Goal: Task Accomplishment & Management: Manage account settings

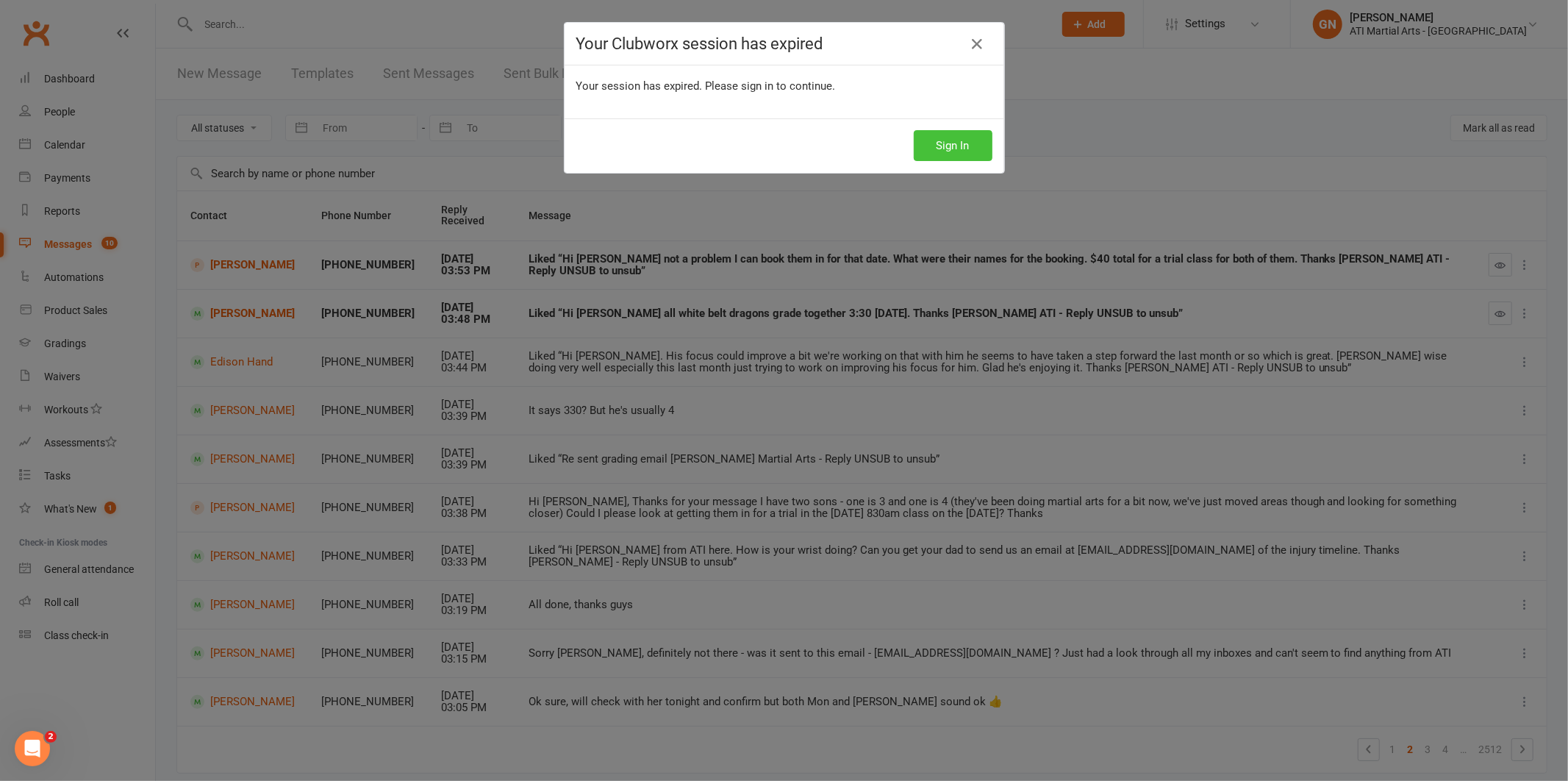
click at [931, 161] on button "Sign In" at bounding box center [953, 145] width 79 height 31
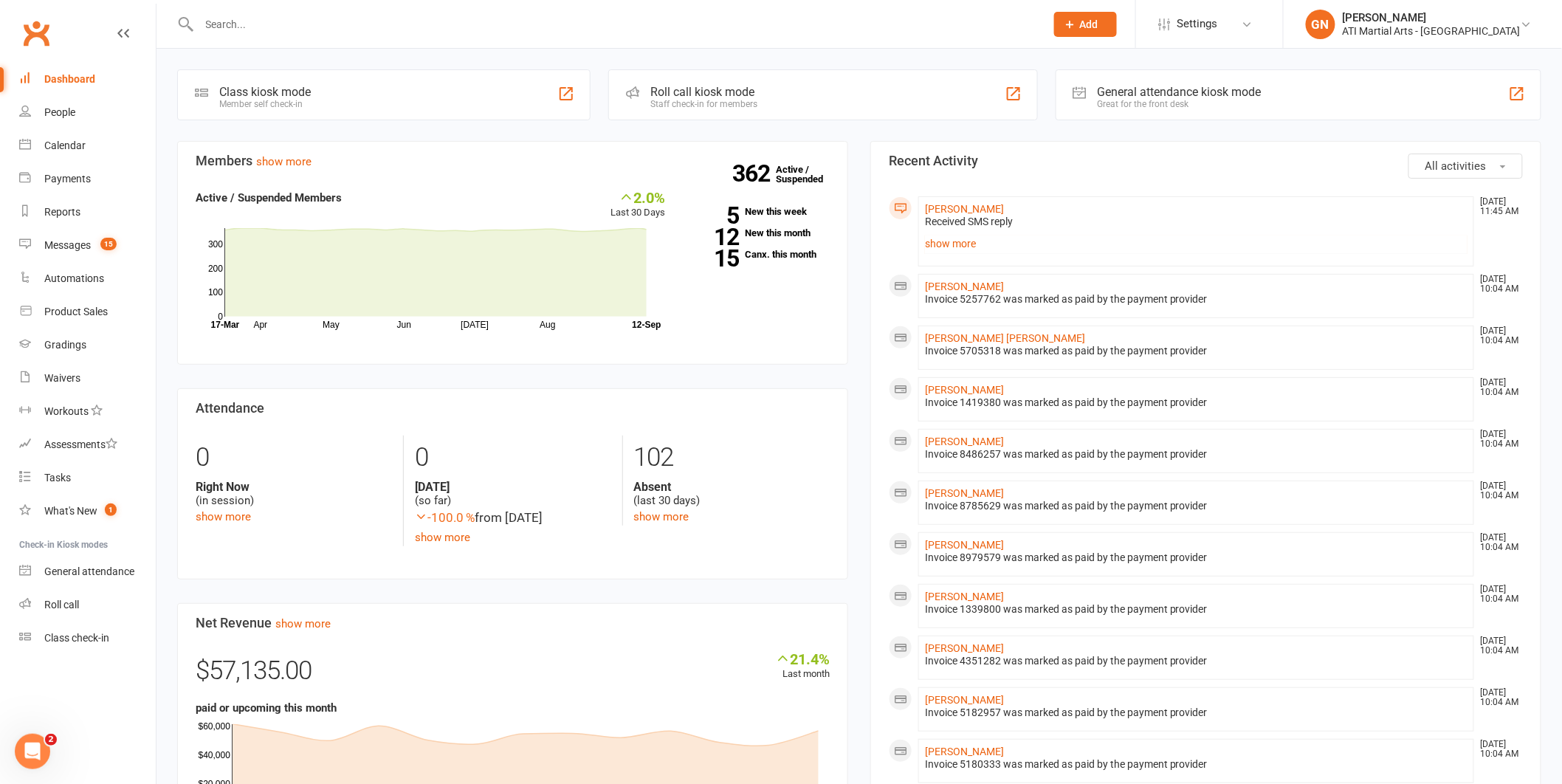
click at [266, 18] on input "text" at bounding box center [616, 24] width 841 height 21
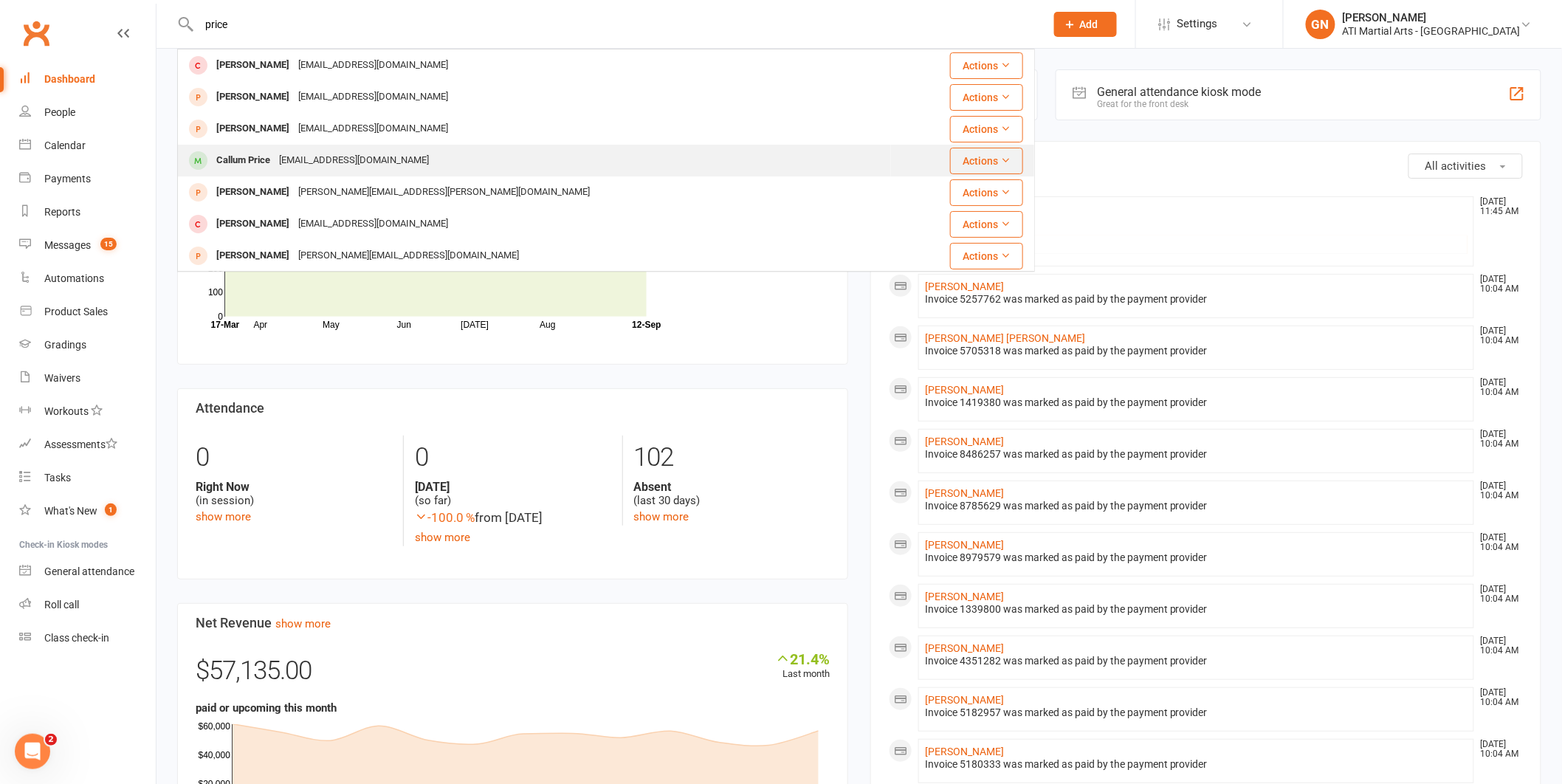
type input "price"
click at [232, 162] on div "Callum Price" at bounding box center [243, 160] width 62 height 21
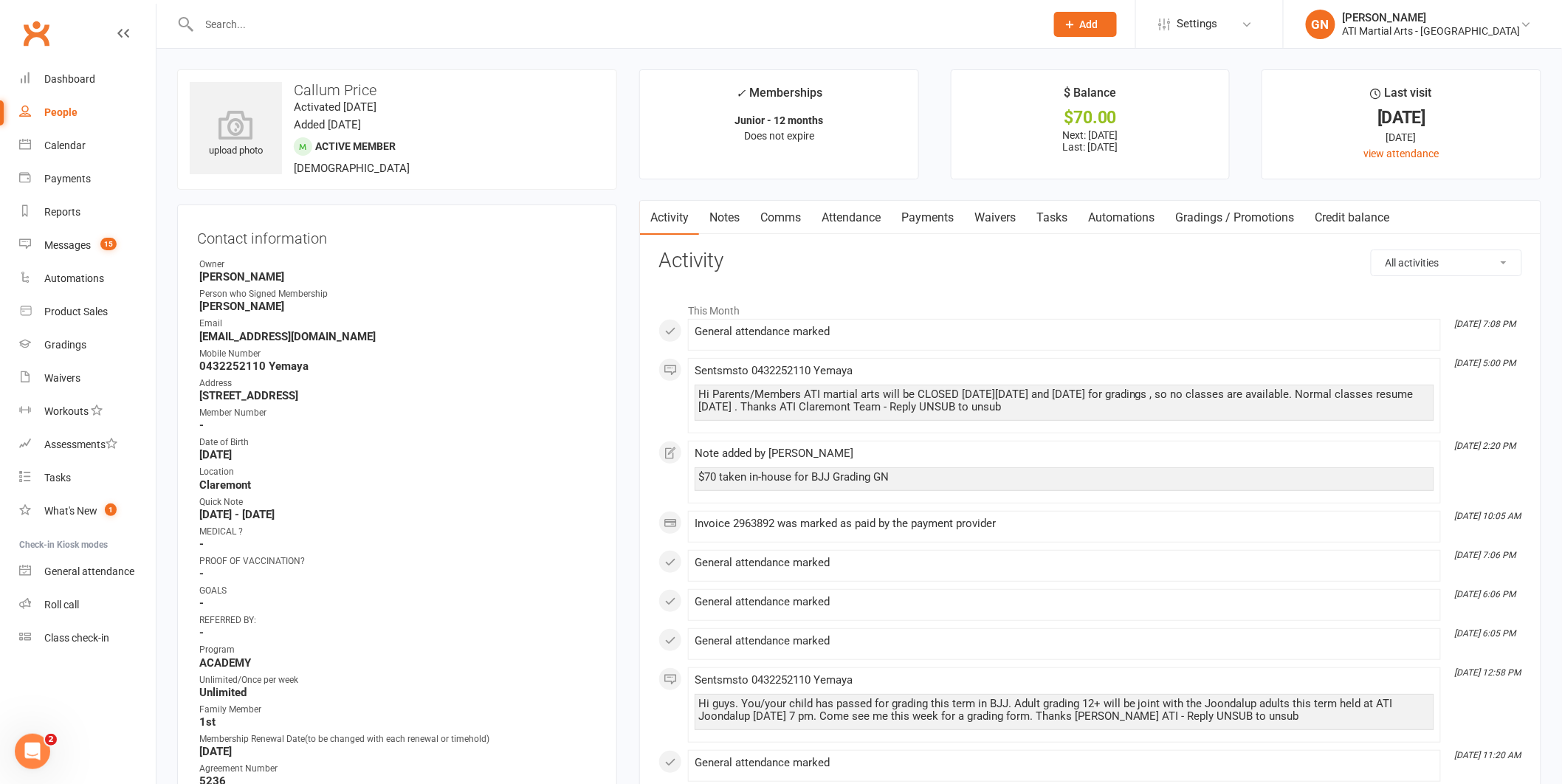
click at [738, 217] on link "Notes" at bounding box center [725, 217] width 51 height 34
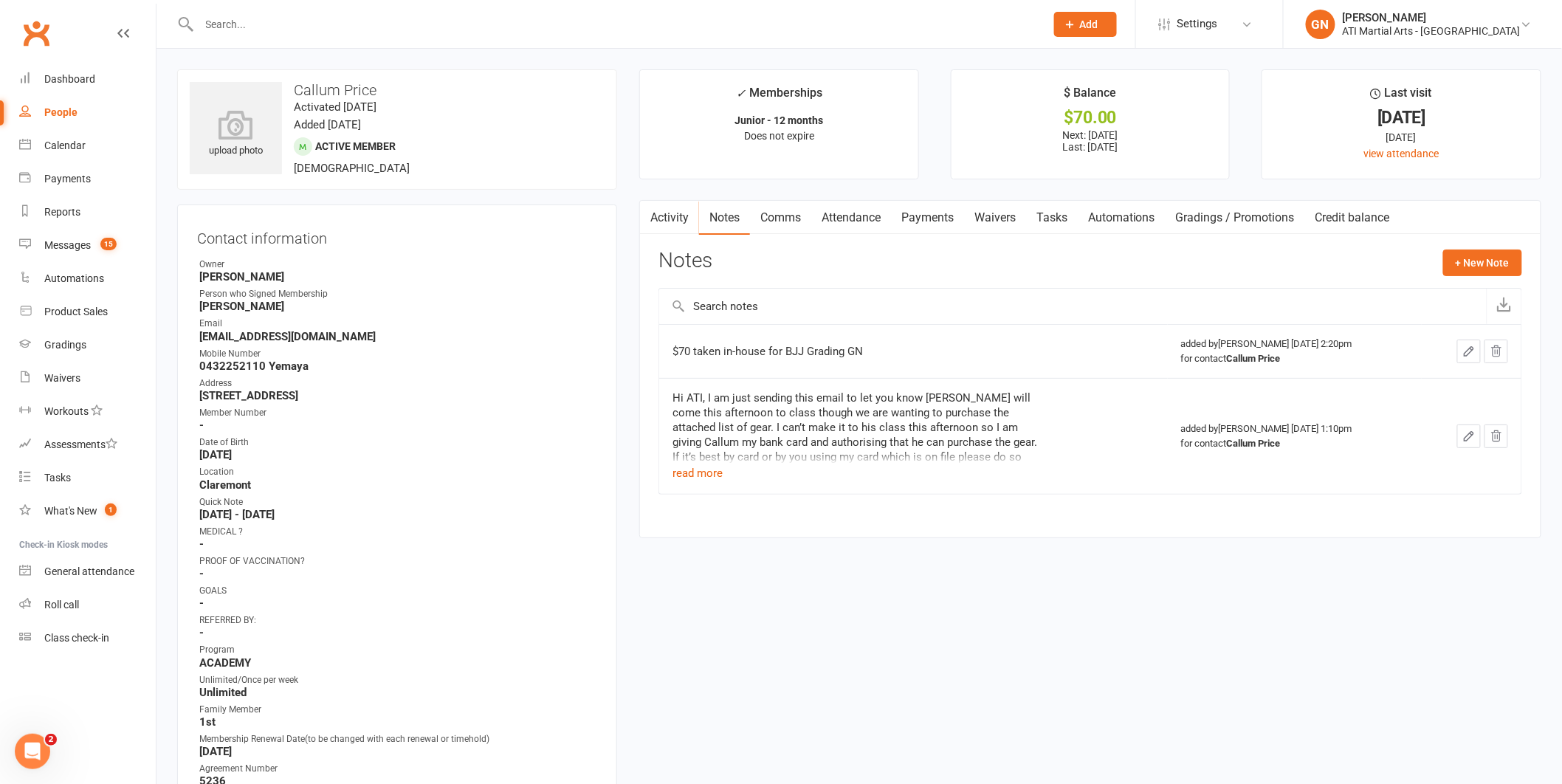
click at [237, 29] on input "text" at bounding box center [616, 24] width 841 height 21
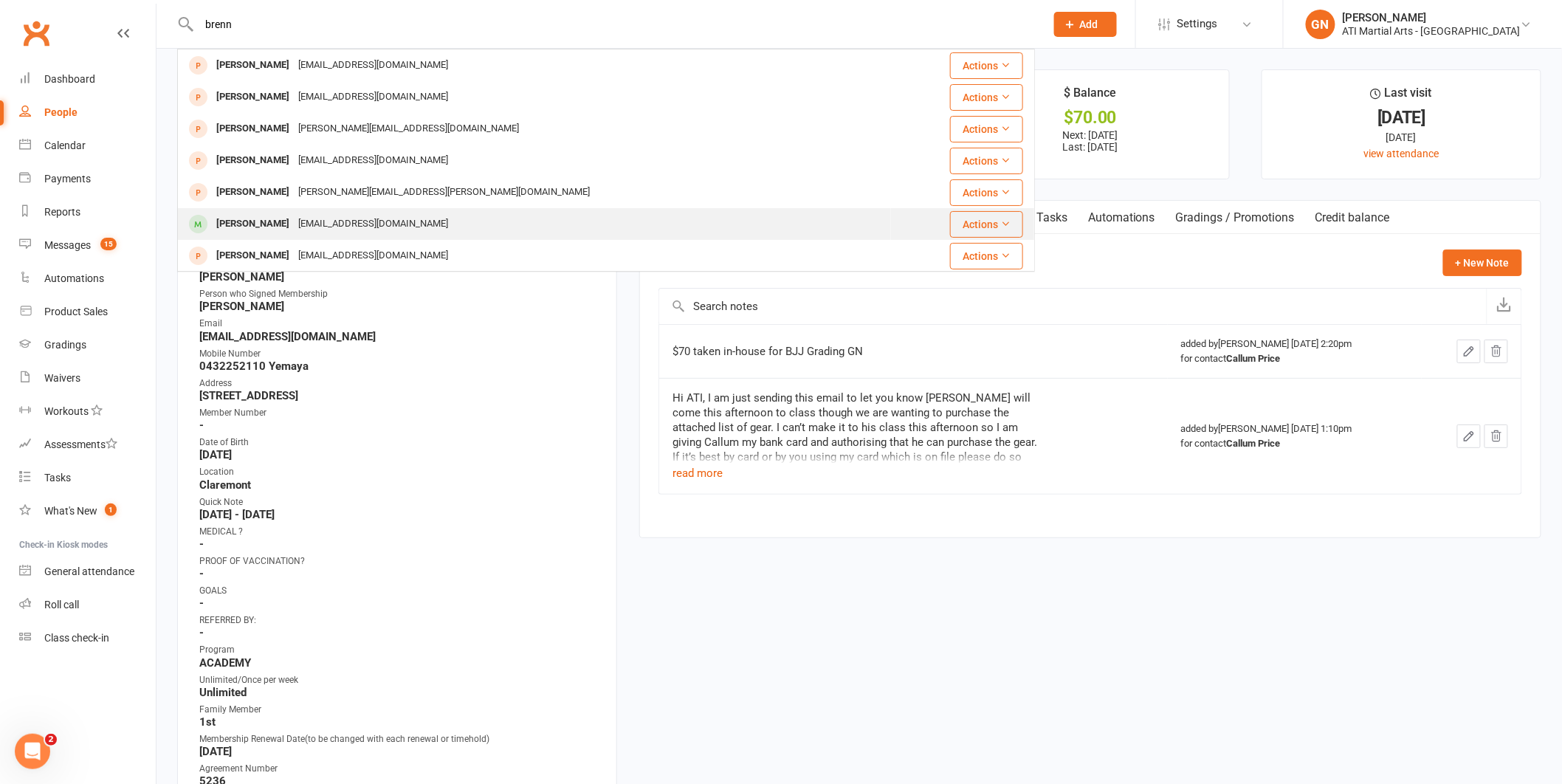
type input "brenn"
click at [231, 218] on div "[PERSON_NAME]" at bounding box center [253, 224] width 82 height 21
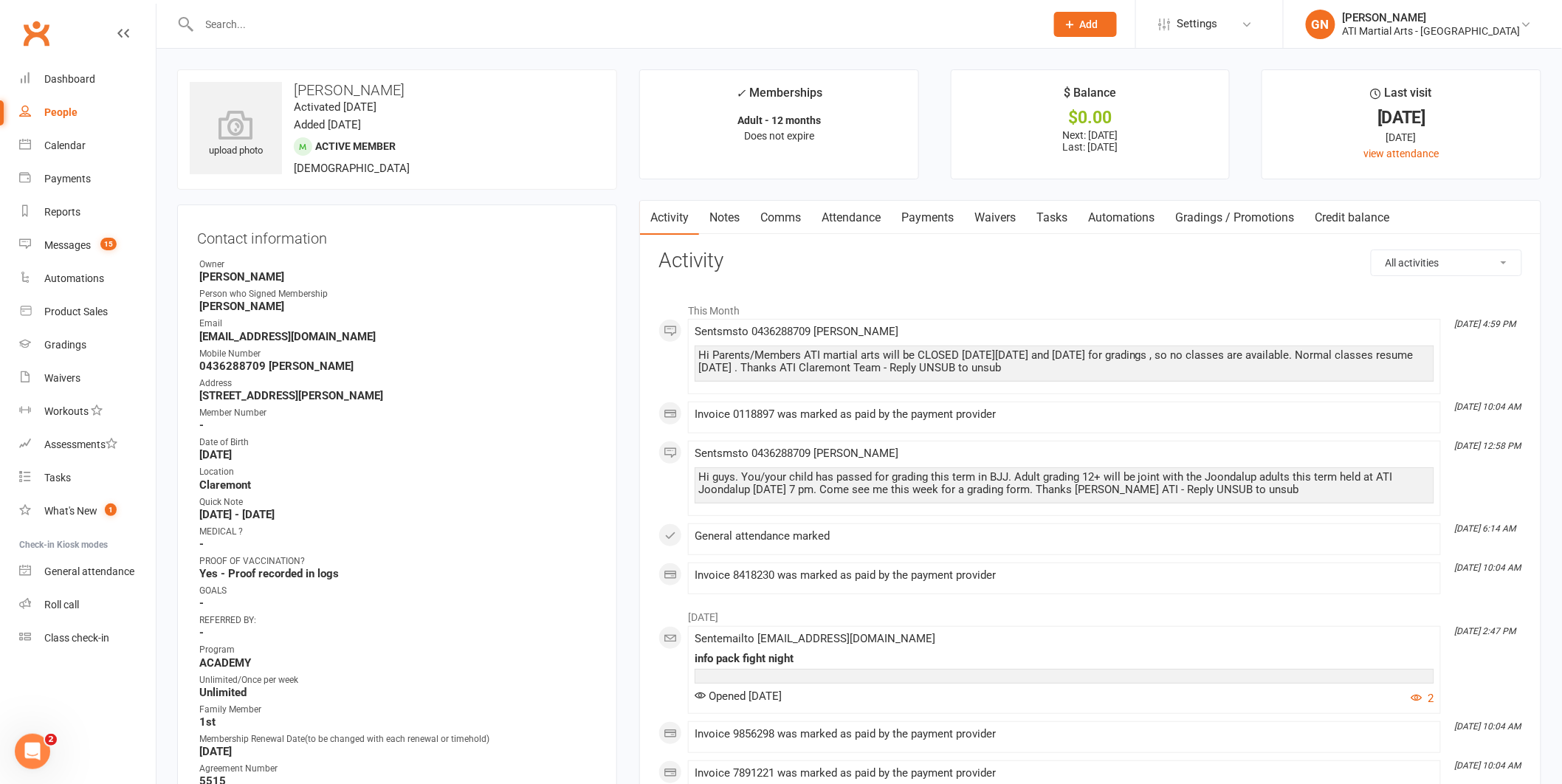
click at [938, 213] on link "Payments" at bounding box center [927, 217] width 73 height 34
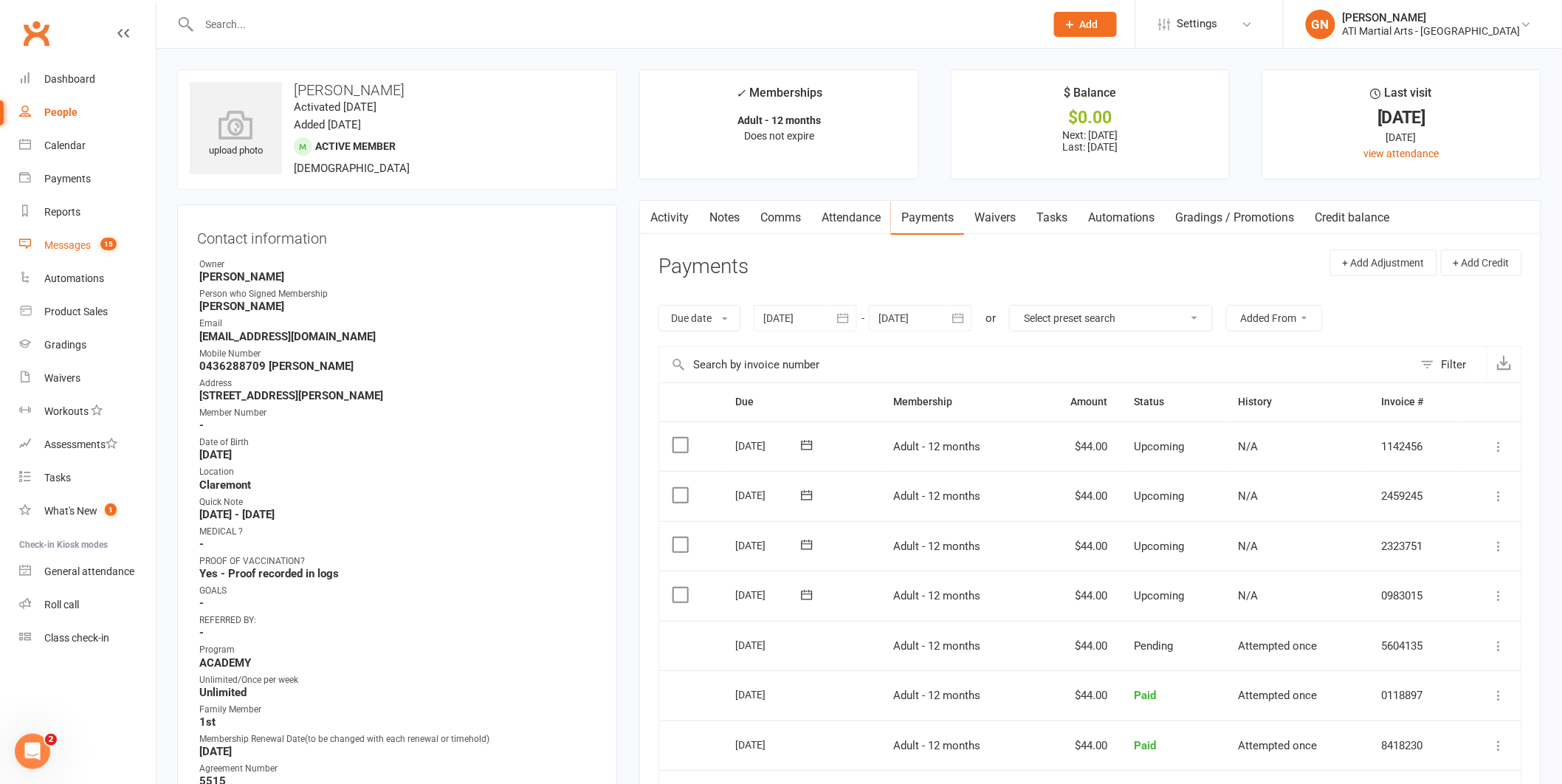
click at [69, 247] on div "Messages" at bounding box center [67, 245] width 47 height 12
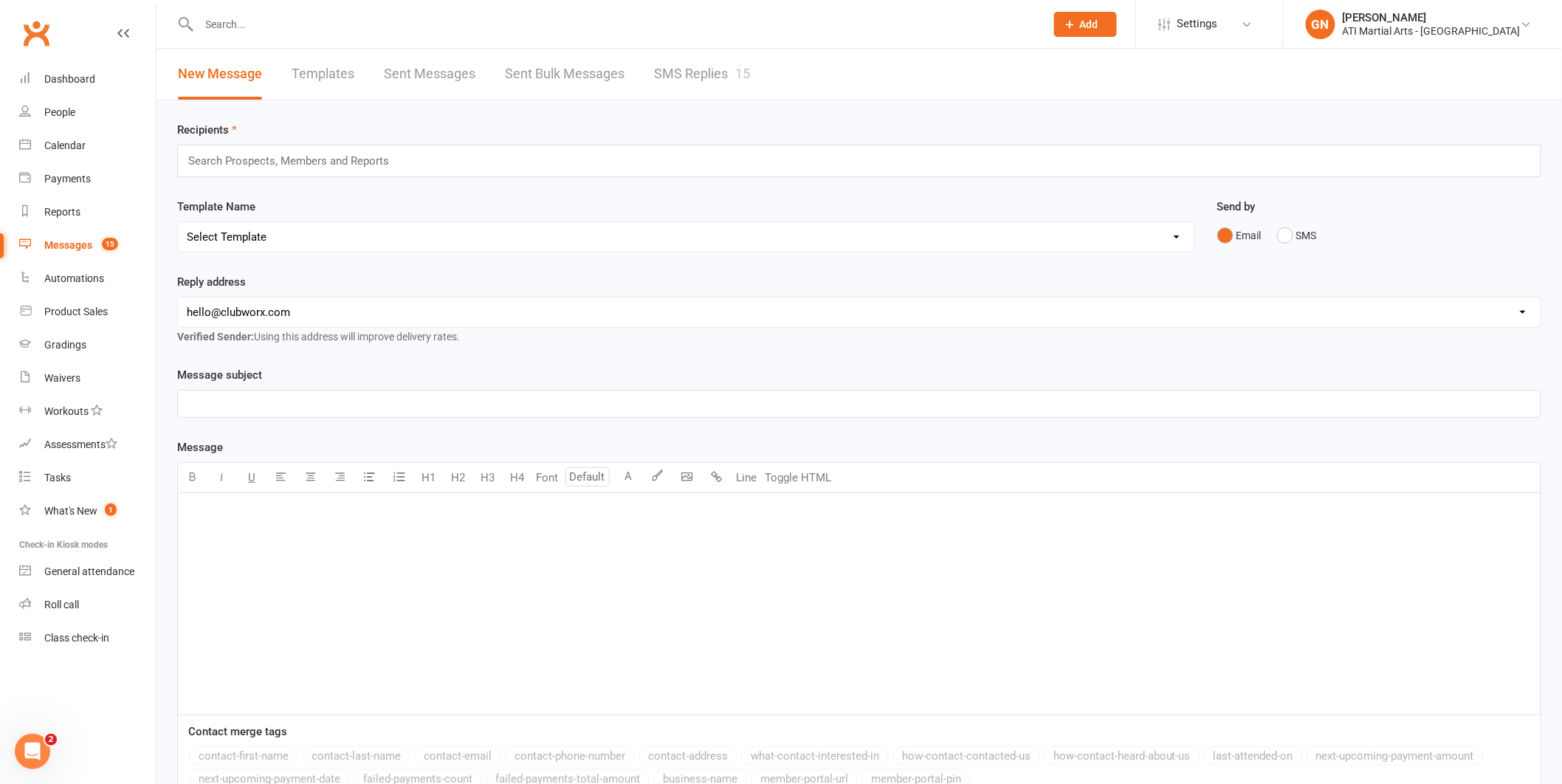
click at [684, 80] on link "SMS Replies 15" at bounding box center [702, 74] width 96 height 51
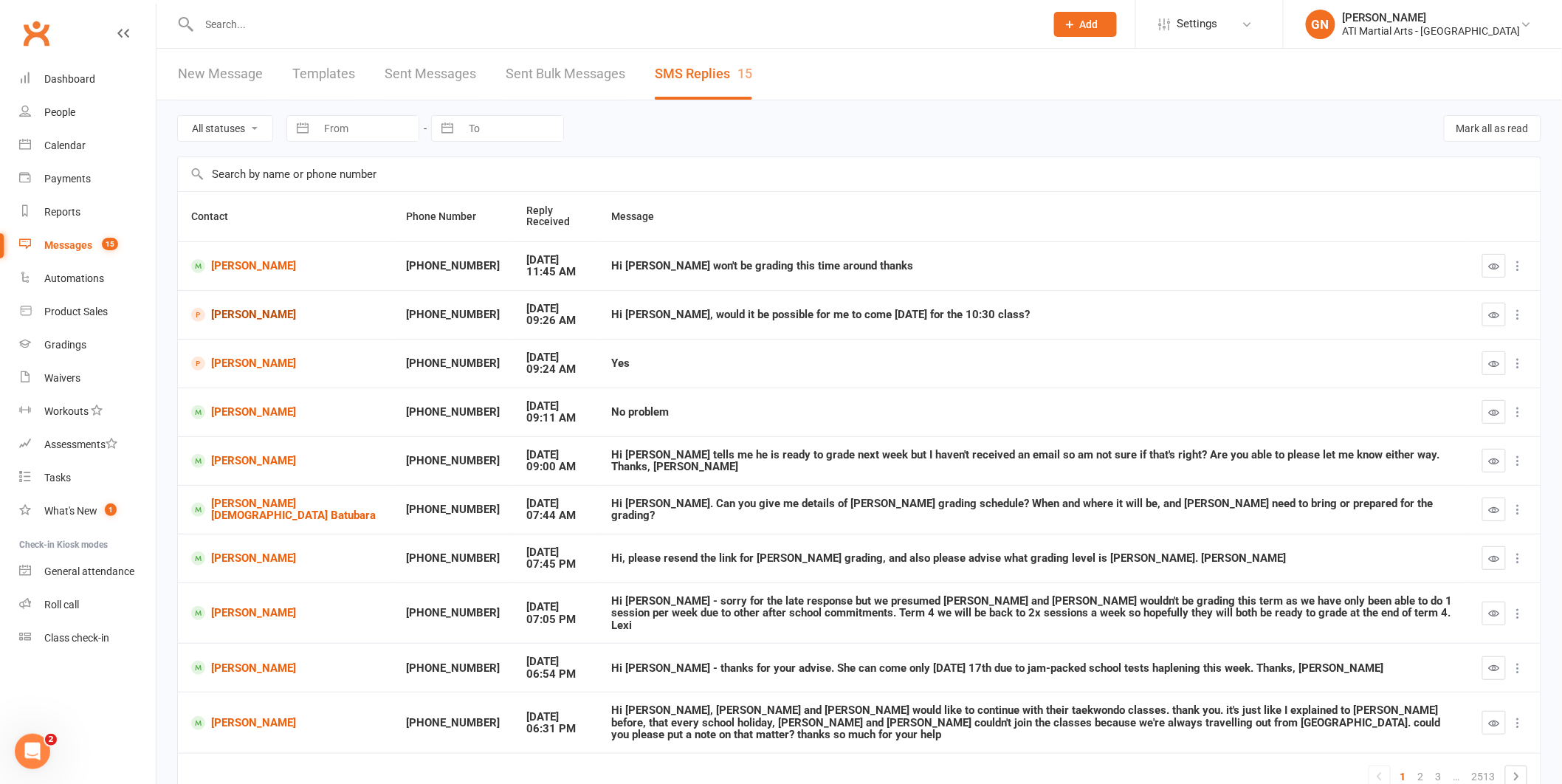
click at [241, 311] on link "[PERSON_NAME]" at bounding box center [285, 315] width 188 height 14
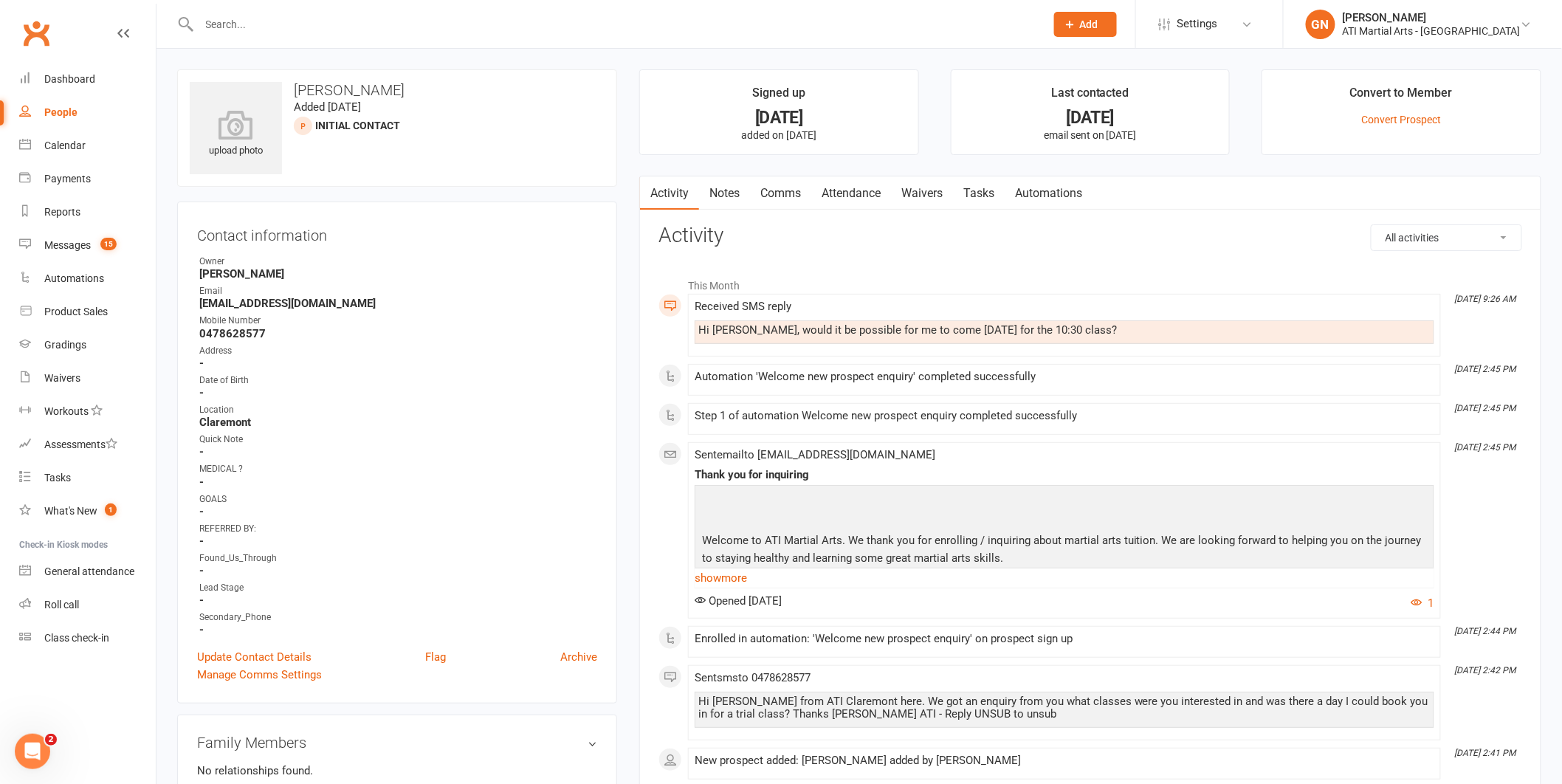
click at [775, 193] on link "Comms" at bounding box center [781, 193] width 62 height 34
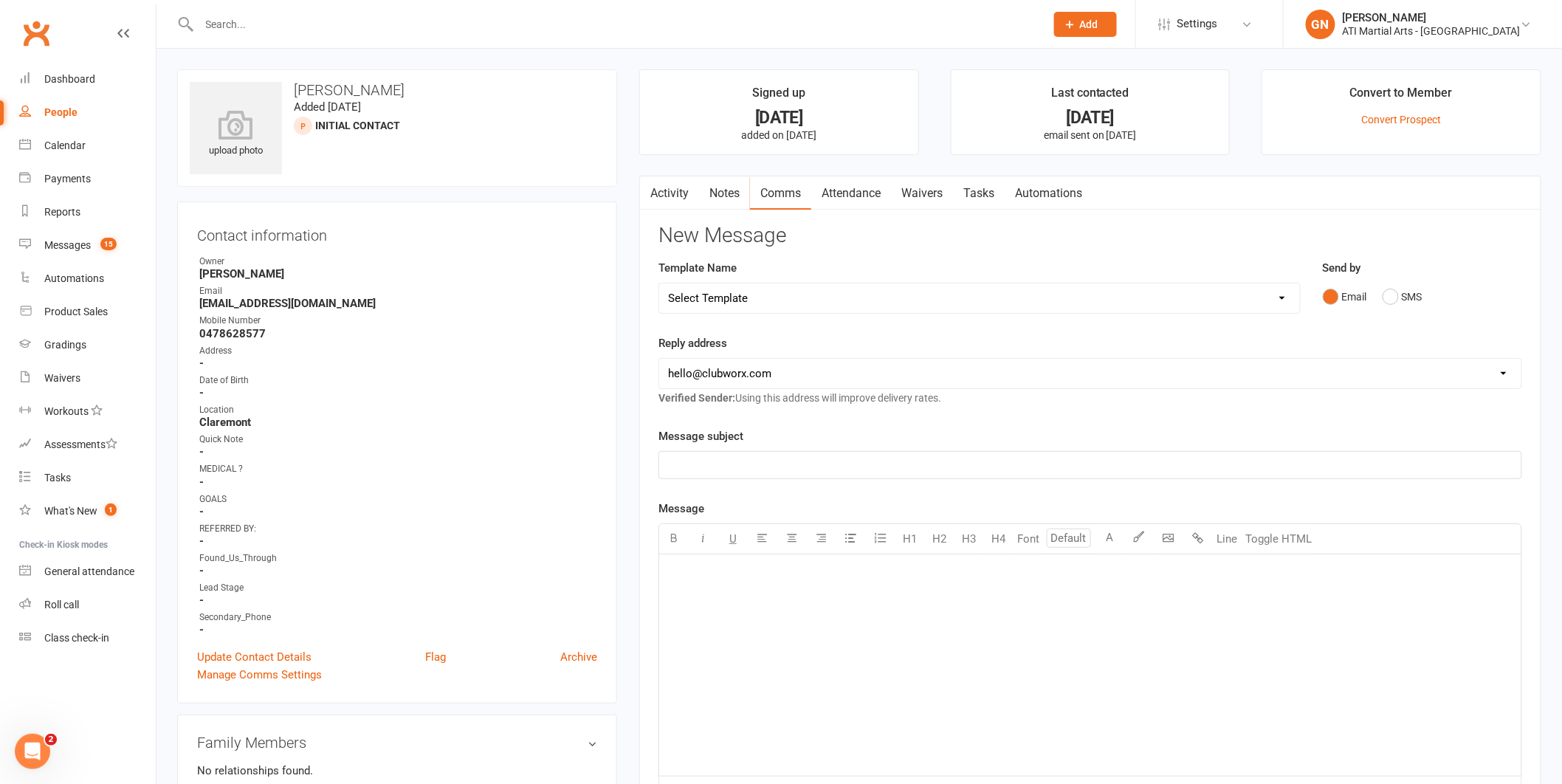
click at [790, 599] on div "﻿" at bounding box center [1090, 665] width 862 height 221
click at [1395, 300] on button "SMS" at bounding box center [1403, 296] width 40 height 28
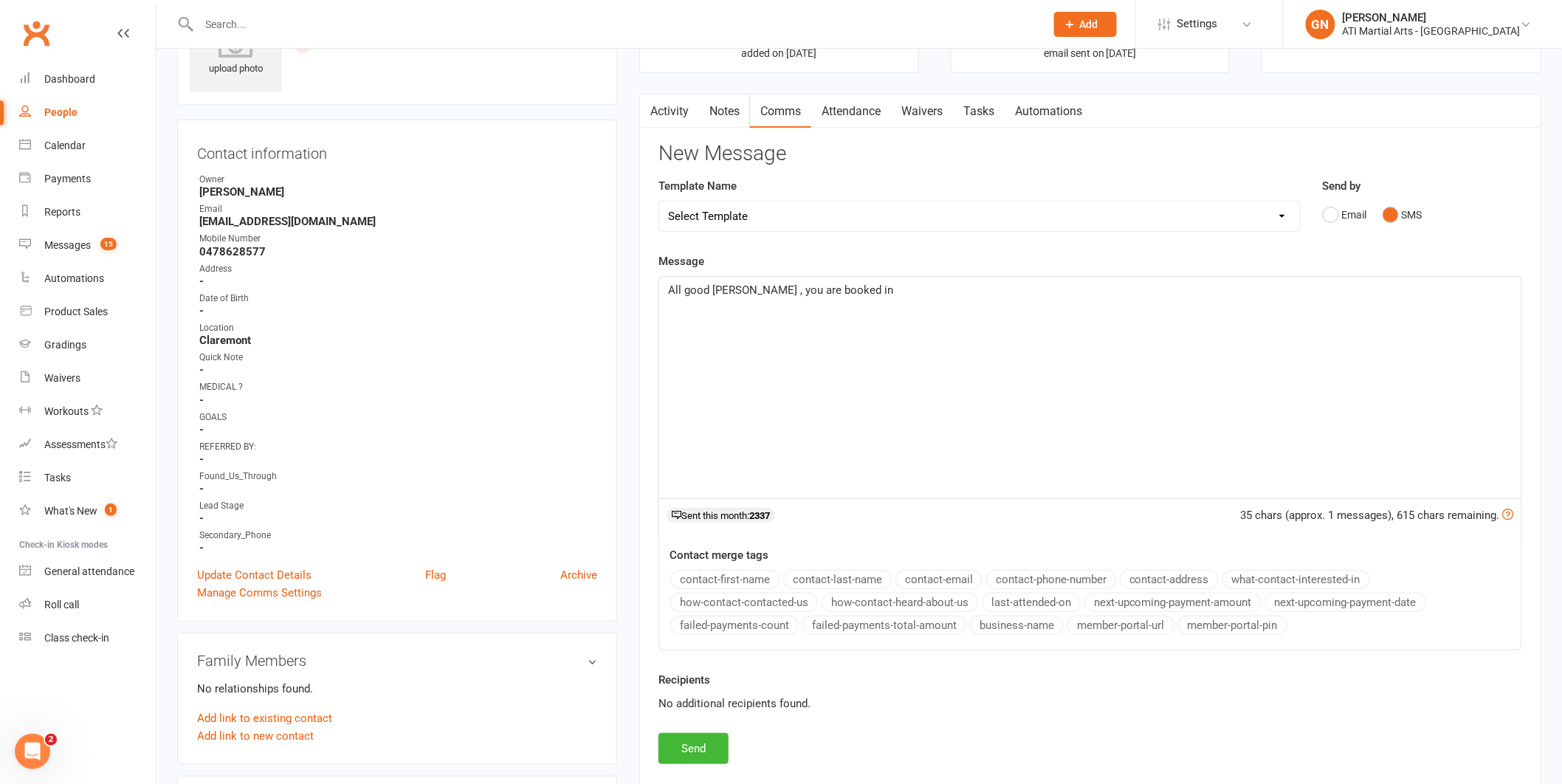
scroll to position [101, 0]
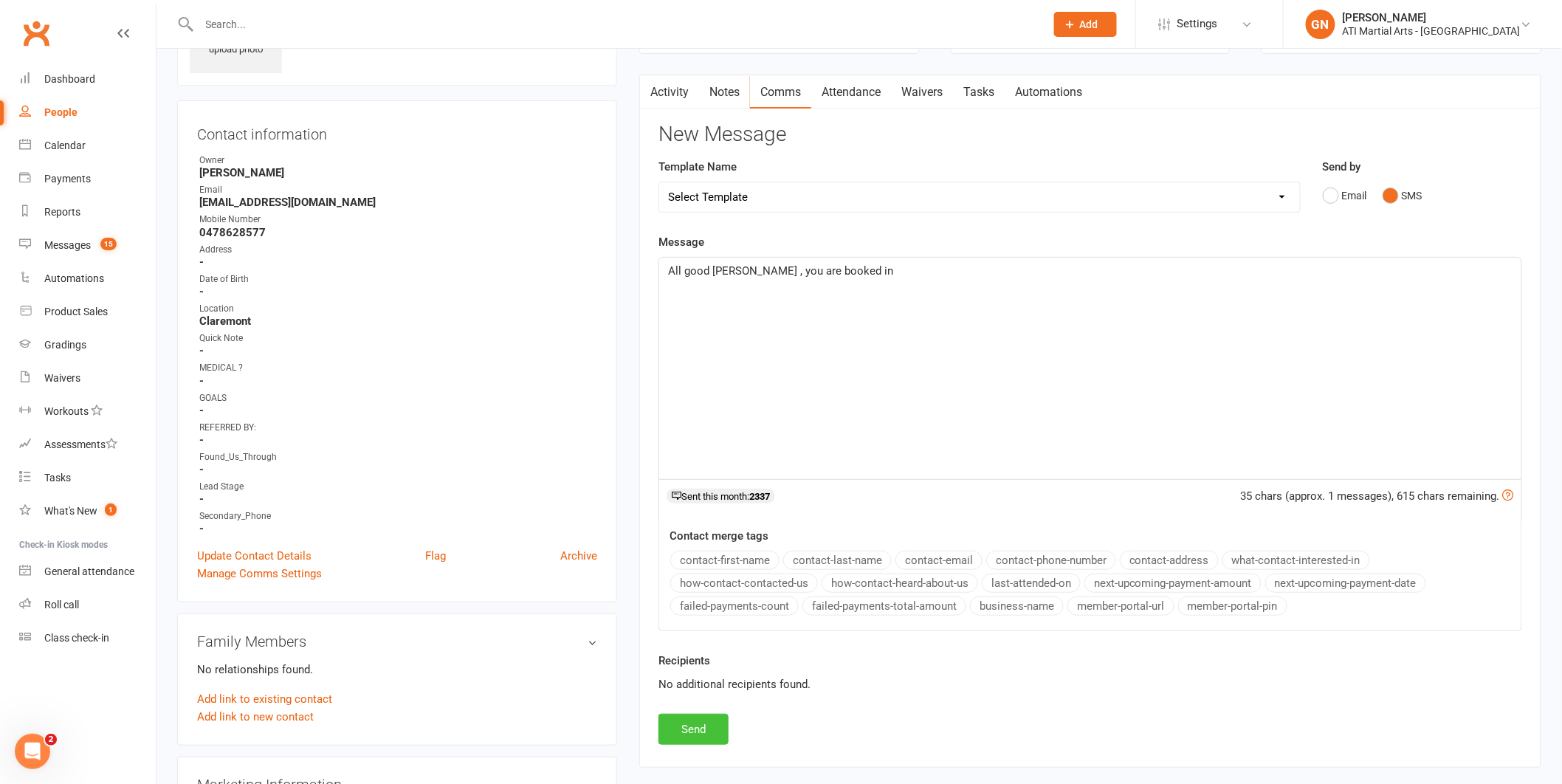
click at [681, 738] on button "Send" at bounding box center [693, 729] width 70 height 31
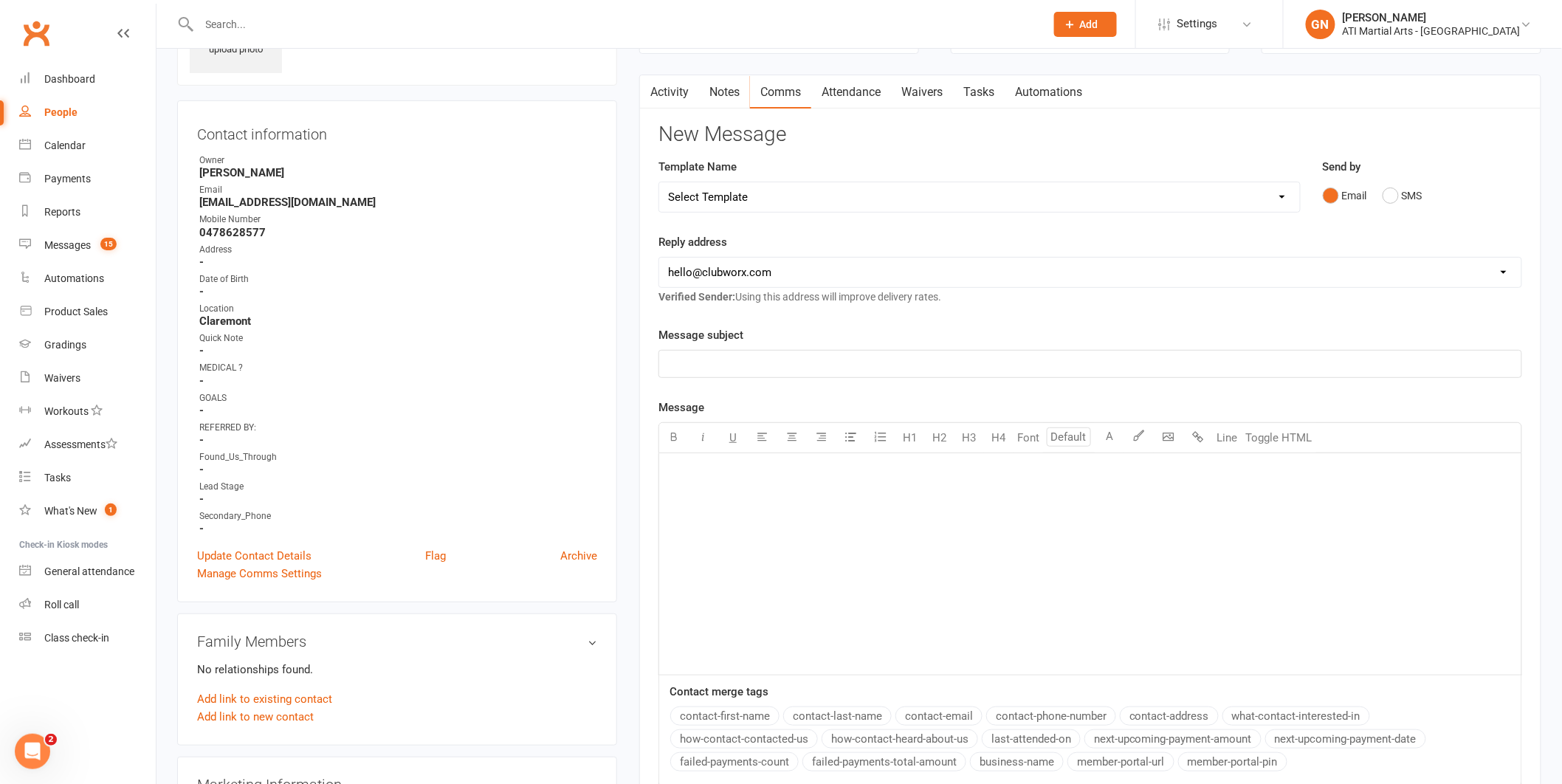
click at [687, 93] on link "Activity" at bounding box center [670, 92] width 59 height 34
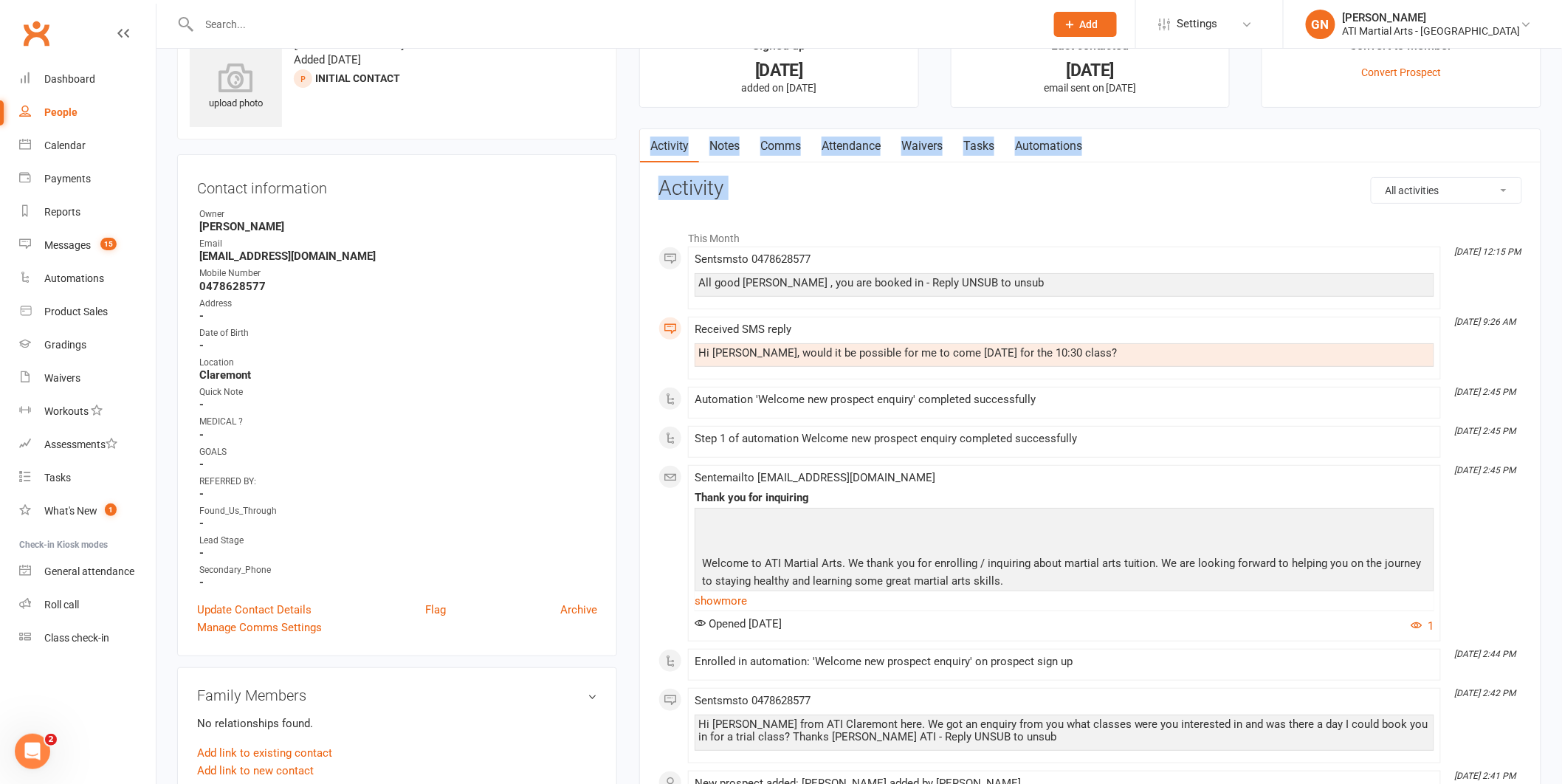
scroll to position [36, 0]
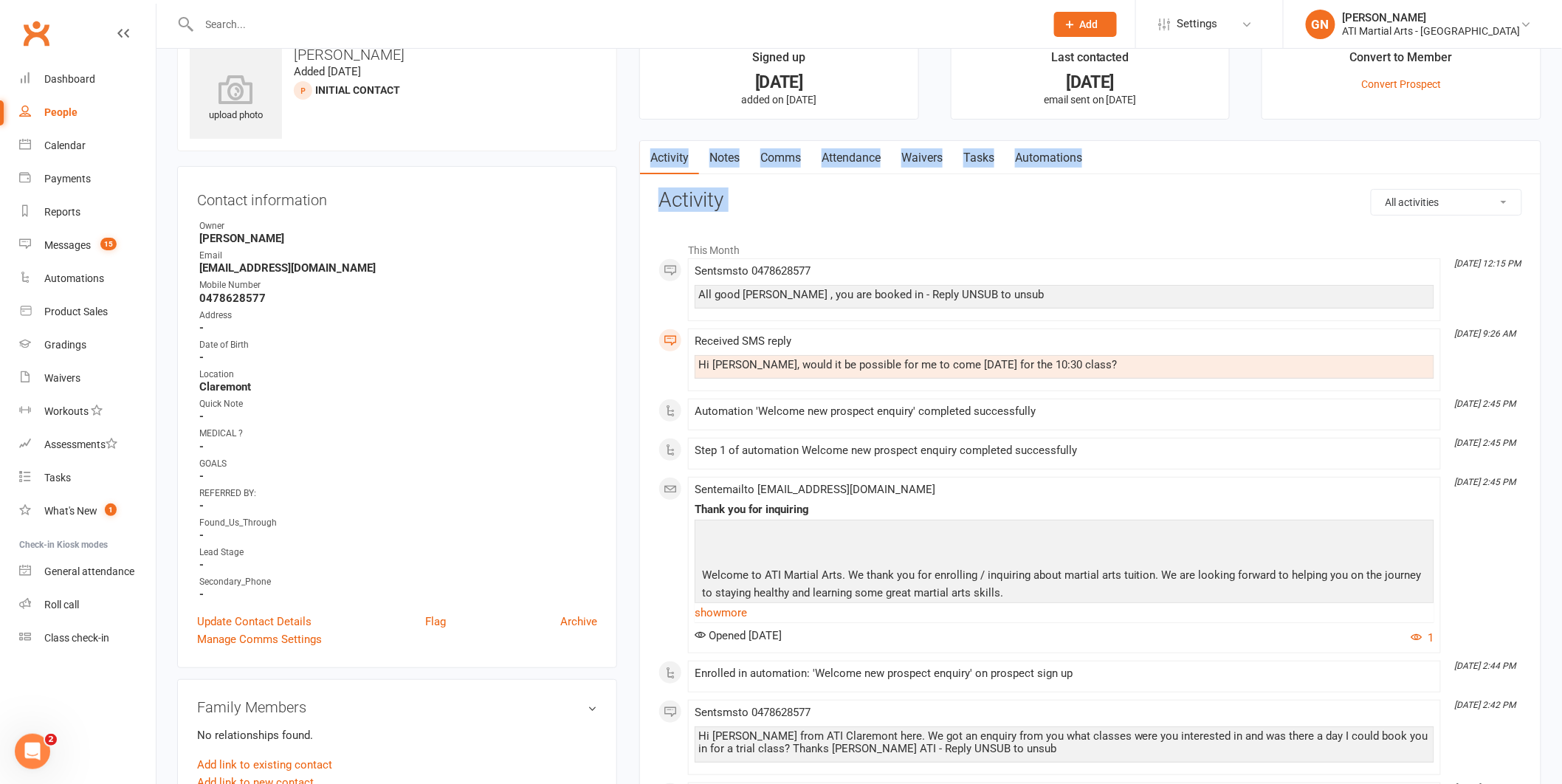
drag, startPoint x: 1575, startPoint y: 151, endPoint x: 1575, endPoint y: 118, distance: 33.0
click at [1562, 118] on html "Prospect Member Non-attending contact Class / event Appointment Grading event T…" at bounding box center [781, 692] width 1562 height 1455
click at [55, 234] on link "Messages 15" at bounding box center [87, 246] width 137 height 33
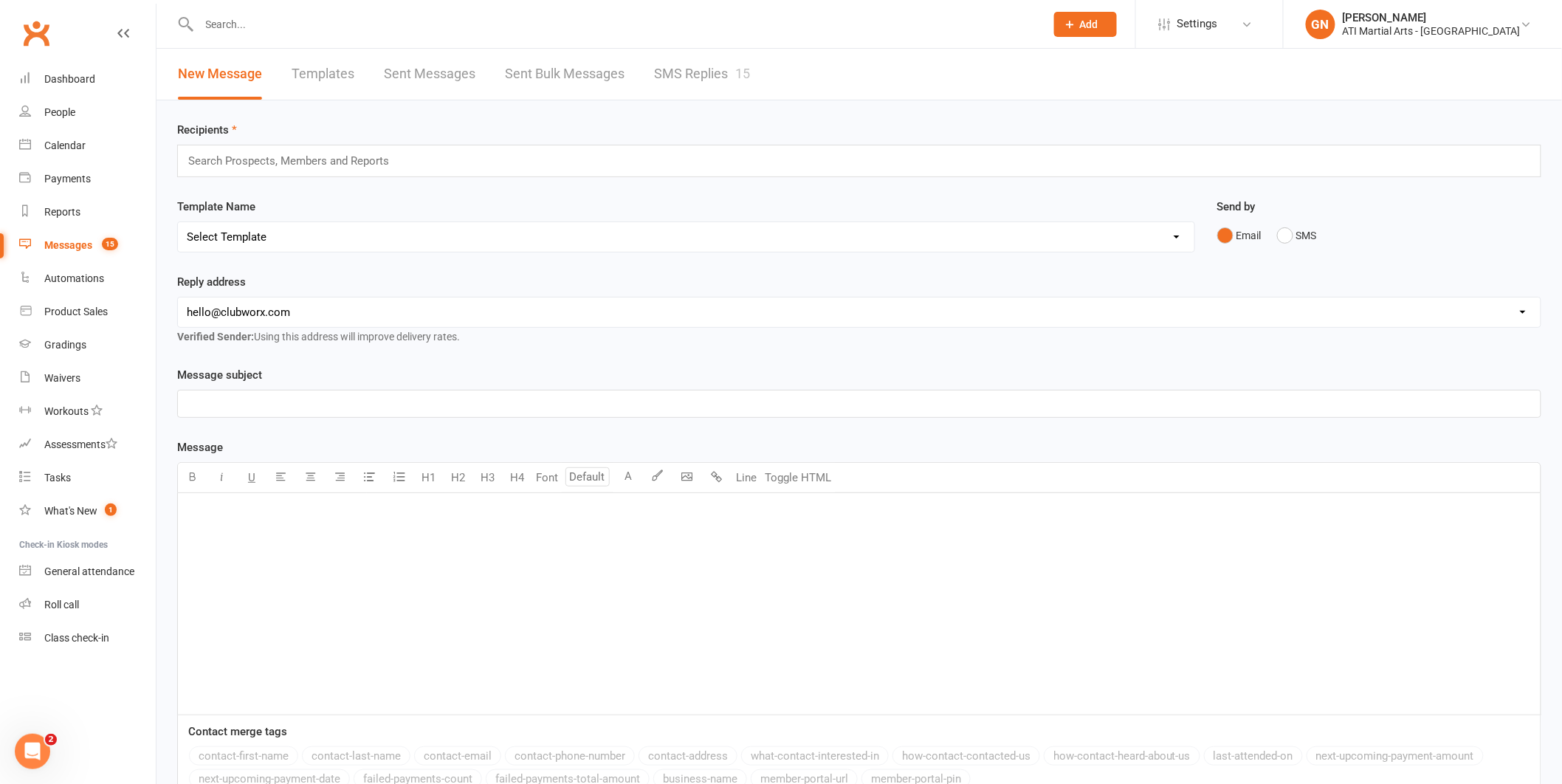
click at [665, 70] on link "SMS Replies 15" at bounding box center [702, 74] width 96 height 51
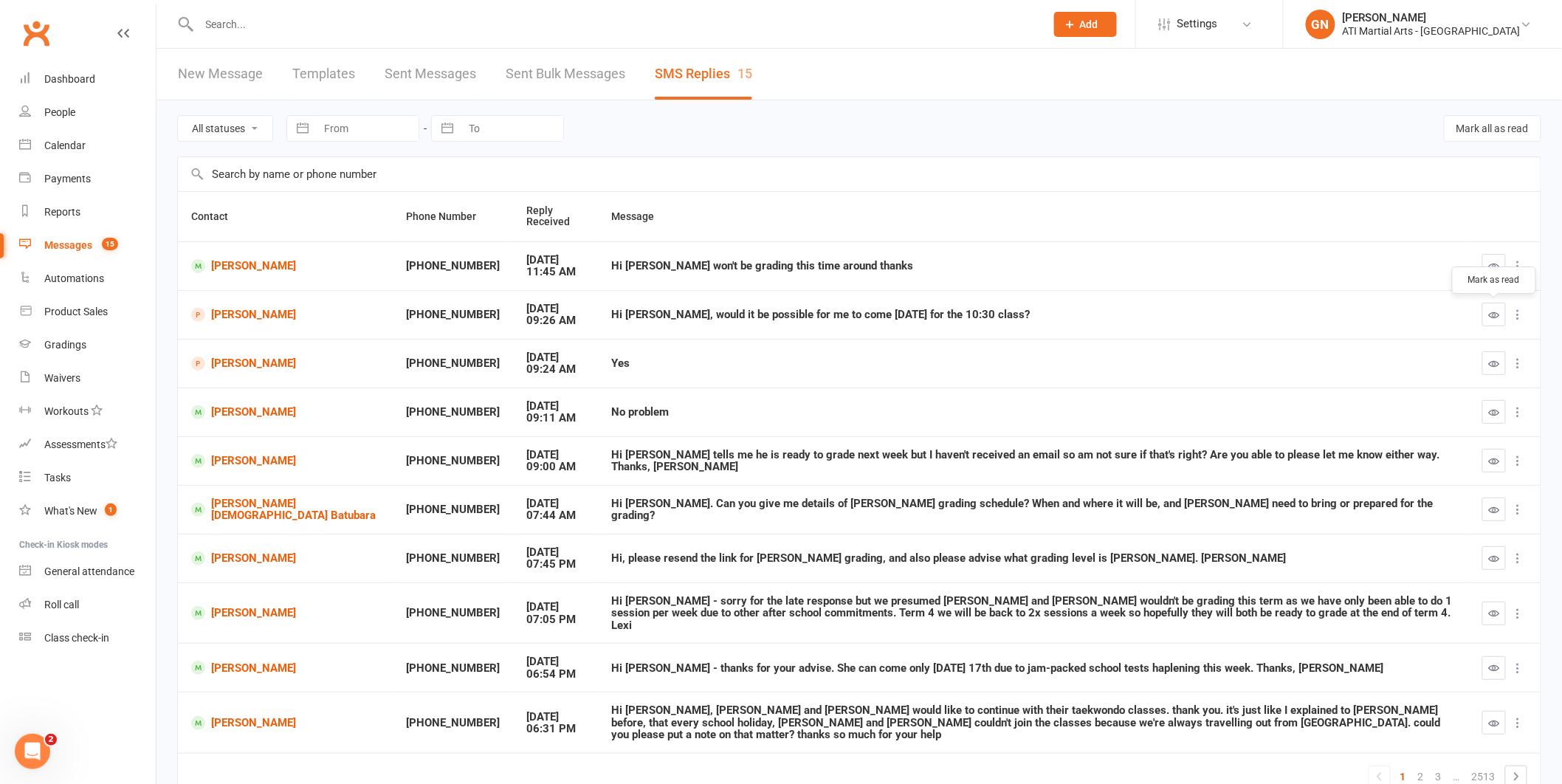
click at [1501, 317] on button "button" at bounding box center [1495, 315] width 24 height 24
click at [235, 413] on link "[PERSON_NAME]" at bounding box center [285, 413] width 188 height 14
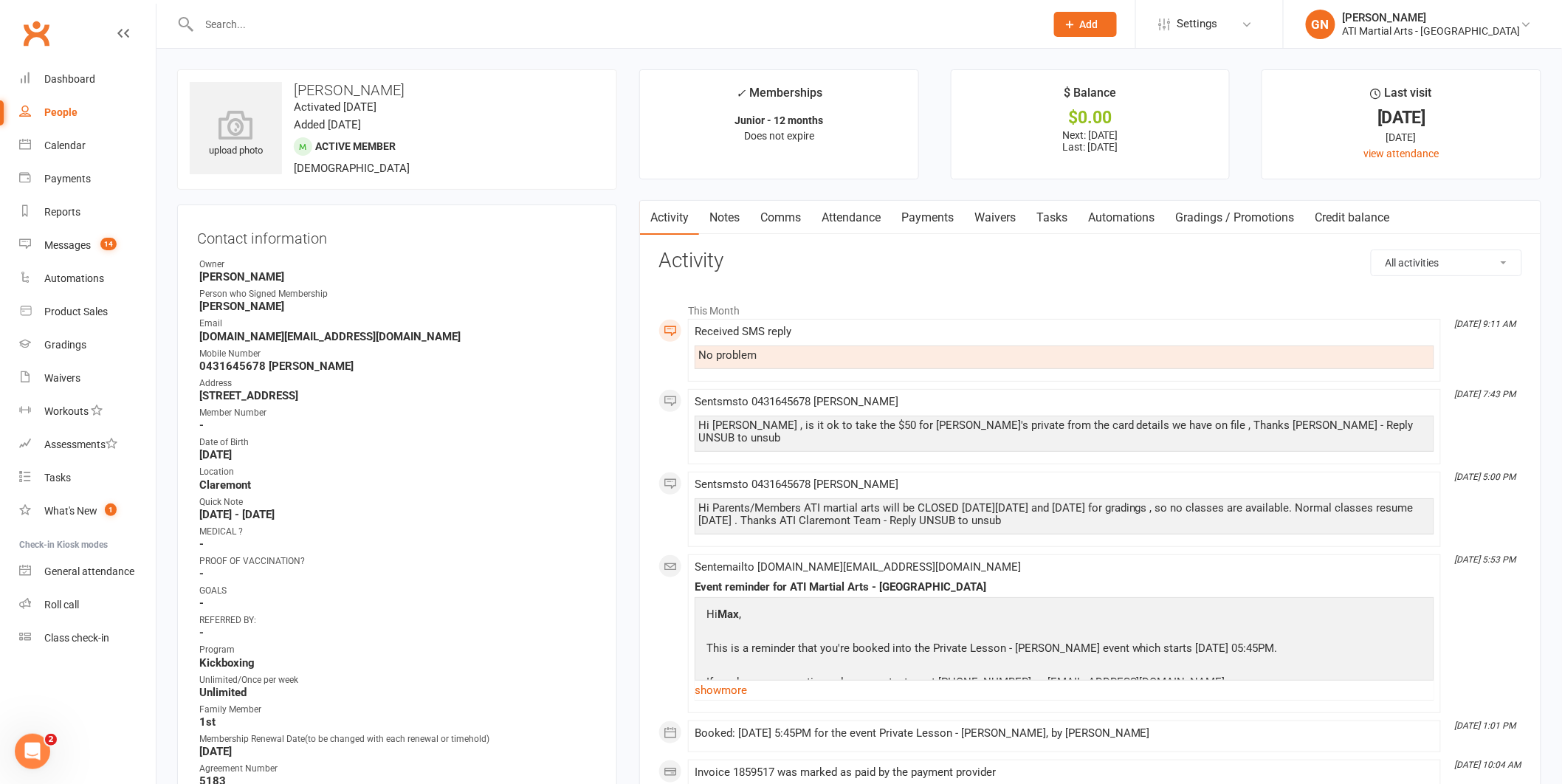
click at [726, 217] on link "Notes" at bounding box center [725, 217] width 51 height 34
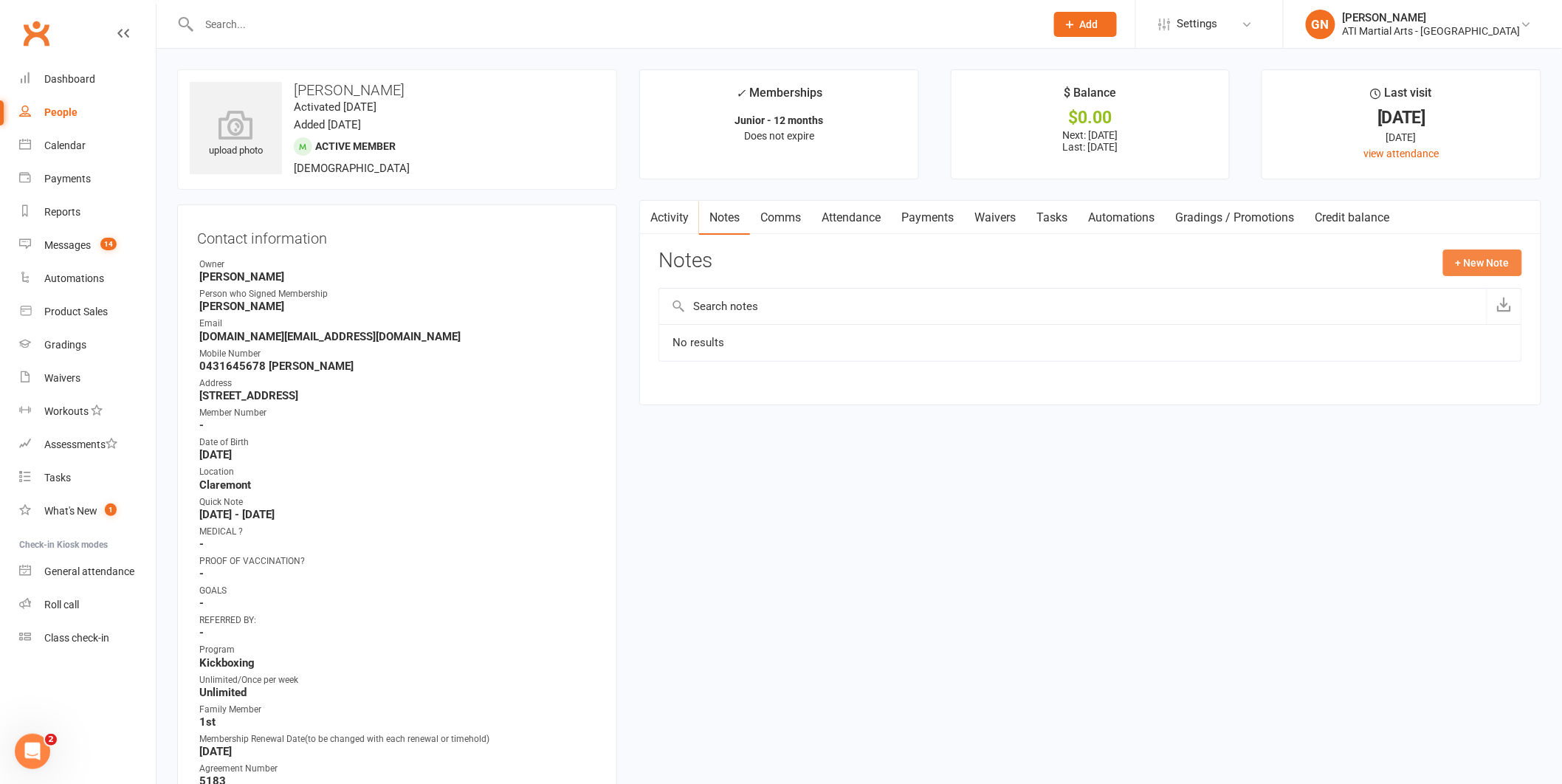
click at [1481, 266] on button "+ New Note" at bounding box center [1483, 263] width 79 height 27
click at [770, 403] on textarea at bounding box center [1090, 408] width 864 height 49
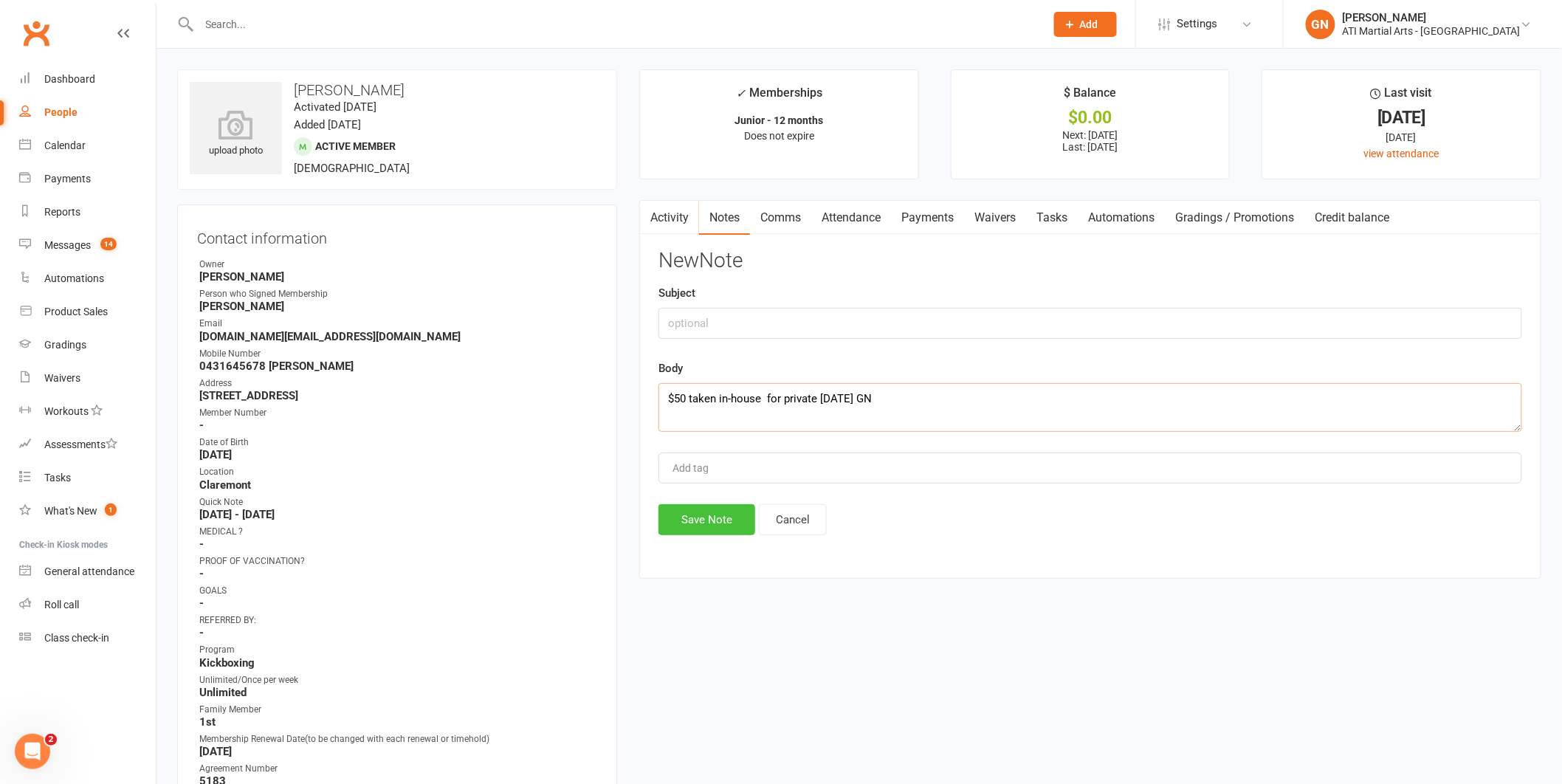
type textarea "$50 taken in-house for private [DATE] GN"
click at [704, 516] on button "Save Note" at bounding box center [707, 519] width 96 height 31
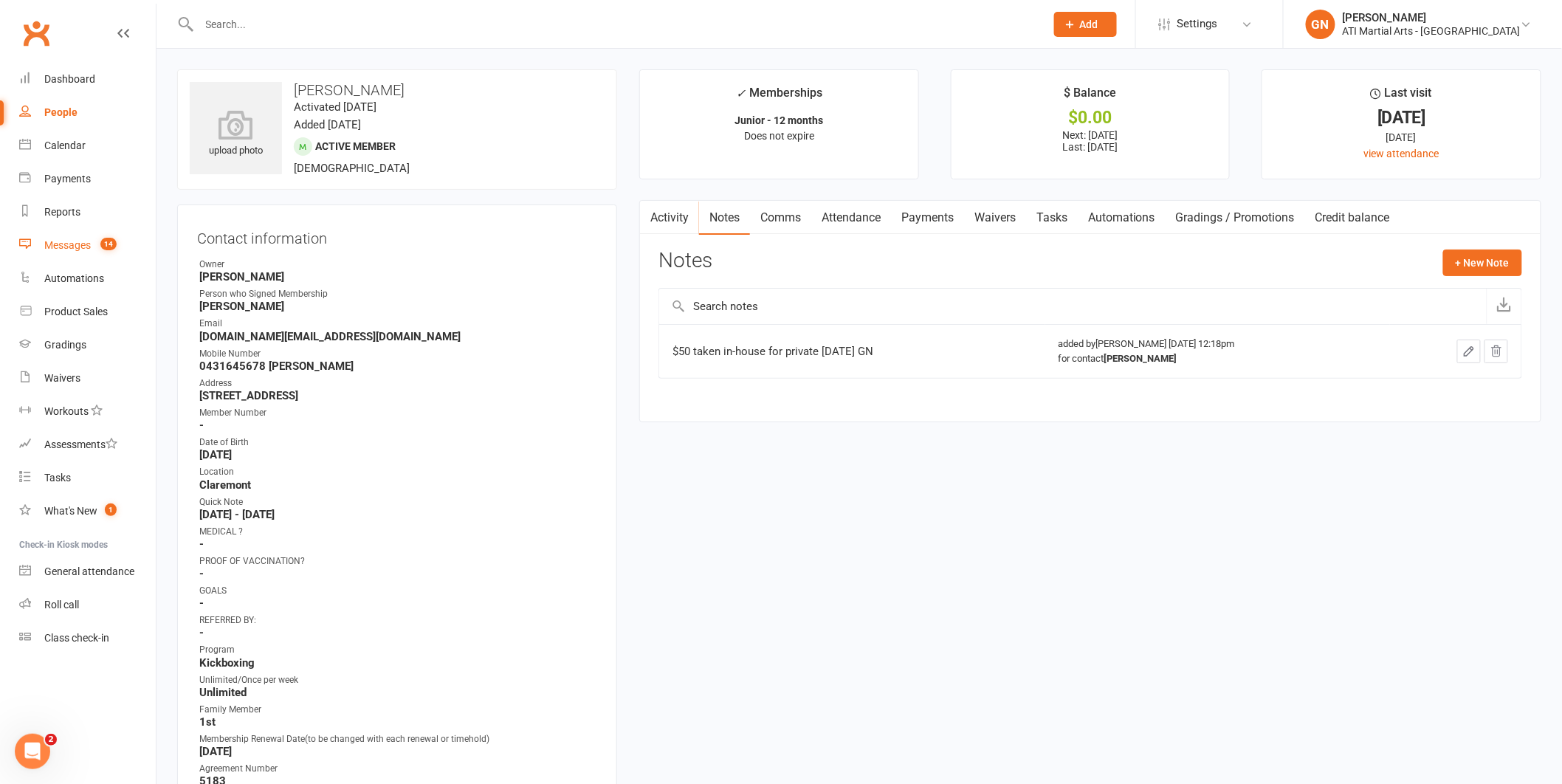
click at [61, 248] on div "Messages" at bounding box center [67, 245] width 47 height 12
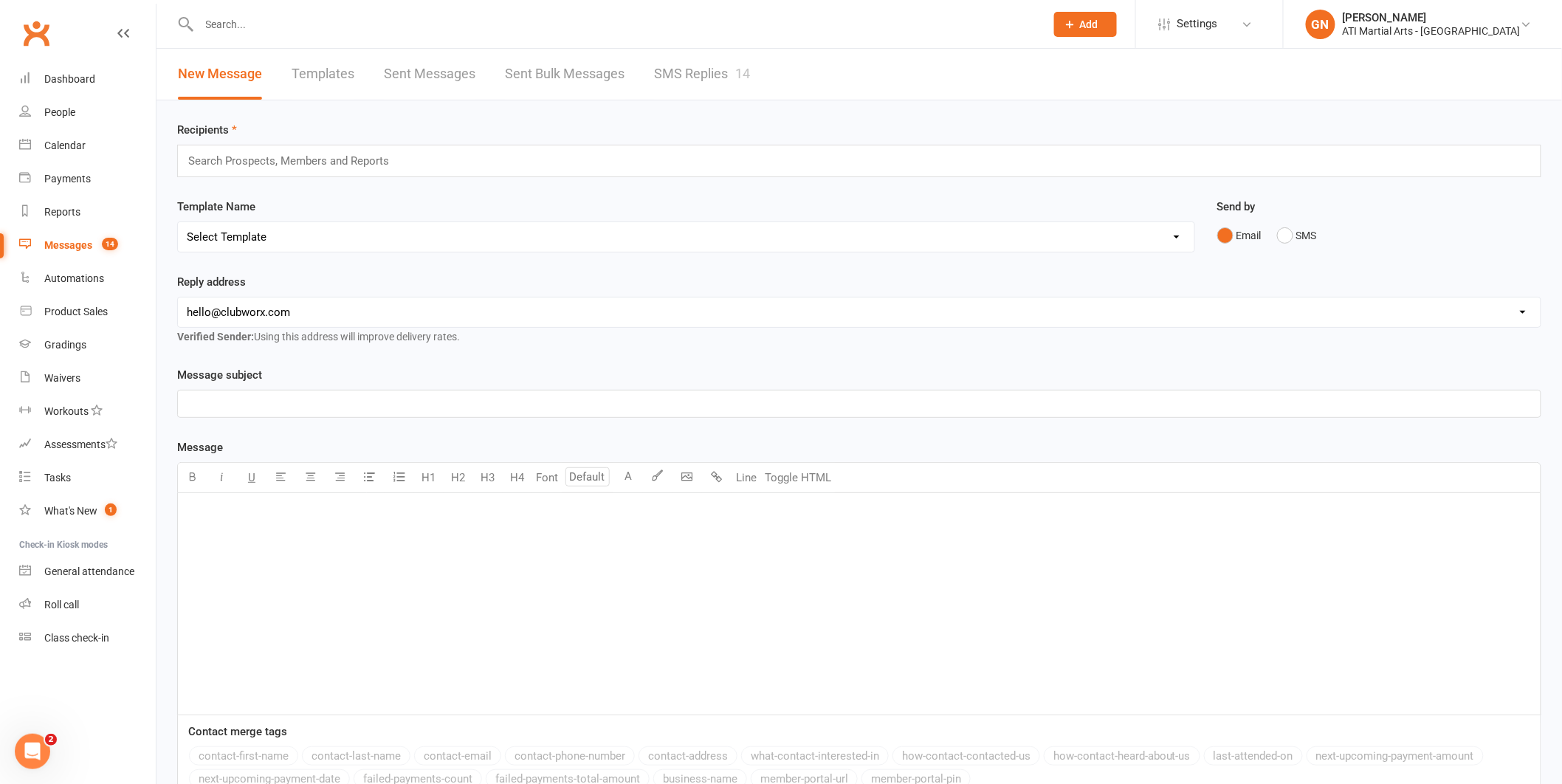
click at [685, 72] on link "SMS Replies 14" at bounding box center [702, 74] width 96 height 51
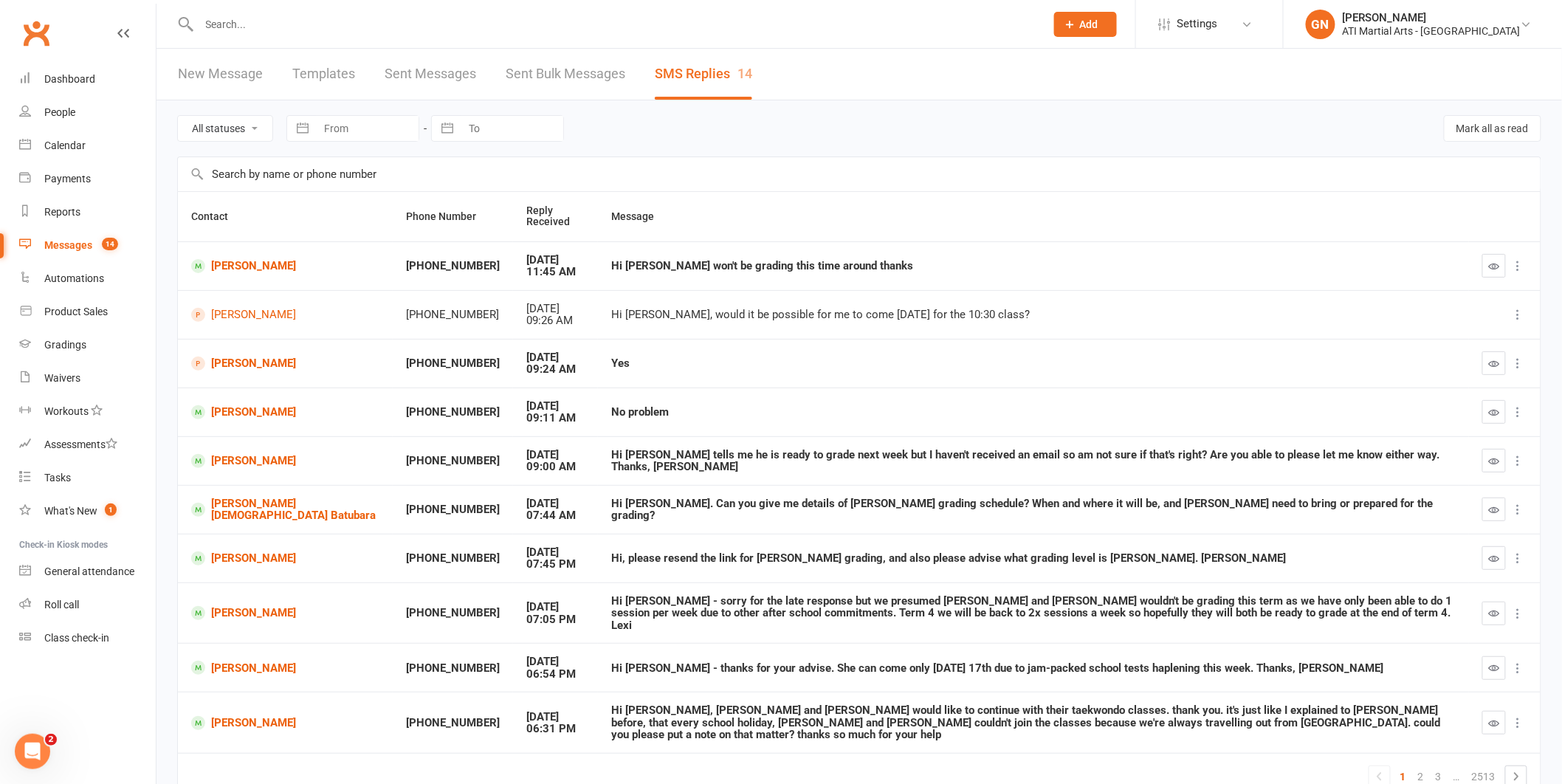
click at [256, 26] on input "text" at bounding box center [616, 24] width 841 height 21
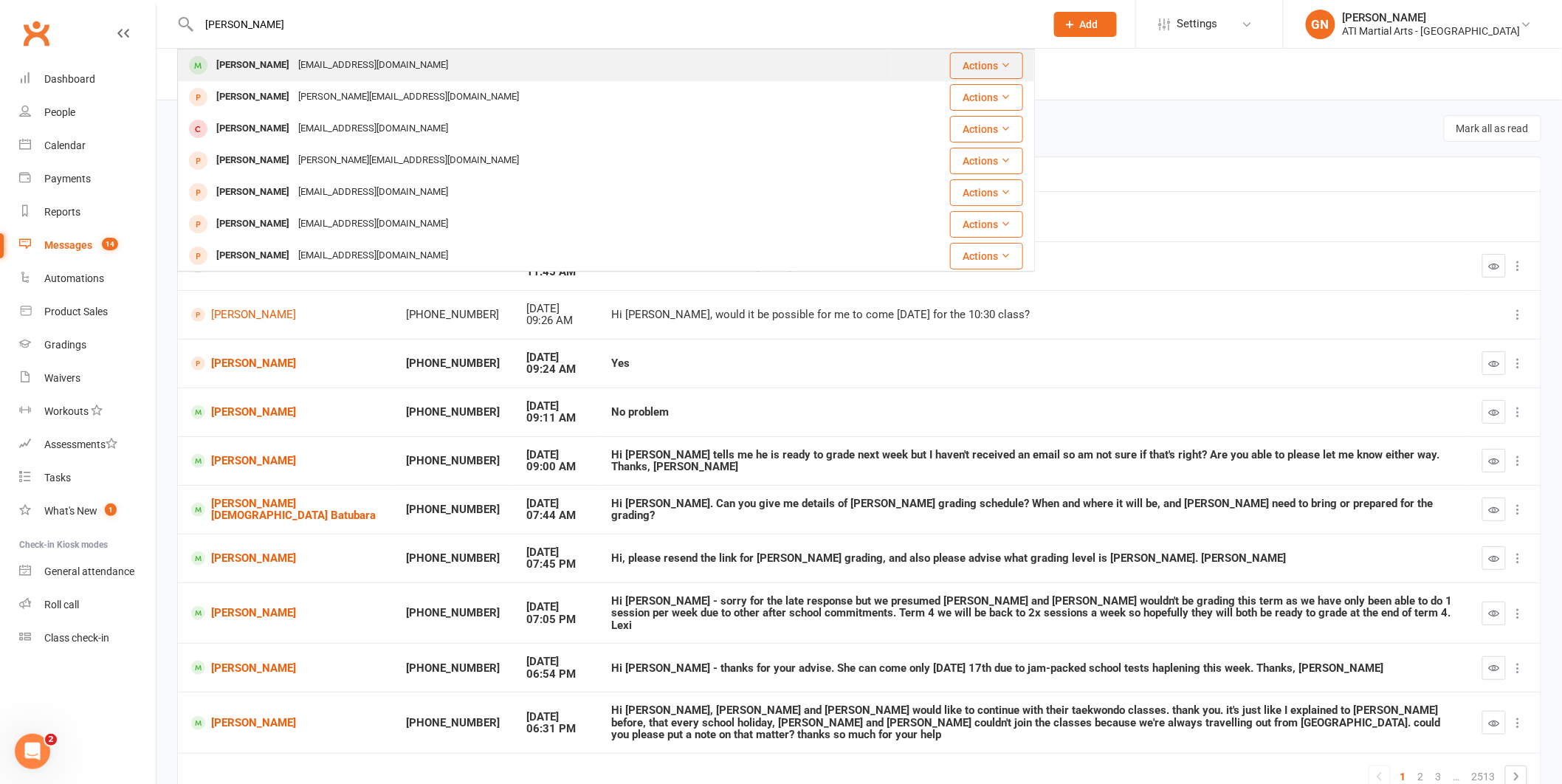
type input "[PERSON_NAME]"
click at [247, 66] on div "[PERSON_NAME]" at bounding box center [253, 65] width 82 height 21
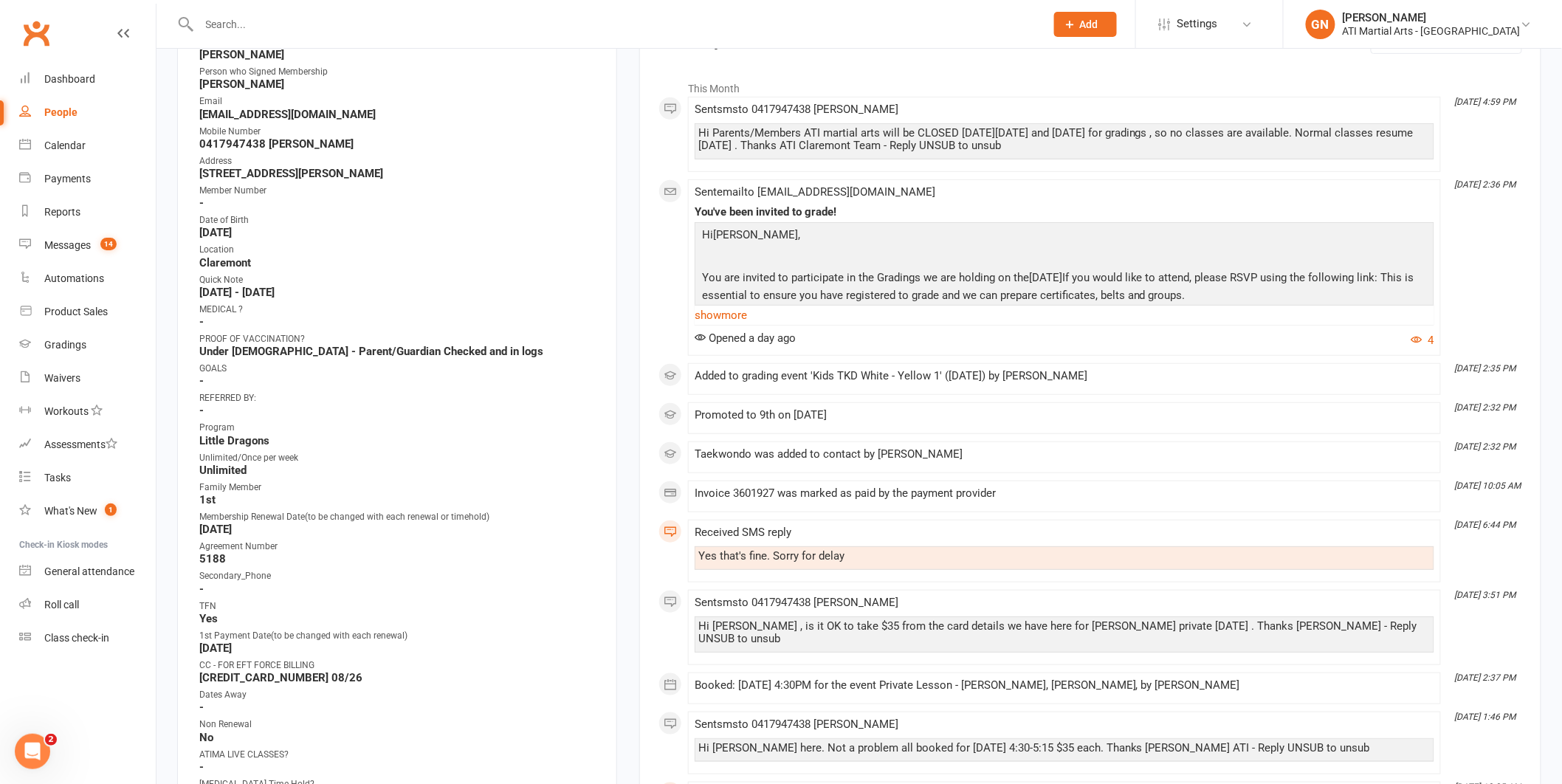
scroll to position [261, 0]
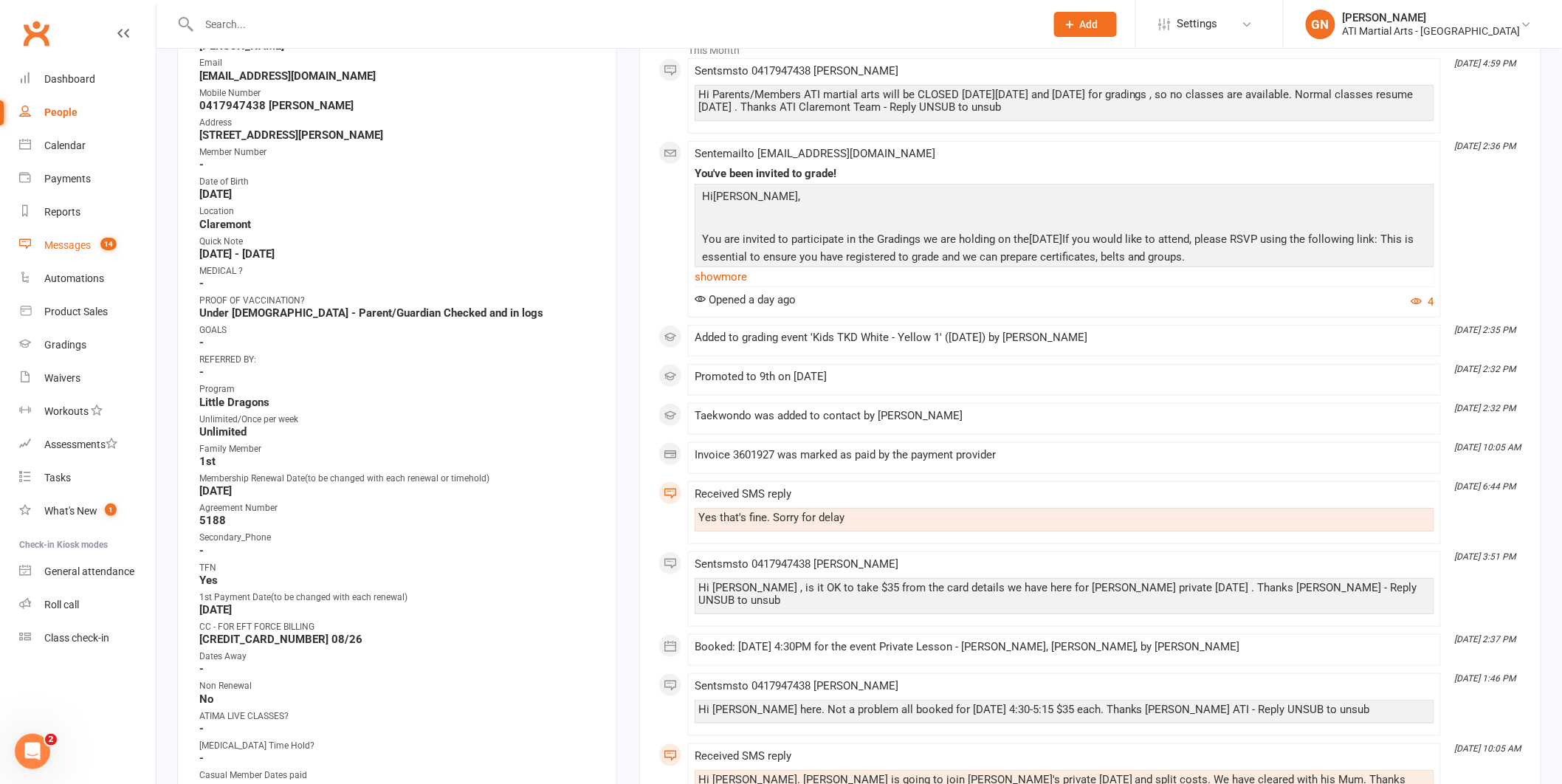
click at [65, 240] on div "Messages" at bounding box center [67, 245] width 47 height 12
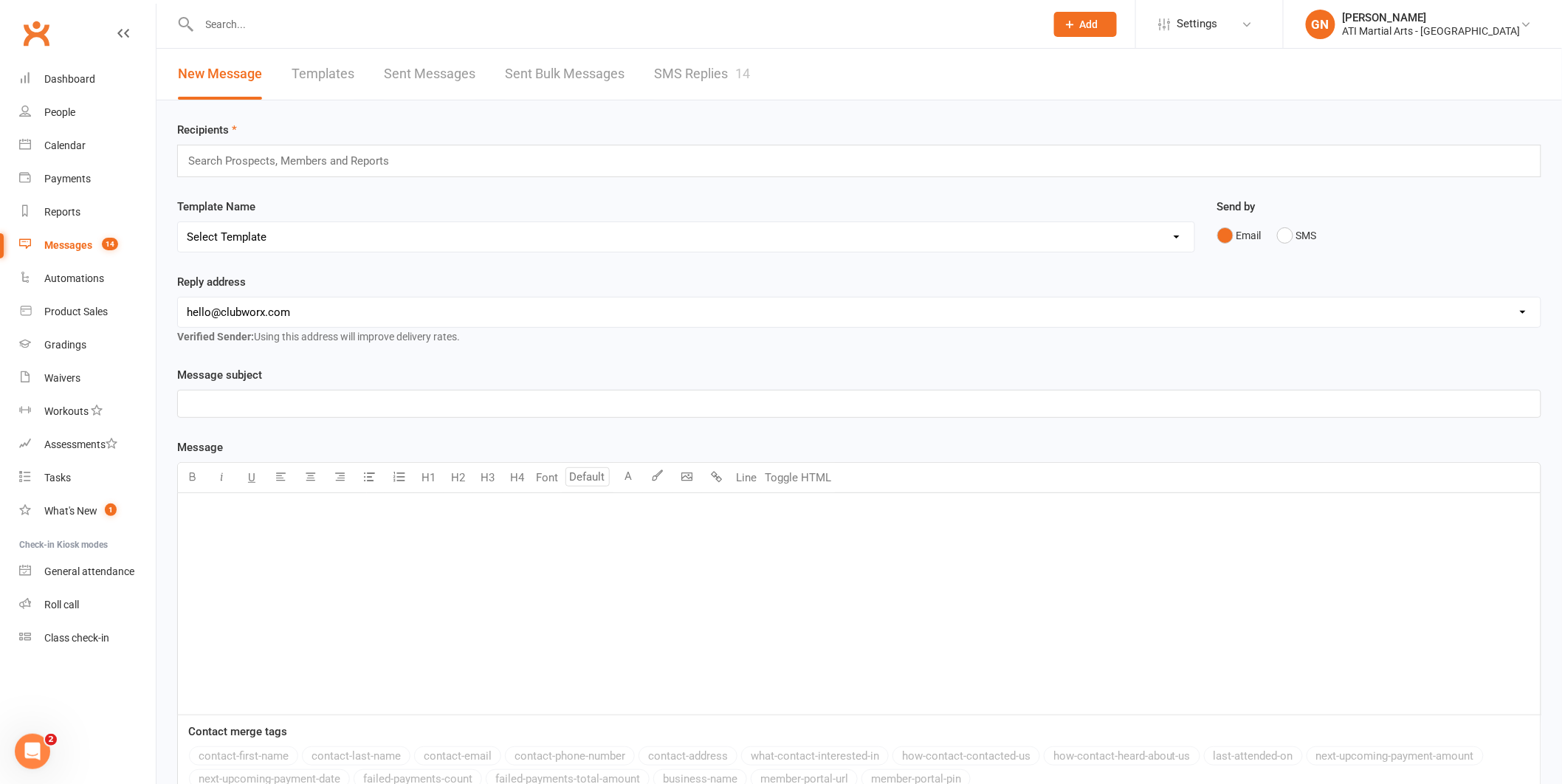
click at [666, 71] on link "SMS Replies 14" at bounding box center [702, 74] width 96 height 51
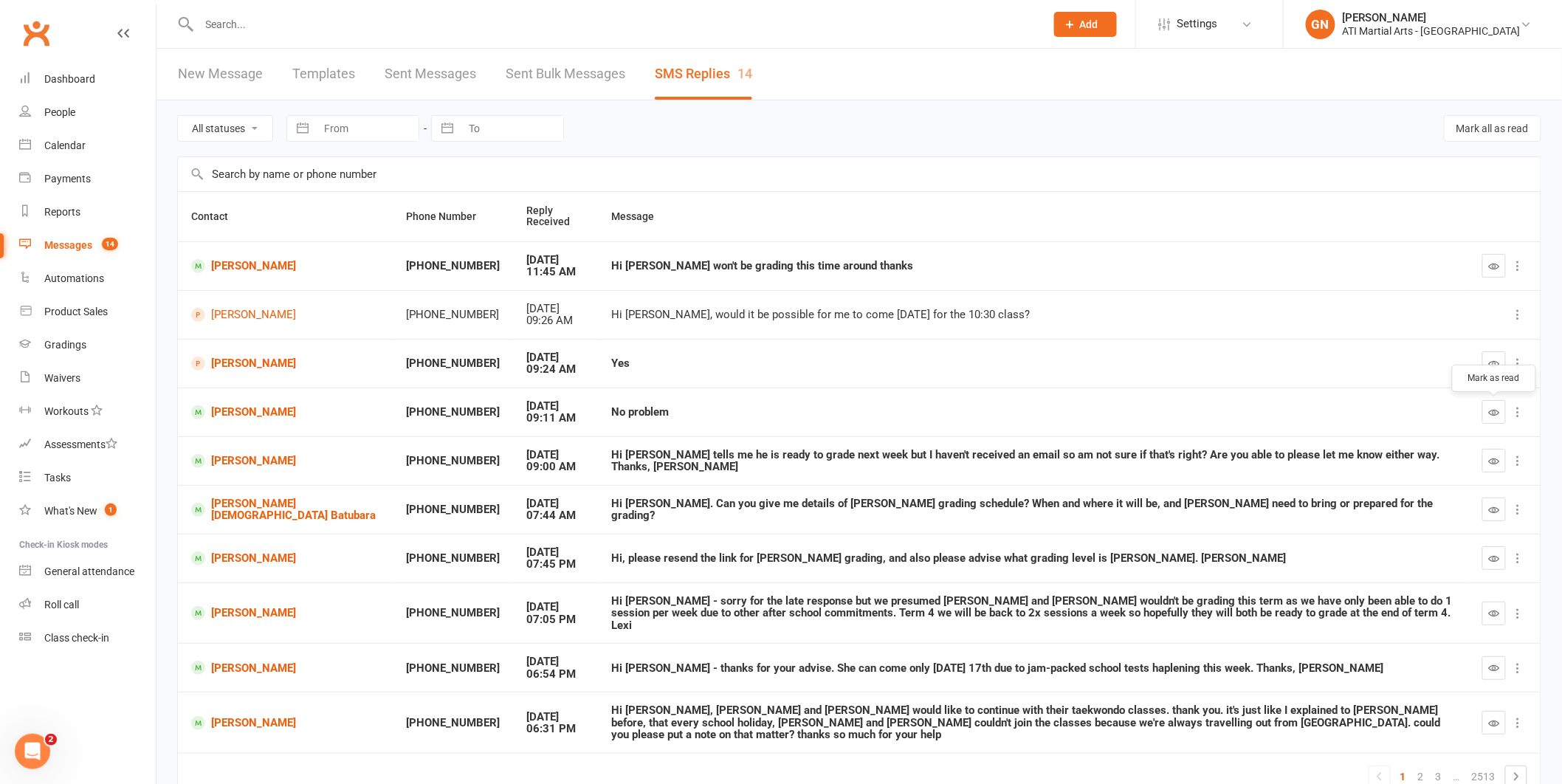
click at [1487, 411] on button "button" at bounding box center [1495, 412] width 24 height 24
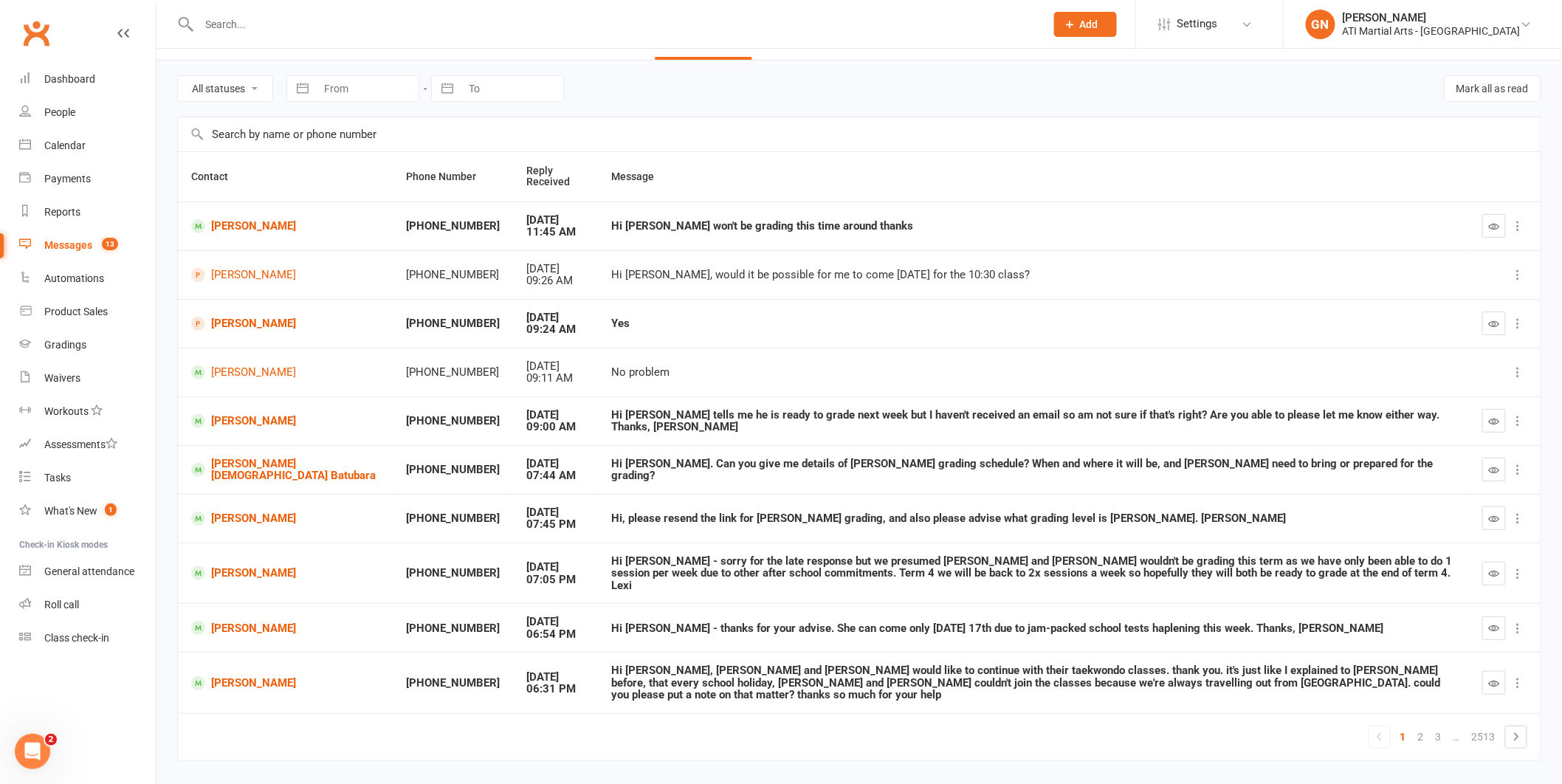
scroll to position [56, 0]
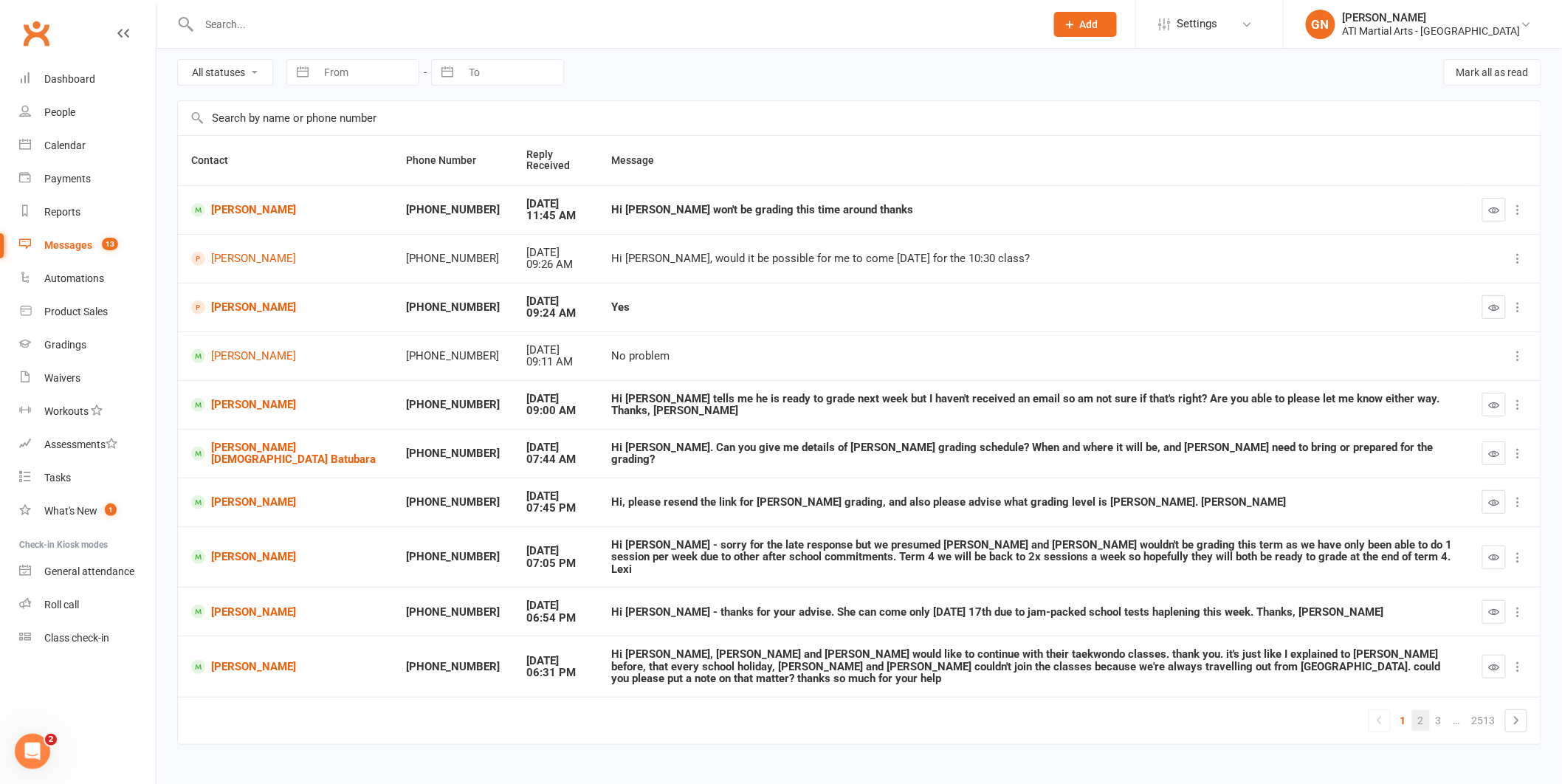
click at [1420, 710] on link "2" at bounding box center [1421, 721] width 17 height 21
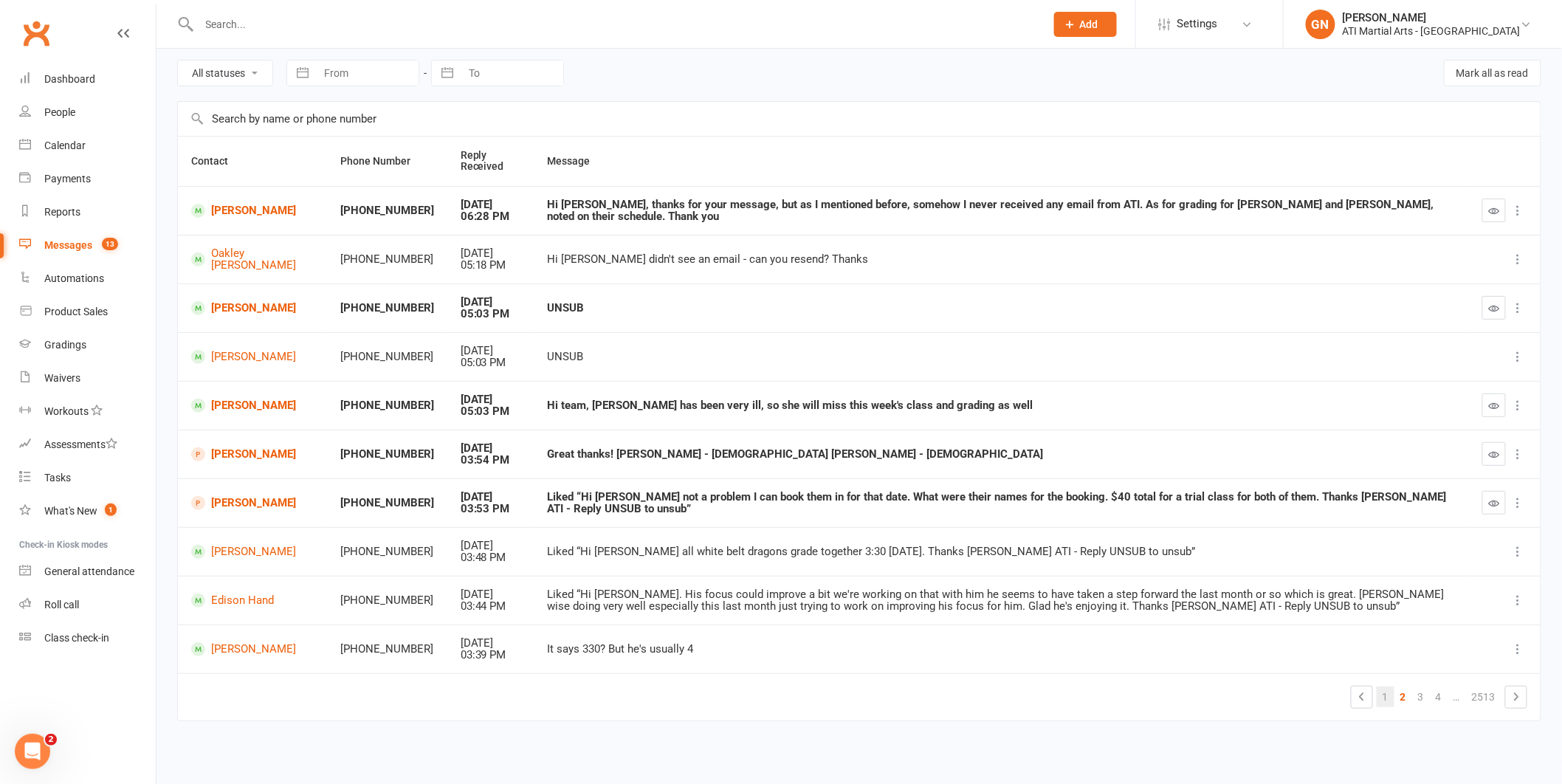
click at [1386, 698] on link "1" at bounding box center [1386, 697] width 17 height 21
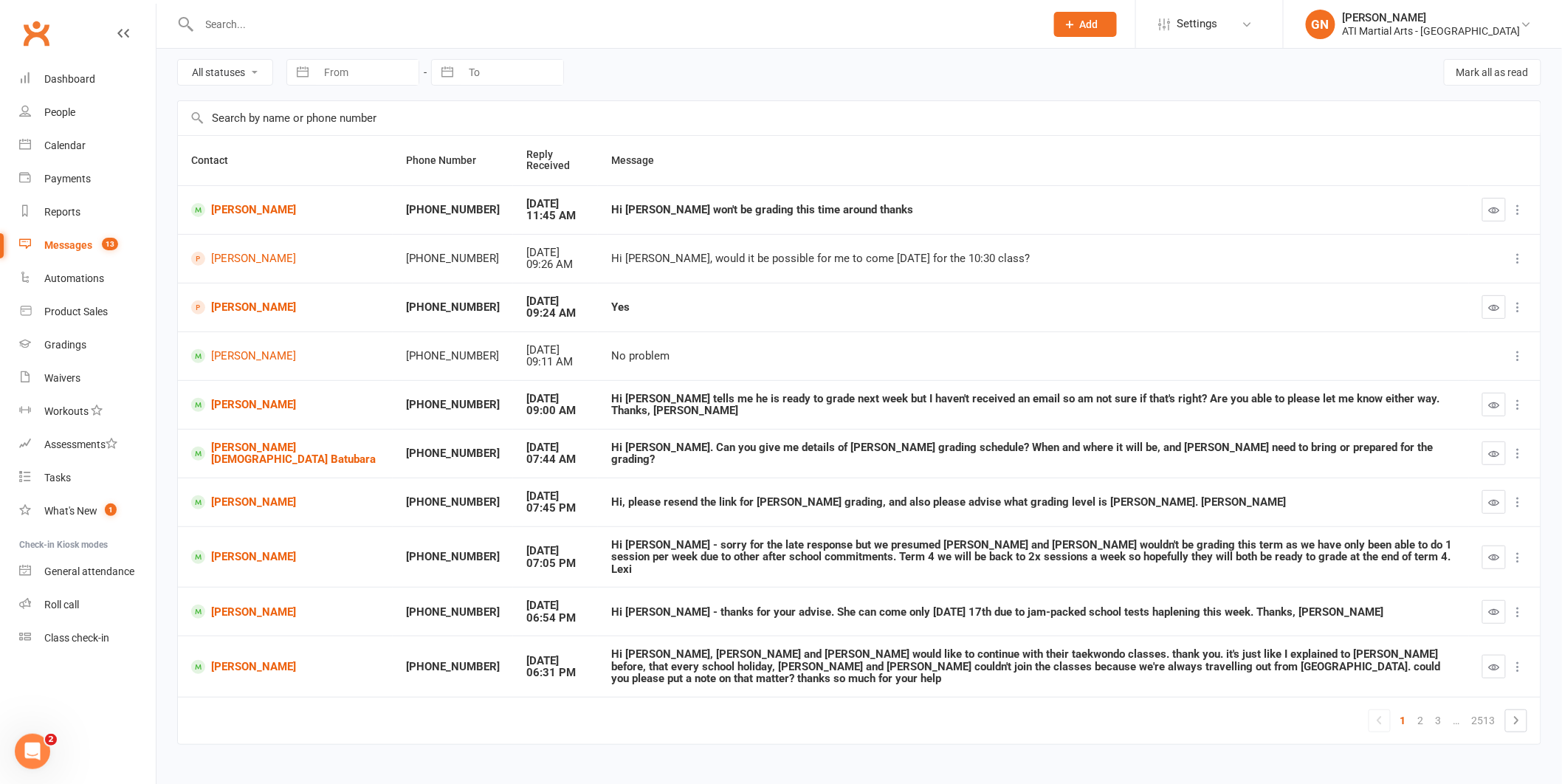
click at [297, 20] on input "text" at bounding box center [616, 24] width 841 height 21
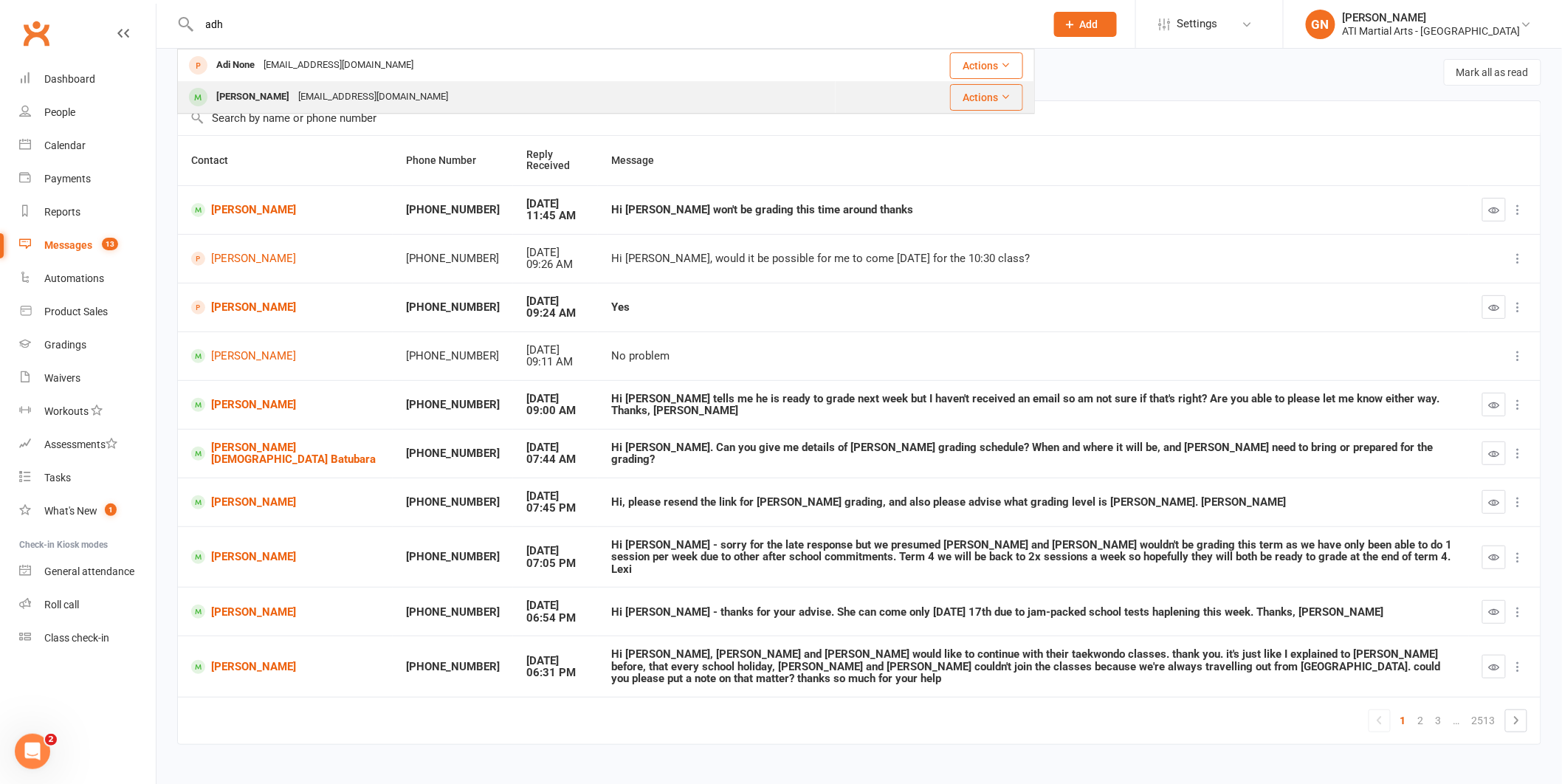
type input "adh"
click at [279, 96] on div "[PERSON_NAME]" at bounding box center [253, 96] width 82 height 21
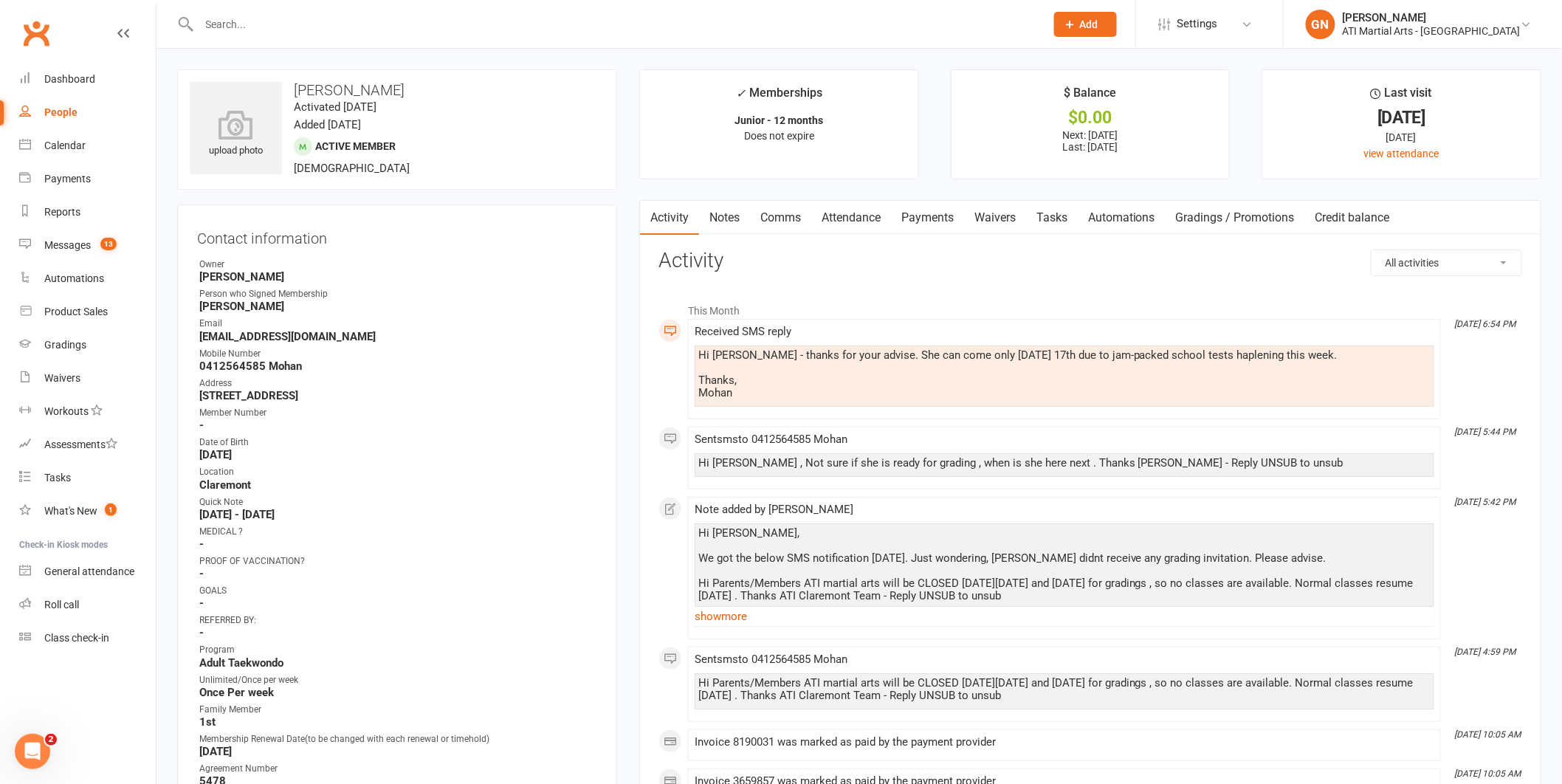
click at [779, 216] on link "Comms" at bounding box center [781, 217] width 62 height 34
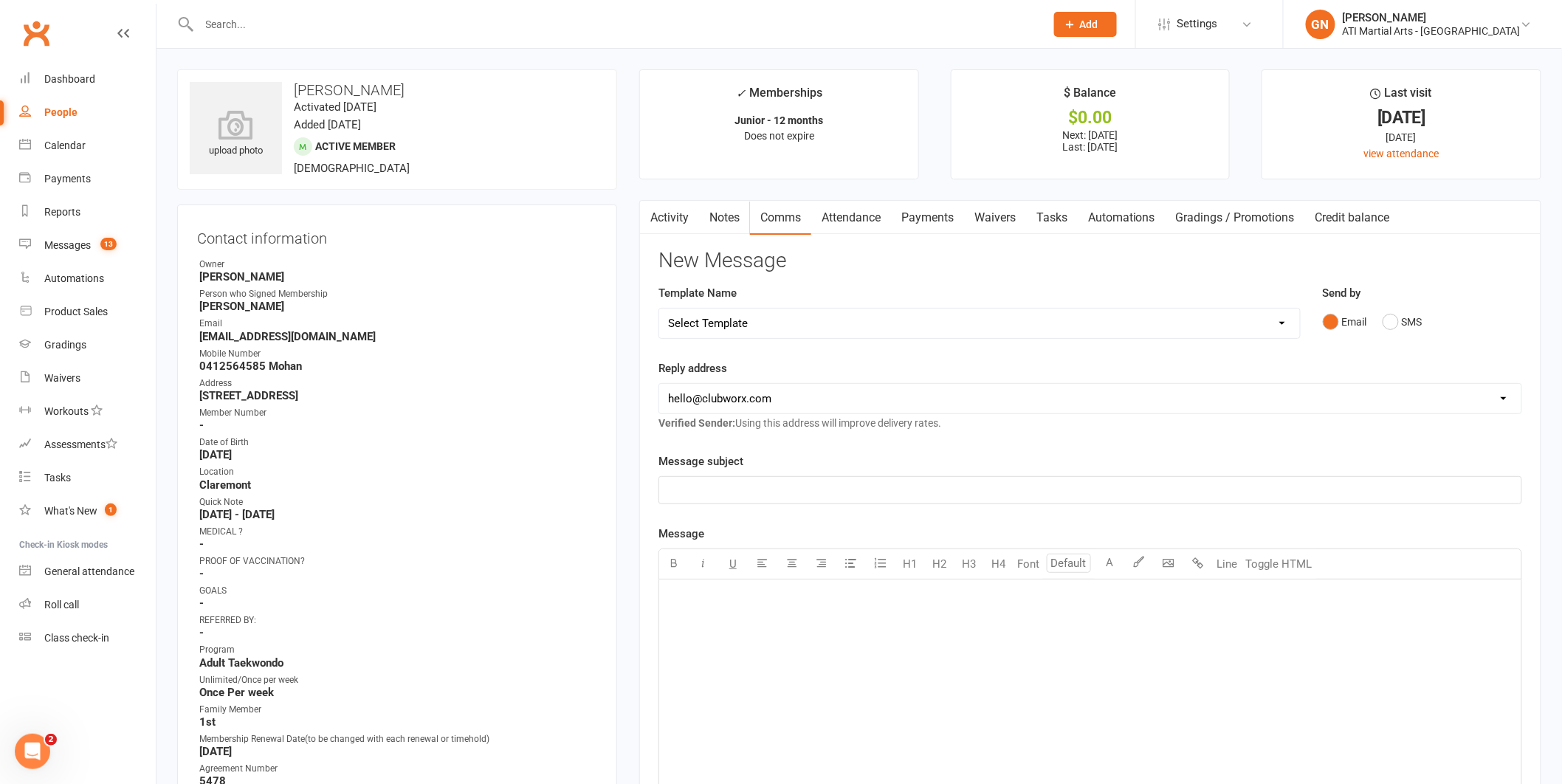
click at [1481, 337] on div "Send by Email SMS" at bounding box center [1423, 321] width 221 height 73
click at [60, 252] on link "Messages 13" at bounding box center [87, 246] width 137 height 33
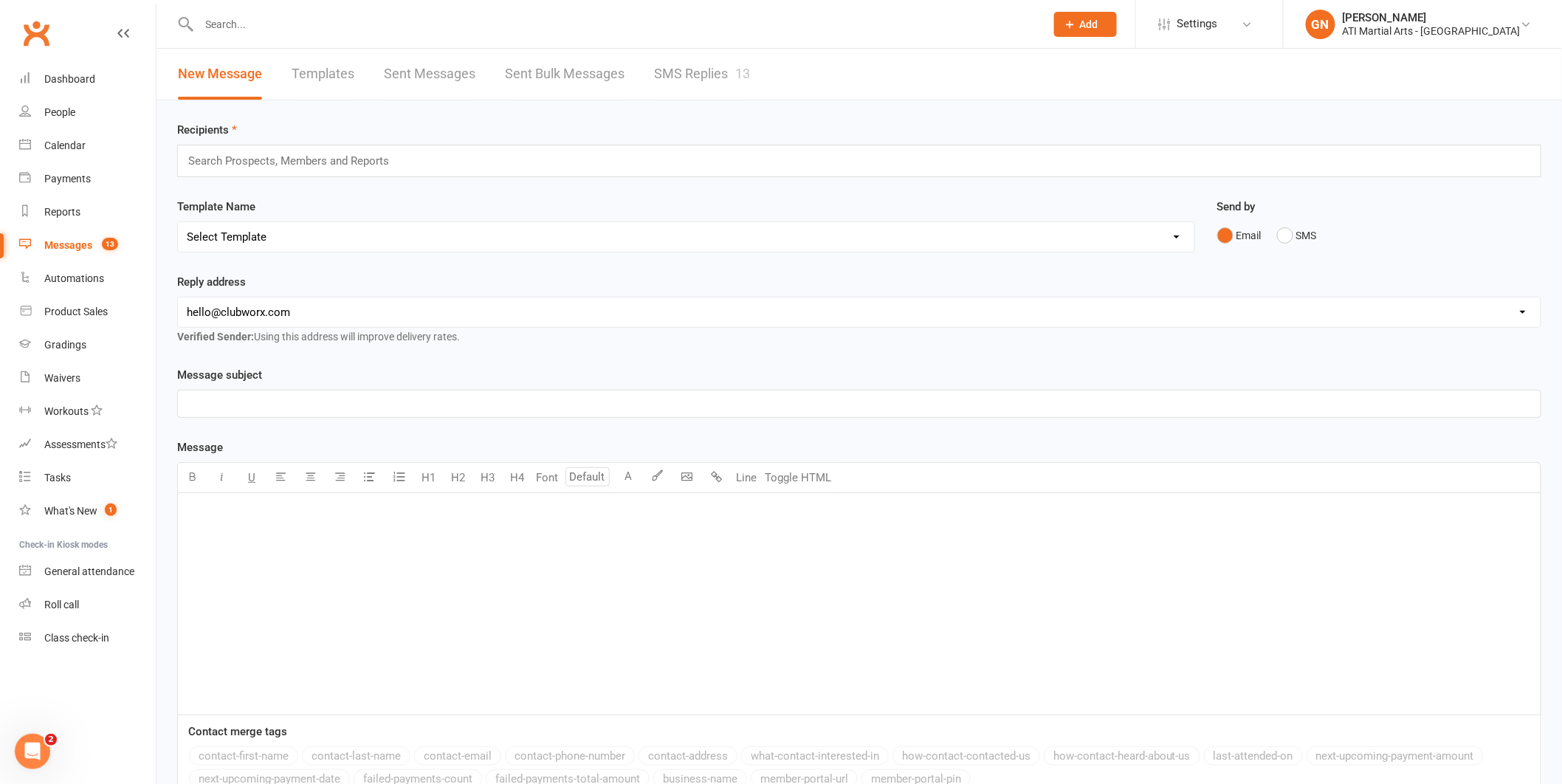
click at [700, 73] on link "SMS Replies 13" at bounding box center [702, 74] width 96 height 51
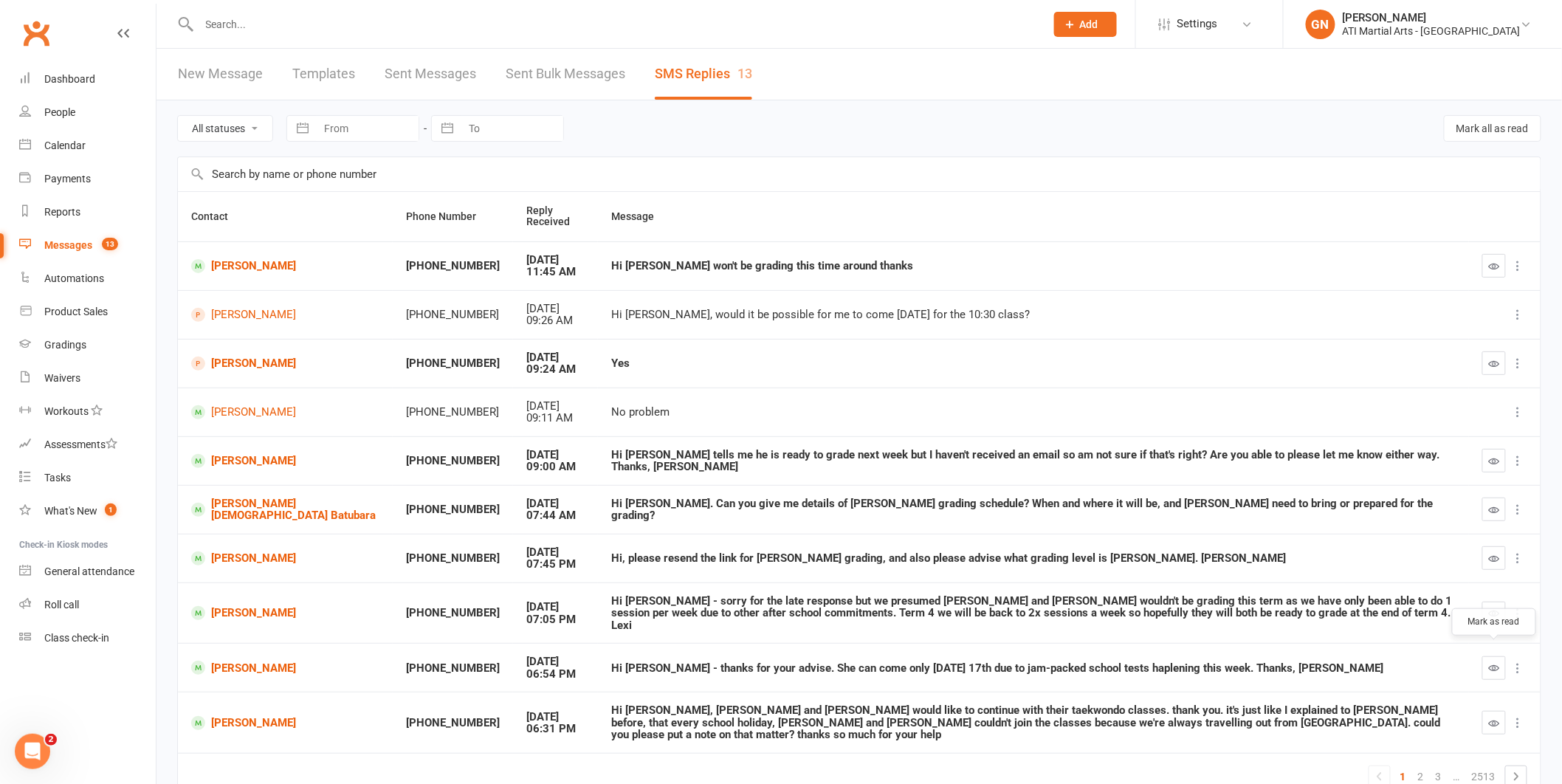
click at [1498, 662] on icon "button" at bounding box center [1495, 668] width 11 height 11
click at [1424, 767] on link "2" at bounding box center [1421, 777] width 17 height 21
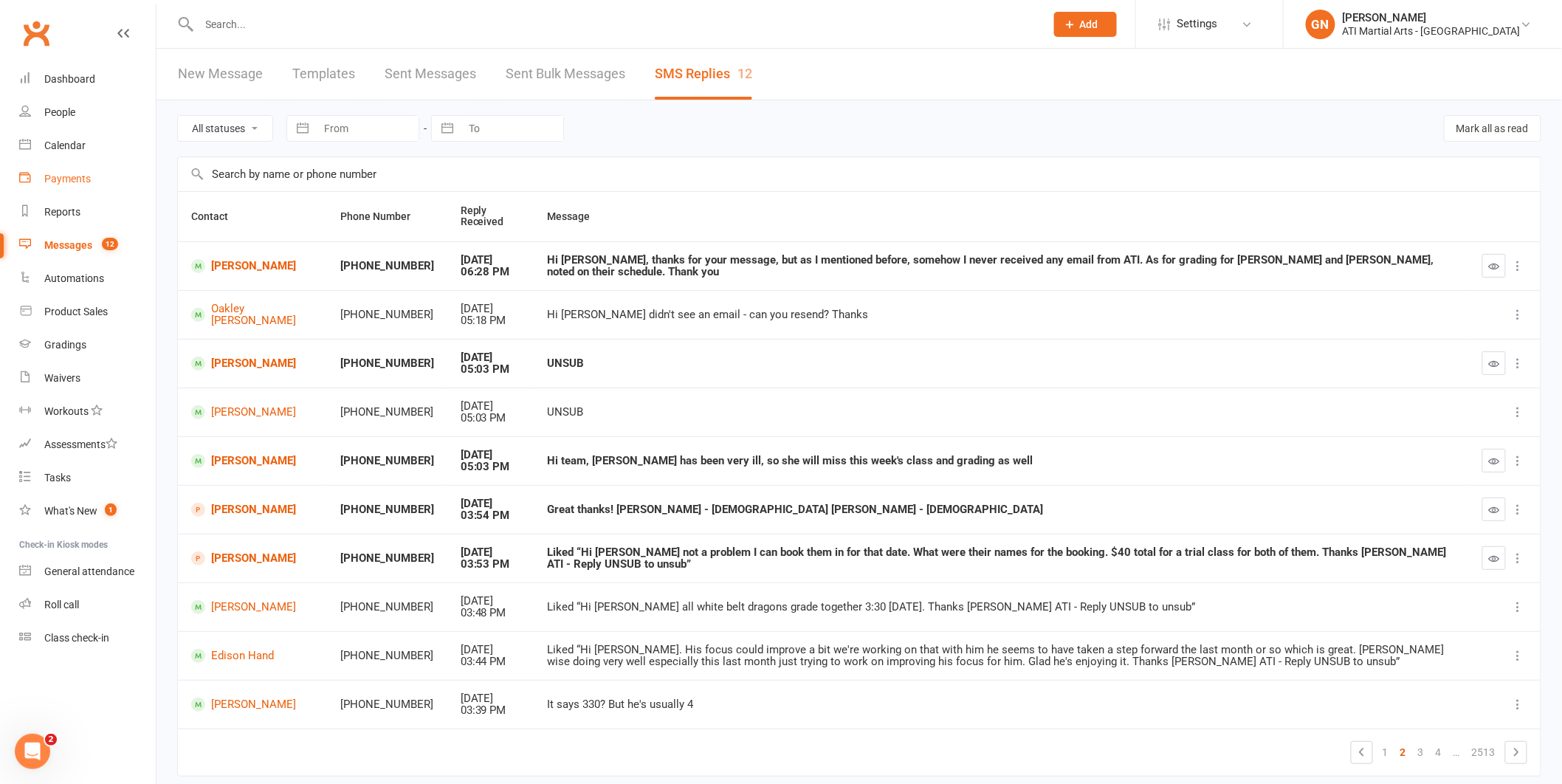
click at [74, 181] on div "Payments" at bounding box center [67, 179] width 47 height 12
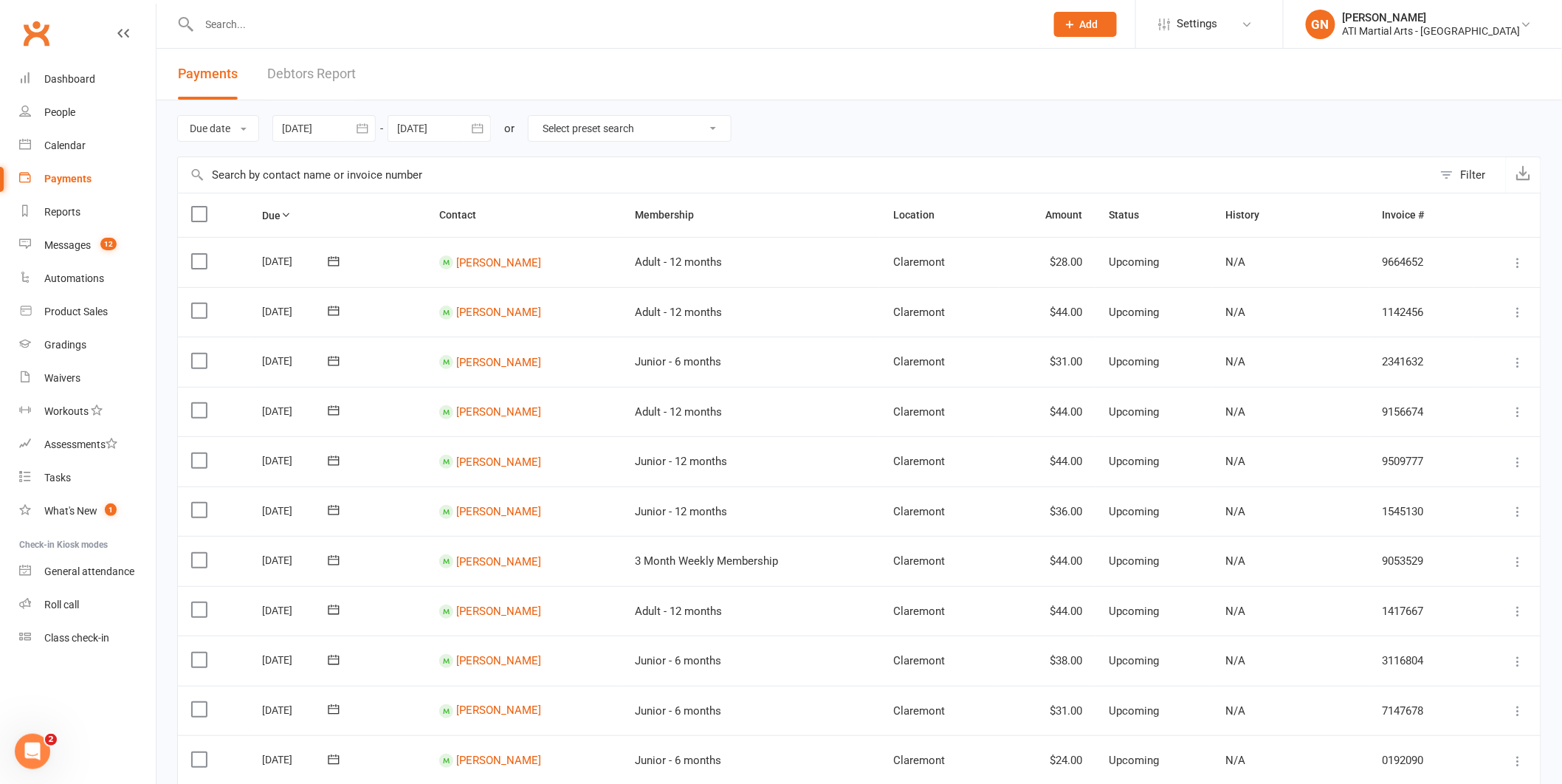
click at [317, 73] on link "Debtors Report" at bounding box center [311, 74] width 89 height 51
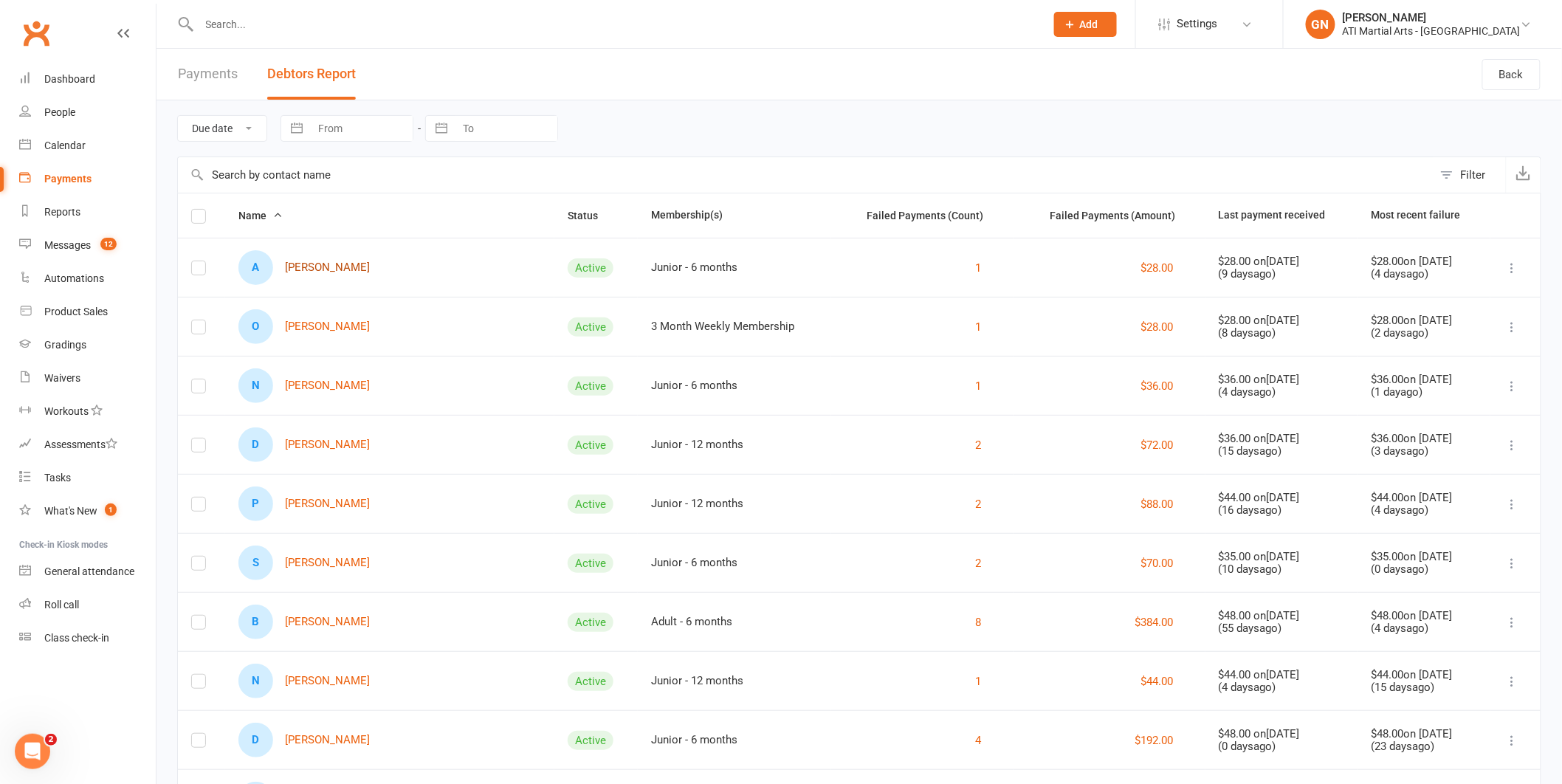
click at [299, 264] on link "A [PERSON_NAME]" at bounding box center [304, 268] width 131 height 35
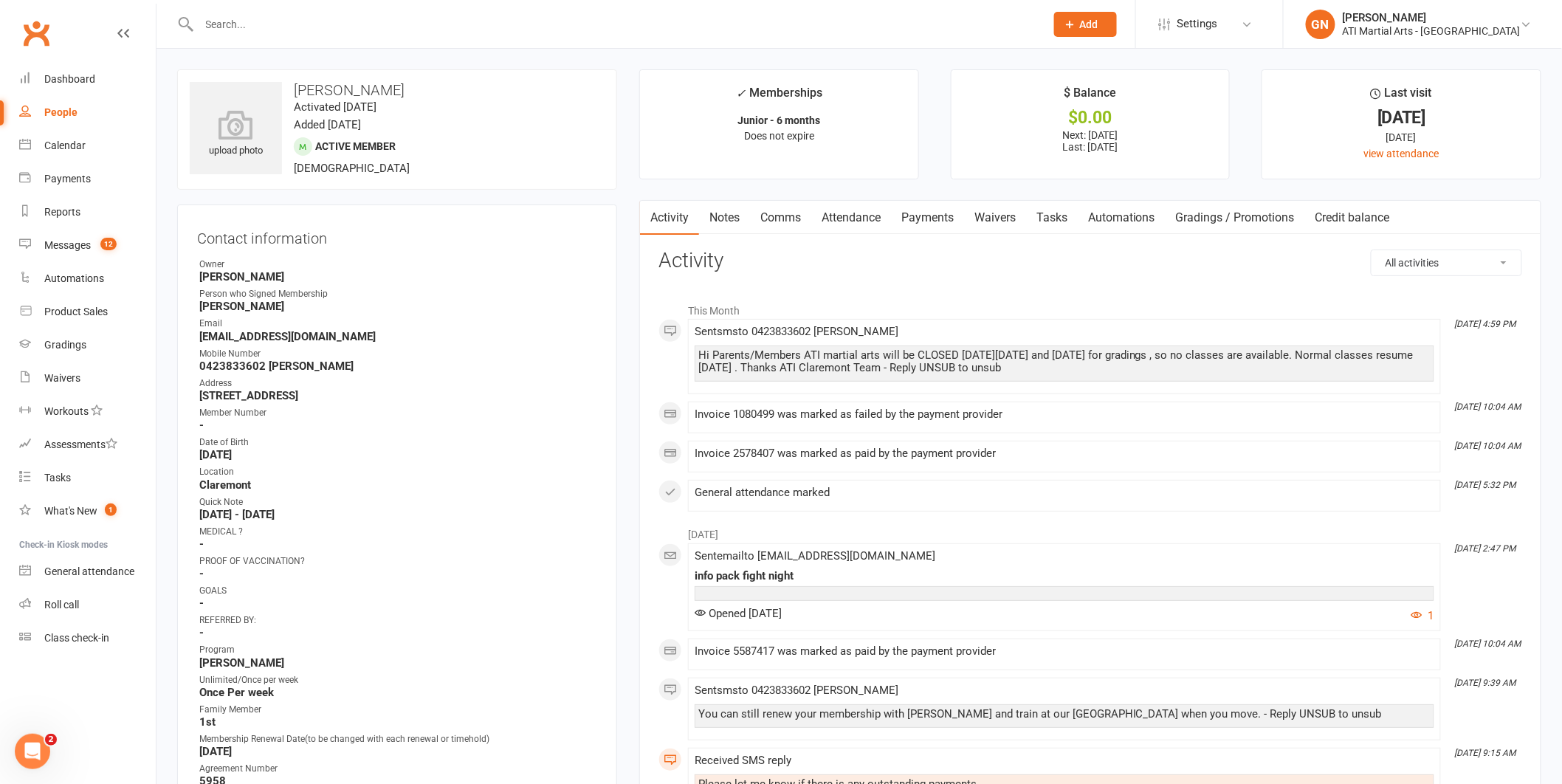
click at [941, 217] on link "Payments" at bounding box center [927, 217] width 73 height 34
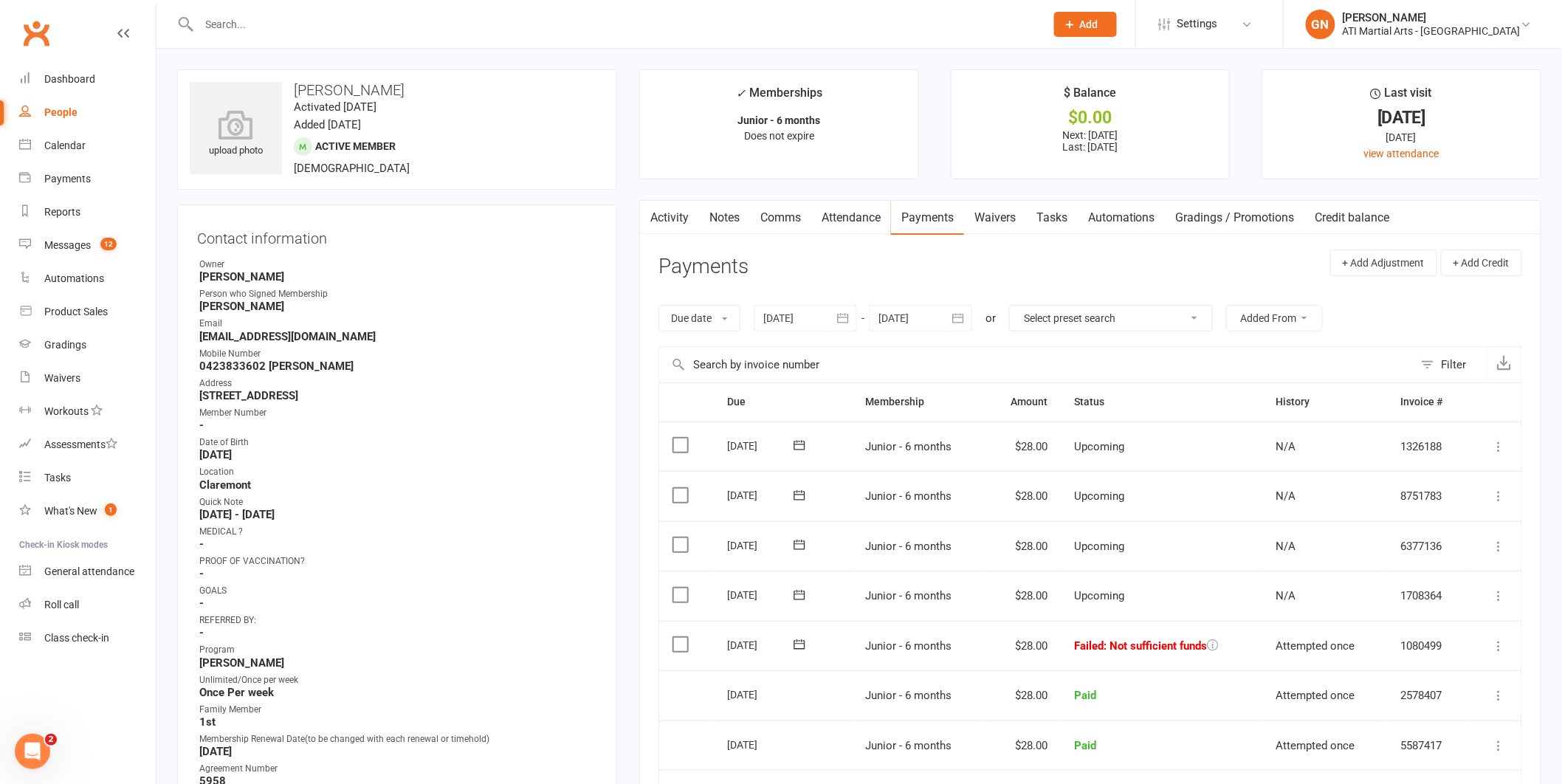
click at [726, 217] on link "Notes" at bounding box center [725, 217] width 51 height 34
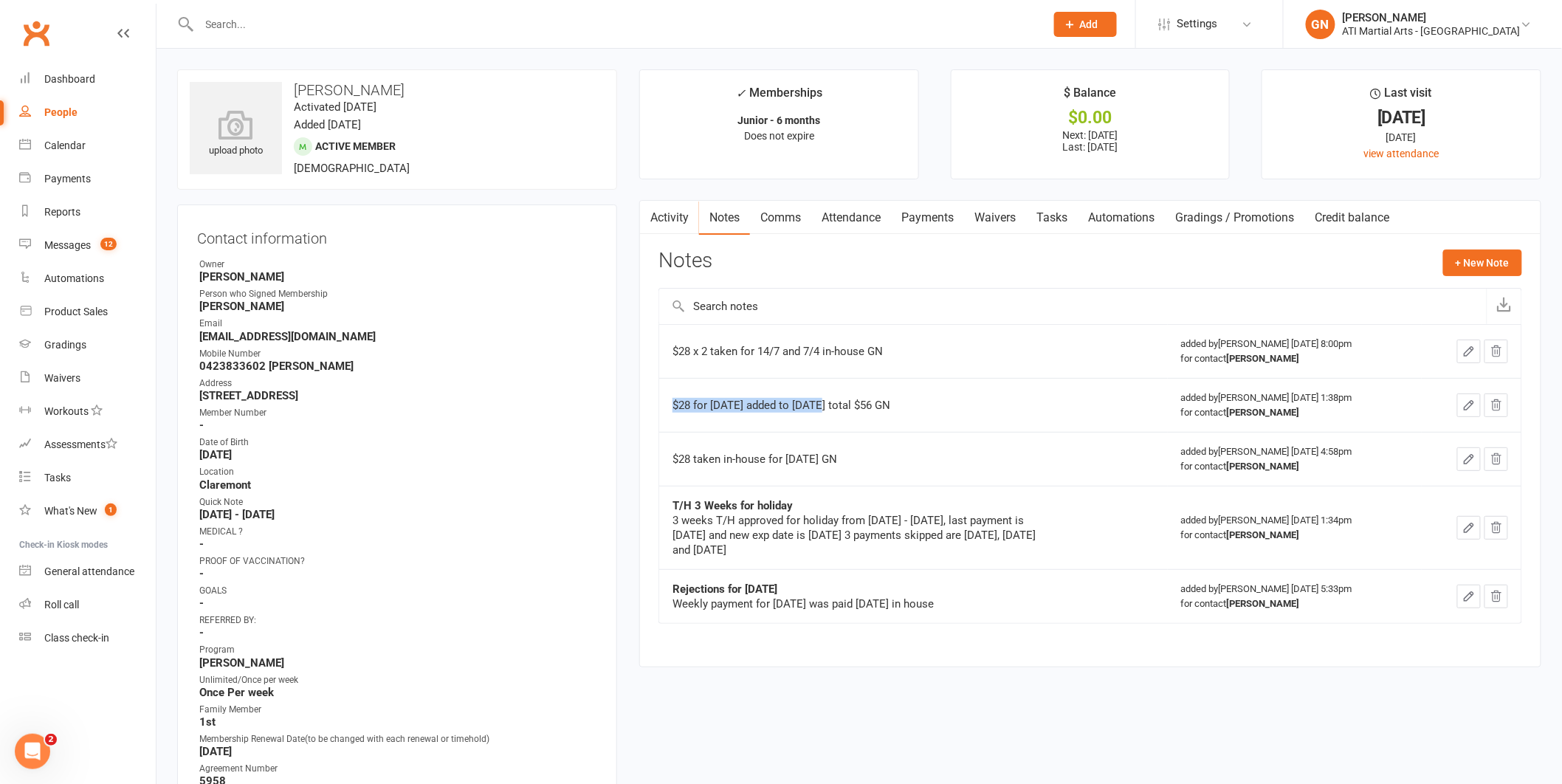
drag, startPoint x: 673, startPoint y: 404, endPoint x: 824, endPoint y: 410, distance: 151.1
click at [824, 410] on div "$28 for [DATE] added to [DATE] total $56 GN" at bounding box center [857, 405] width 369 height 15
drag, startPoint x: 673, startPoint y: 458, endPoint x: 846, endPoint y: 458, distance: 173.0
click at [846, 458] on div "$28 taken in-house for [DATE] GN" at bounding box center [857, 459] width 369 height 15
copy div "$28 taken in-house for [DATE] GN"
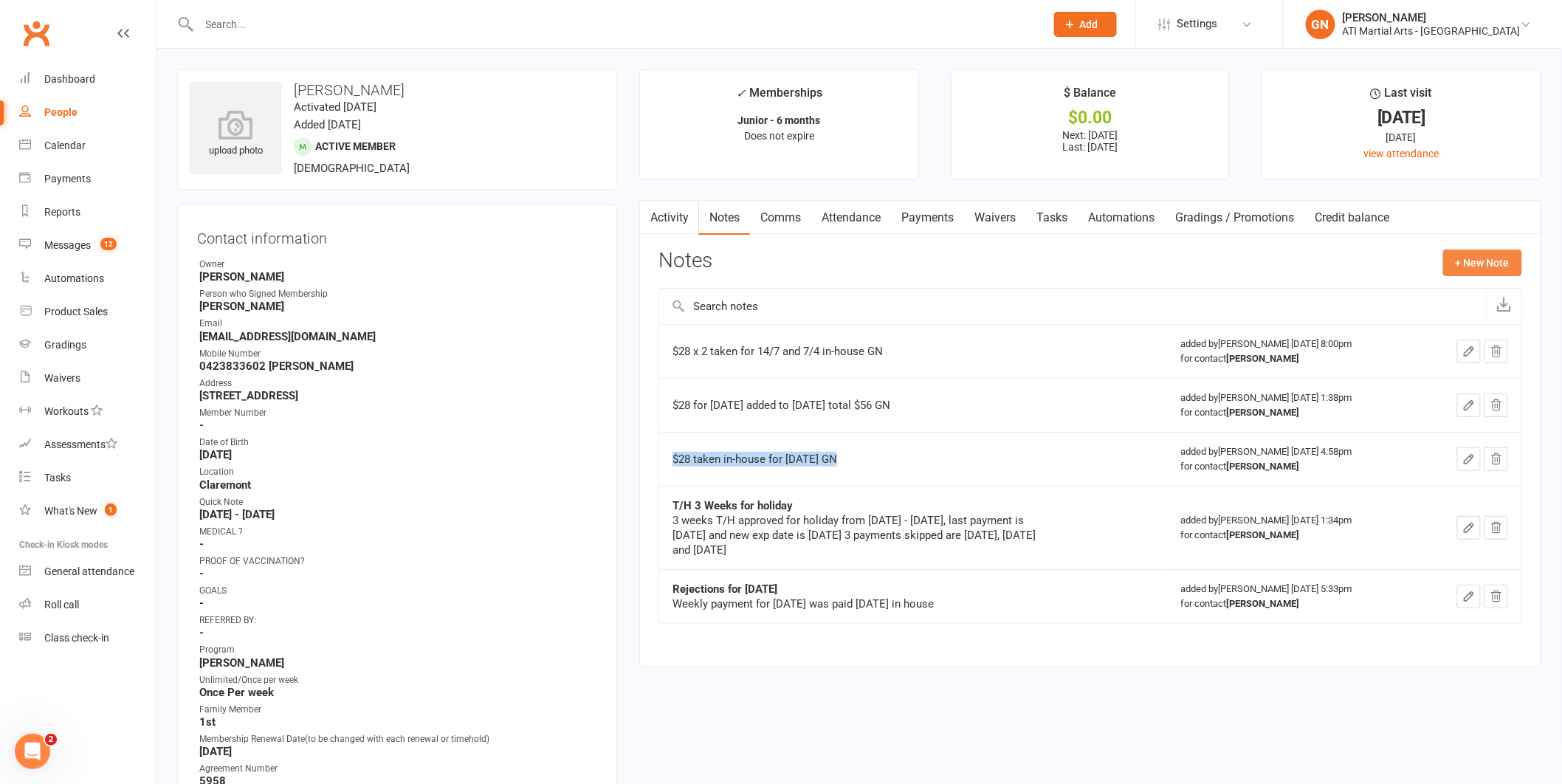
click at [1458, 259] on button "+ New Note" at bounding box center [1483, 263] width 79 height 27
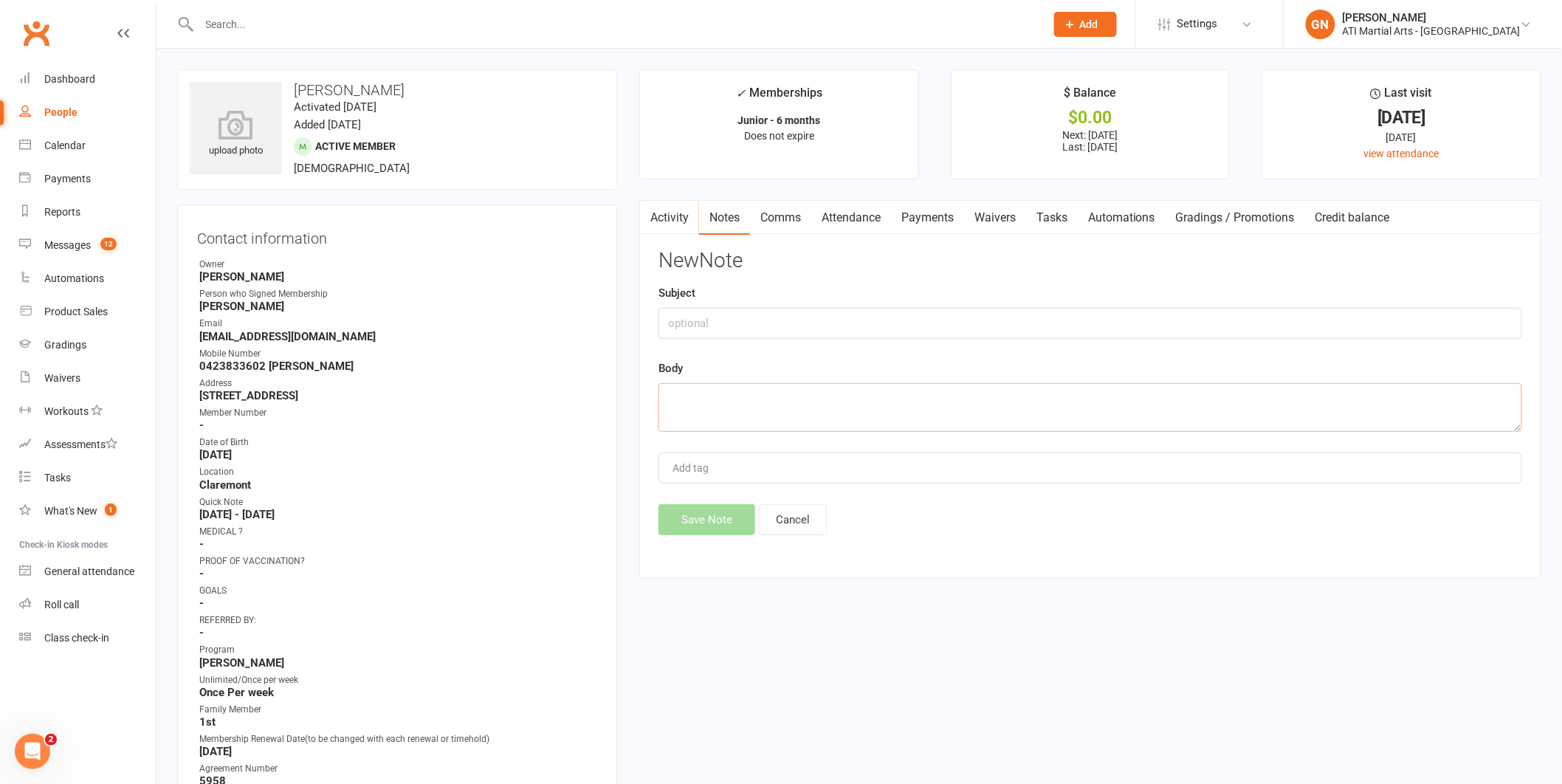
drag, startPoint x: 687, startPoint y: 405, endPoint x: 844, endPoint y: 210, distance: 250.3
click at [930, 218] on link "Payments" at bounding box center [927, 217] width 73 height 34
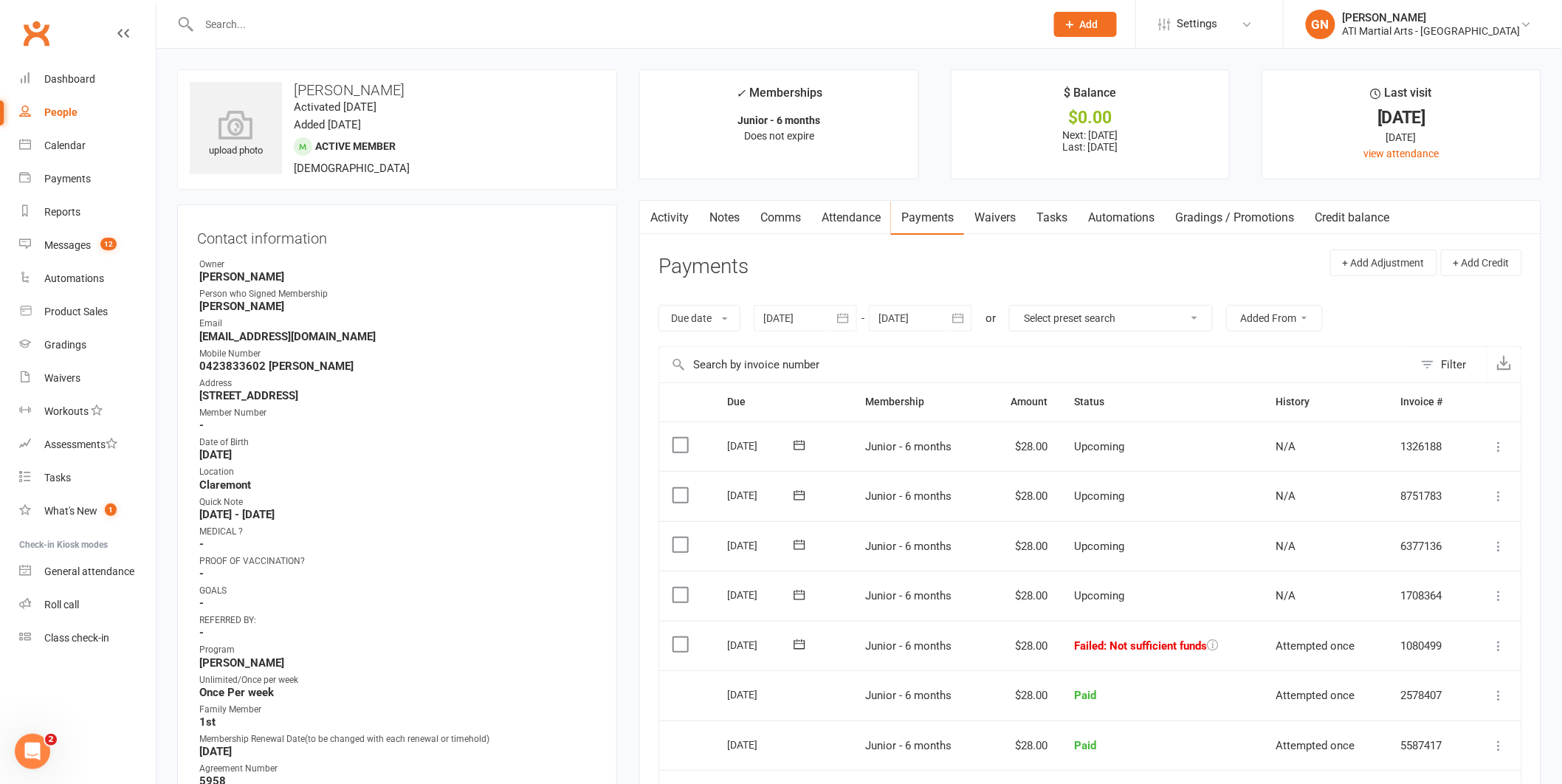
click at [1496, 644] on icon at bounding box center [1500, 646] width 15 height 15
click at [1455, 677] on link "Mark as Paid (Cash)" at bounding box center [1434, 674] width 146 height 29
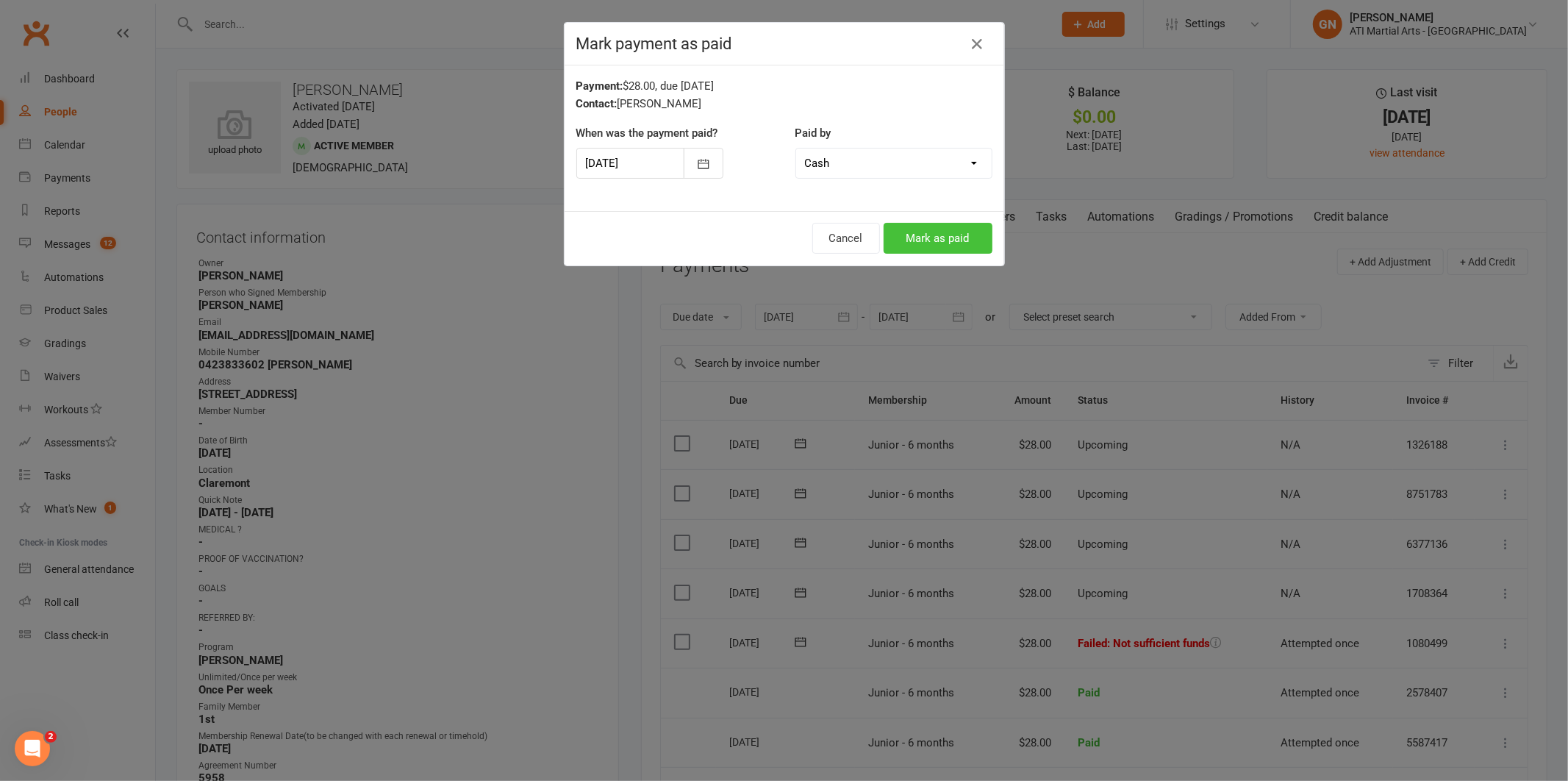
click at [933, 241] on button "Mark as paid" at bounding box center [938, 238] width 109 height 31
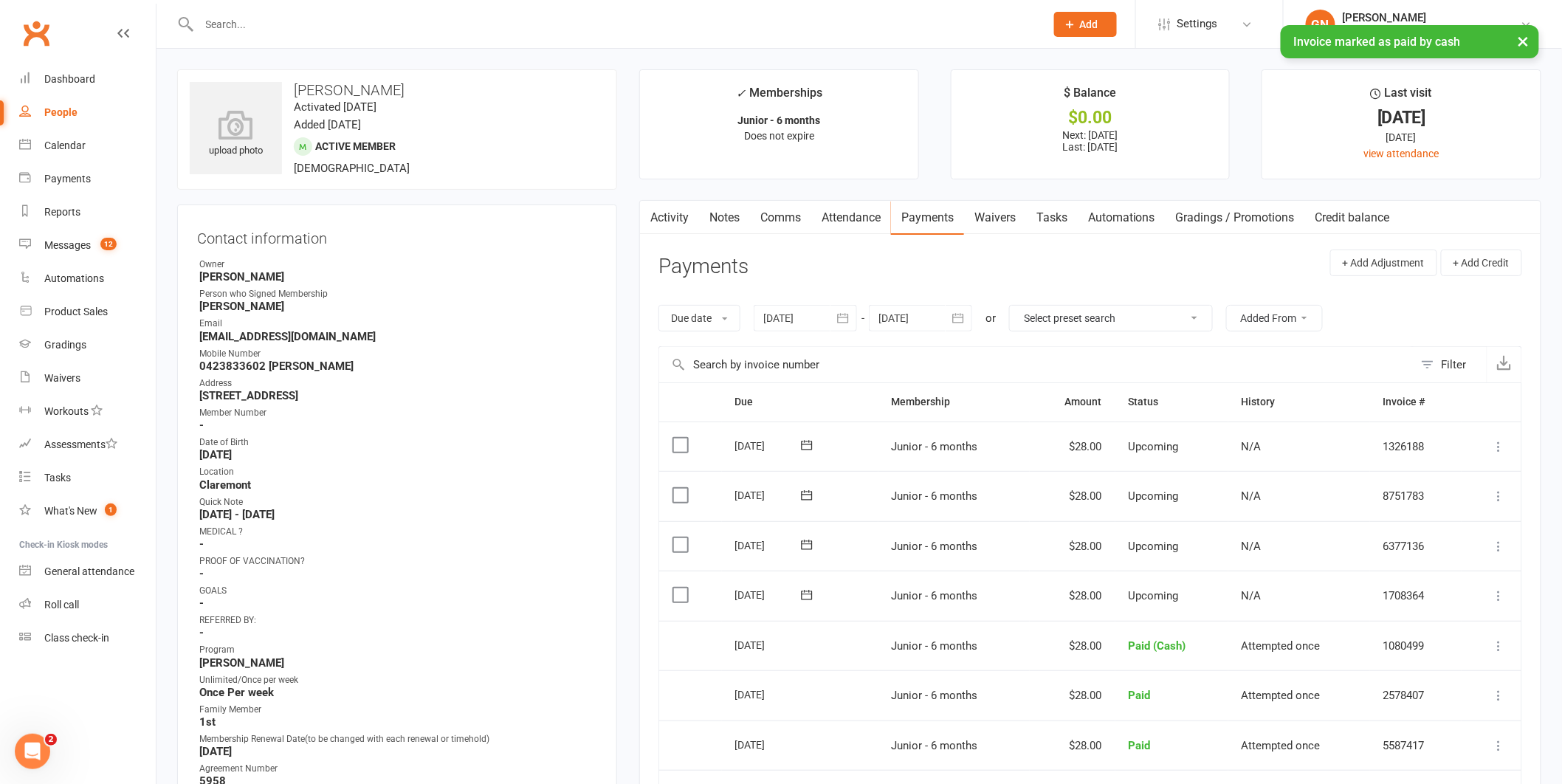
click at [720, 217] on link "Notes" at bounding box center [725, 217] width 51 height 34
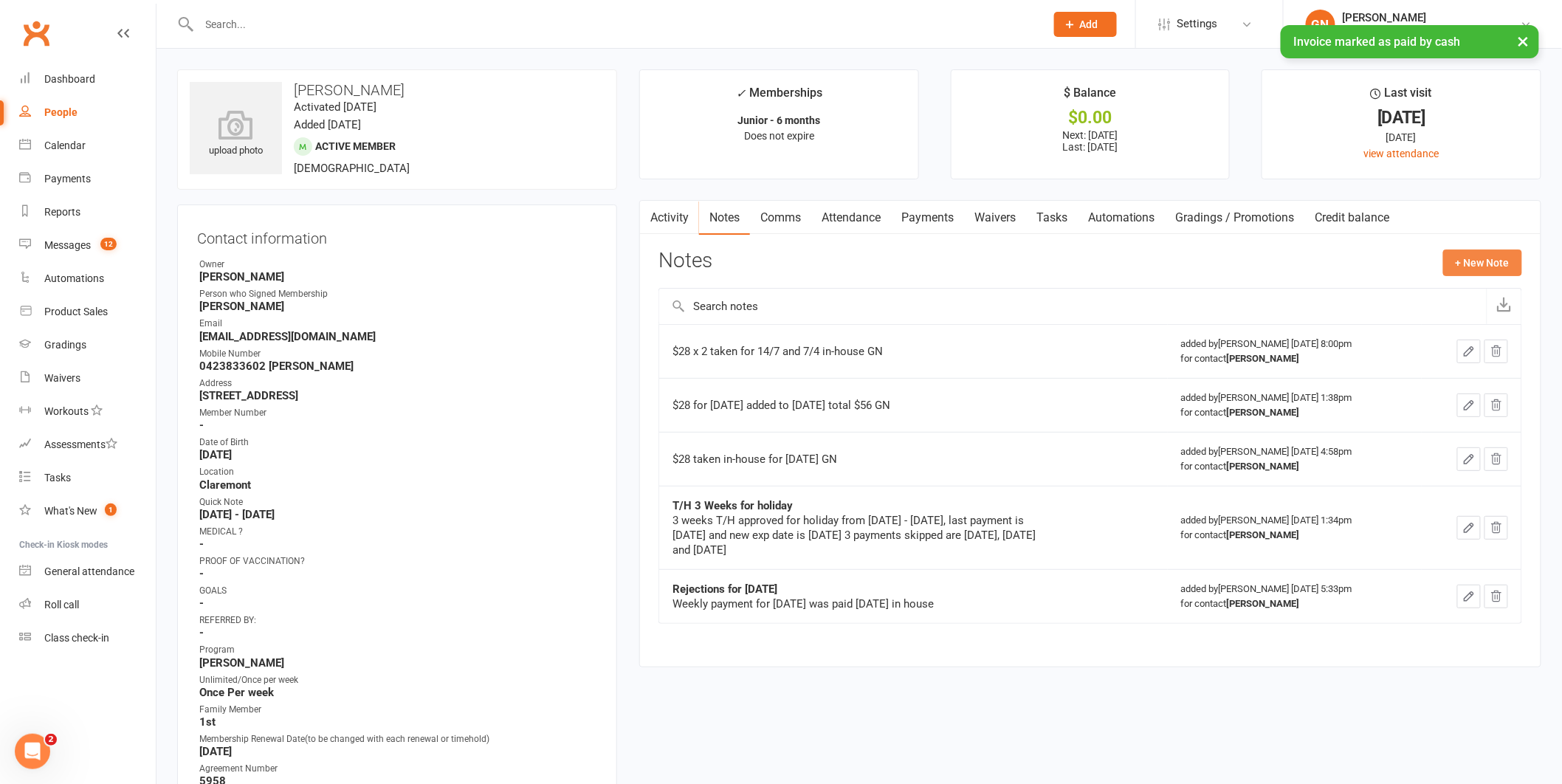
click at [1507, 258] on button "+ New Note" at bounding box center [1483, 263] width 79 height 27
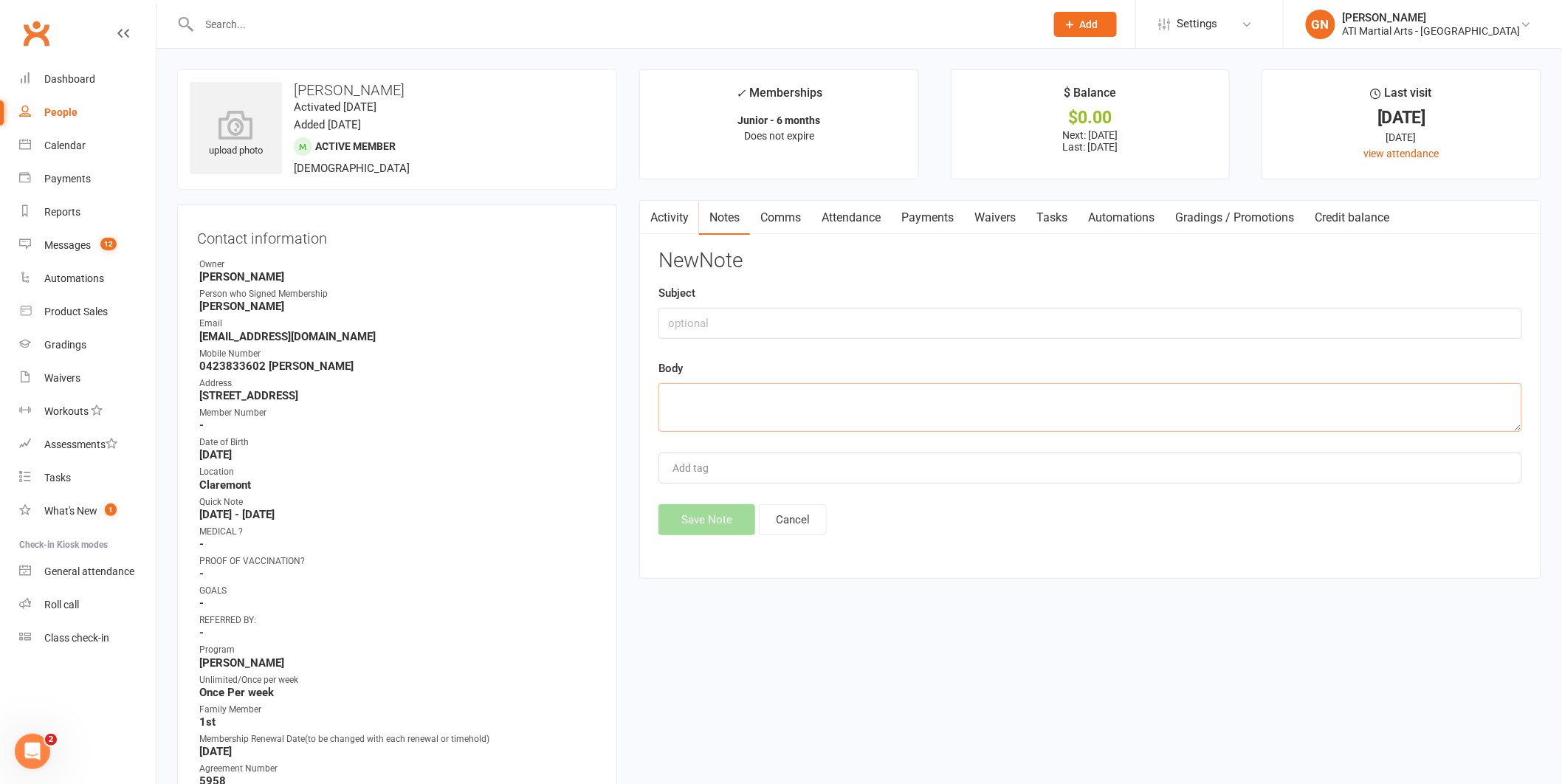
paste textarea "$28 taken in-house for [DATE] GN"
click at [800, 397] on textarea "$28 taken in-house for [DATE] GN" at bounding box center [1090, 408] width 864 height 49
drag, startPoint x: 666, startPoint y: 397, endPoint x: 845, endPoint y: 398, distance: 179.0
click at [845, 398] on textarea "$28 taken in-house for [DATE] GN" at bounding box center [1090, 408] width 864 height 49
type textarea "$28 taken in-house for [DATE] GN"
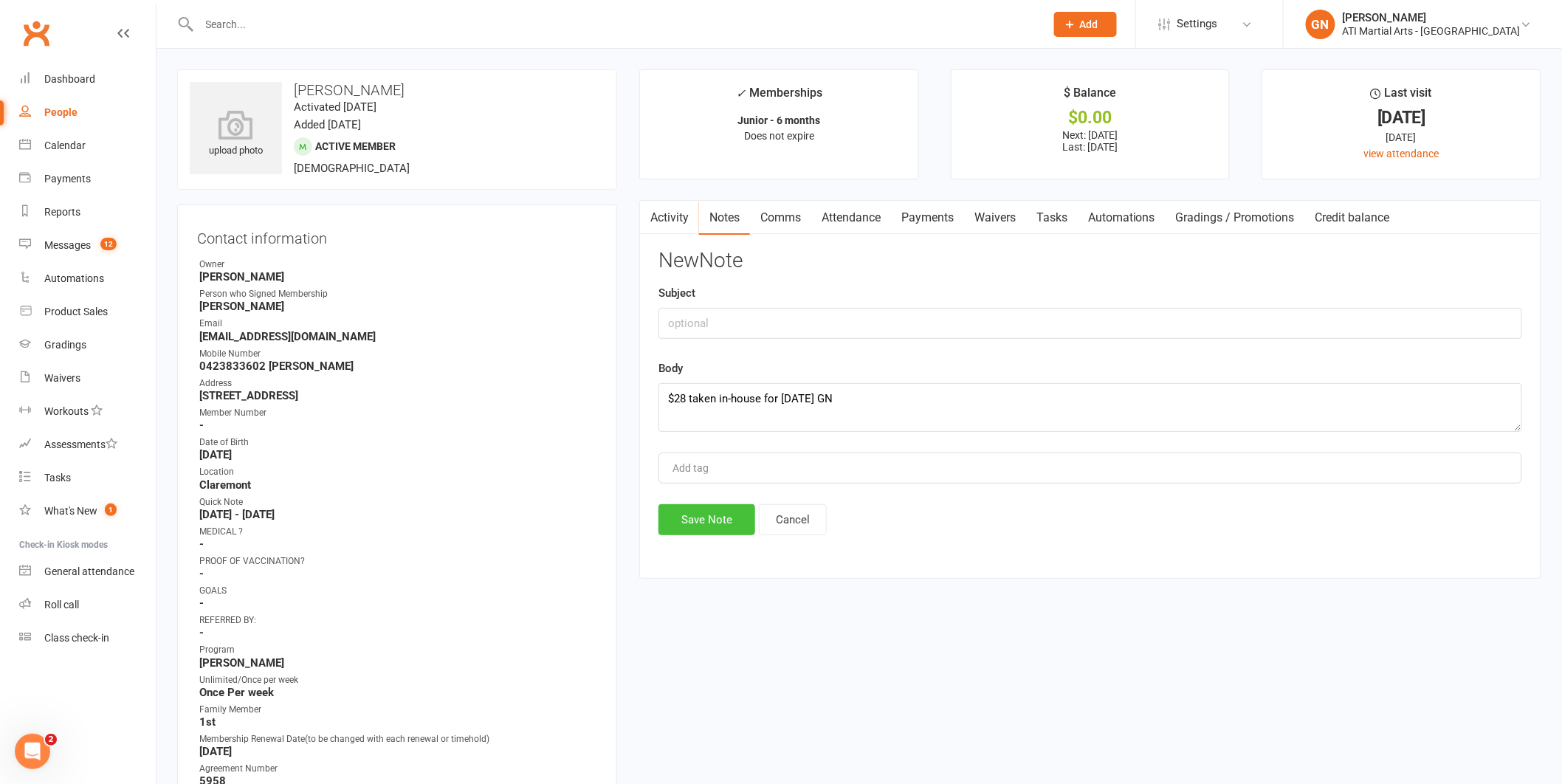
click at [728, 523] on button "Save Note" at bounding box center [707, 519] width 96 height 31
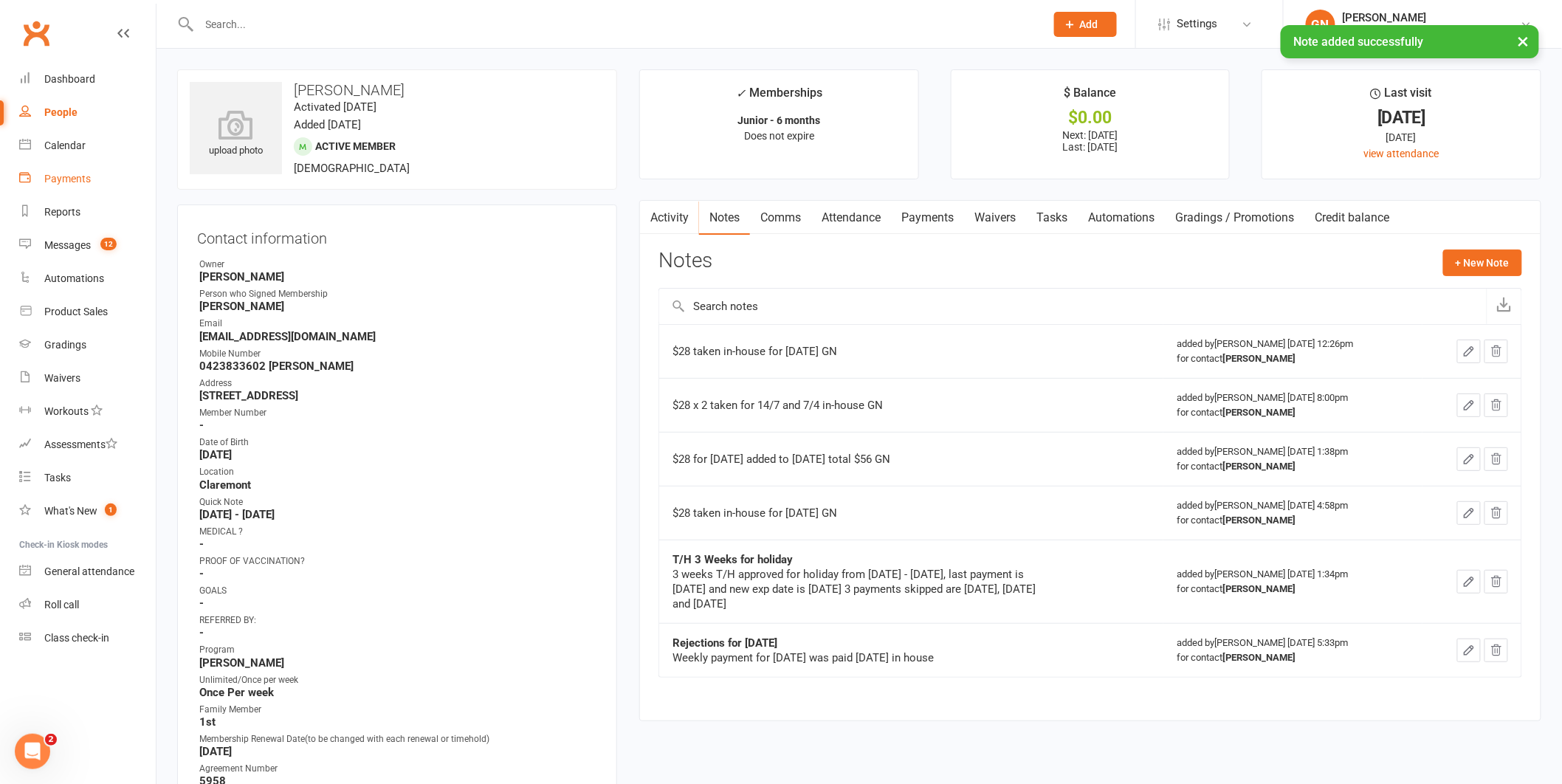
click at [64, 174] on div "Payments" at bounding box center [67, 179] width 47 height 12
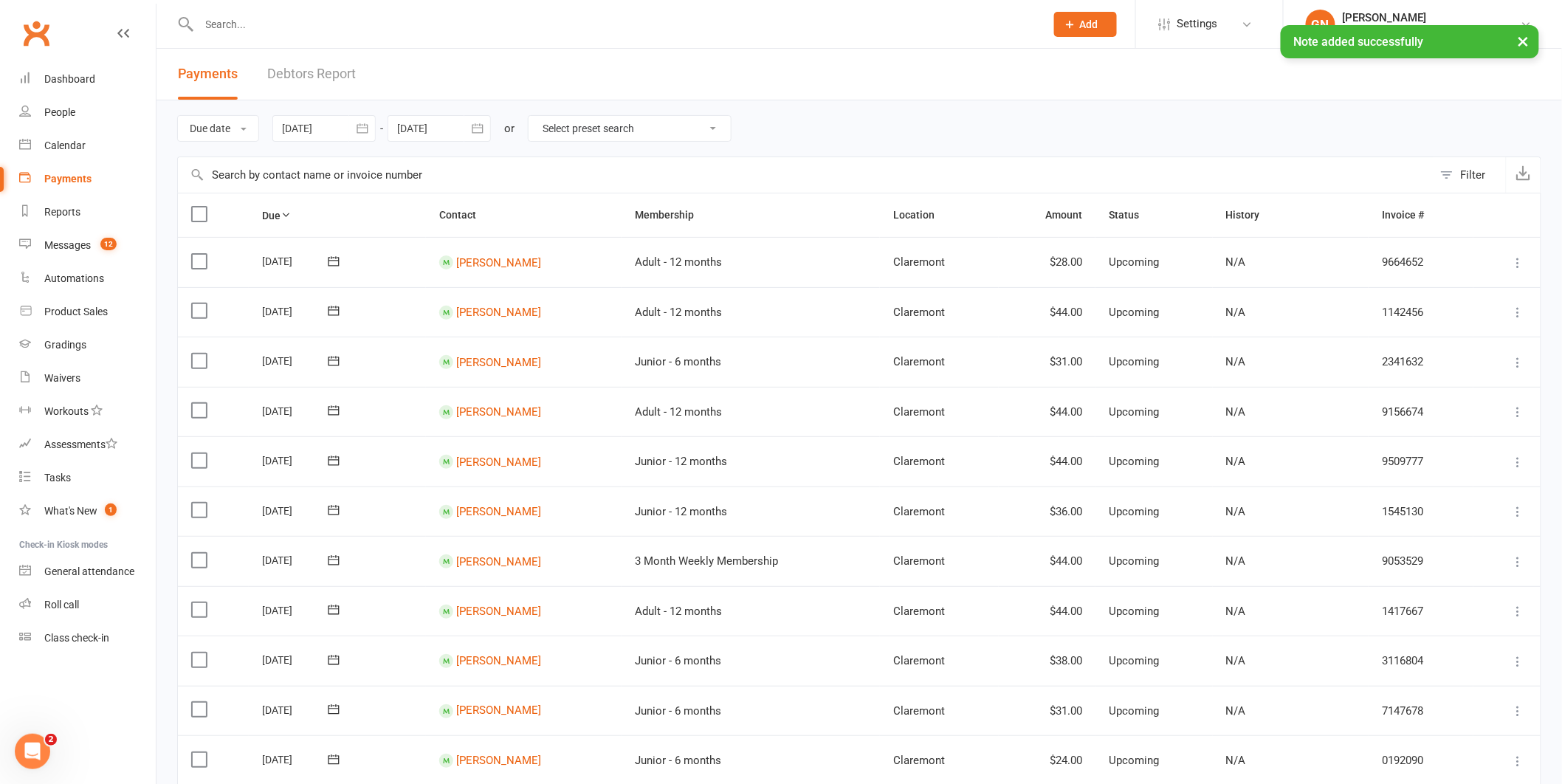
click at [339, 69] on link "Debtors Report" at bounding box center [311, 74] width 89 height 51
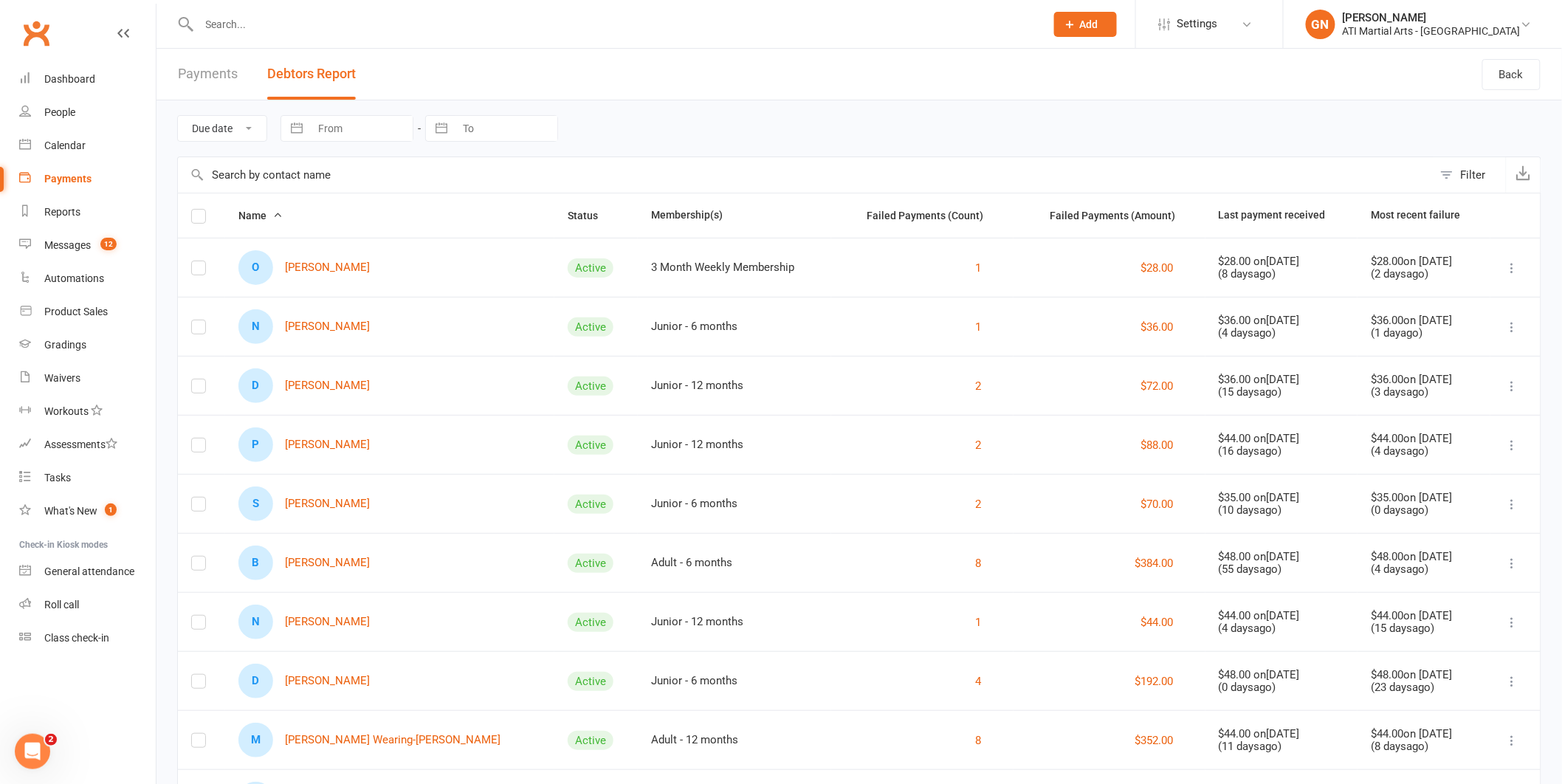
click at [316, 76] on button "Debtors Report" at bounding box center [311, 74] width 89 height 51
click at [324, 268] on link "O [PERSON_NAME]" at bounding box center [304, 268] width 131 height 35
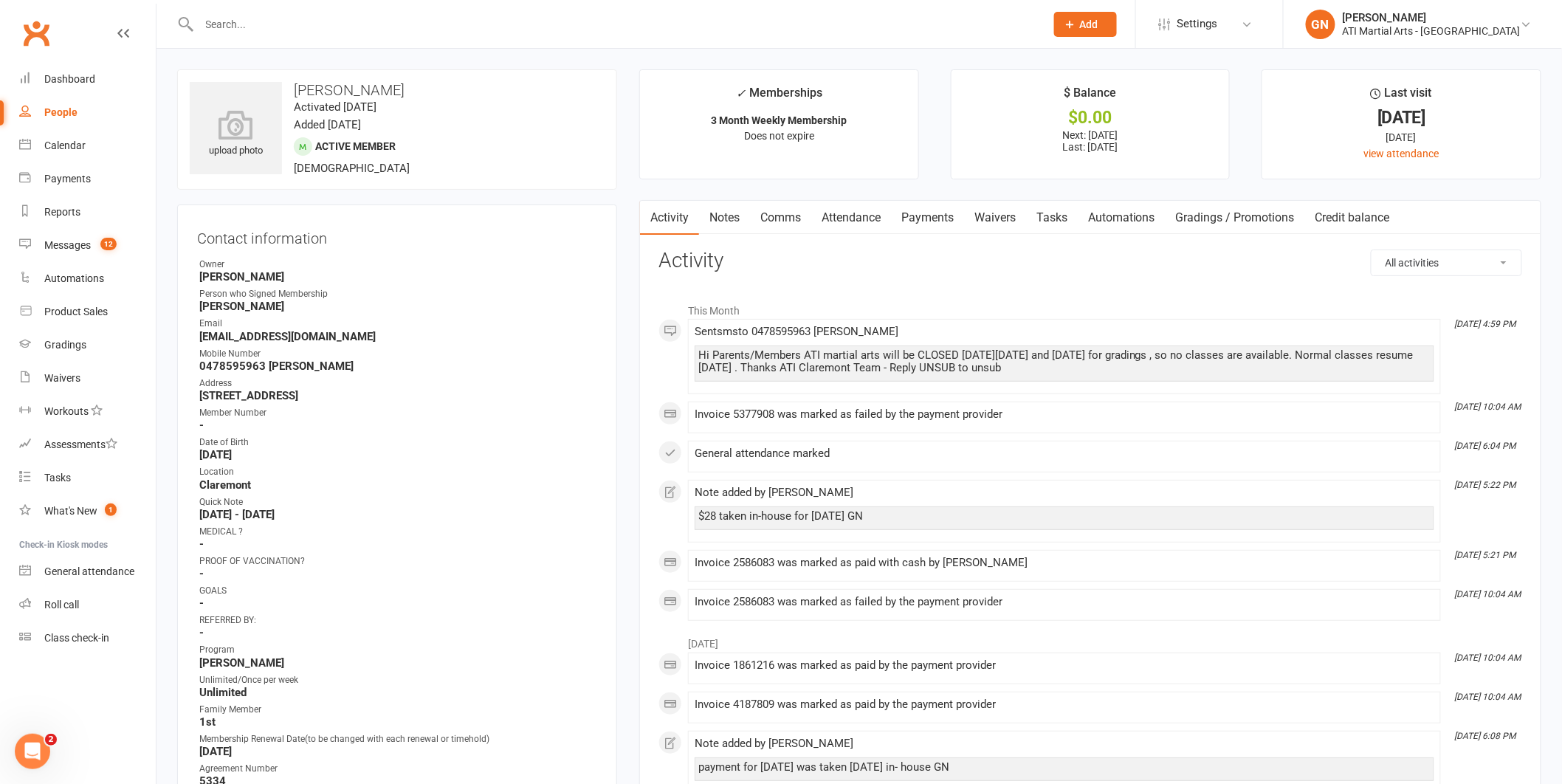
click at [930, 209] on link "Payments" at bounding box center [927, 217] width 73 height 34
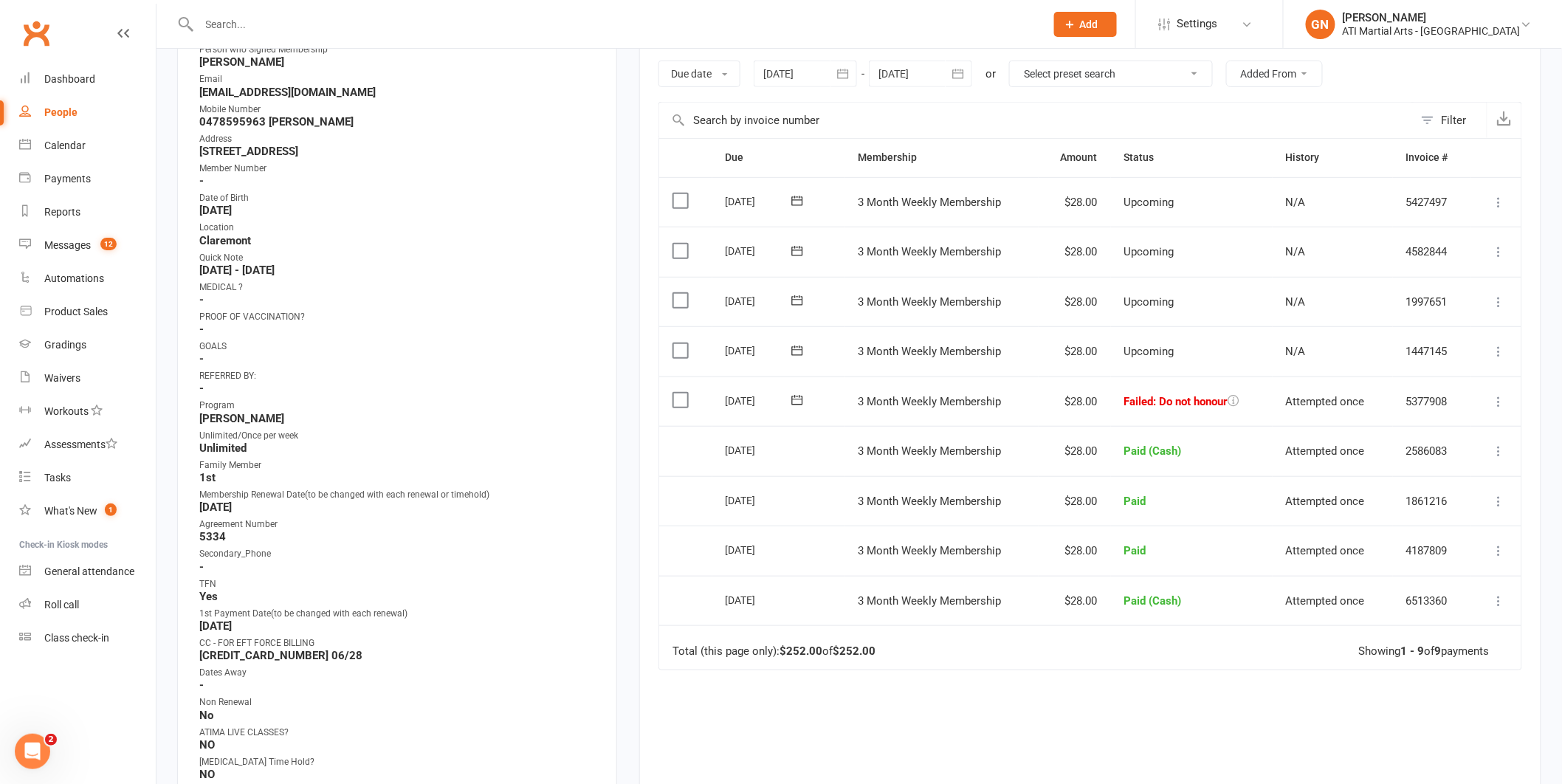
scroll to position [256, 0]
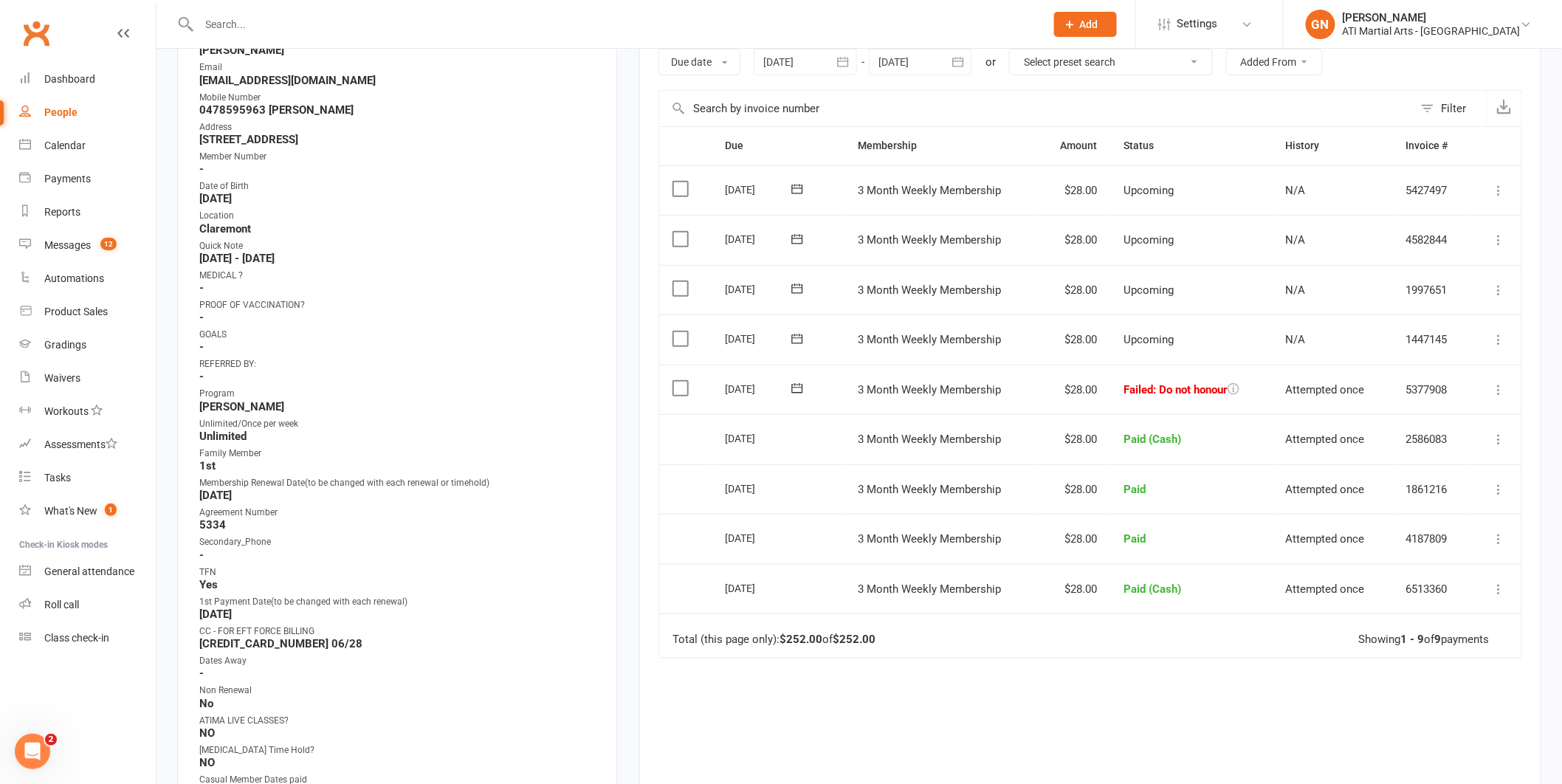
click at [1495, 386] on icon at bounding box center [1500, 390] width 15 height 15
click at [1433, 420] on link "Mark as Paid (Cash)" at bounding box center [1434, 418] width 146 height 29
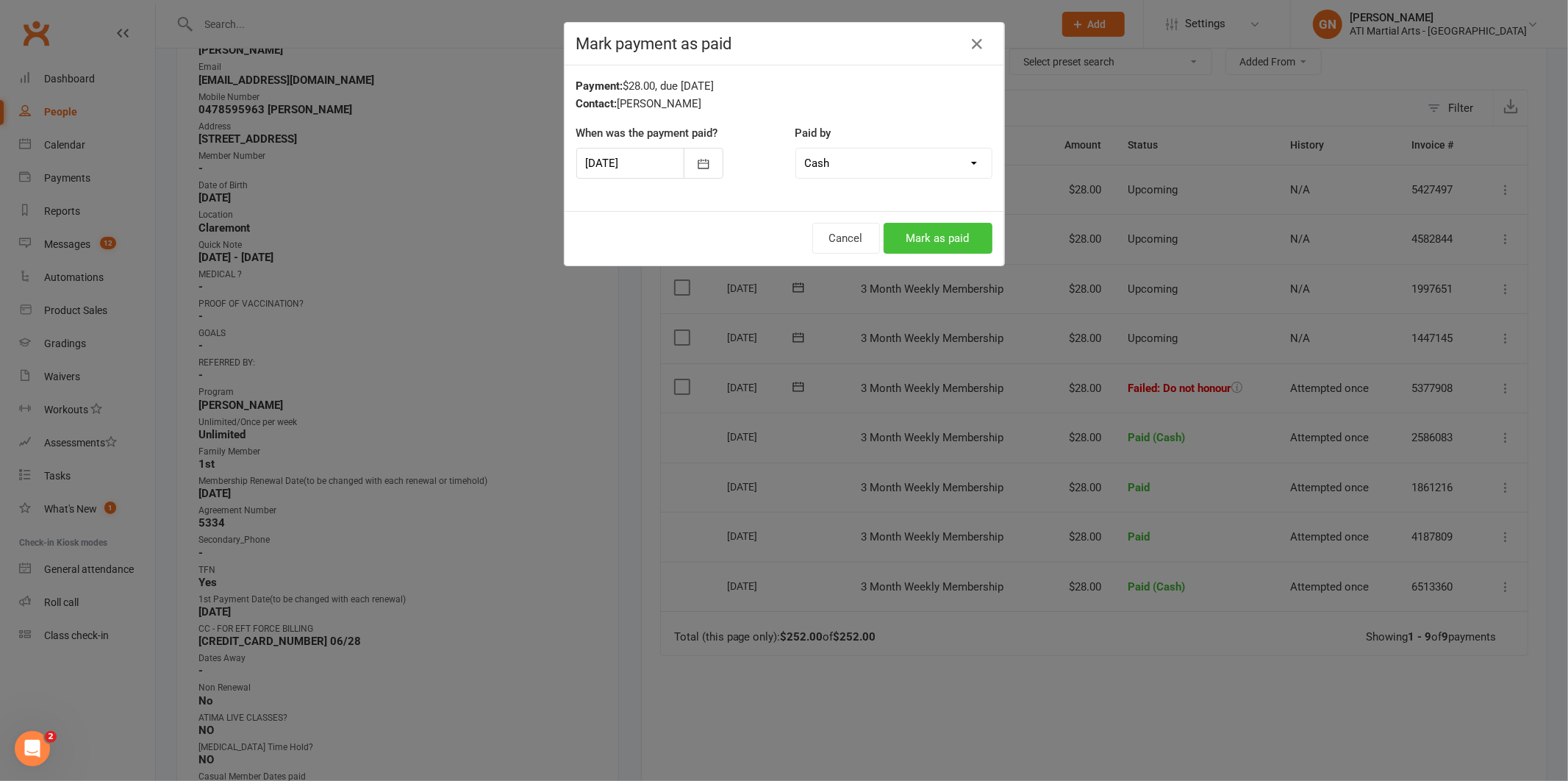
click at [912, 236] on button "Mark as paid" at bounding box center [938, 238] width 109 height 31
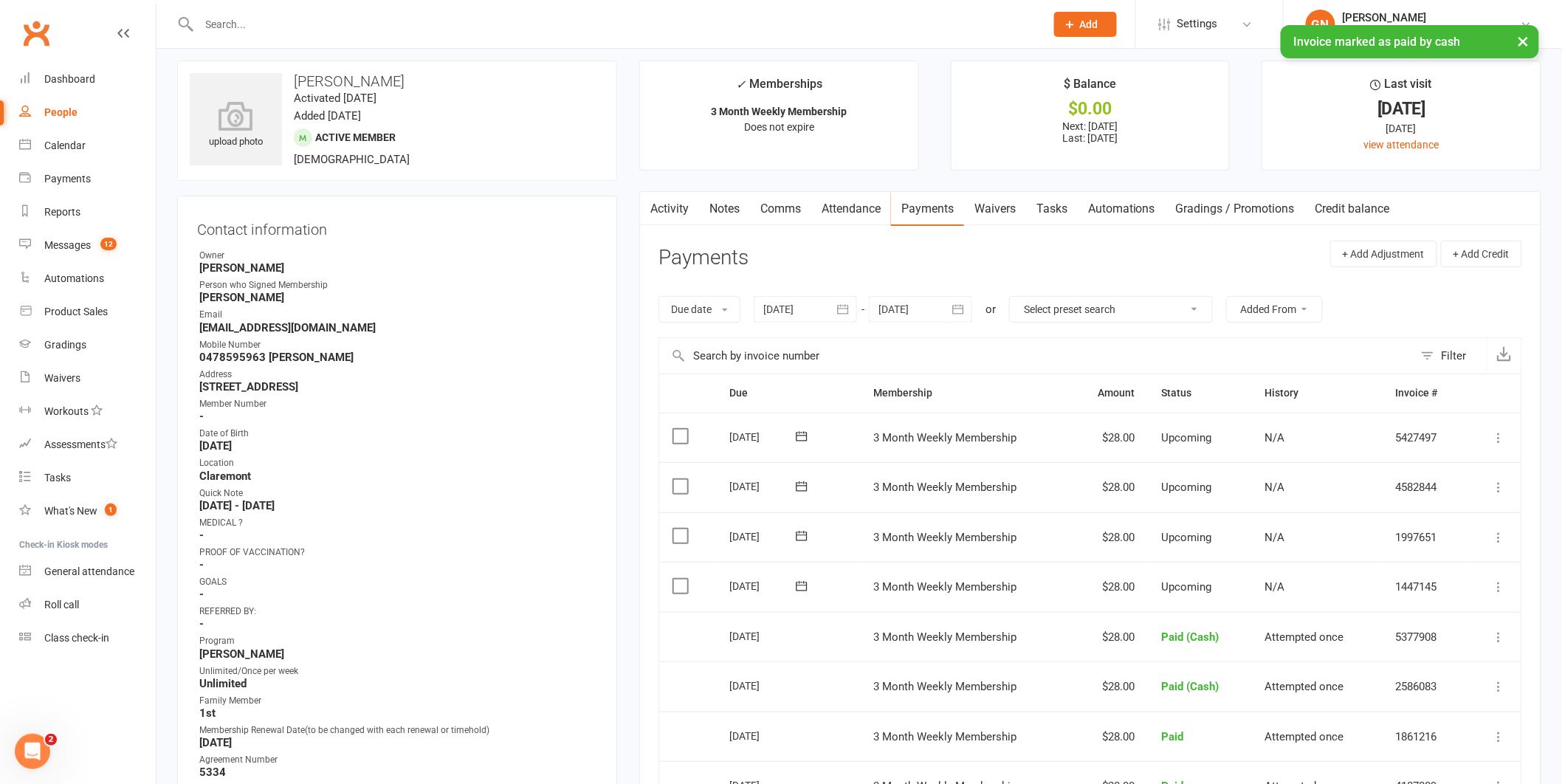
scroll to position [4, 0]
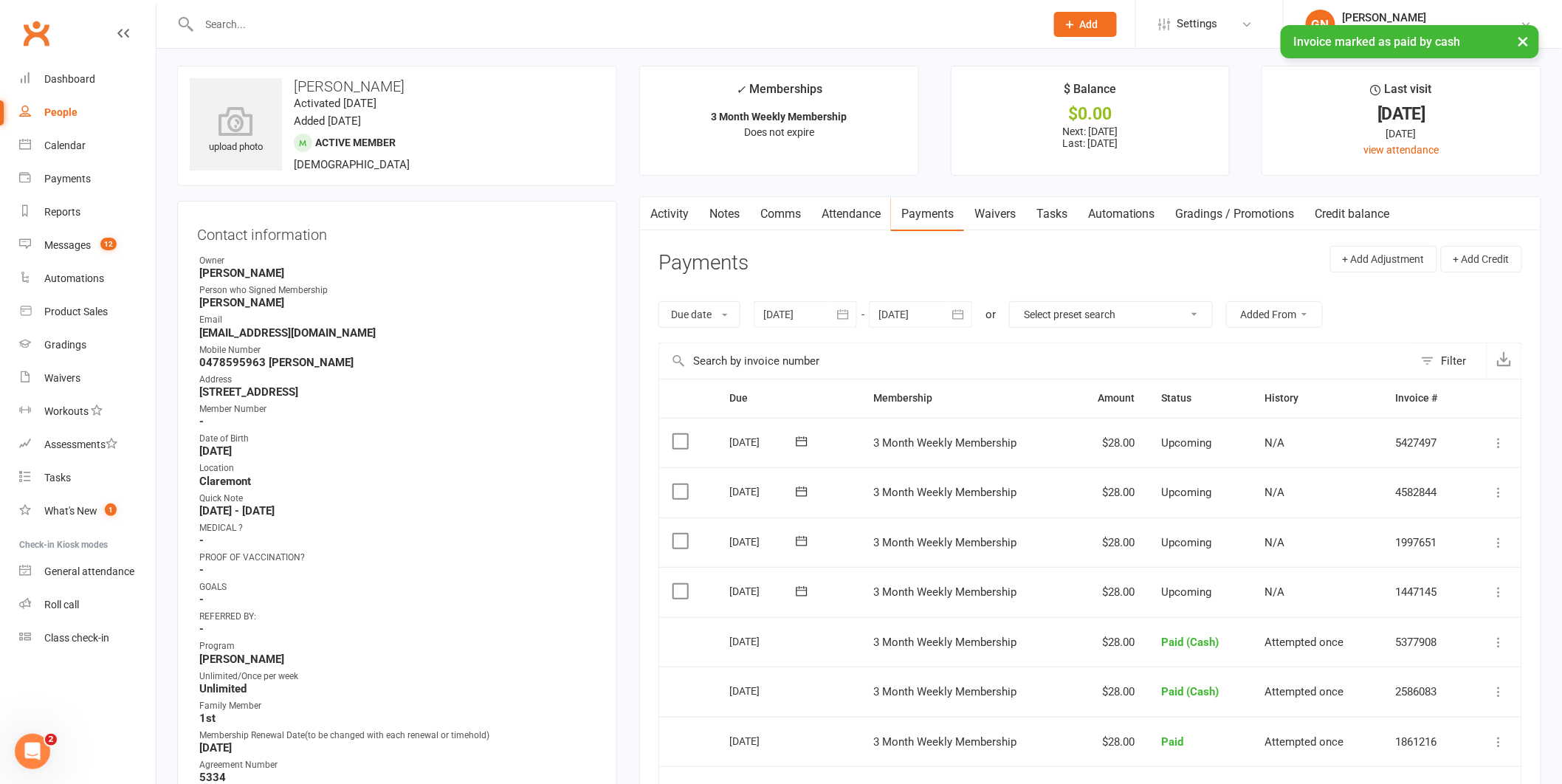
click at [723, 214] on link "Notes" at bounding box center [725, 213] width 51 height 34
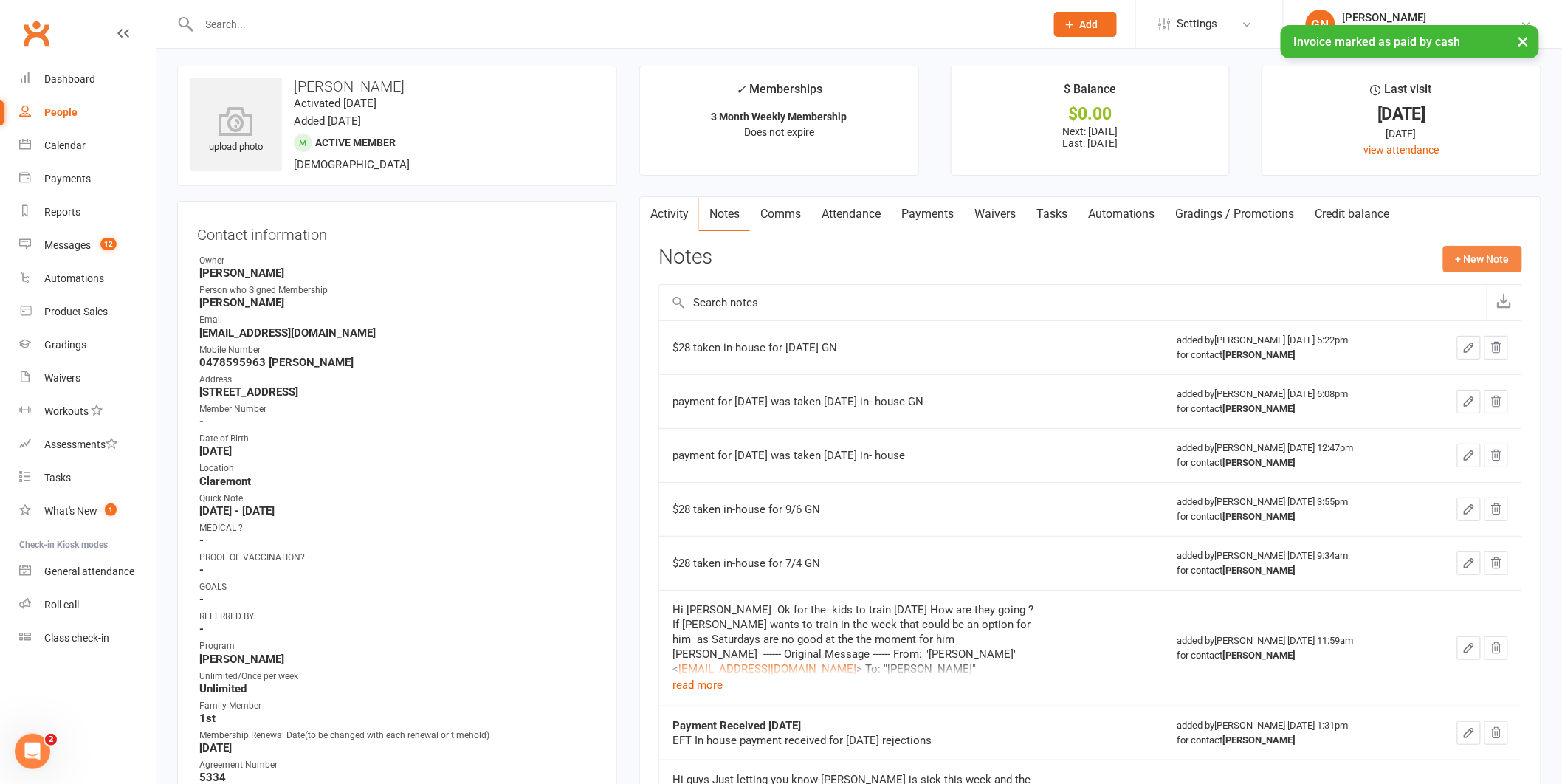
click at [1496, 254] on button "+ New Note" at bounding box center [1483, 259] width 79 height 27
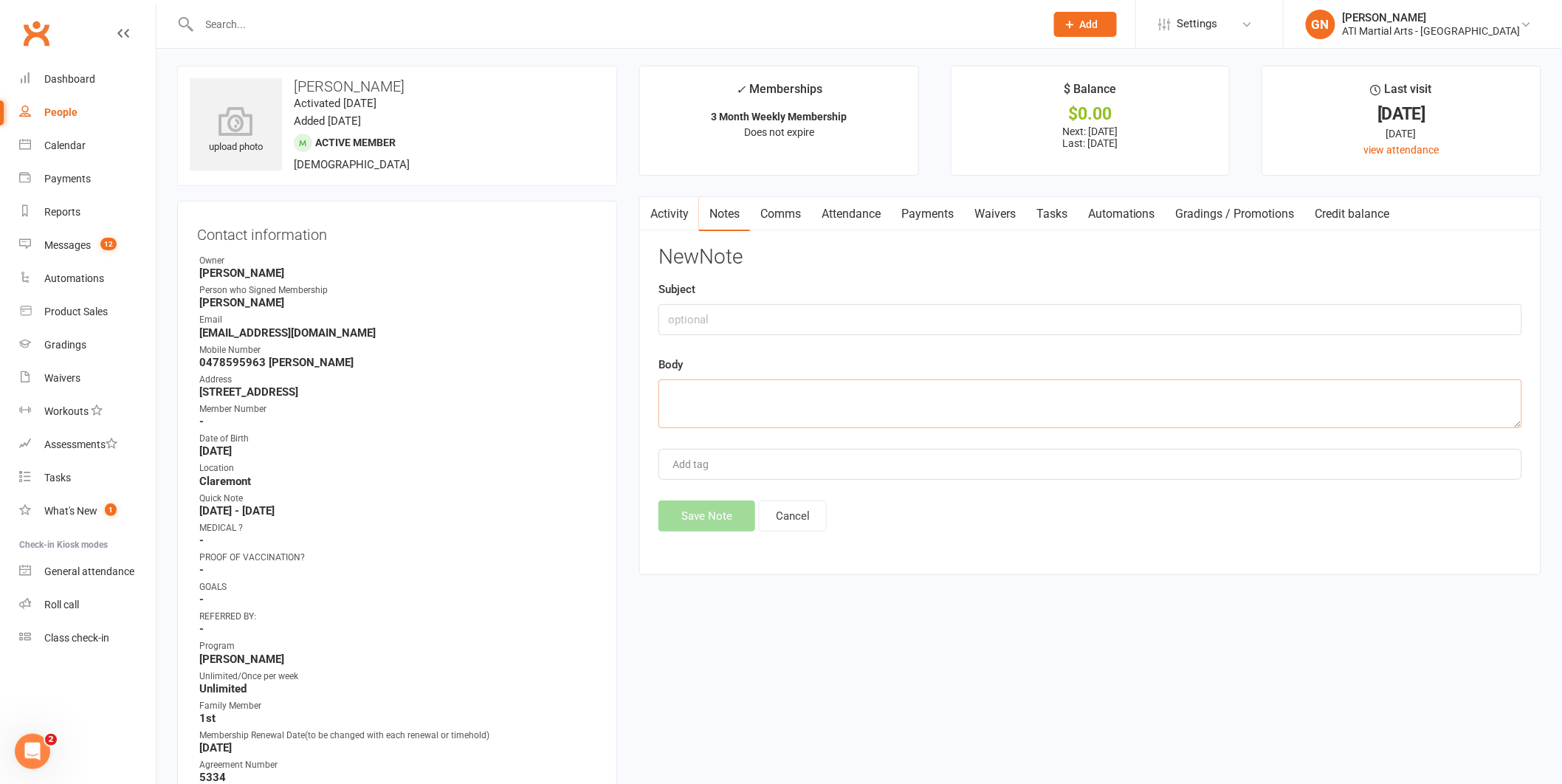
paste textarea "$28 taken in-house for [DATE] GN"
click at [786, 394] on textarea "$28 taken in-house for [DATE] GN" at bounding box center [1090, 404] width 864 height 49
type textarea "$28 taken in-house for [DATE] GN"
click at [729, 514] on button "Save Note" at bounding box center [707, 515] width 96 height 31
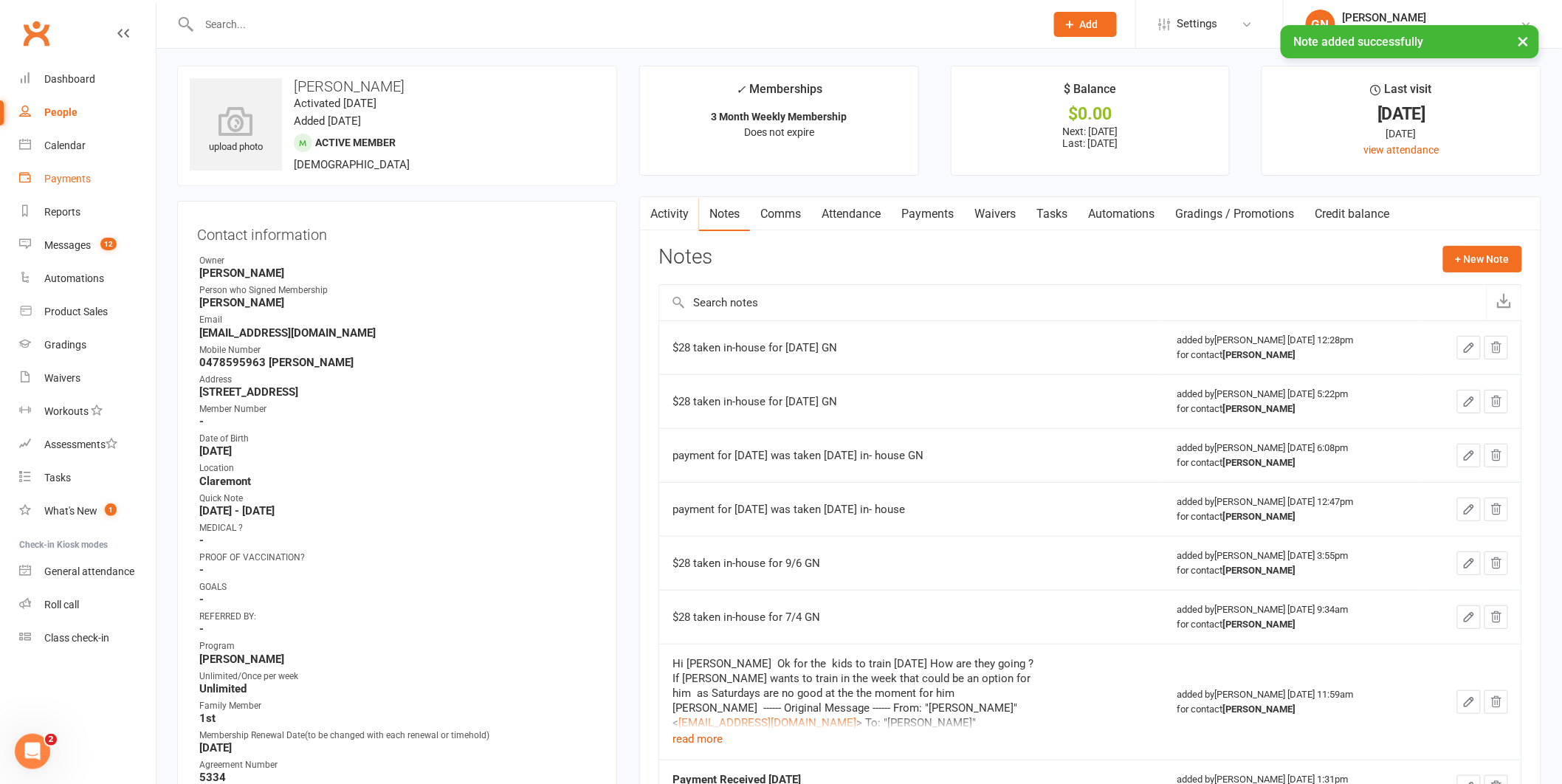
click at [68, 185] on link "Payments" at bounding box center [87, 179] width 137 height 33
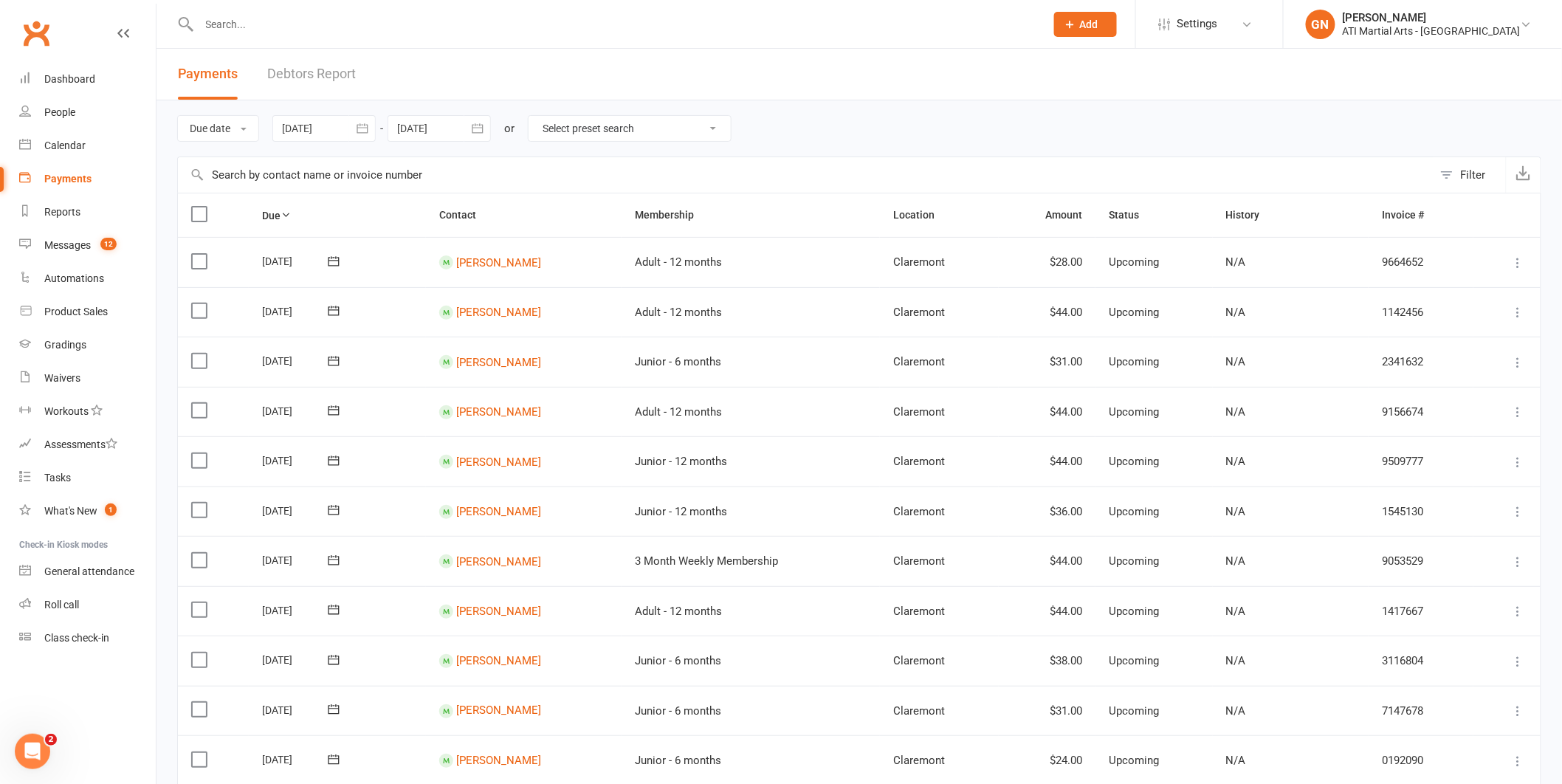
click at [310, 72] on link "Debtors Report" at bounding box center [311, 74] width 89 height 51
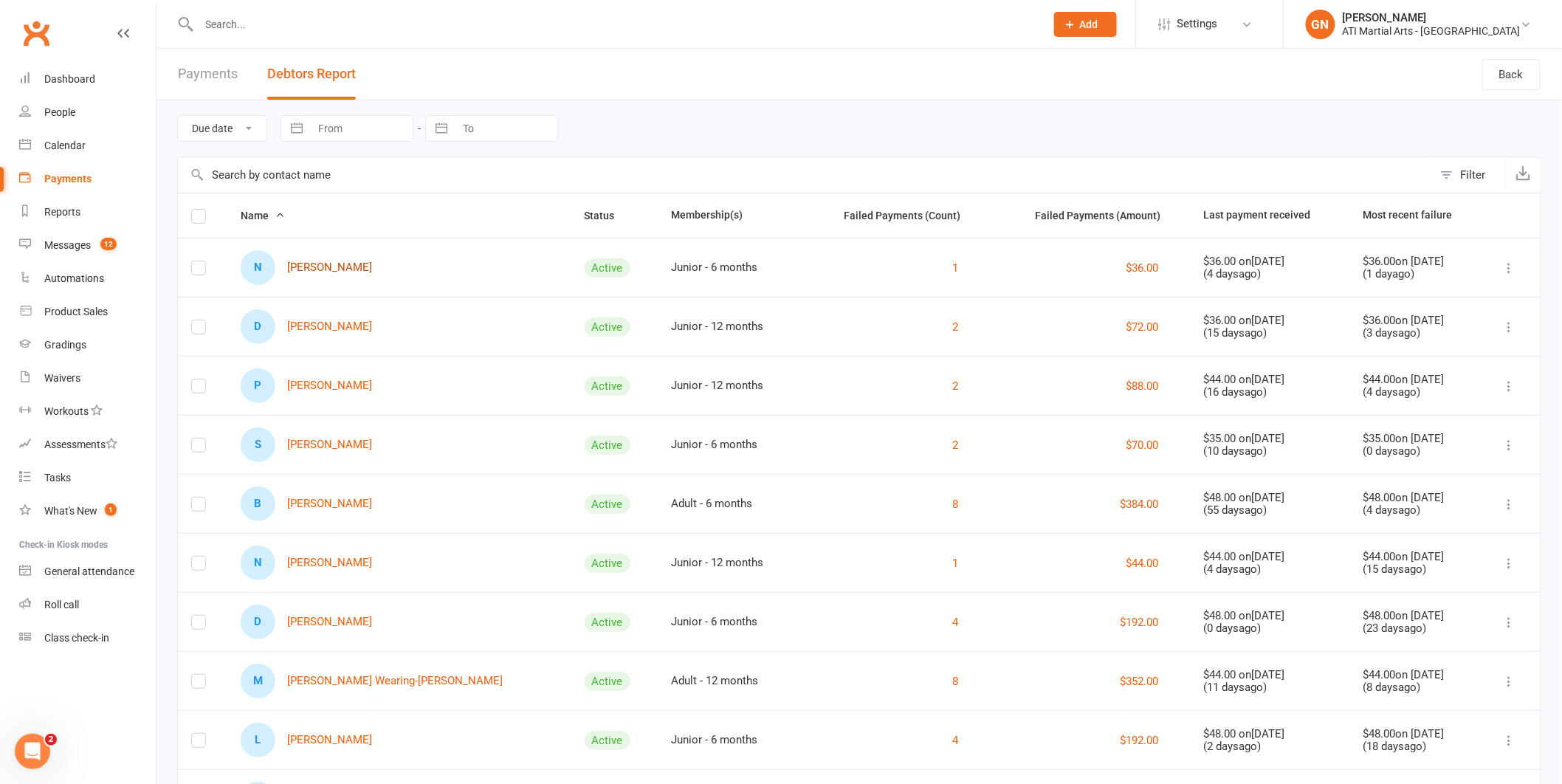
click at [341, 265] on link "N [PERSON_NAME]" at bounding box center [307, 268] width 131 height 35
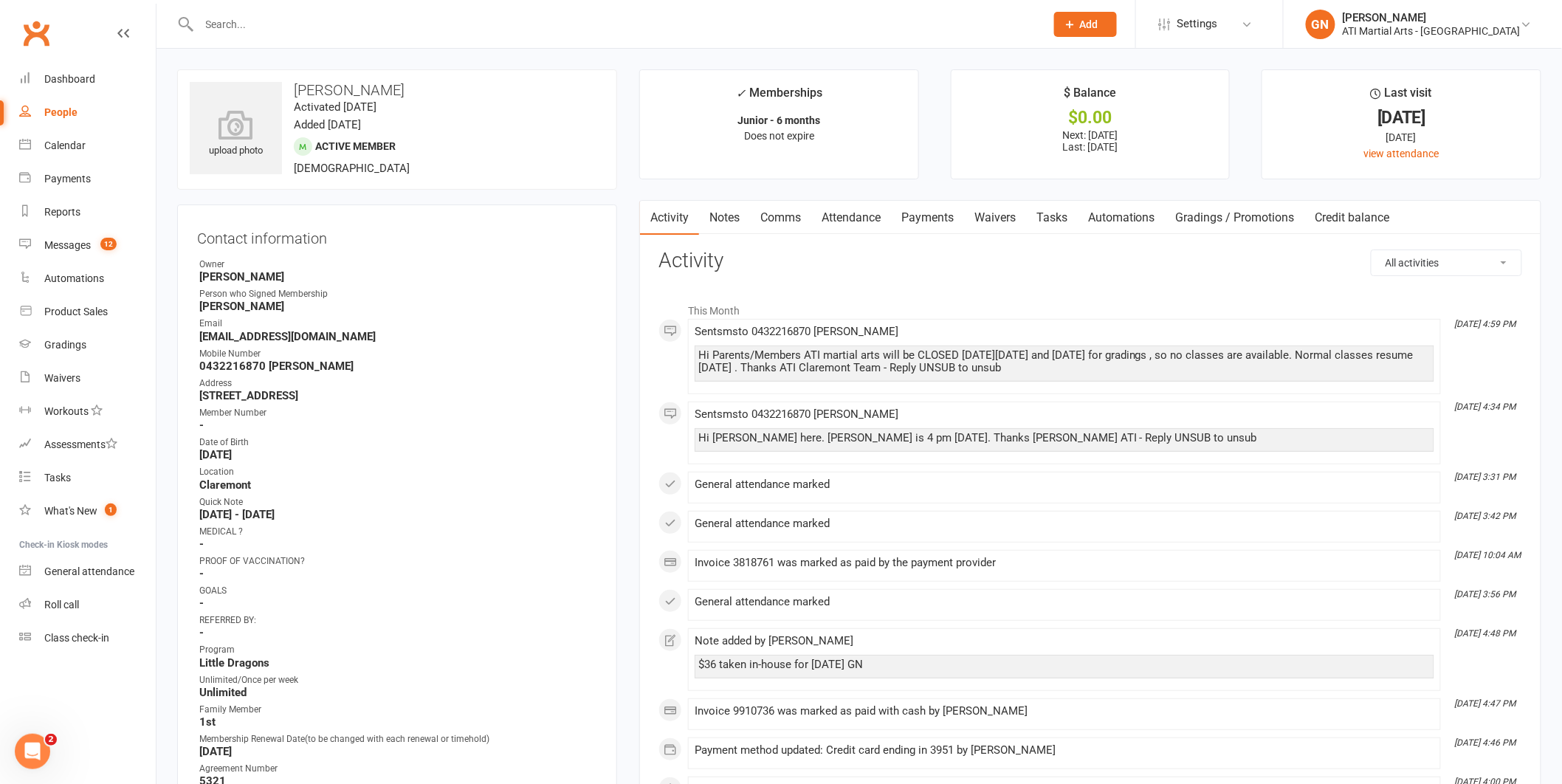
click at [930, 217] on link "Payments" at bounding box center [927, 217] width 73 height 34
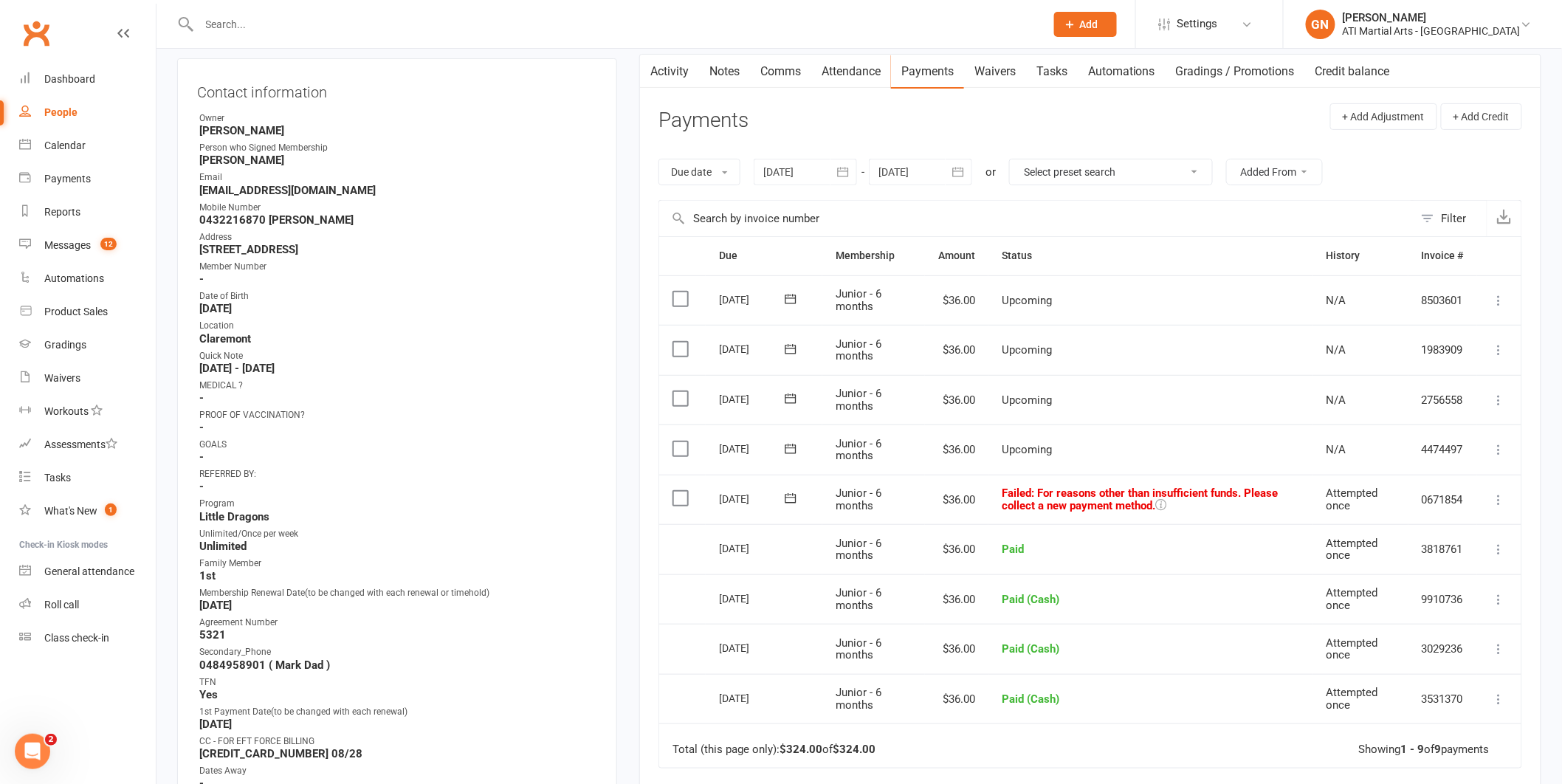
scroll to position [196, 0]
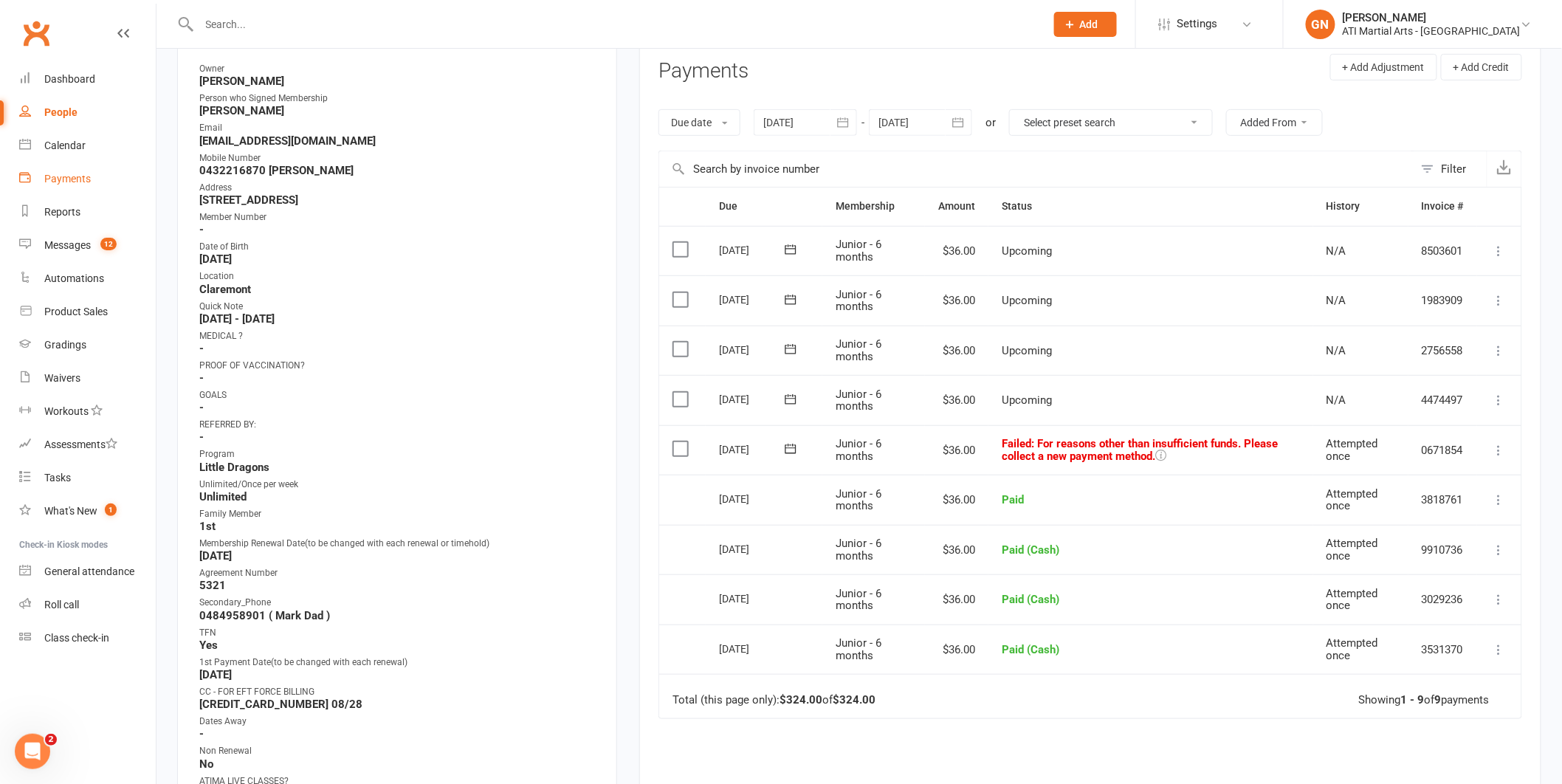
click at [81, 174] on div "Payments" at bounding box center [67, 179] width 47 height 12
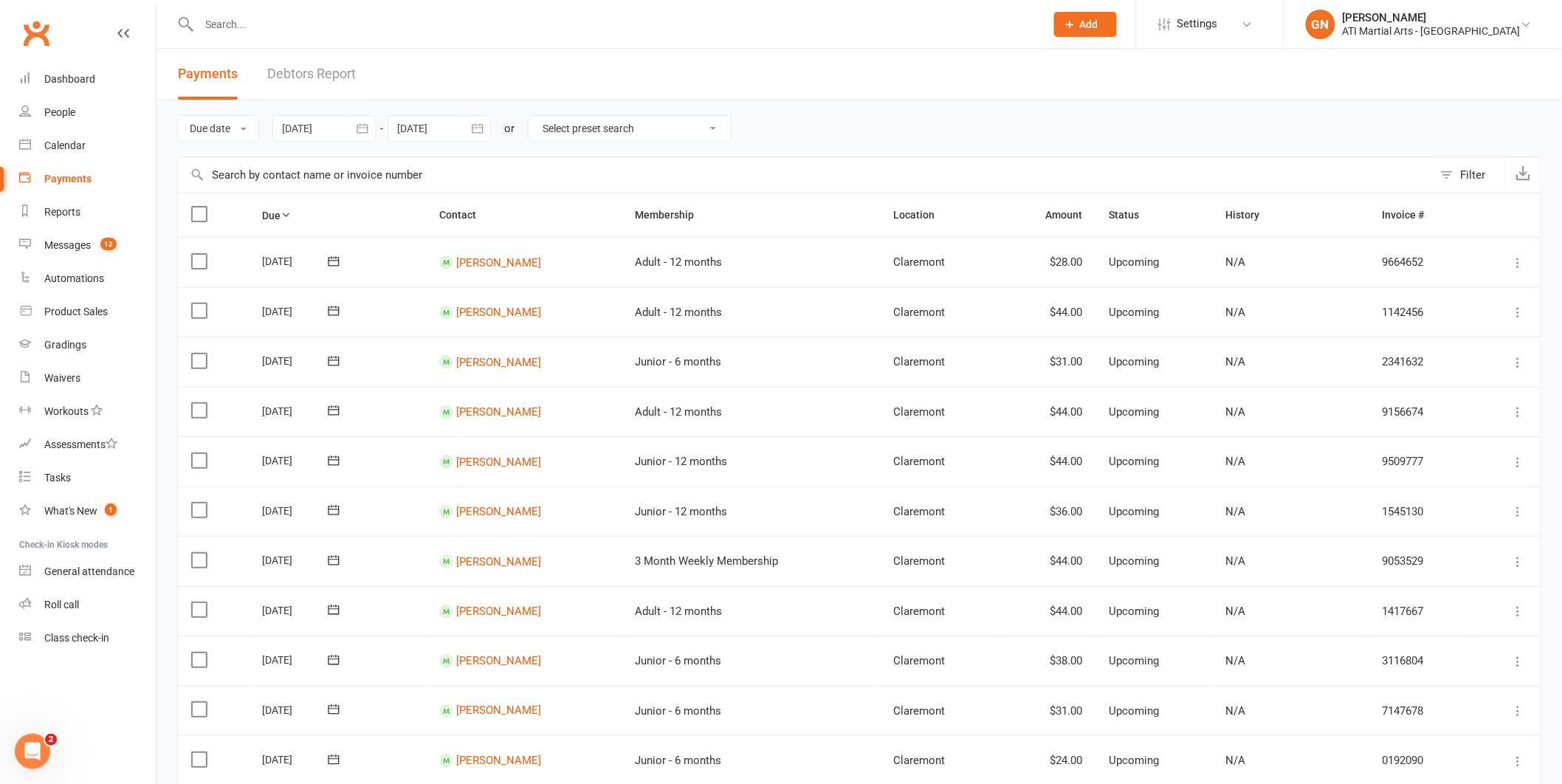
click at [323, 70] on link "Debtors Report" at bounding box center [311, 74] width 89 height 51
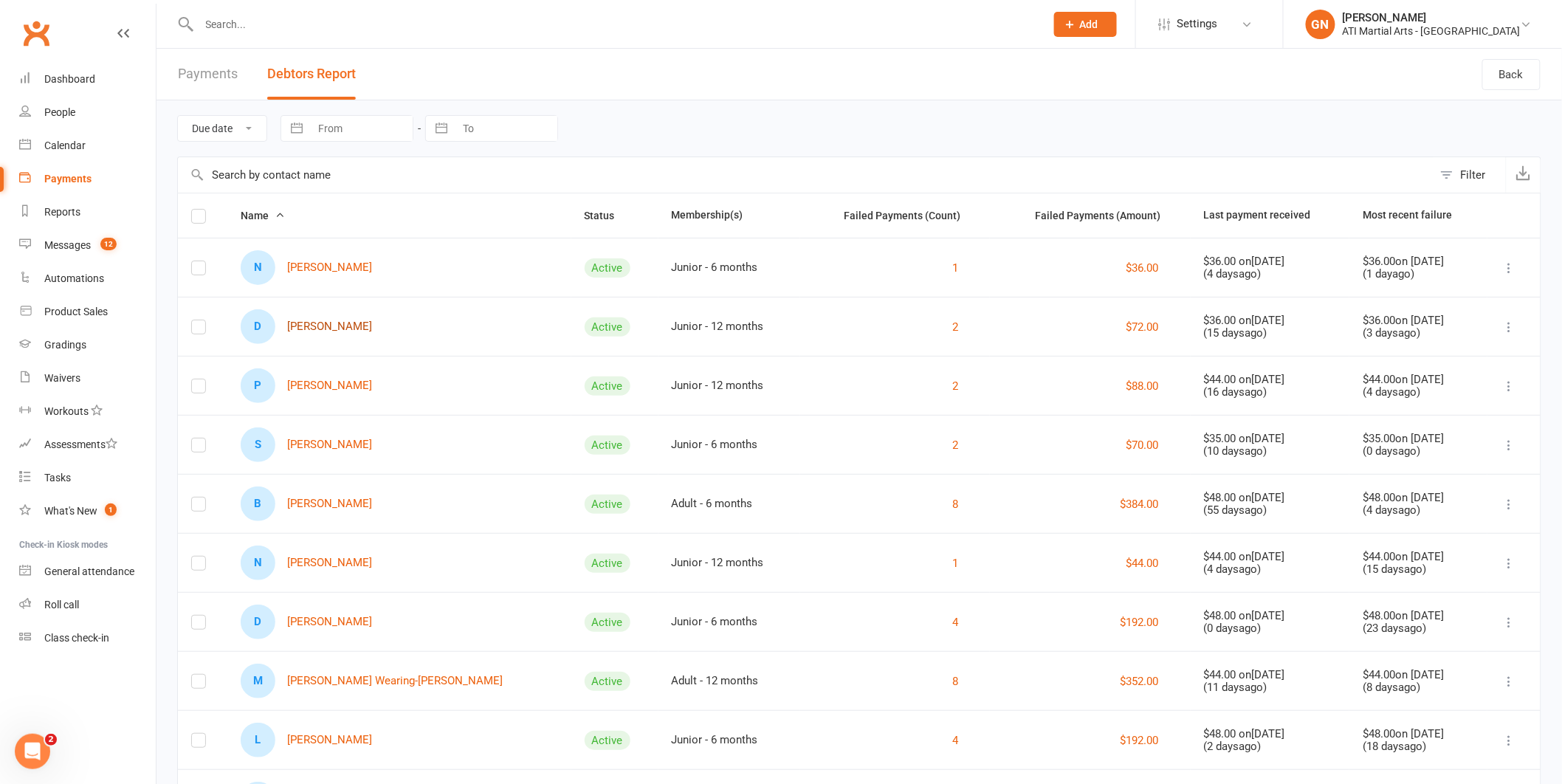
click at [340, 329] on link "D [PERSON_NAME]" at bounding box center [307, 326] width 131 height 35
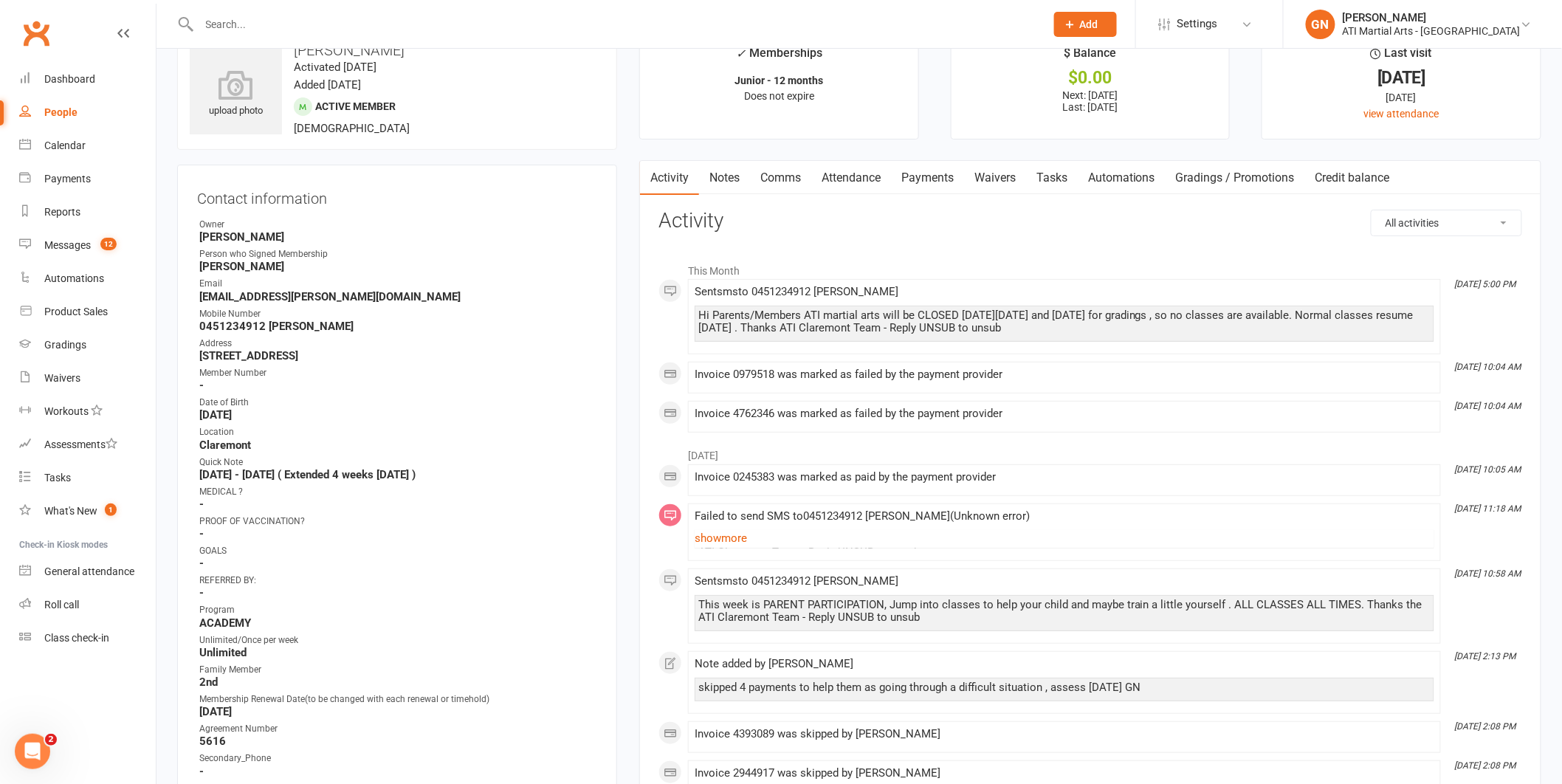
scroll to position [51, 0]
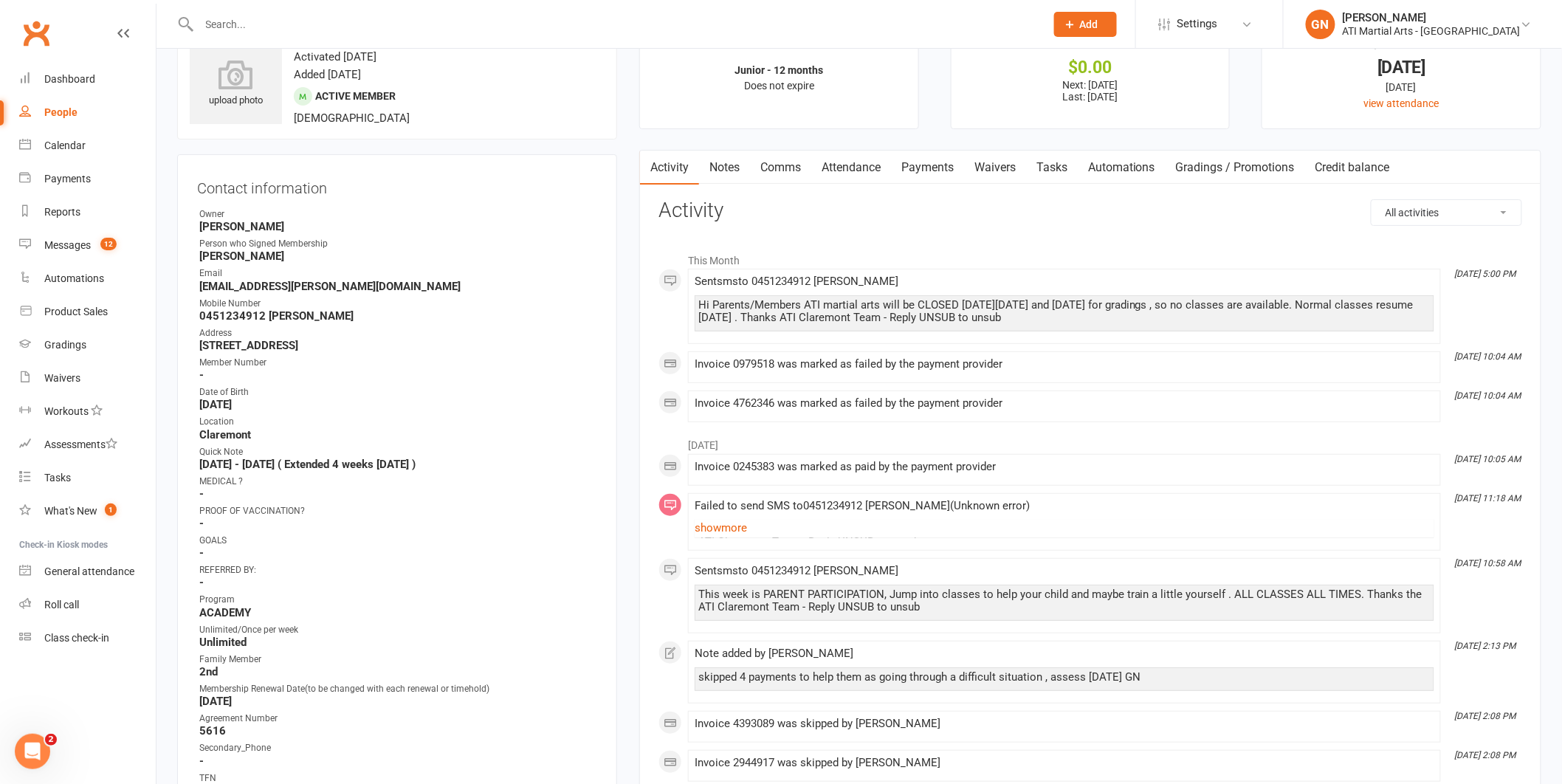
click at [937, 162] on link "Payments" at bounding box center [927, 168] width 73 height 34
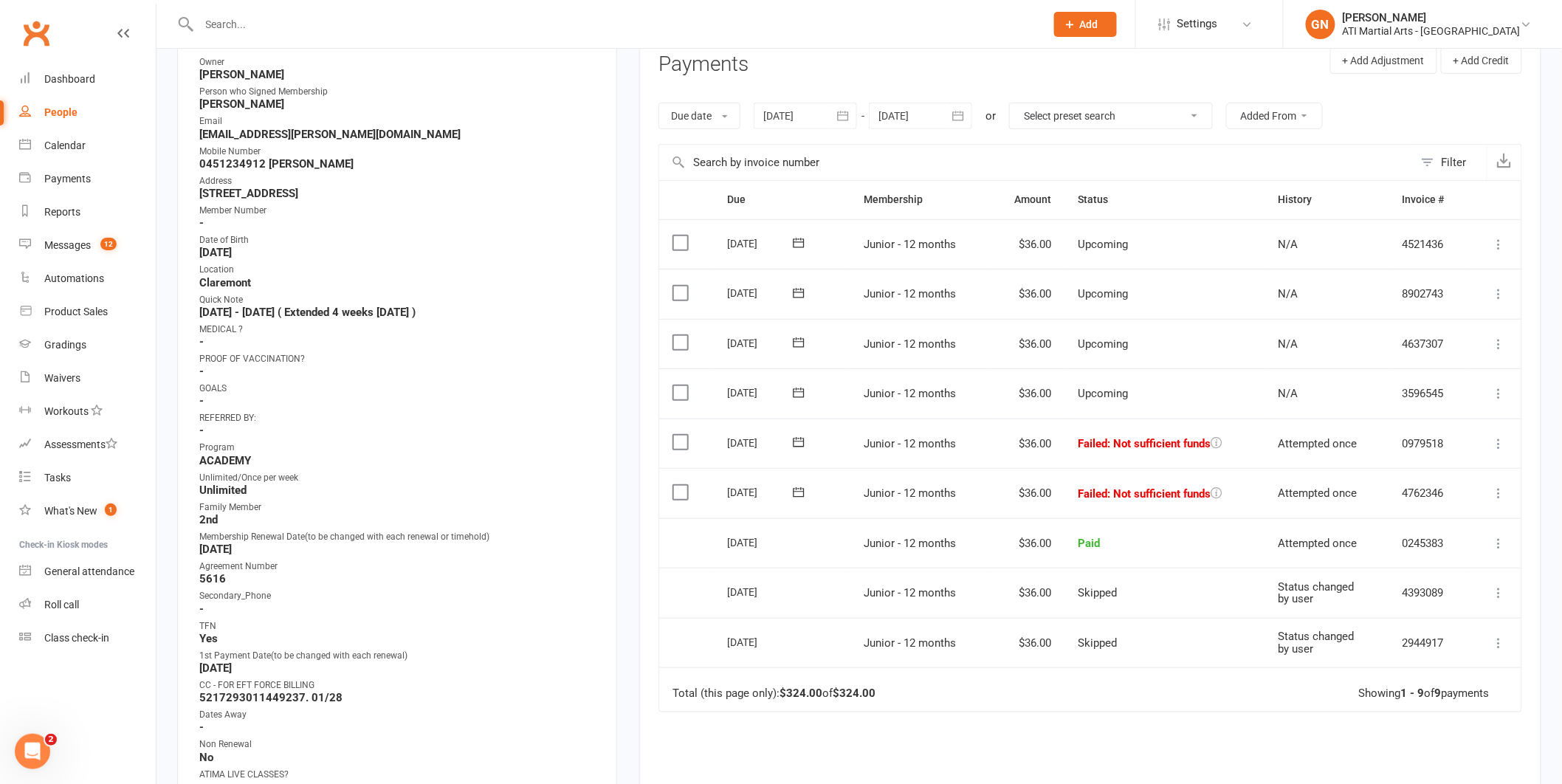
scroll to position [208, 0]
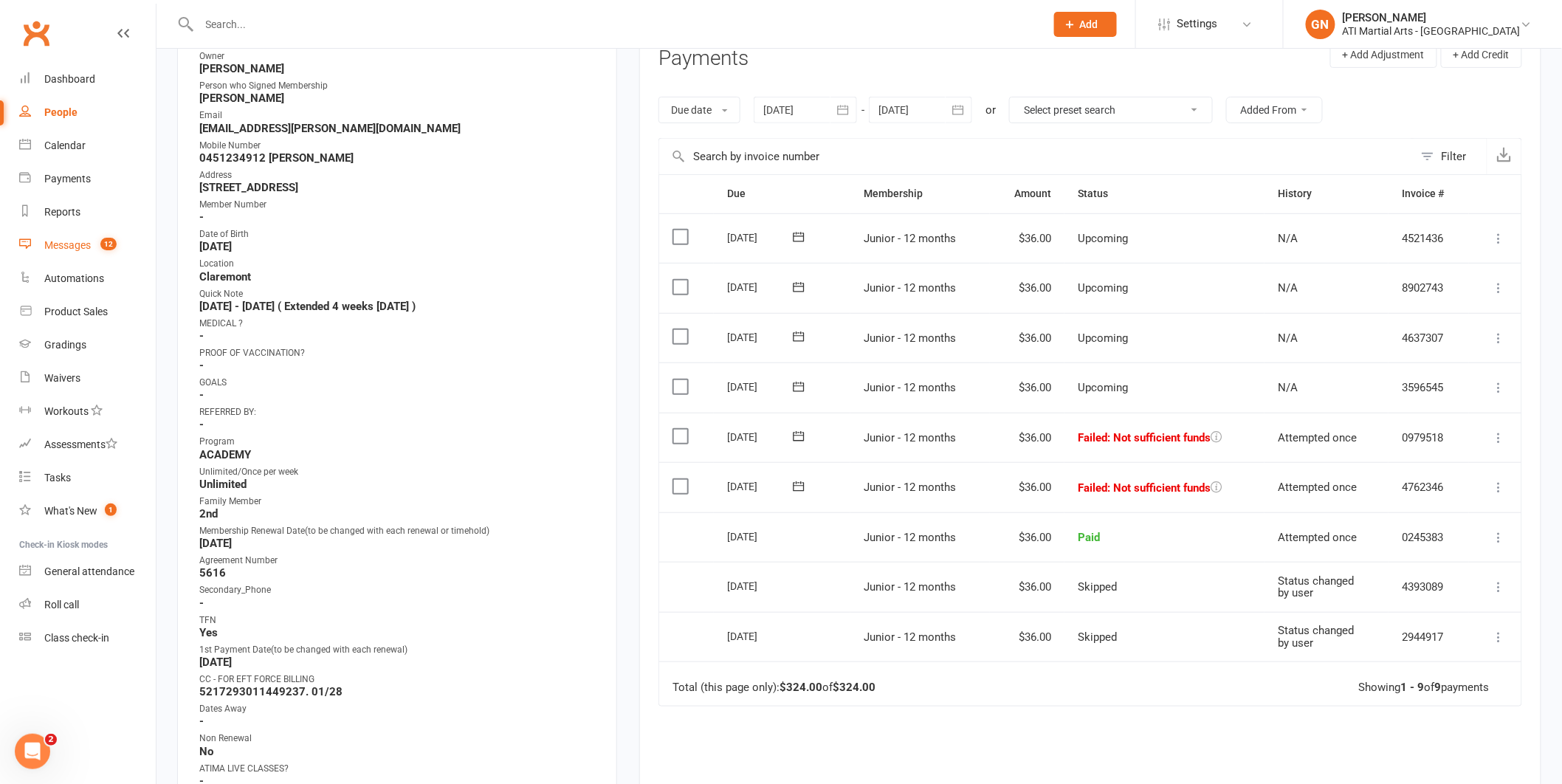
click at [46, 247] on div "Messages" at bounding box center [67, 245] width 47 height 12
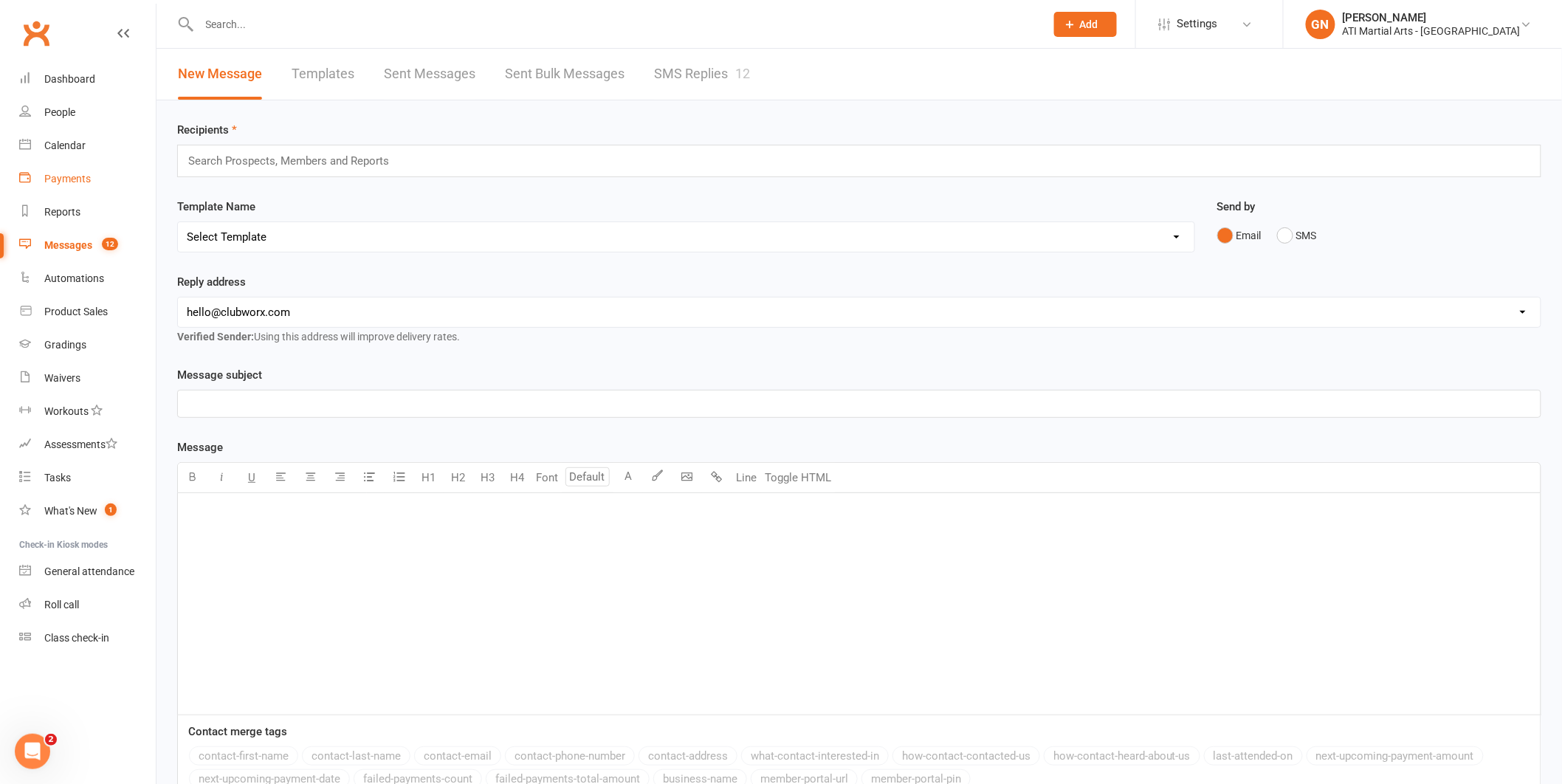
click at [81, 183] on div "Payments" at bounding box center [67, 179] width 47 height 12
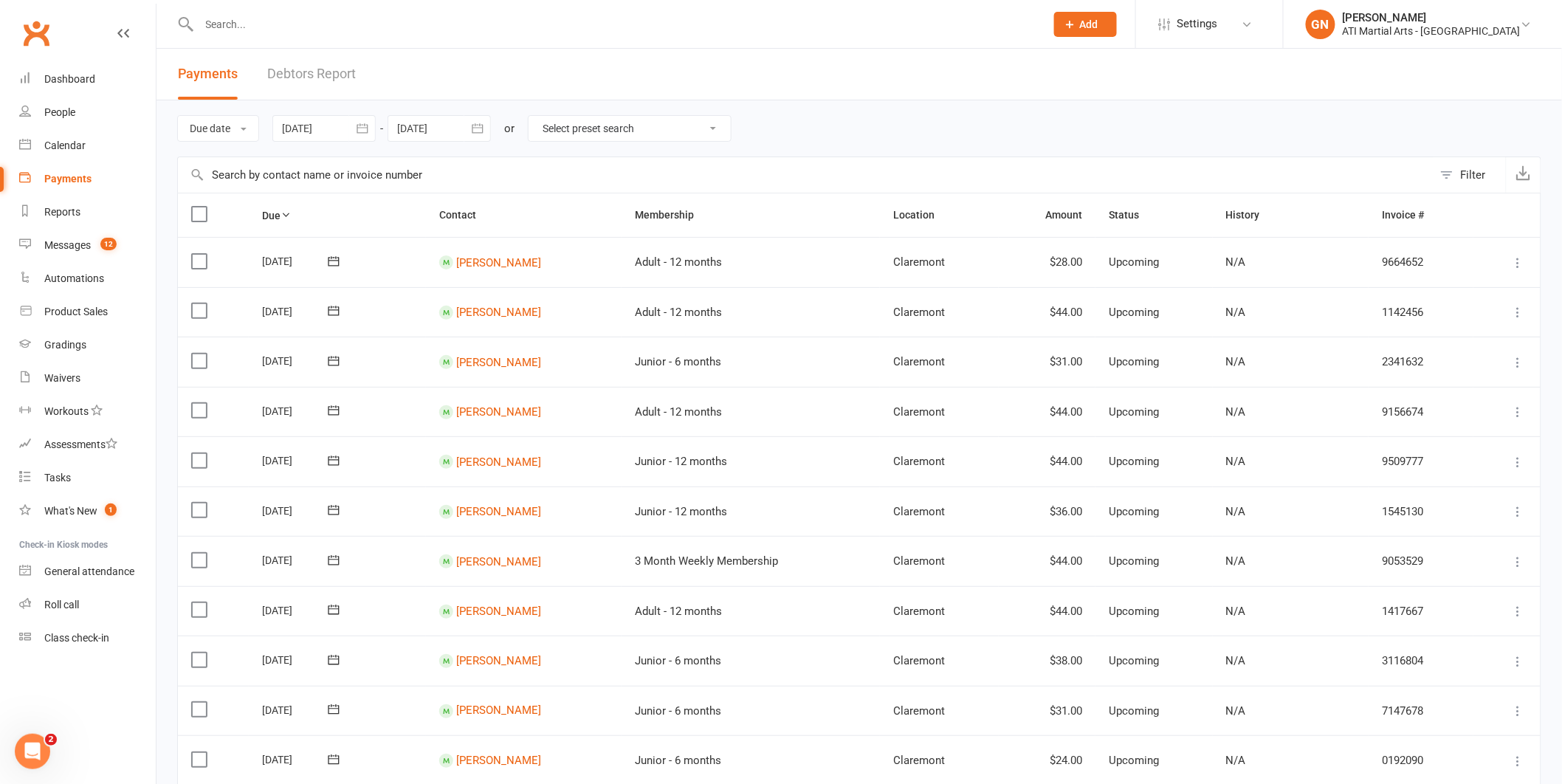
click at [296, 71] on link "Debtors Report" at bounding box center [311, 74] width 89 height 51
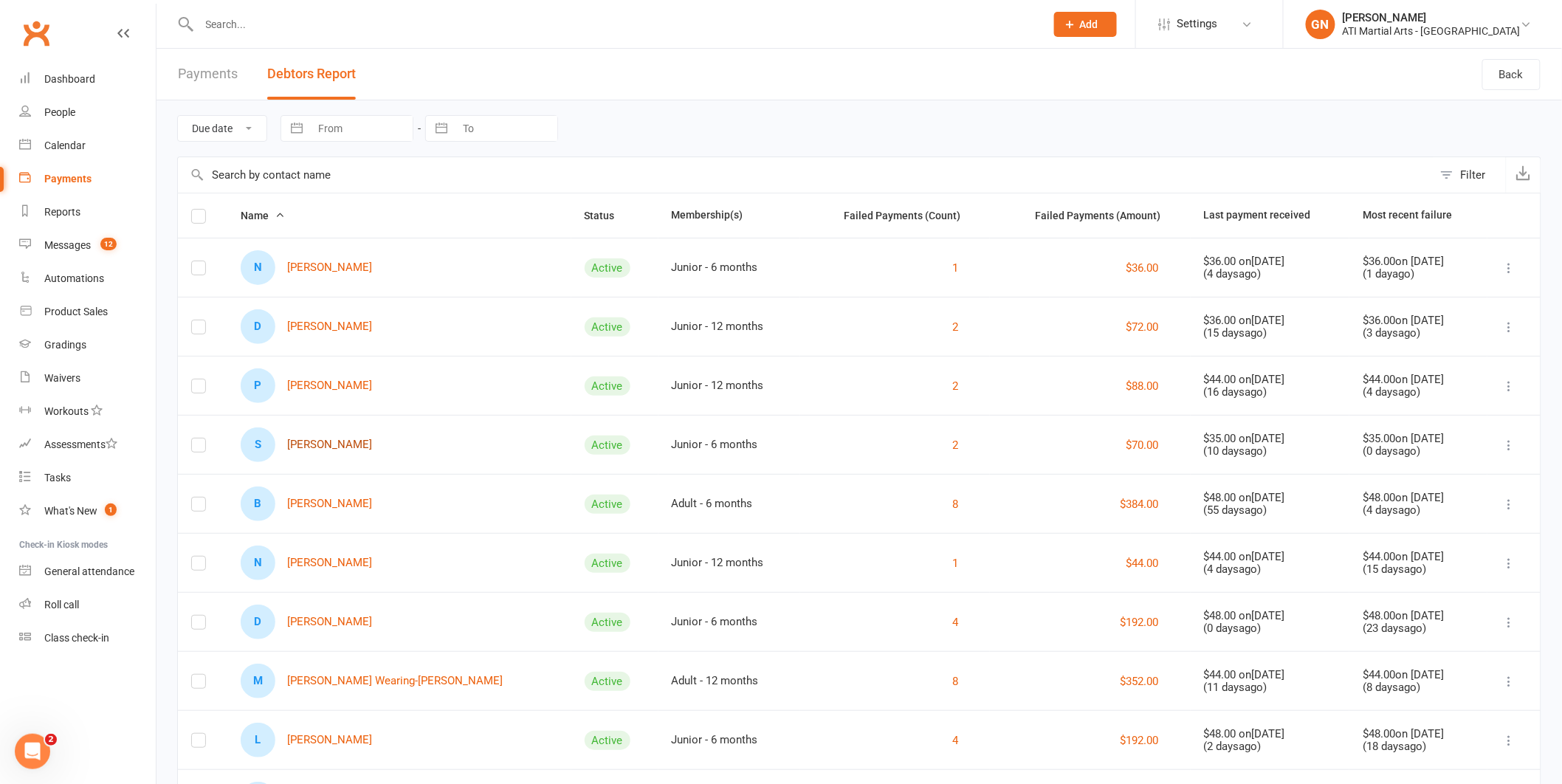
click at [304, 449] on link "S [PERSON_NAME]" at bounding box center [307, 445] width 131 height 35
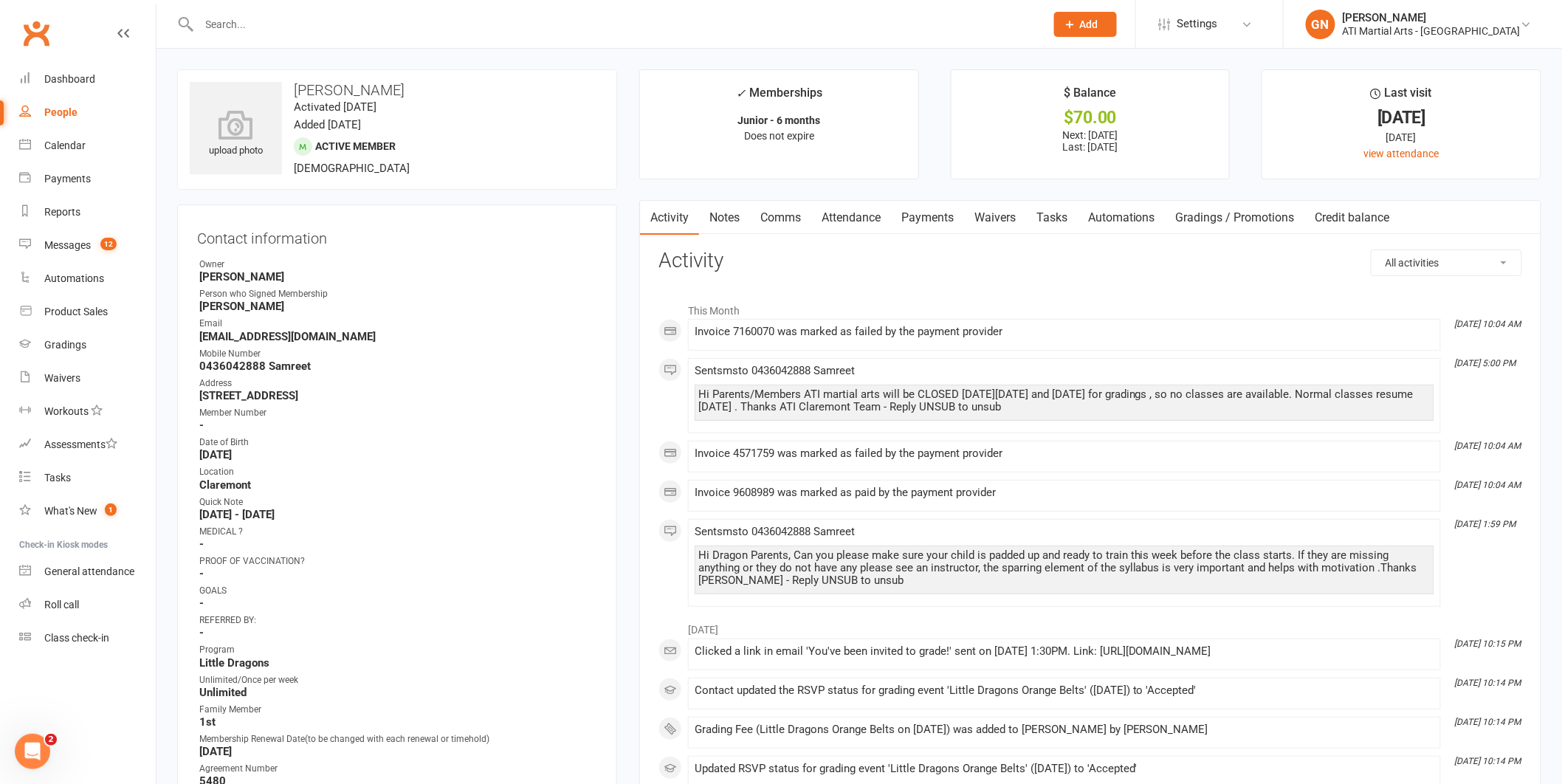
click at [939, 213] on link "Payments" at bounding box center [927, 217] width 73 height 34
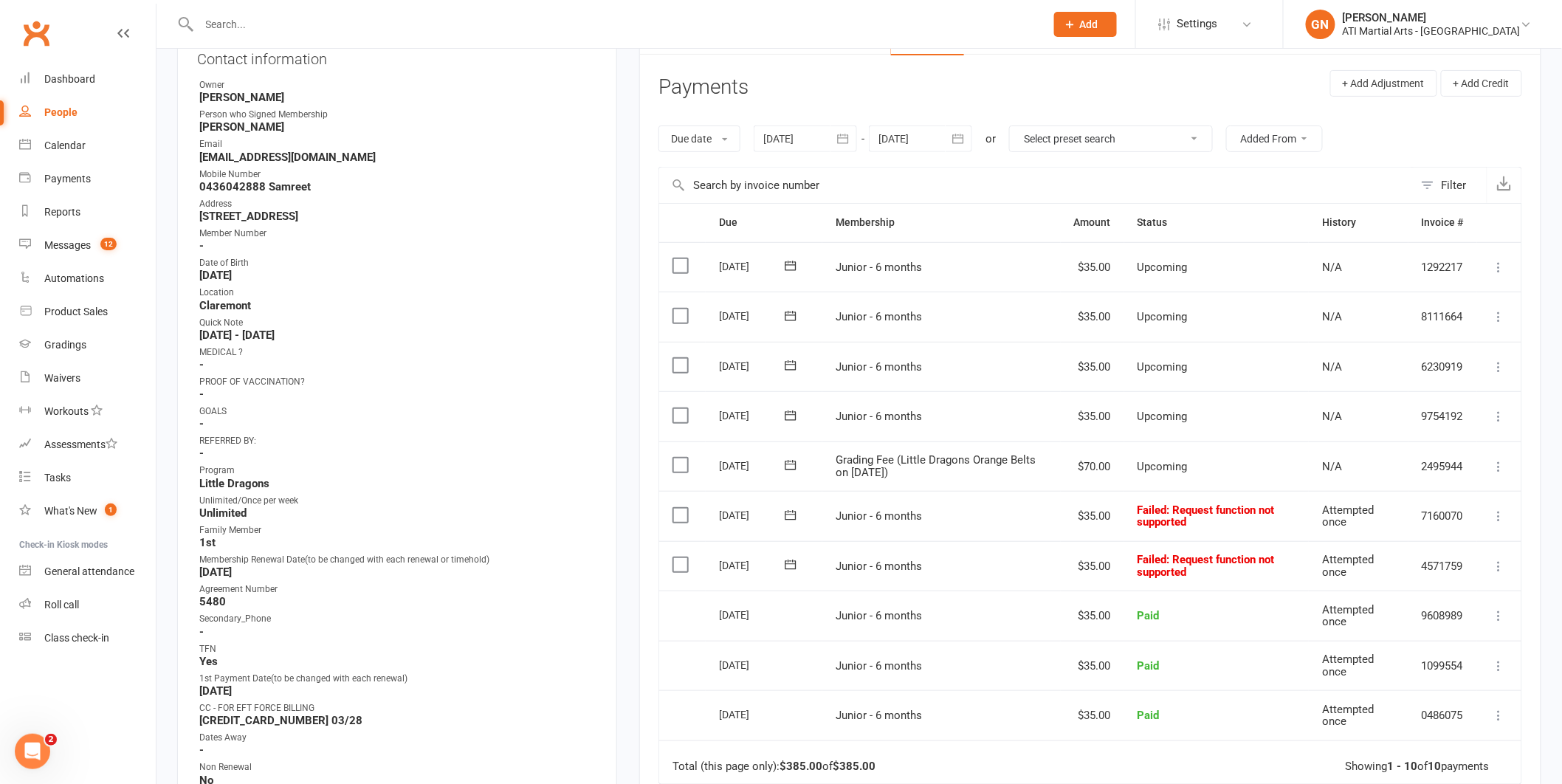
scroll to position [242, 0]
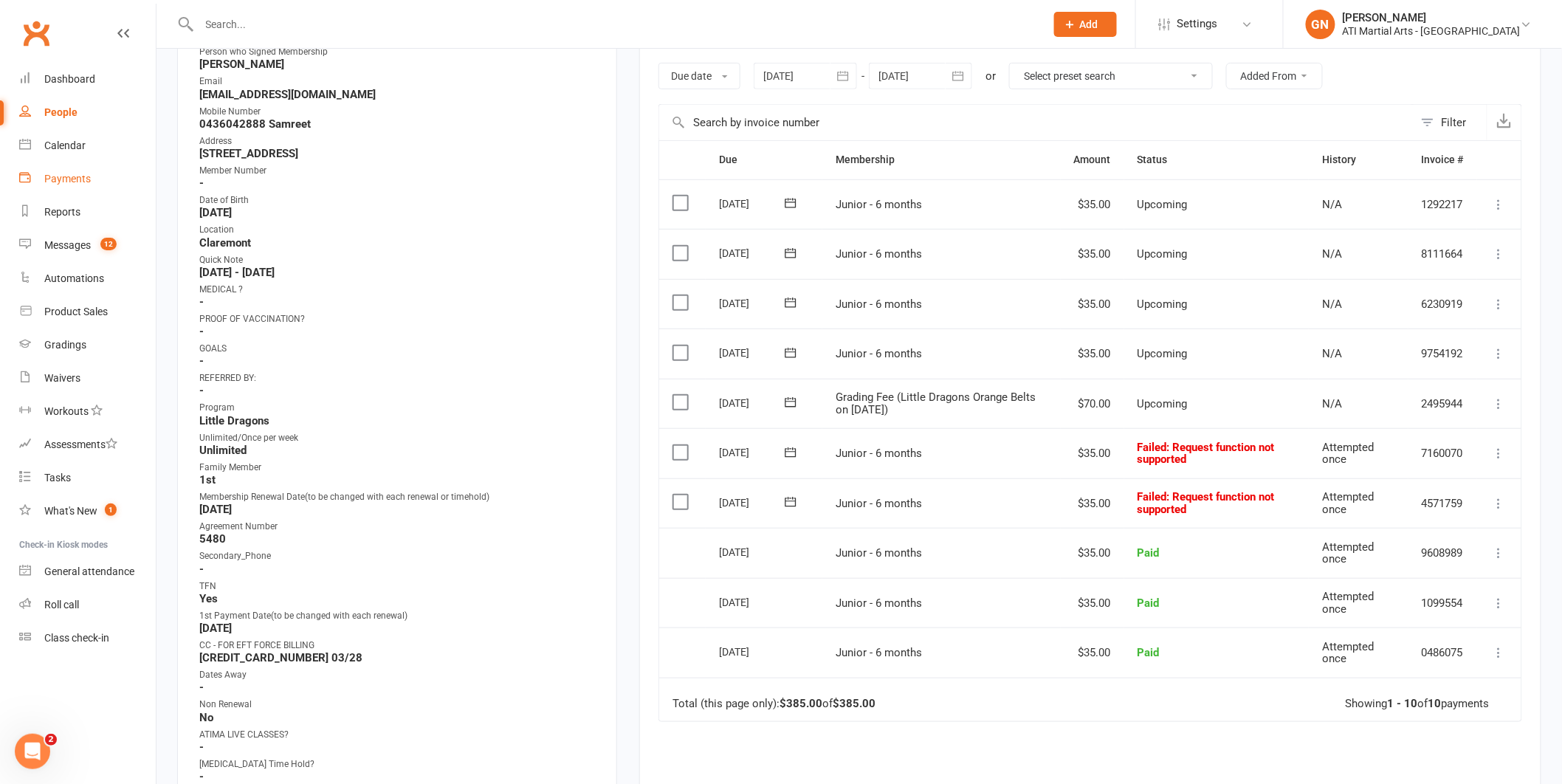
click at [73, 175] on div "Payments" at bounding box center [67, 179] width 47 height 12
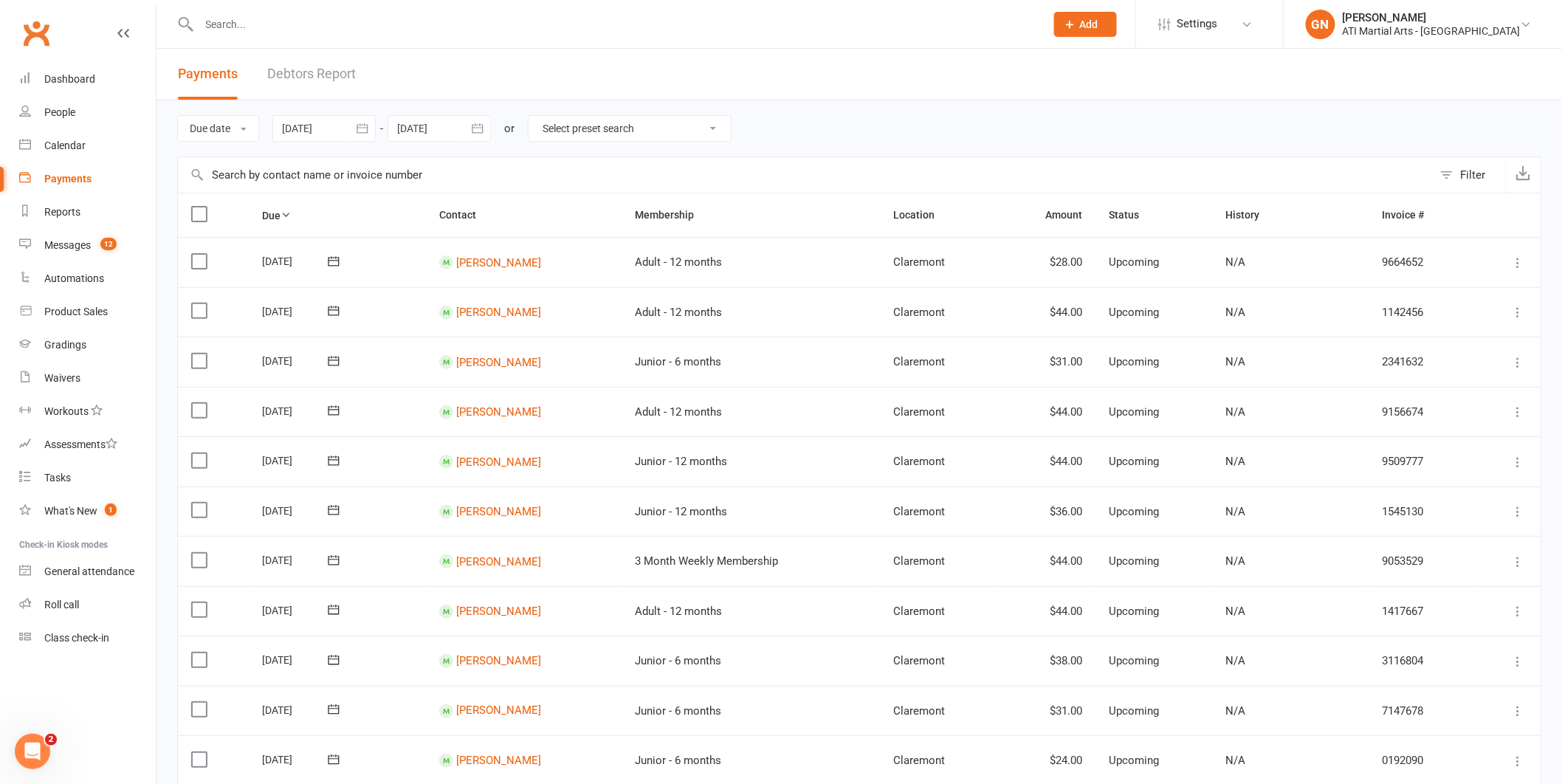
click at [296, 70] on link "Debtors Report" at bounding box center [311, 74] width 89 height 51
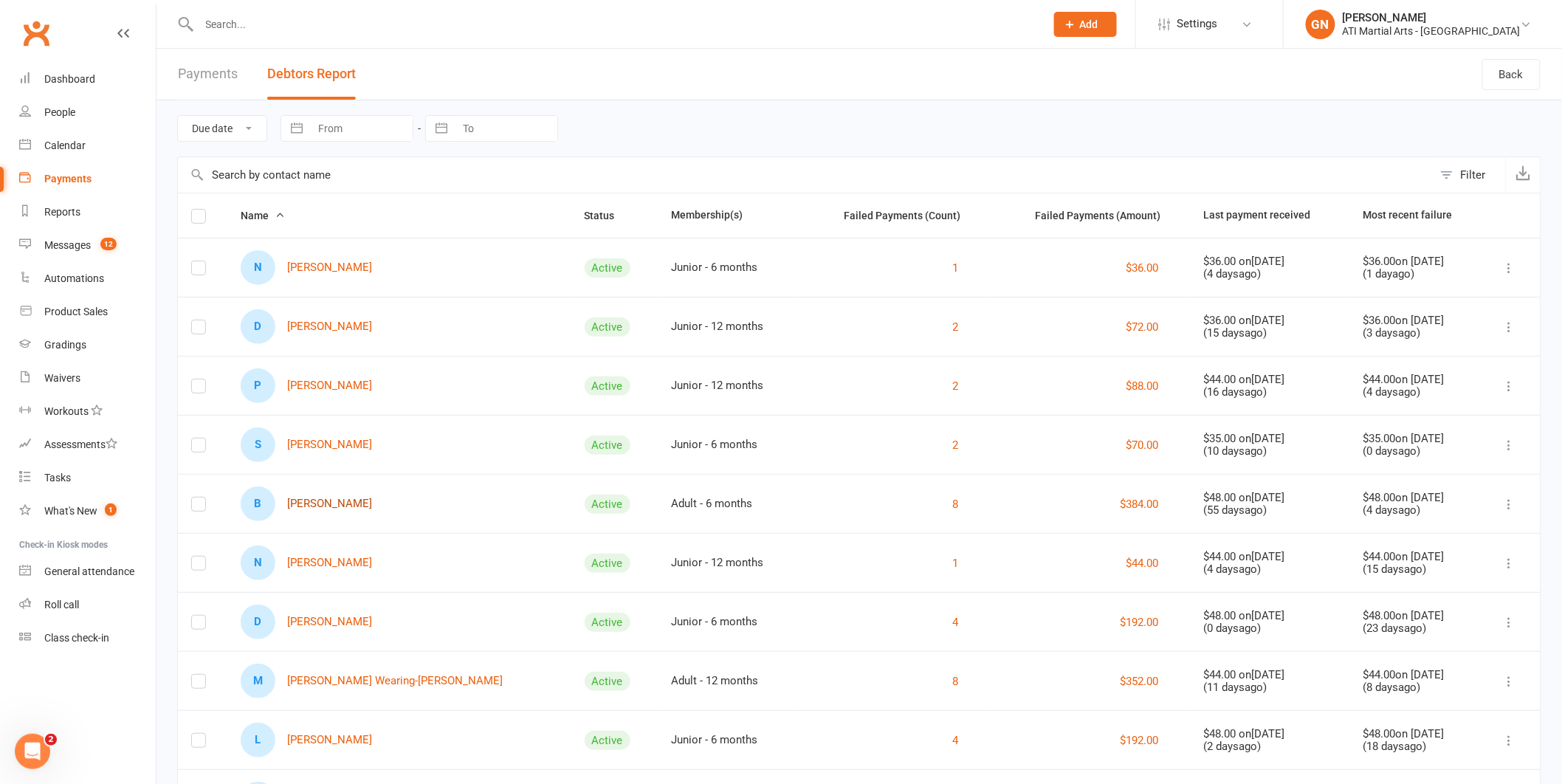
click at [314, 507] on link "B [PERSON_NAME]" at bounding box center [307, 504] width 131 height 35
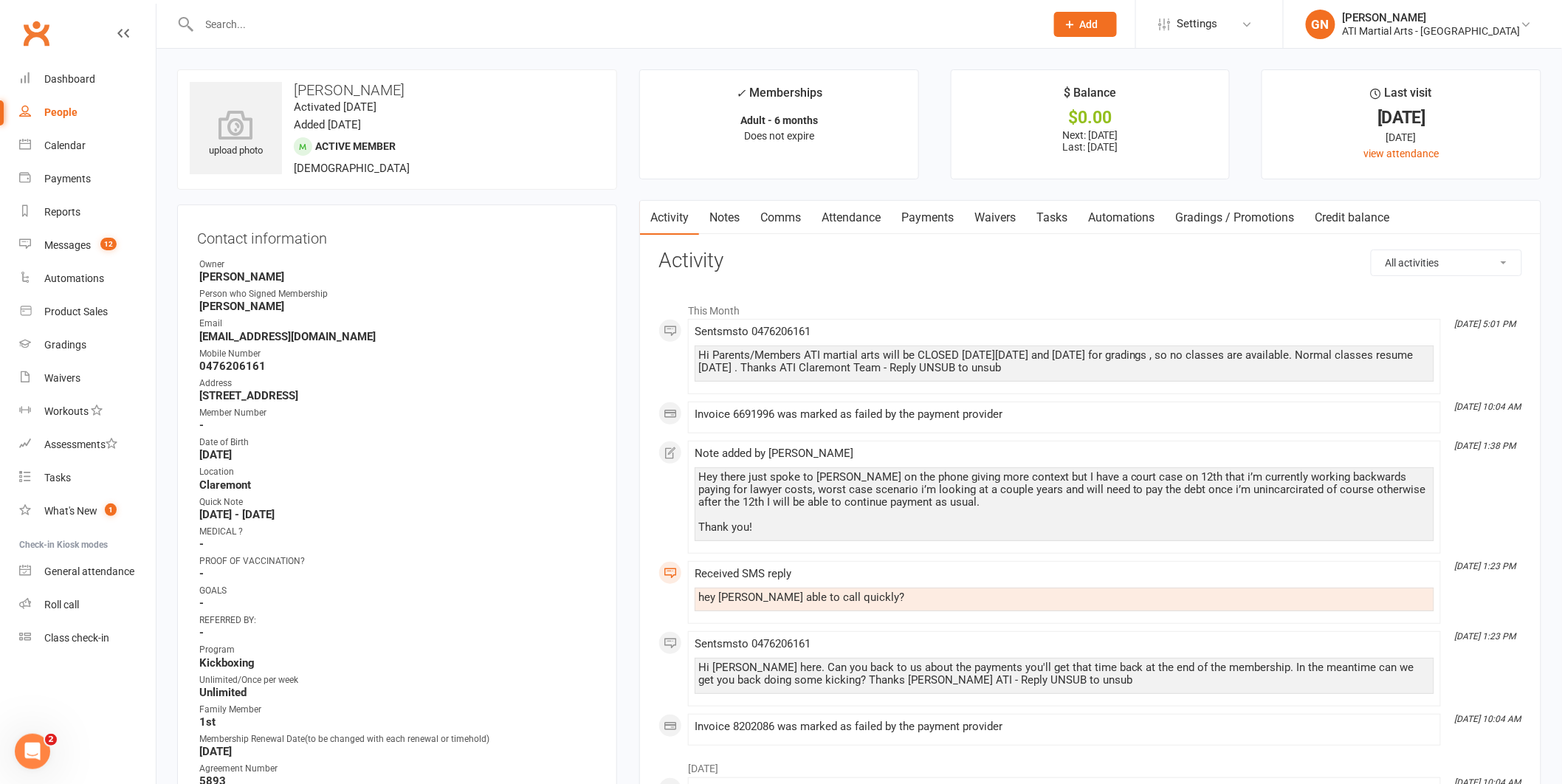
scroll to position [4, 0]
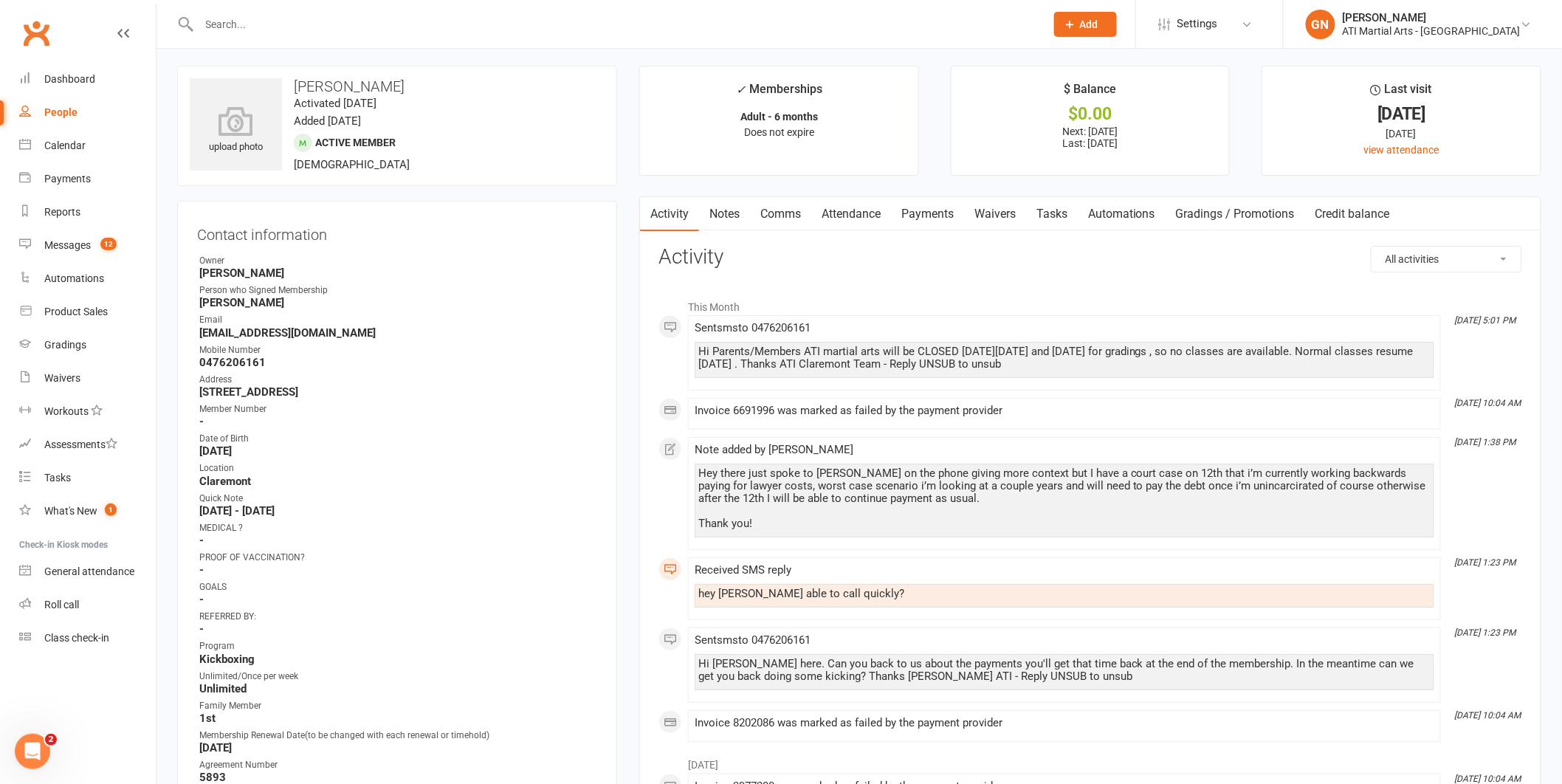
click at [935, 208] on link "Payments" at bounding box center [927, 213] width 73 height 34
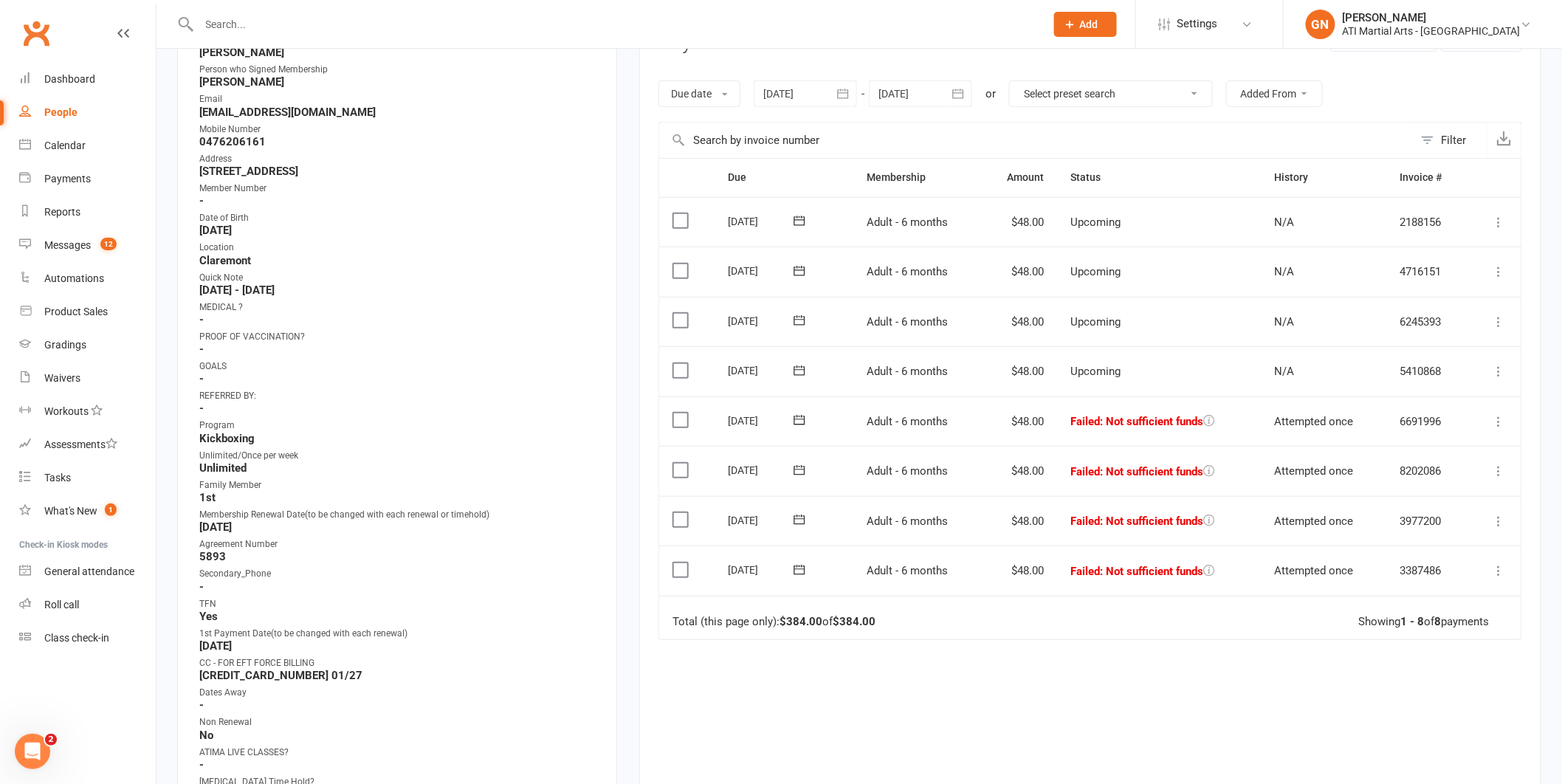
scroll to position [254, 0]
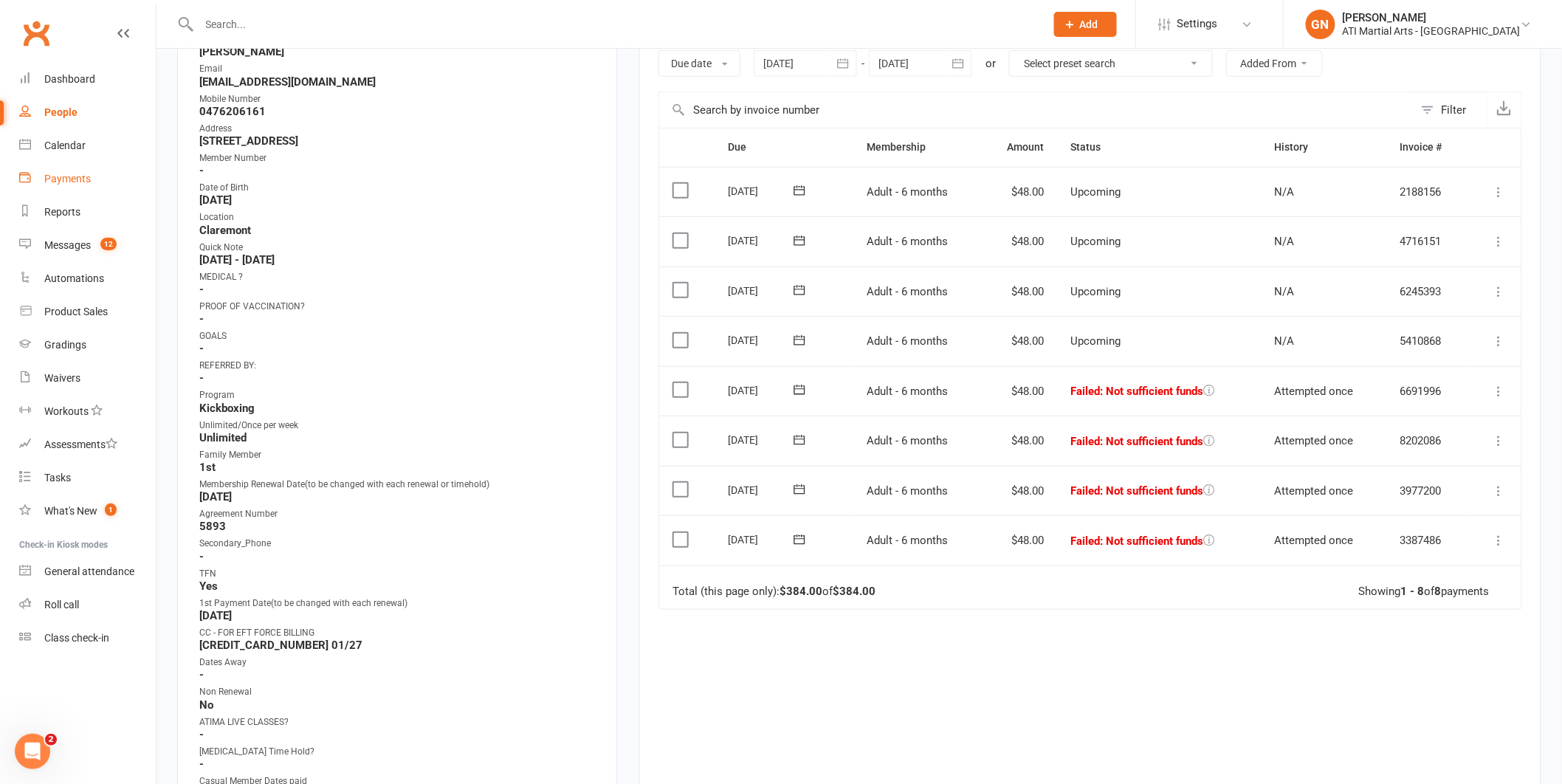
click at [44, 175] on div "Payments" at bounding box center [67, 179] width 47 height 12
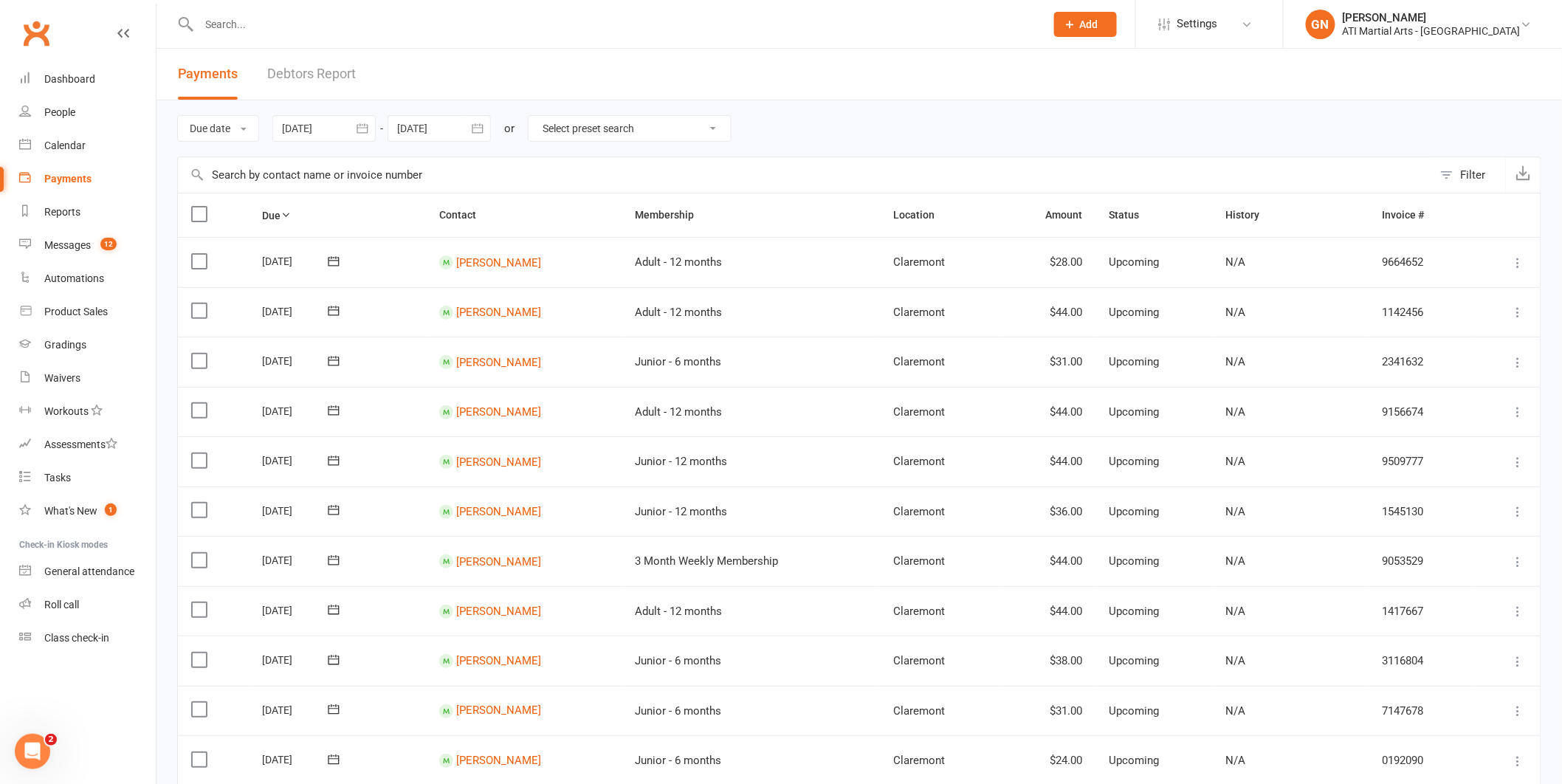
click at [294, 74] on link "Debtors Report" at bounding box center [311, 74] width 89 height 51
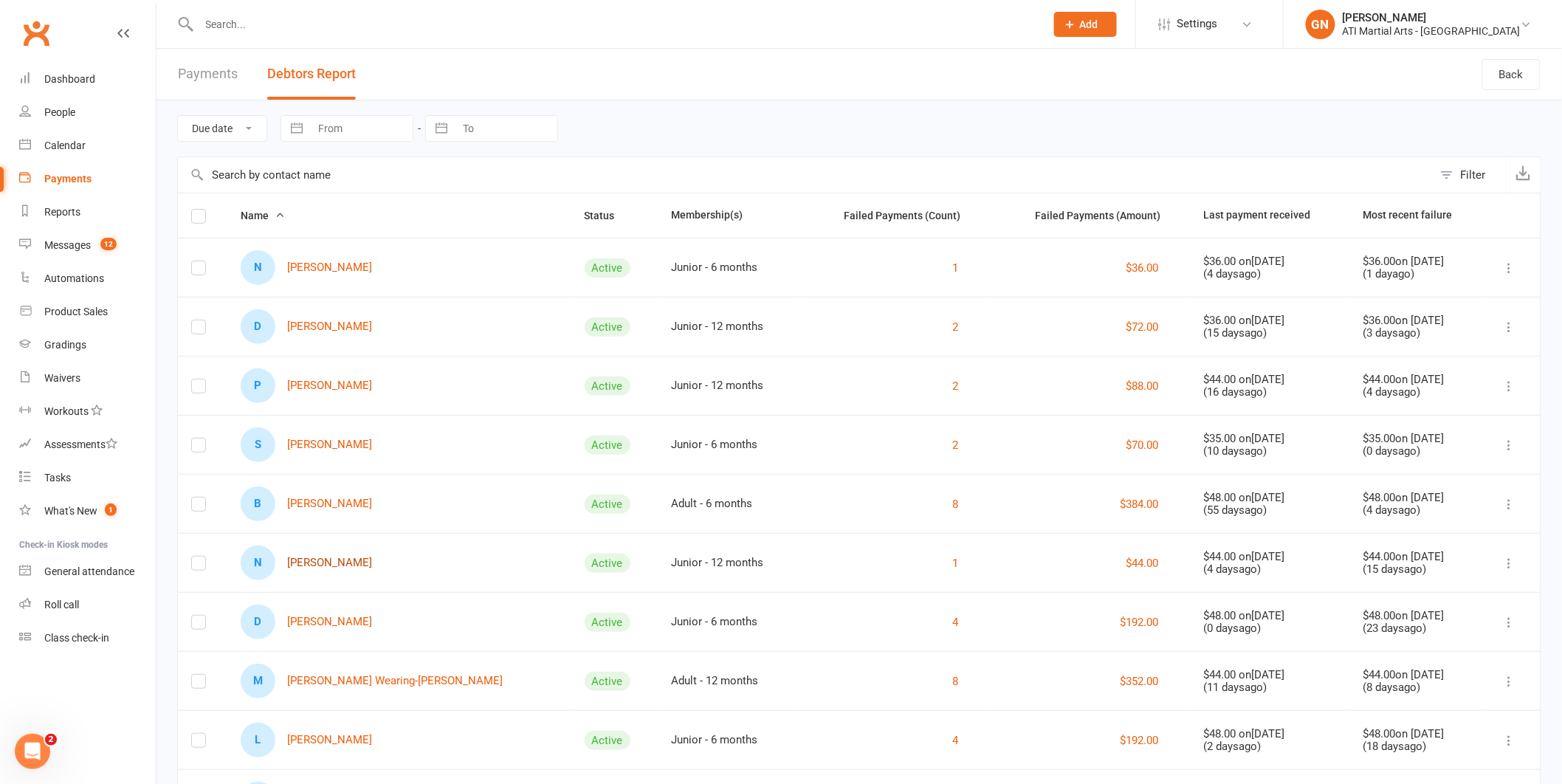
click at [310, 564] on link "N [PERSON_NAME]" at bounding box center [307, 563] width 131 height 35
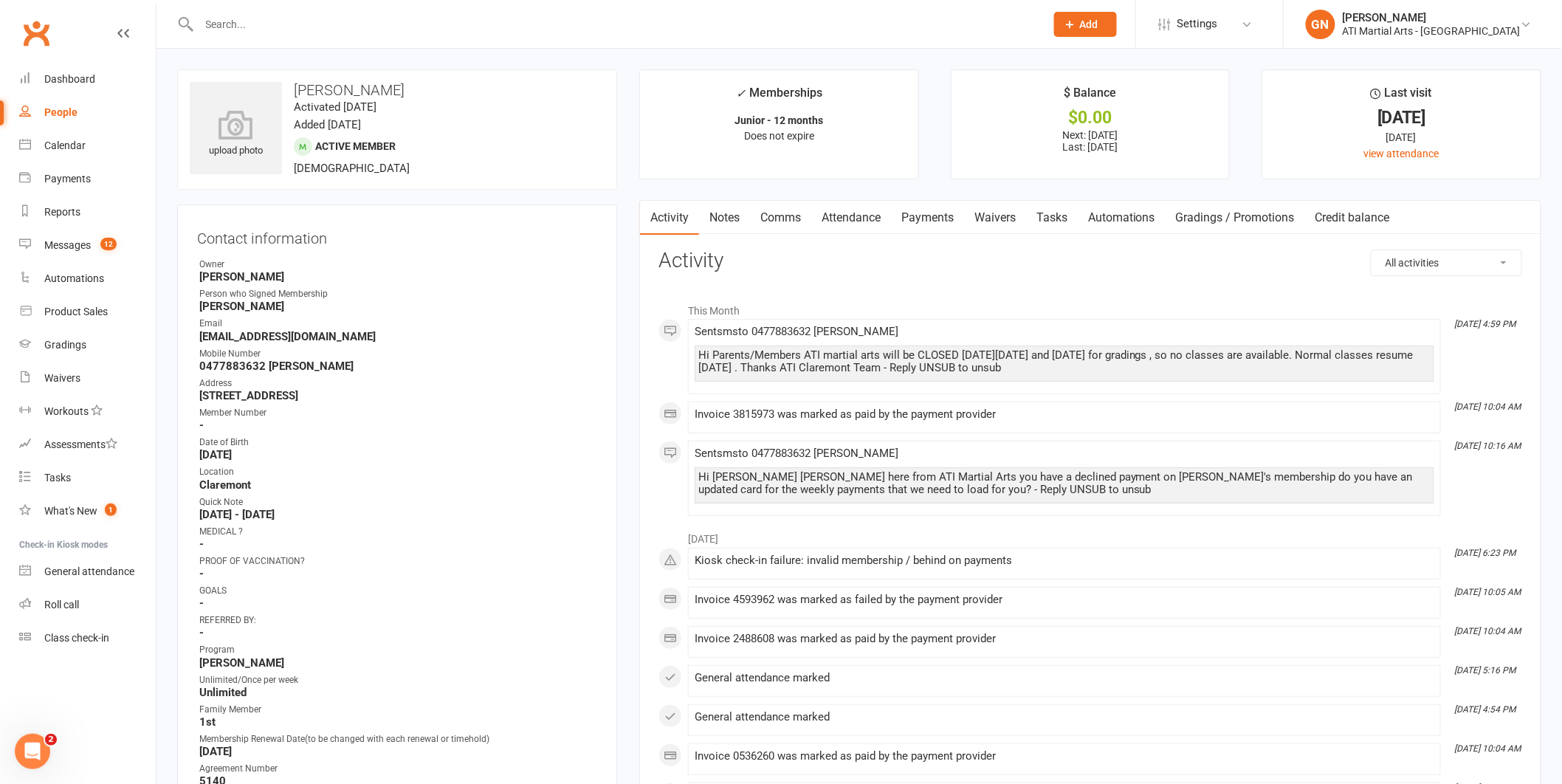
click at [934, 211] on link "Payments" at bounding box center [927, 217] width 73 height 34
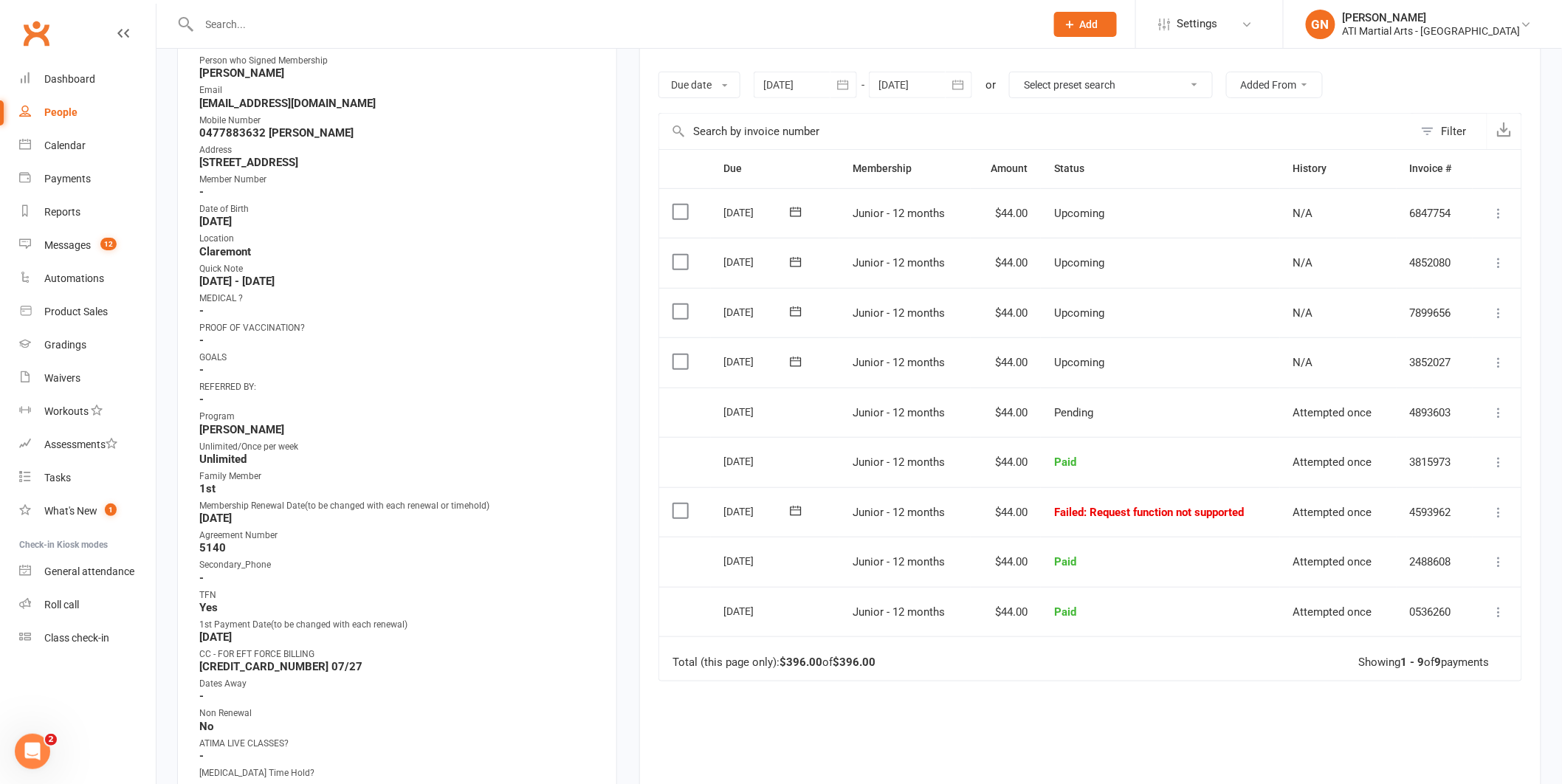
scroll to position [245, 0]
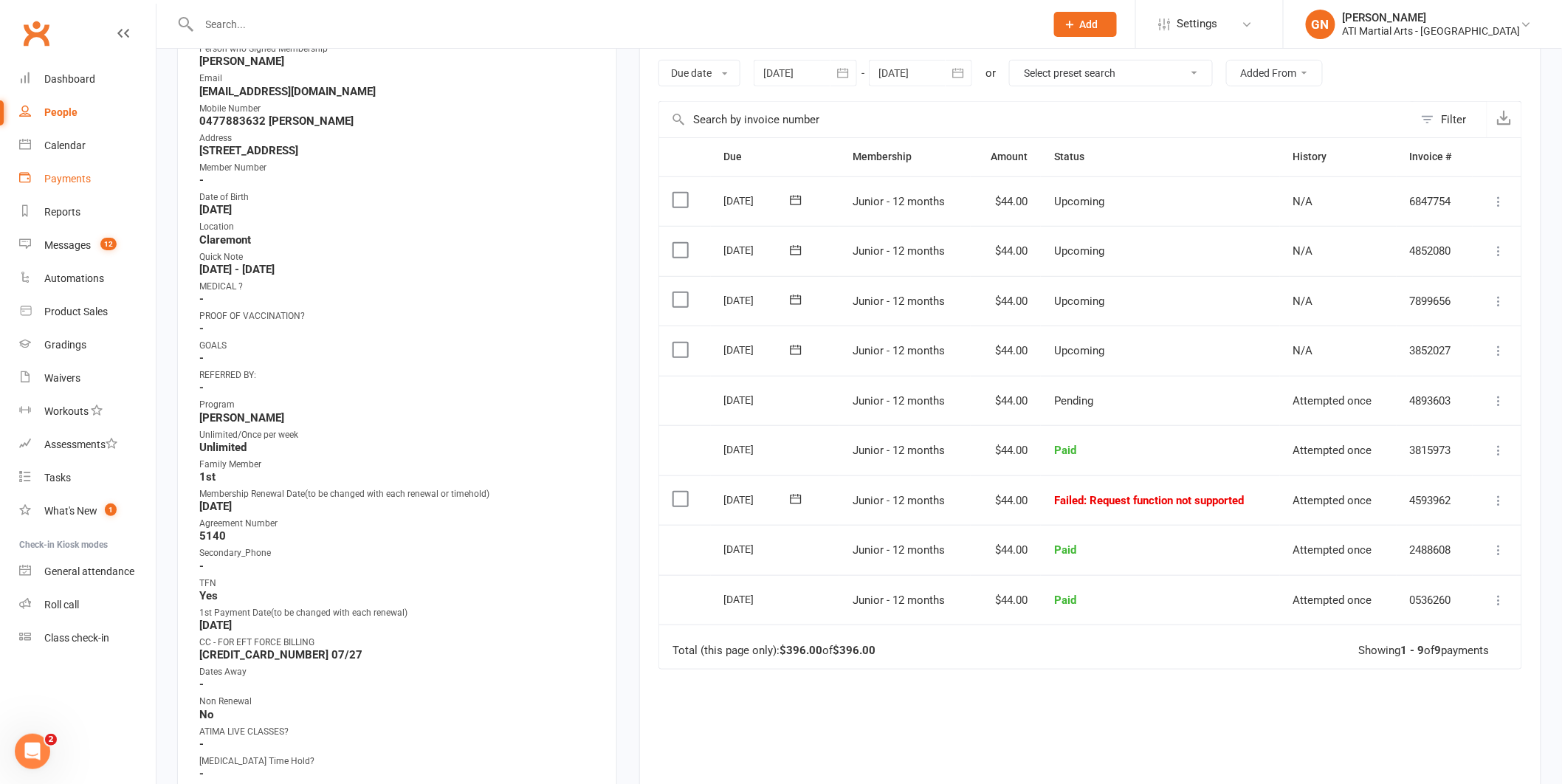
click at [73, 177] on div "Payments" at bounding box center [67, 179] width 47 height 12
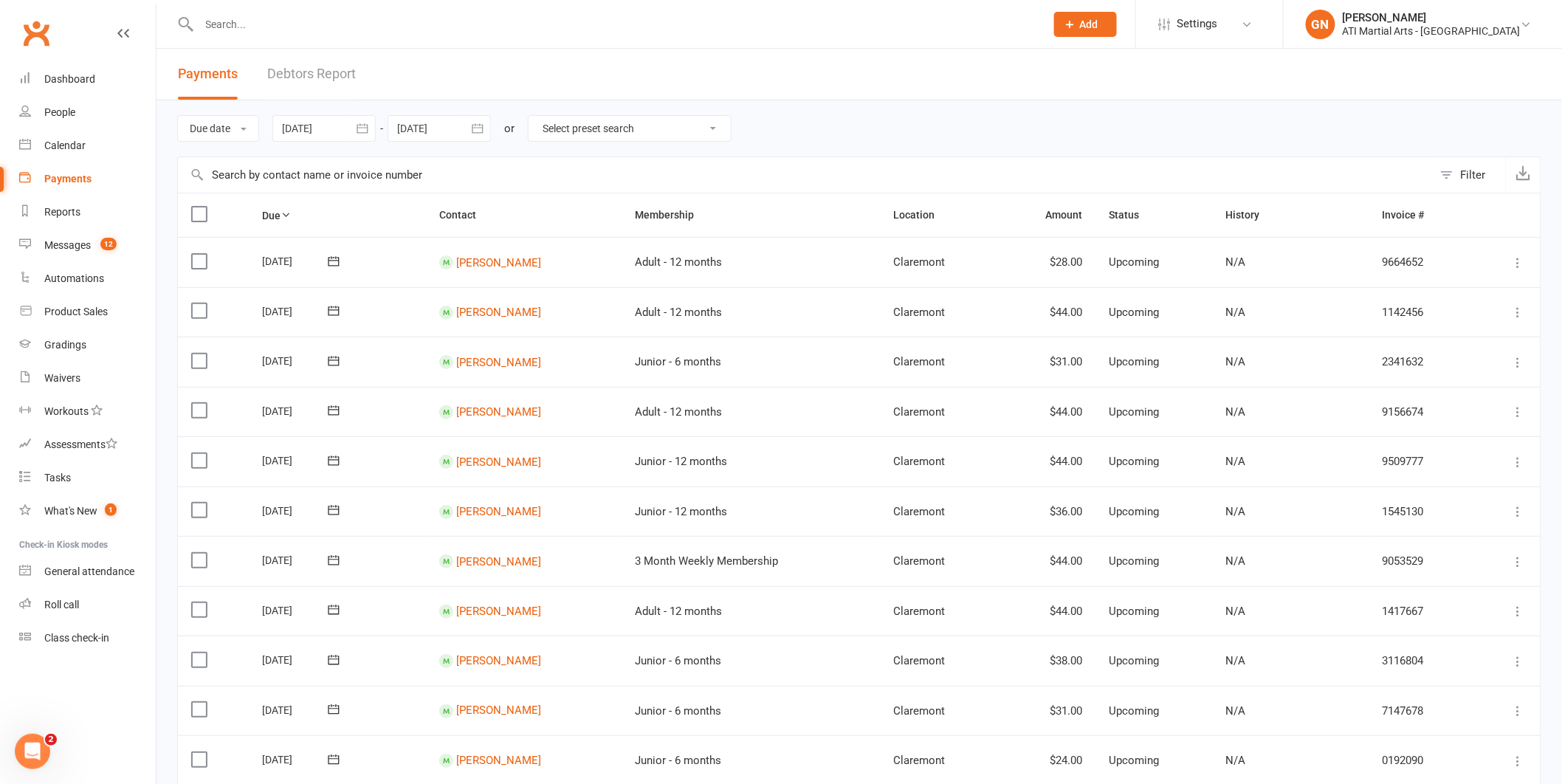
click at [321, 67] on link "Debtors Report" at bounding box center [311, 74] width 89 height 51
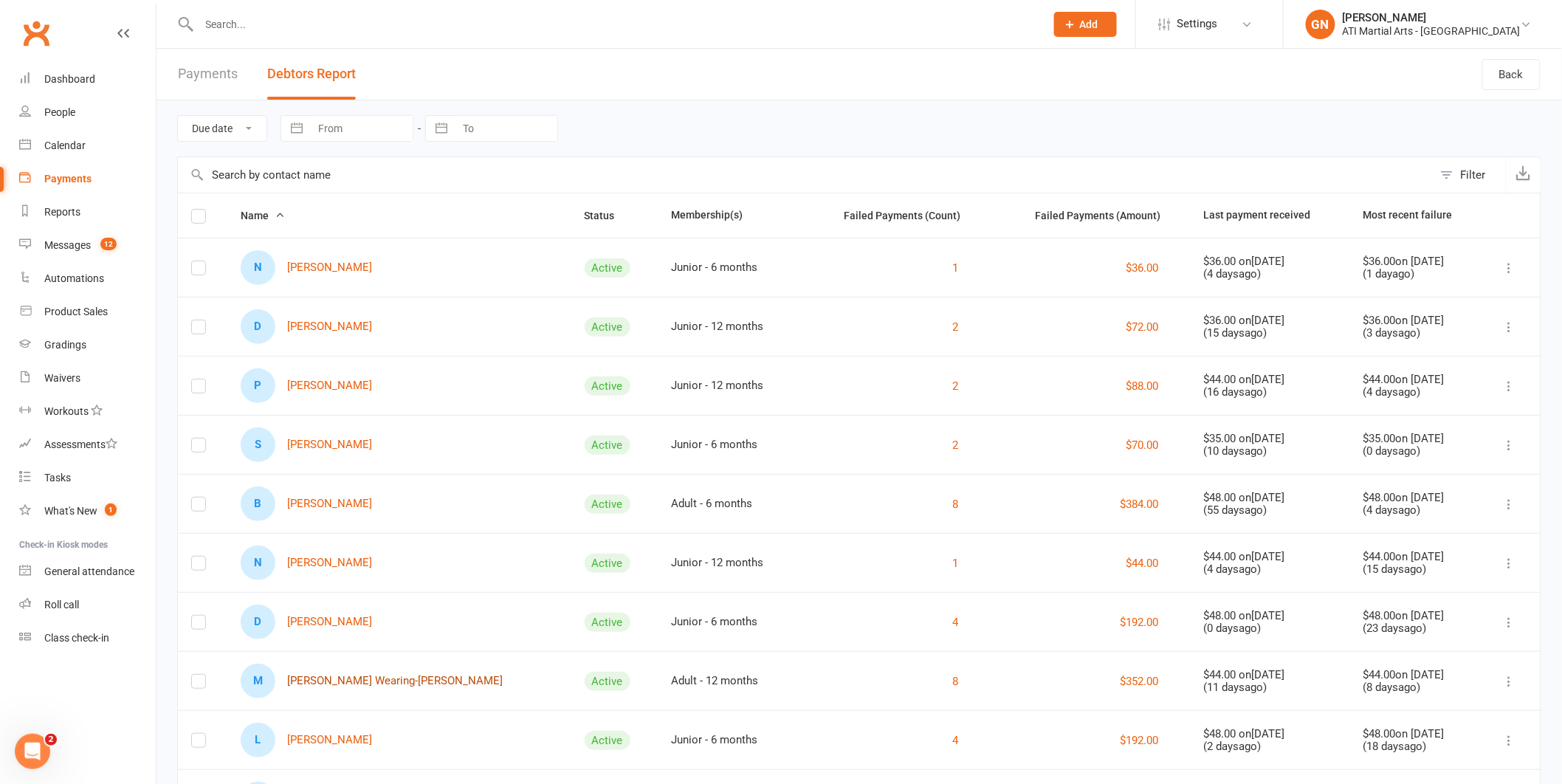
click at [343, 685] on link "M [PERSON_NAME] Wearing-[PERSON_NAME]" at bounding box center [372, 681] width 262 height 35
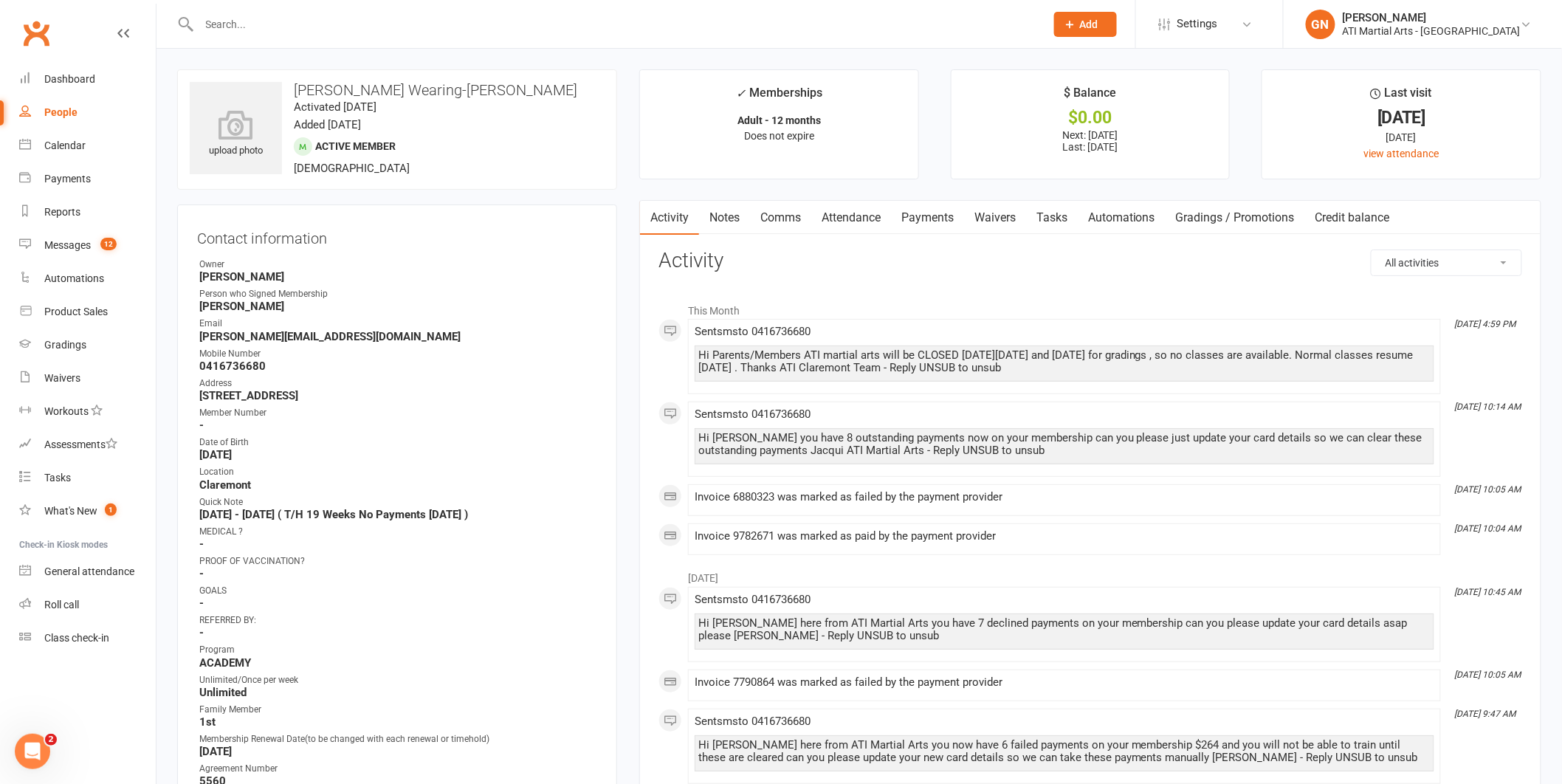
click at [925, 213] on link "Payments" at bounding box center [927, 217] width 73 height 34
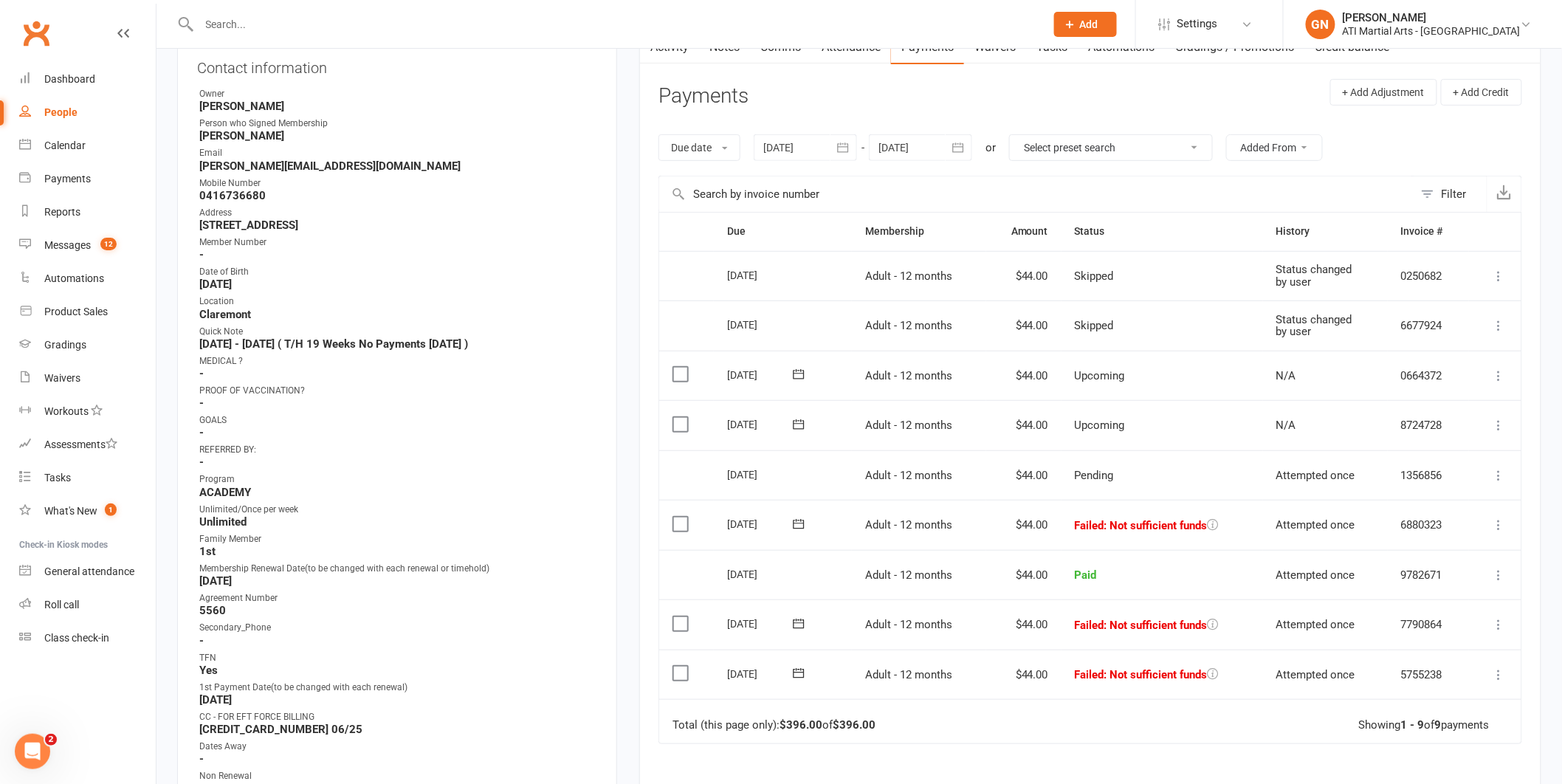
scroll to position [230, 0]
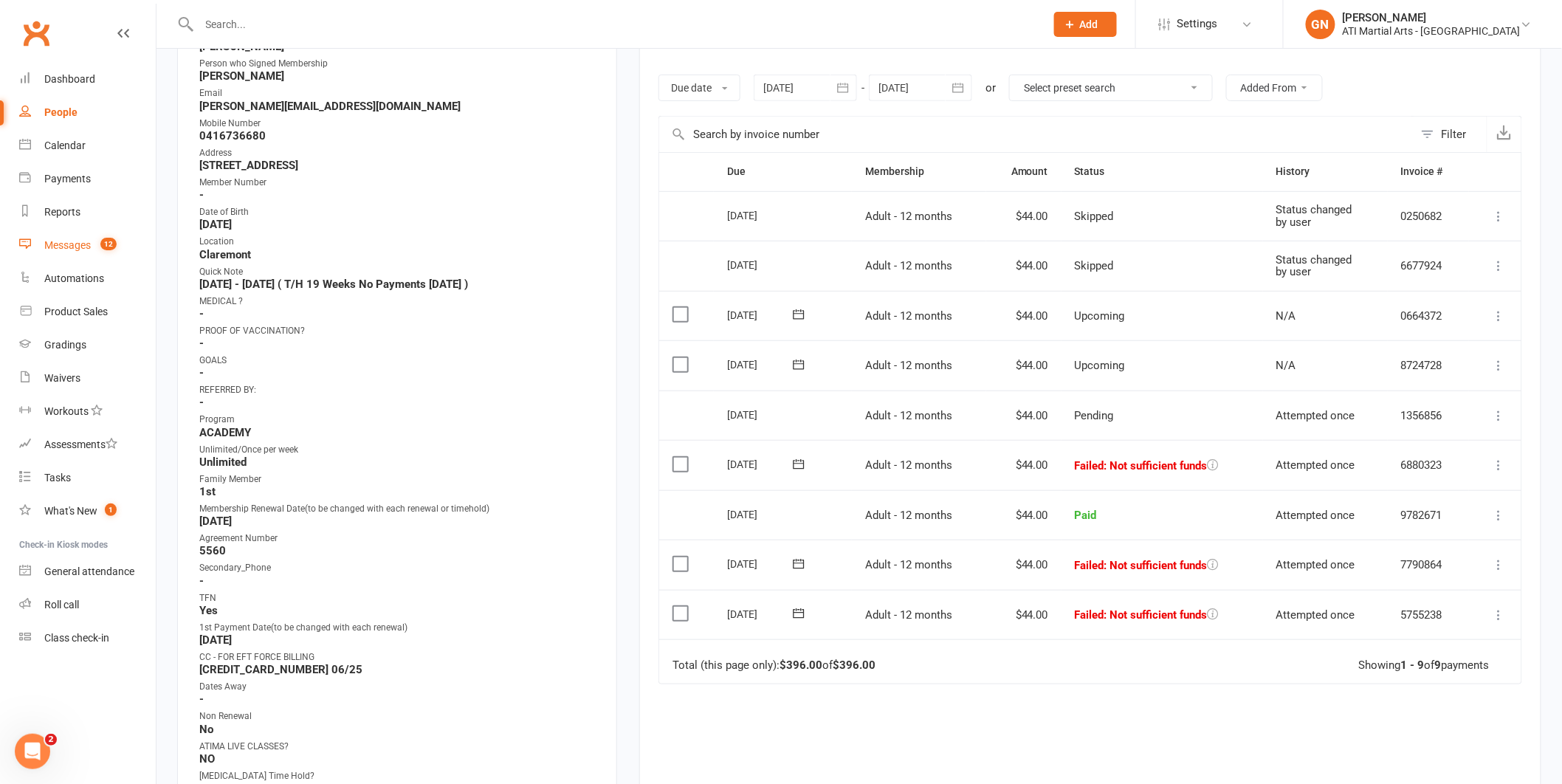
click at [79, 243] on div "Messages" at bounding box center [67, 245] width 47 height 12
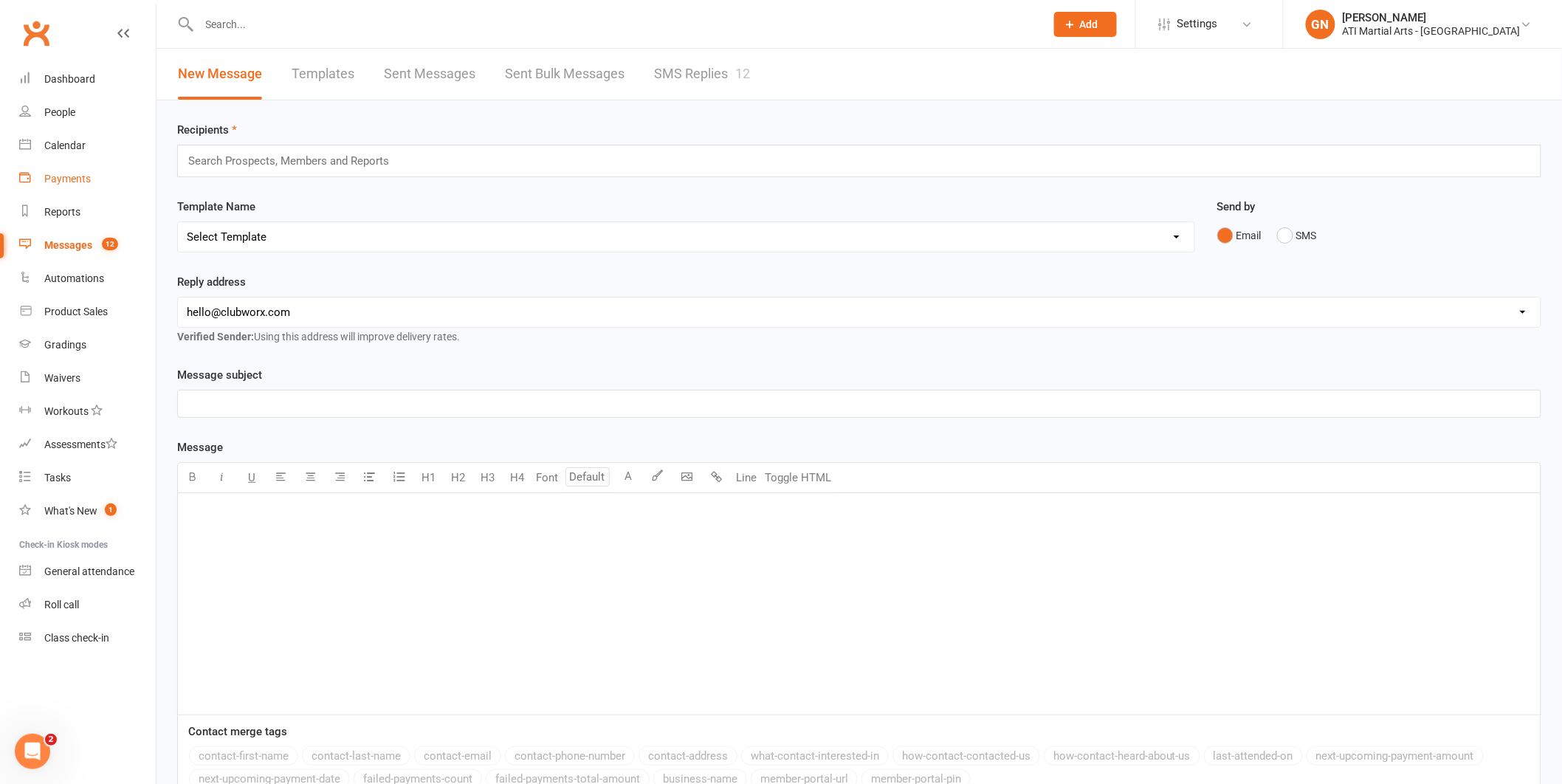
click at [62, 177] on div "Payments" at bounding box center [67, 179] width 47 height 12
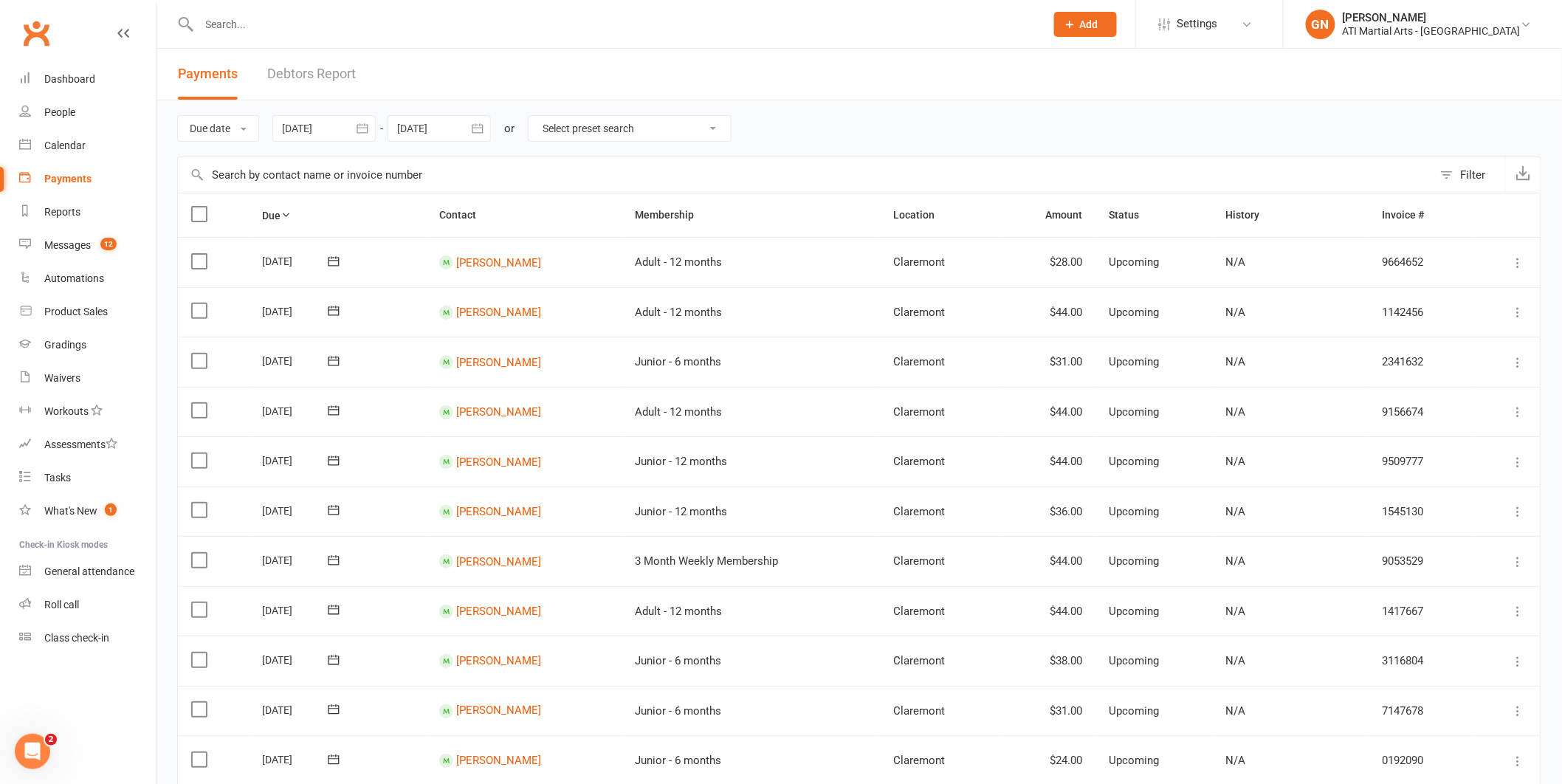
click at [292, 74] on link "Debtors Report" at bounding box center [311, 74] width 89 height 51
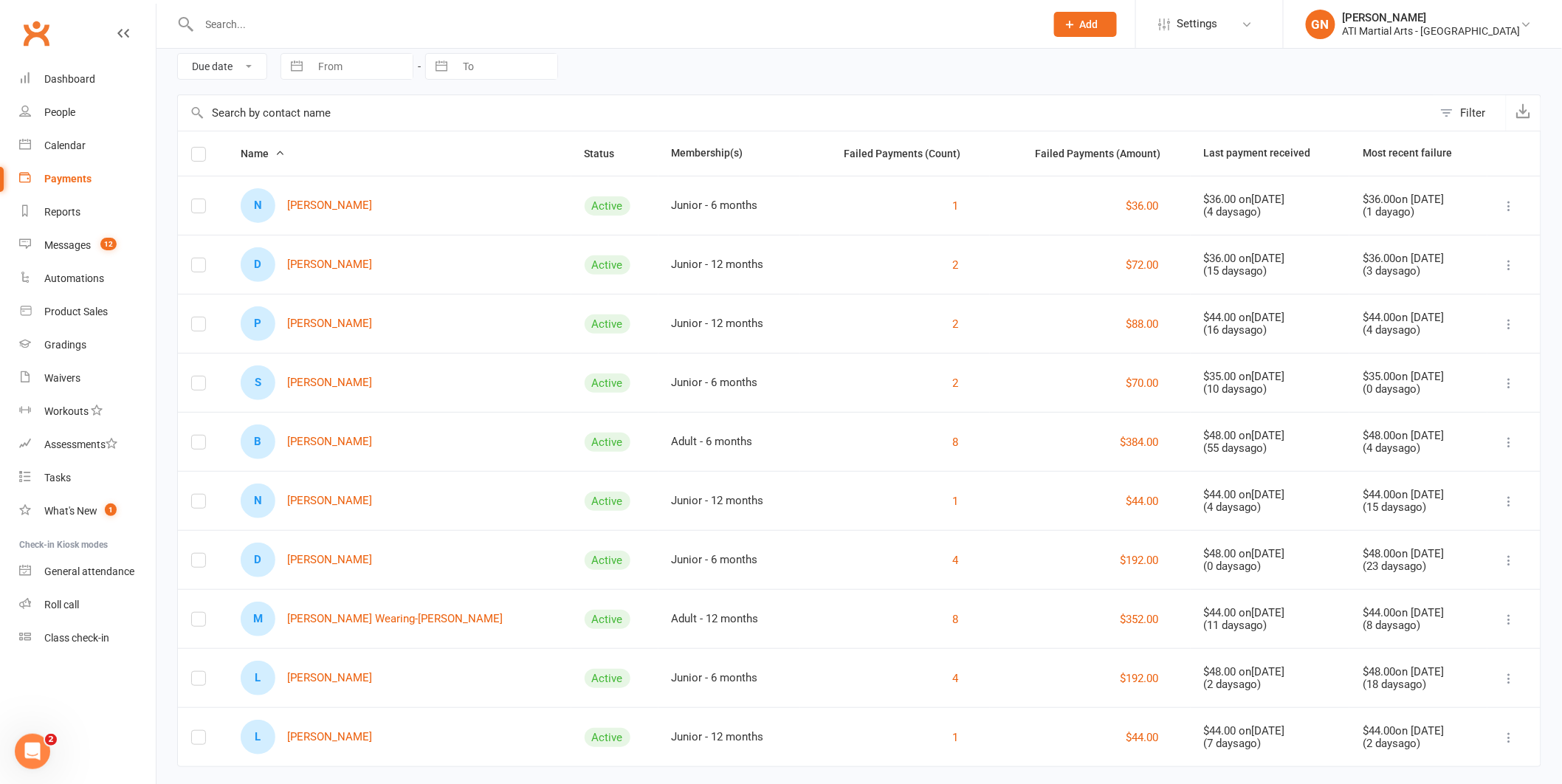
scroll to position [87, 0]
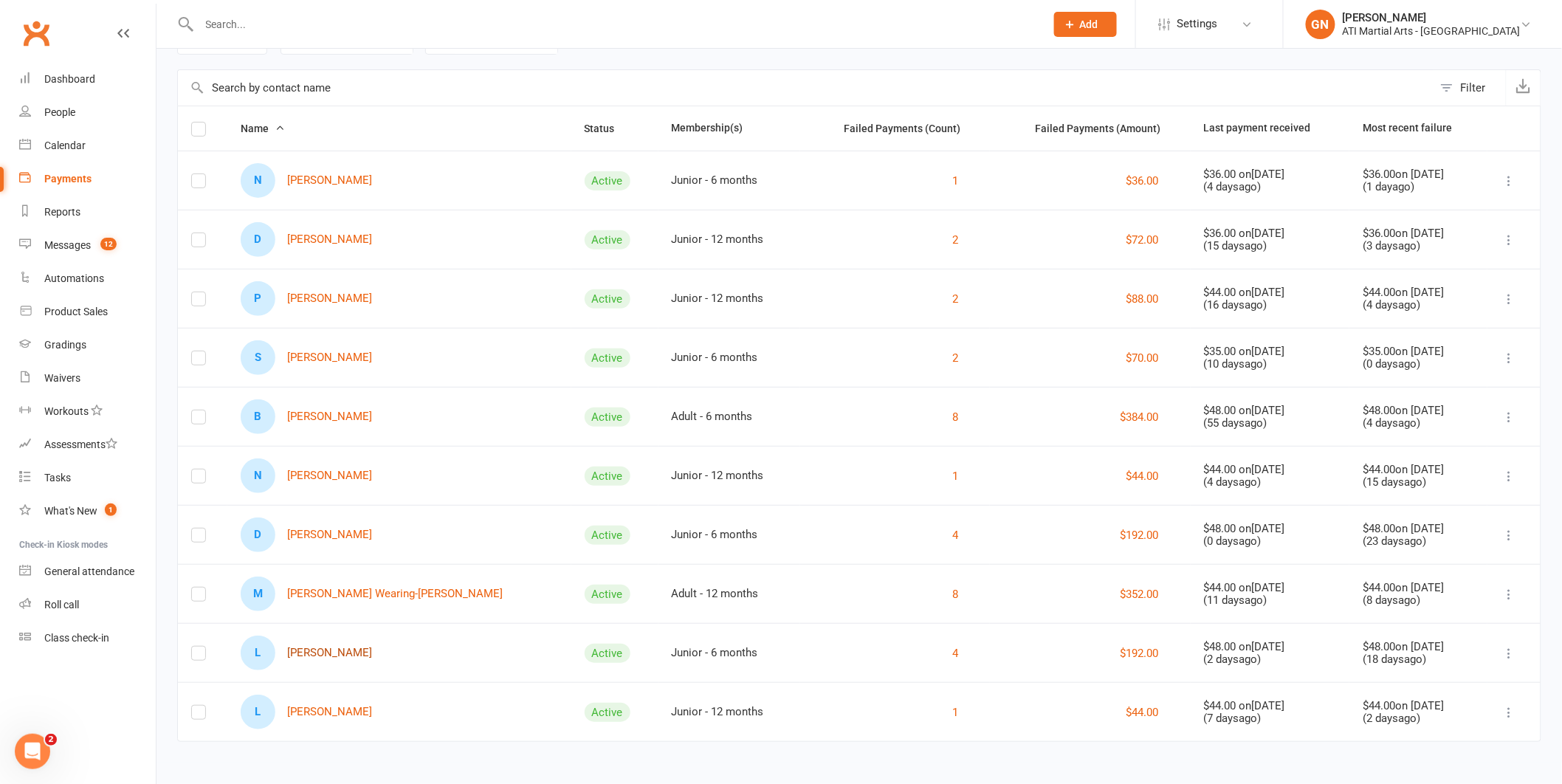
click at [343, 647] on link "L [PERSON_NAME]" at bounding box center [307, 653] width 131 height 35
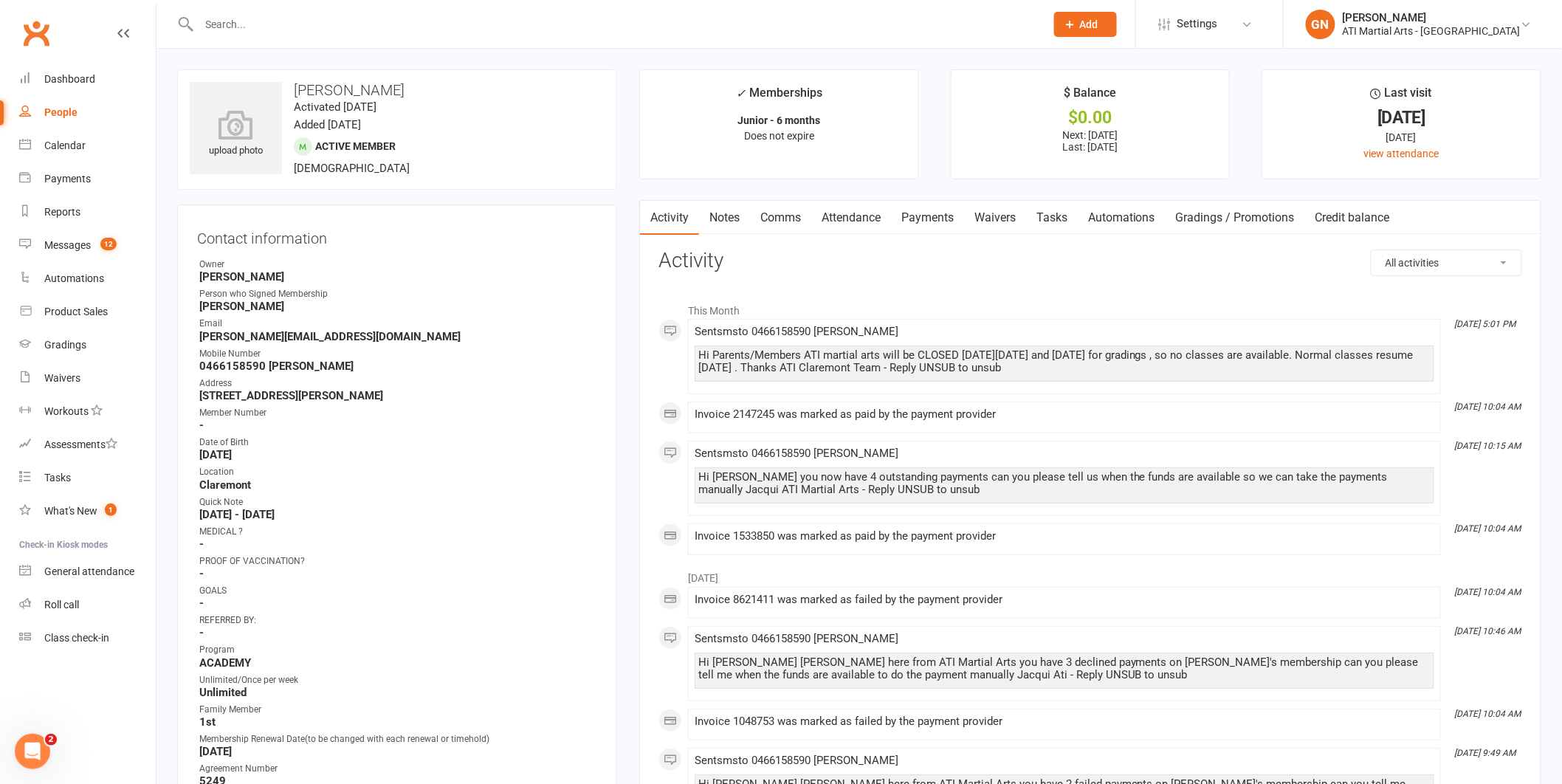
click at [916, 213] on link "Payments" at bounding box center [927, 217] width 73 height 34
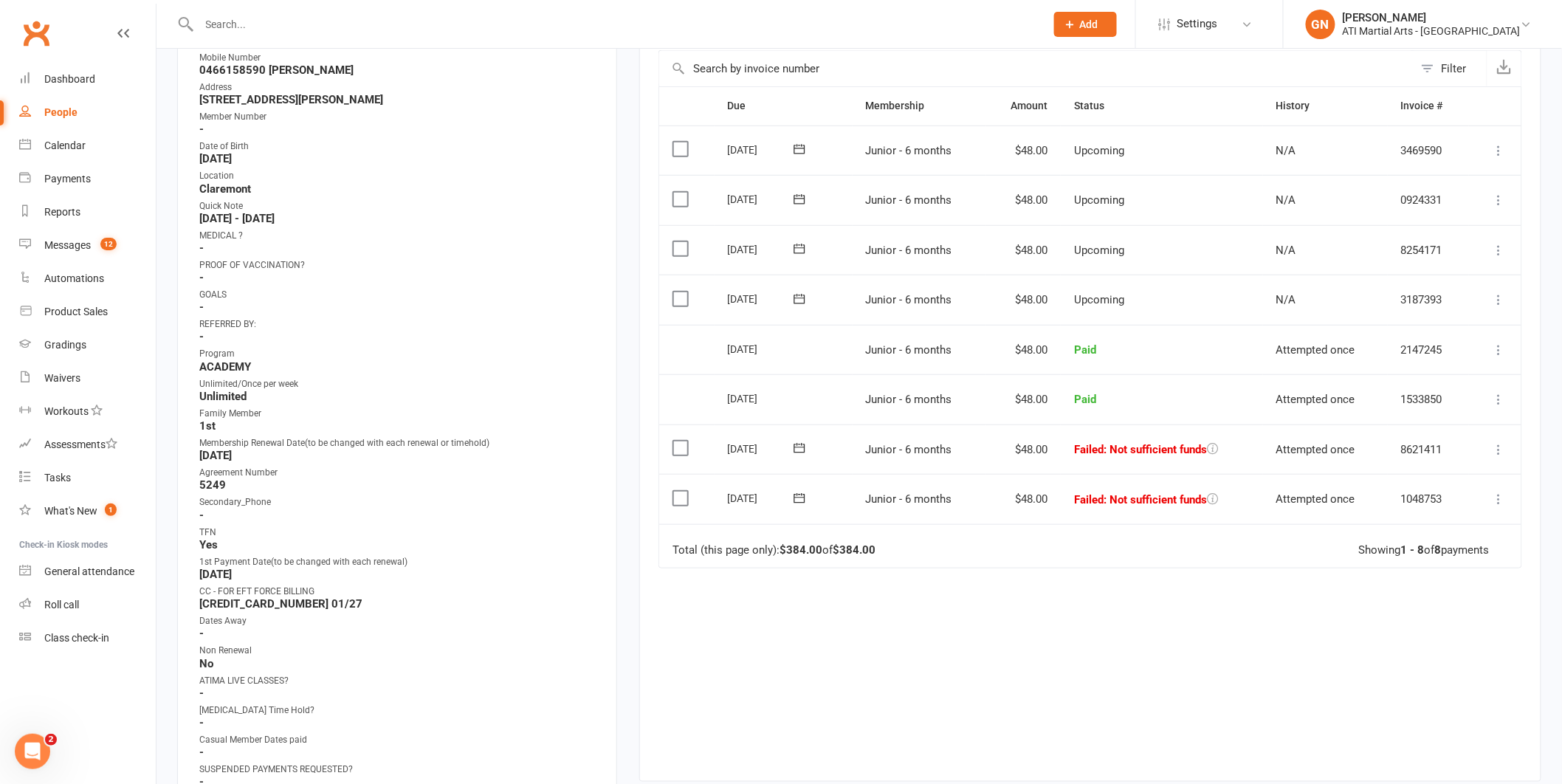
scroll to position [333, 0]
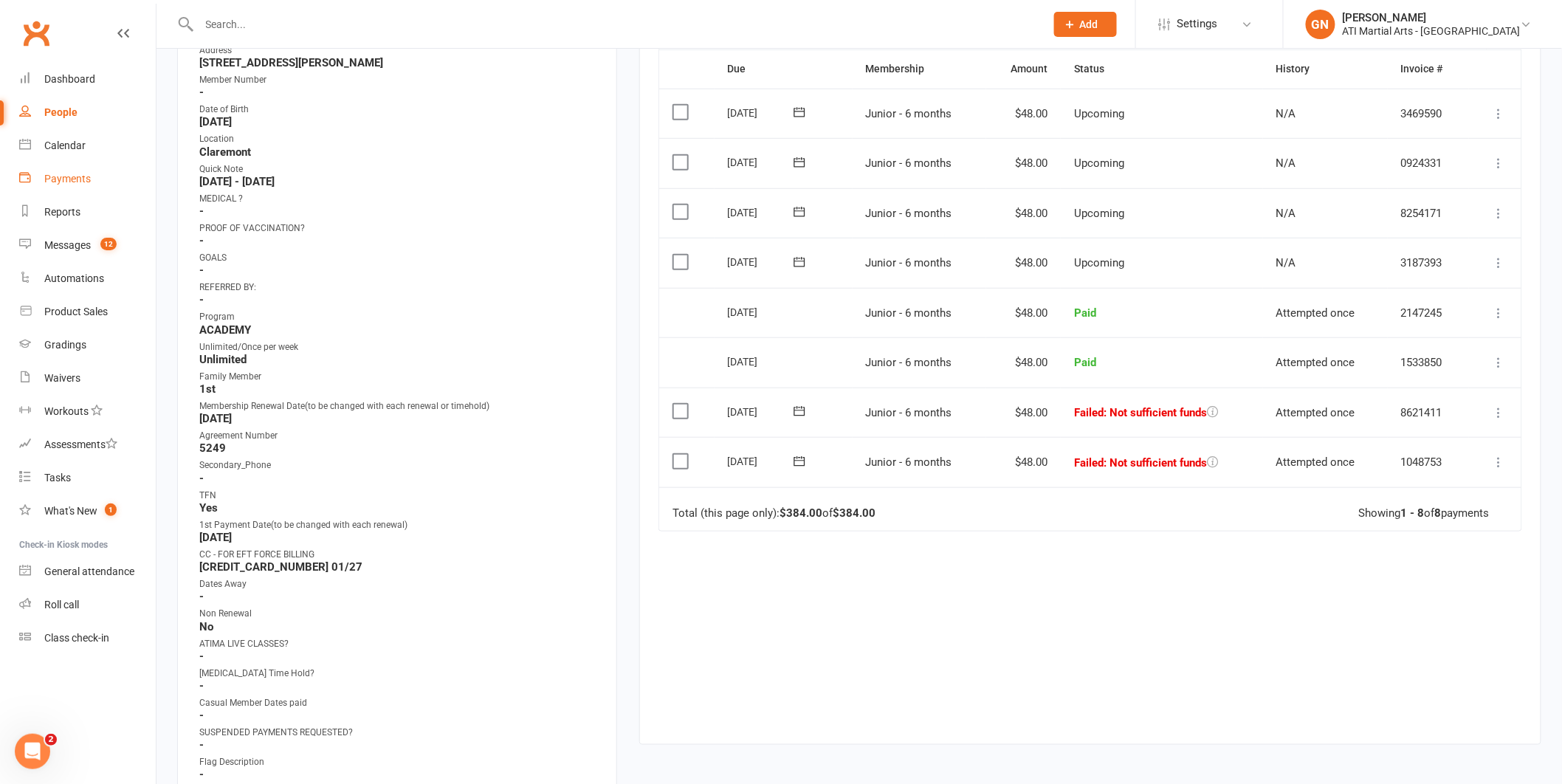
click at [63, 177] on div "Payments" at bounding box center [67, 179] width 47 height 12
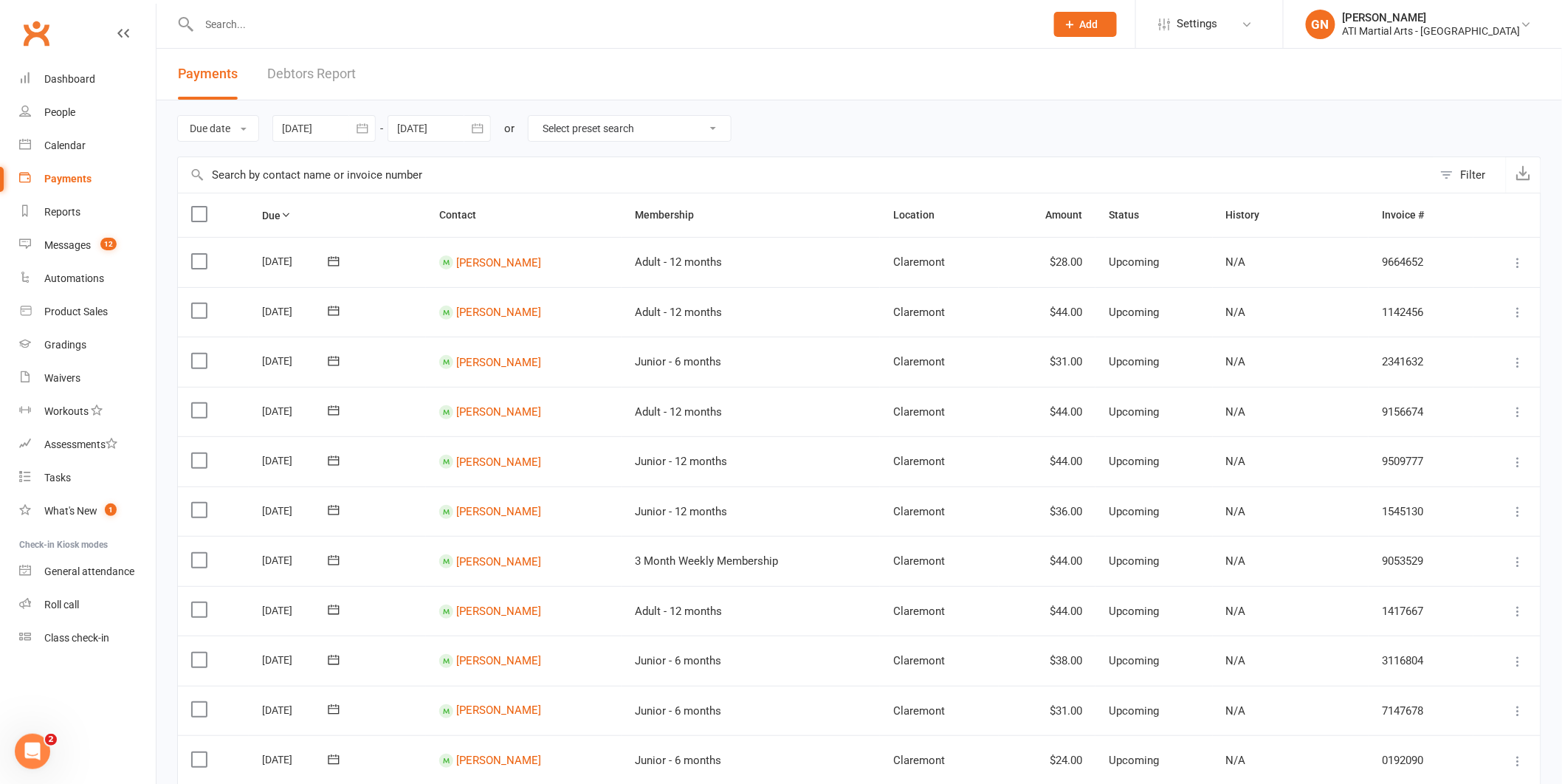
click at [289, 73] on link "Debtors Report" at bounding box center [311, 74] width 89 height 51
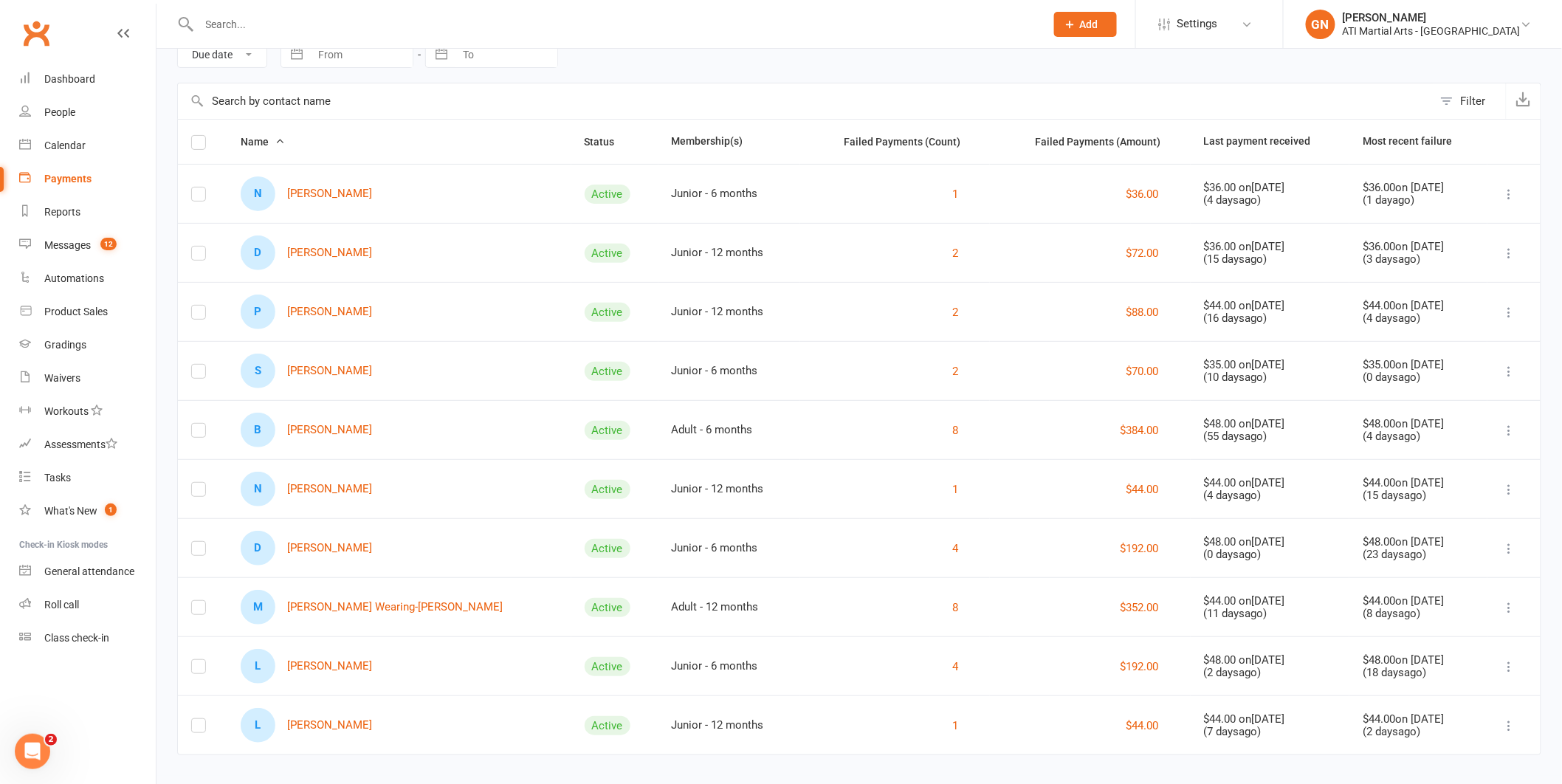
scroll to position [87, 0]
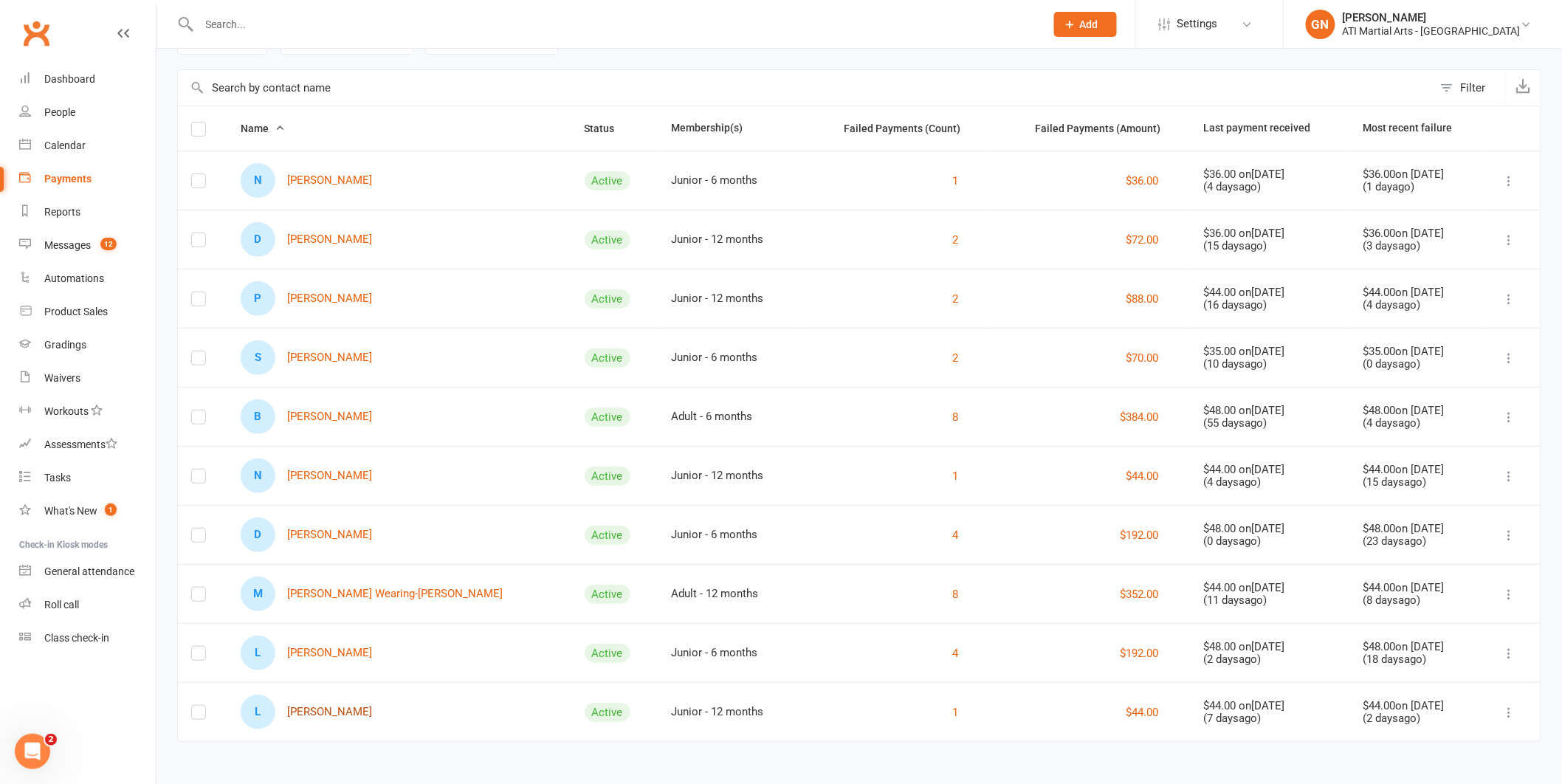
click at [336, 711] on link "L [PERSON_NAME]" at bounding box center [307, 712] width 131 height 35
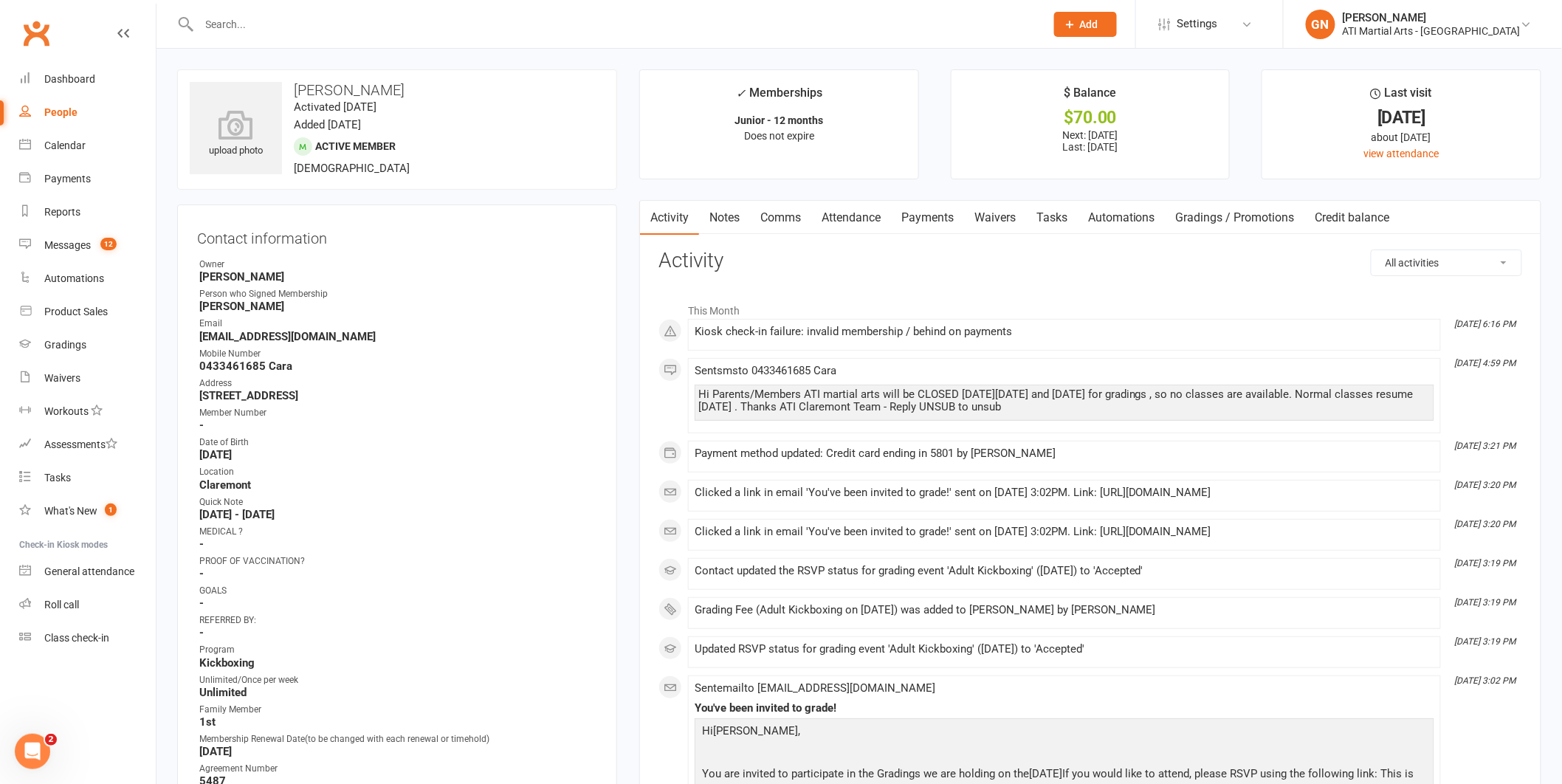
click at [919, 223] on link "Payments" at bounding box center [927, 217] width 73 height 34
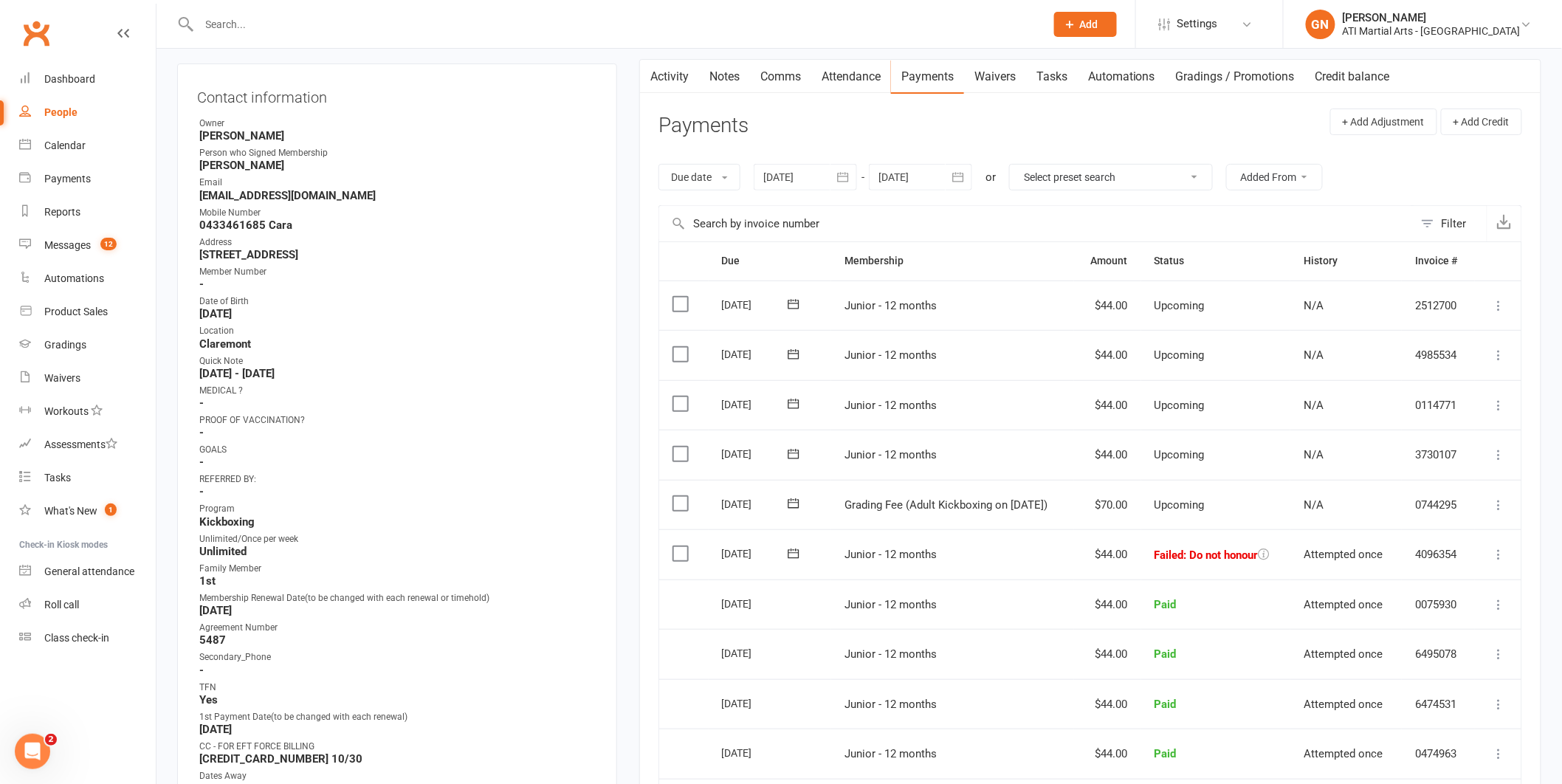
scroll to position [143, 0]
click at [1501, 555] on icon at bounding box center [1500, 552] width 15 height 15
click at [1451, 582] on link "Mark as Paid (Cash)" at bounding box center [1434, 580] width 146 height 29
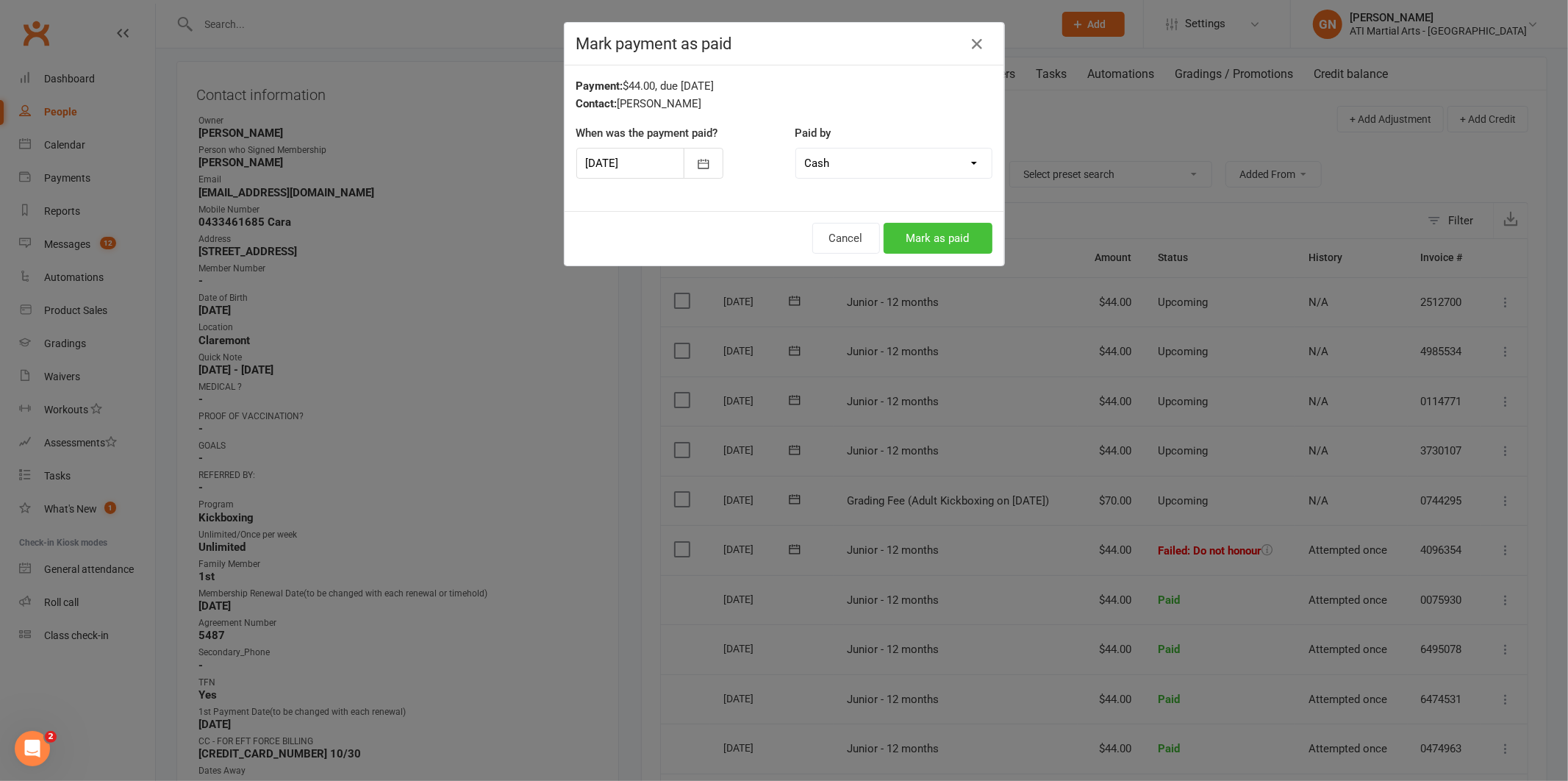
click at [930, 236] on button "Mark as paid" at bounding box center [938, 238] width 109 height 31
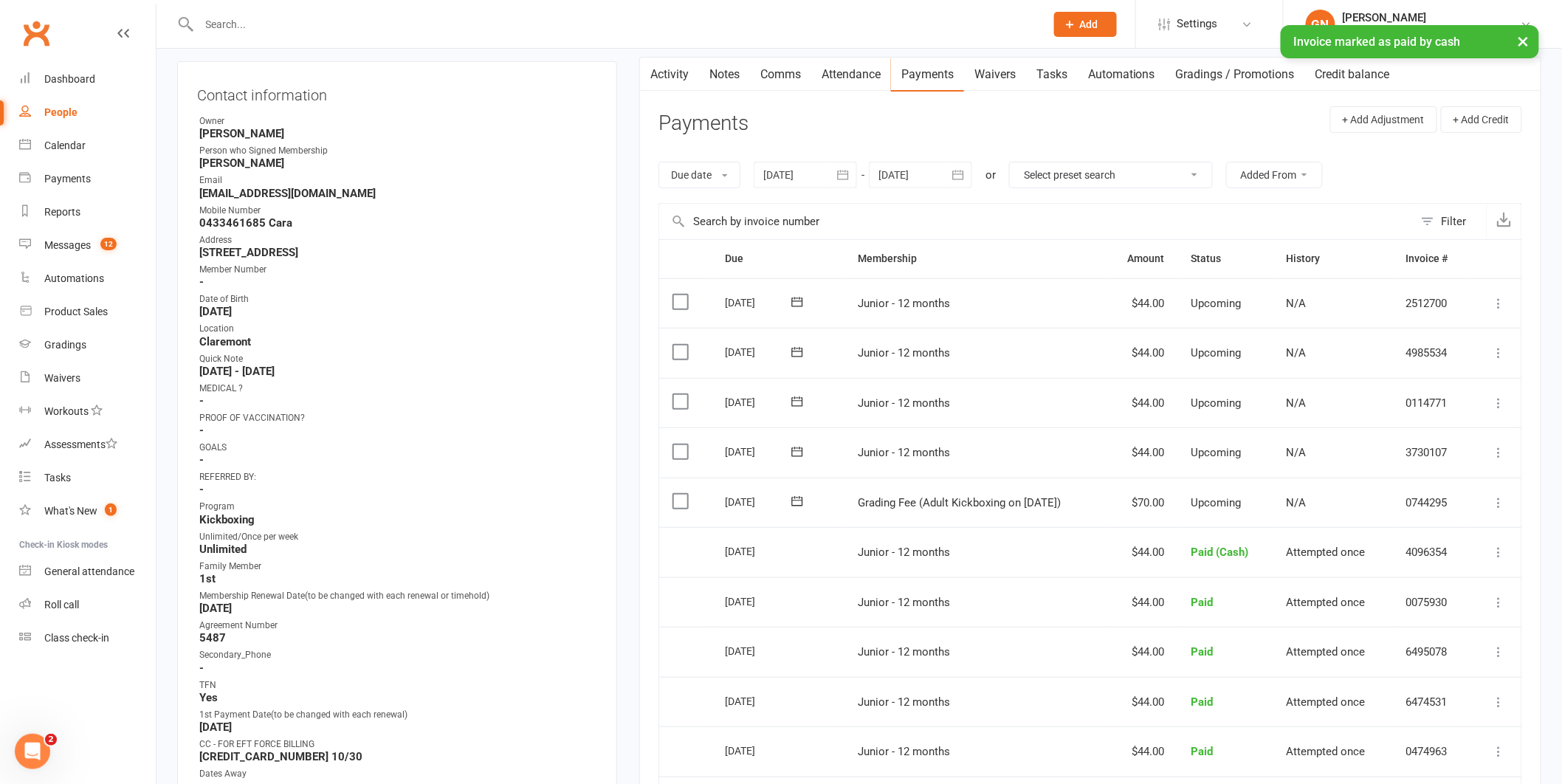
scroll to position [0, 0]
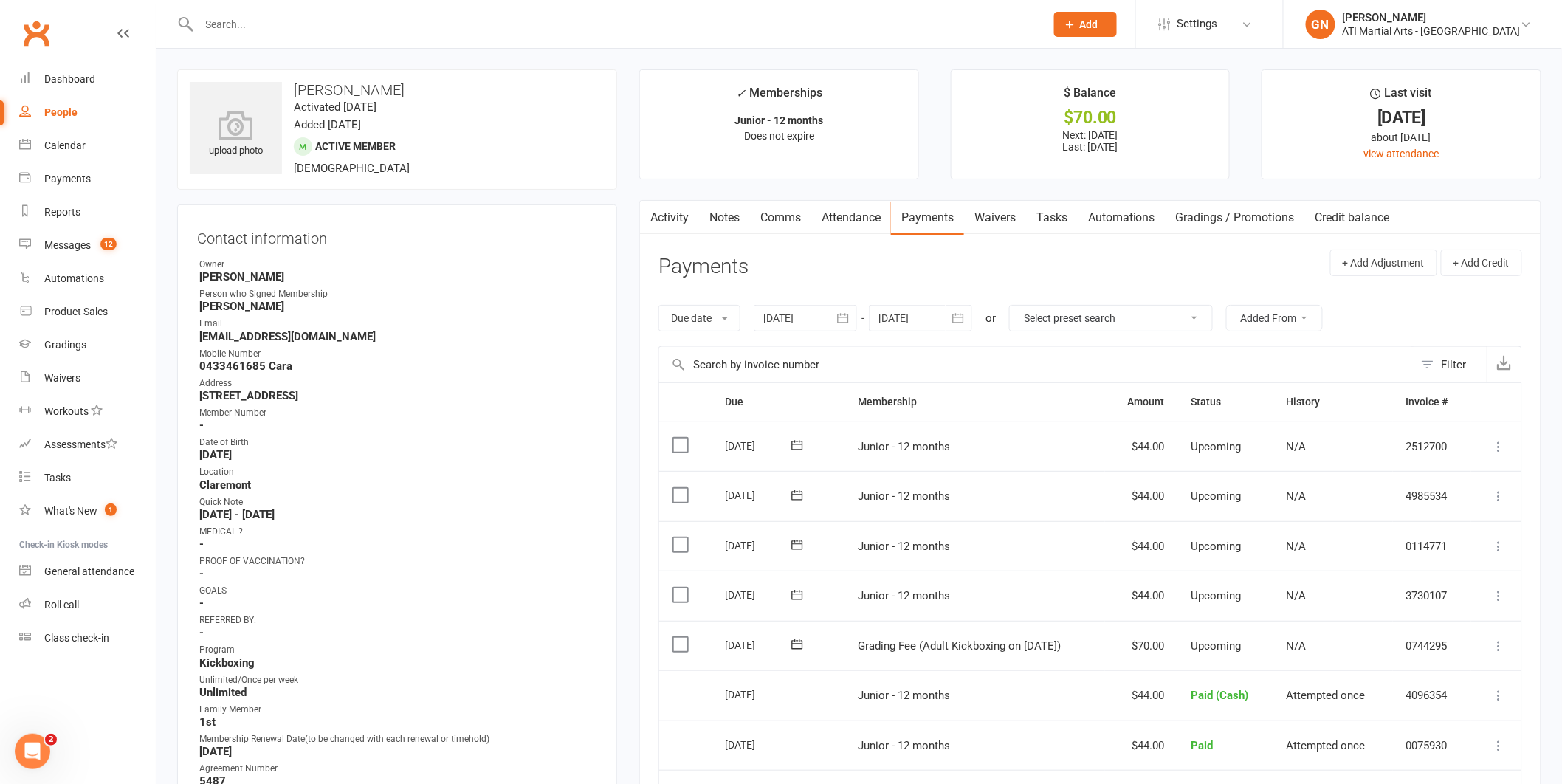
click at [719, 217] on link "Notes" at bounding box center [725, 217] width 51 height 34
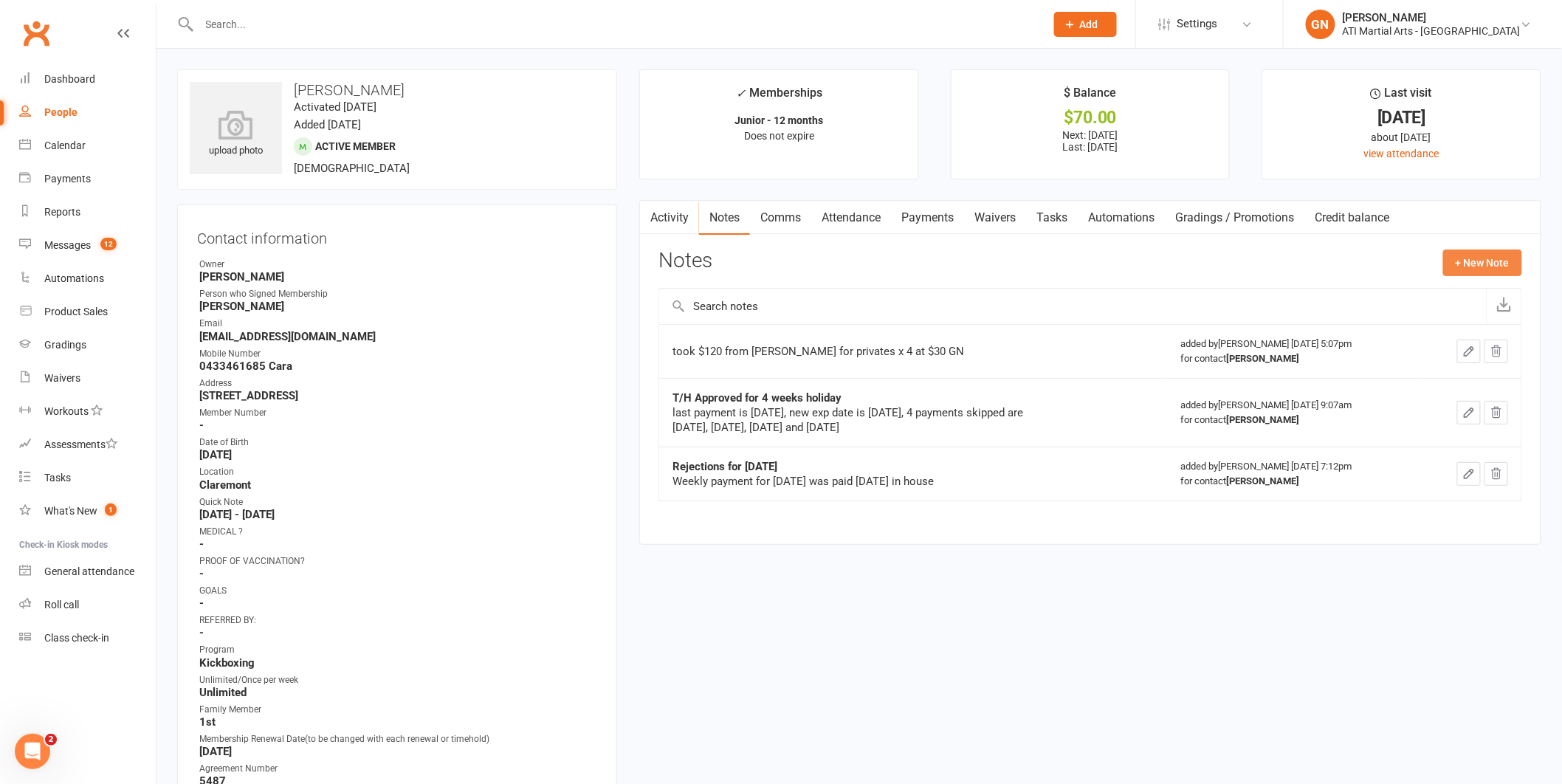
click at [1493, 259] on button "+ New Note" at bounding box center [1483, 263] width 79 height 27
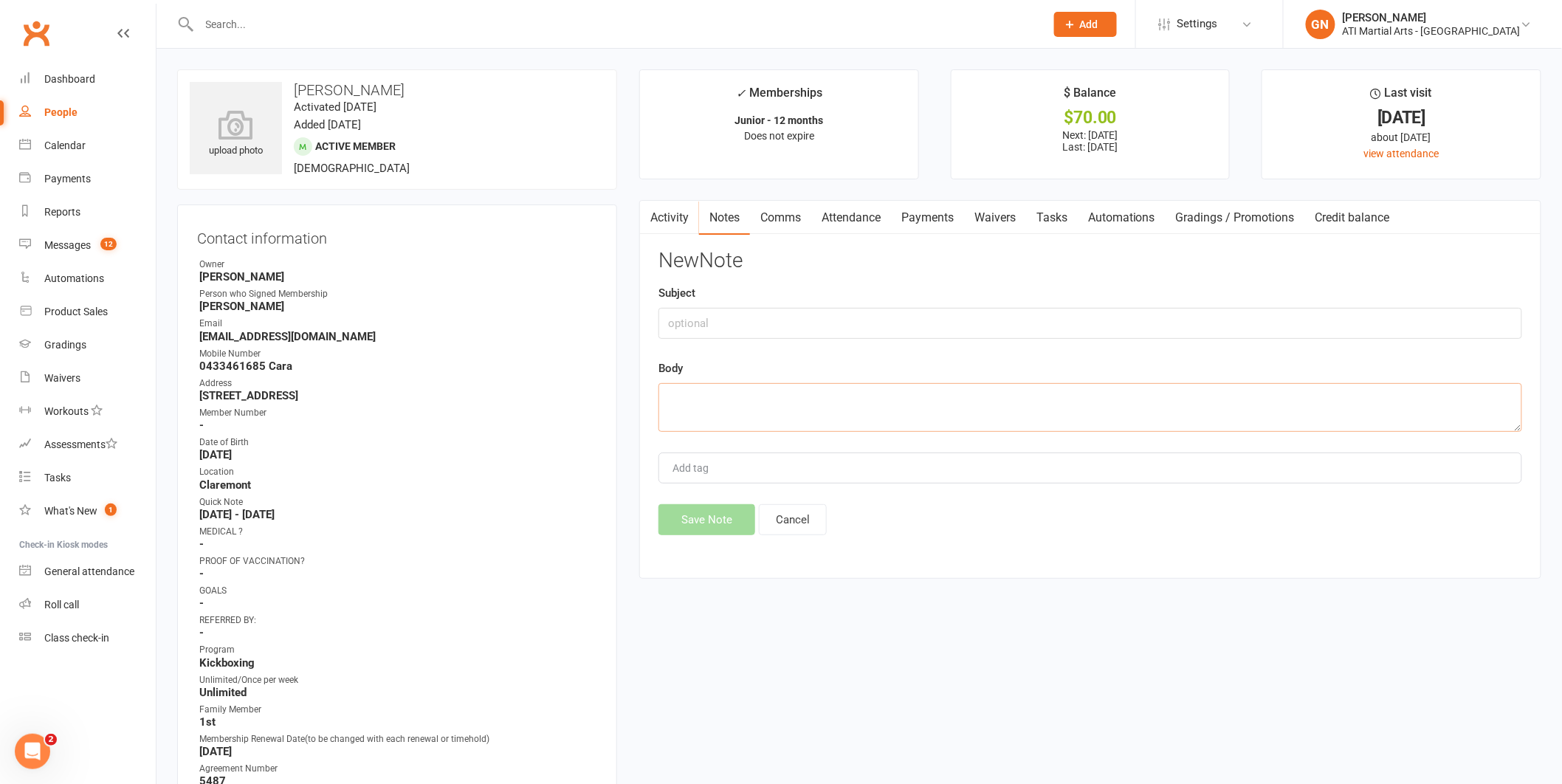
paste textarea "$28 taken in-house for [DATE] GN"
click at [687, 403] on textarea "$28 taken in-house for [DATE] GN" at bounding box center [1090, 408] width 864 height 49
click at [787, 400] on textarea "$44 taken in-house for [DATE] GN" at bounding box center [1090, 408] width 864 height 49
type textarea "$44 taken in-house for [DATE] GN"
click at [711, 524] on button "Save Note" at bounding box center [707, 519] width 96 height 31
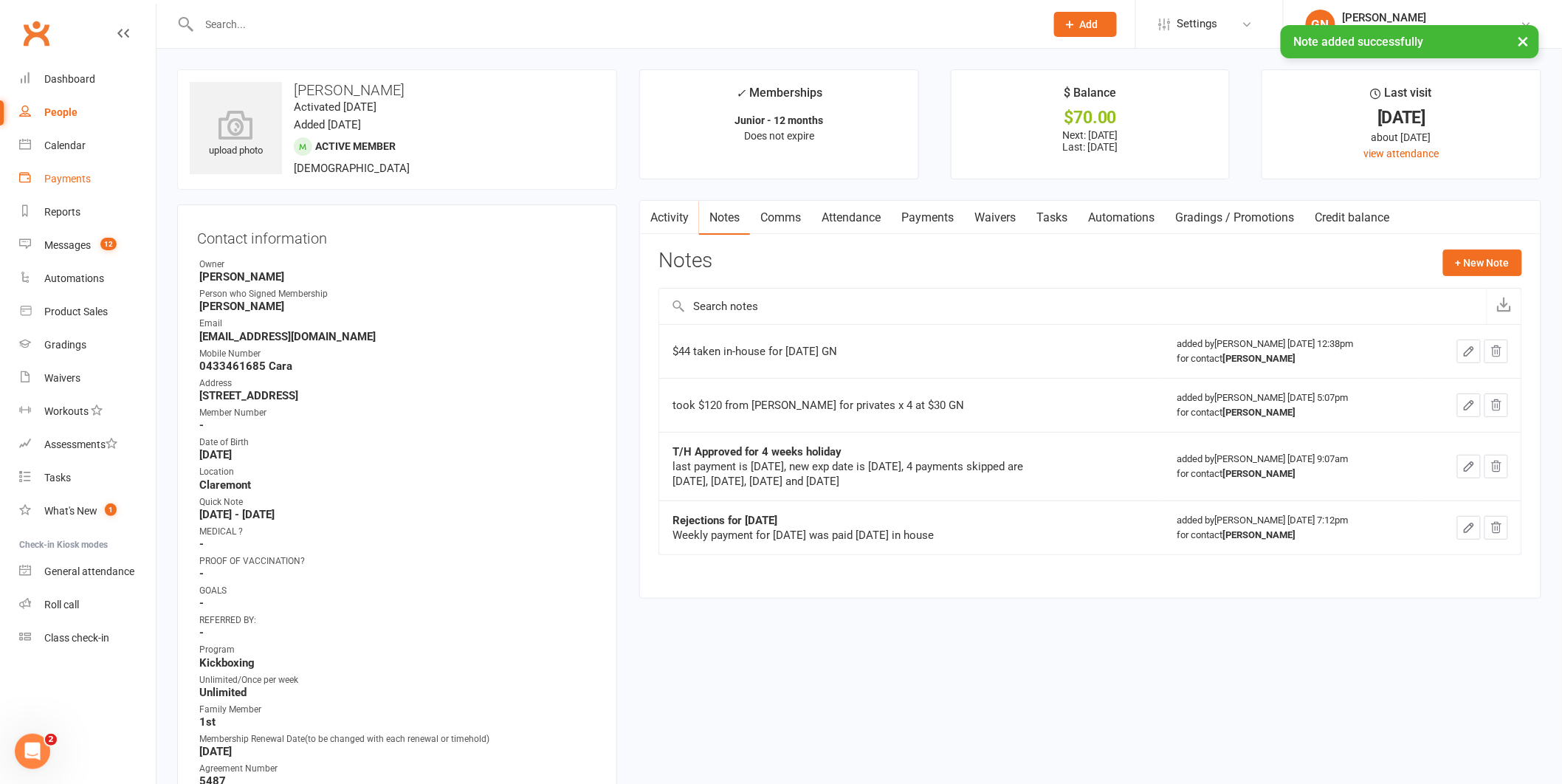
click at [57, 178] on div "Payments" at bounding box center [67, 179] width 47 height 12
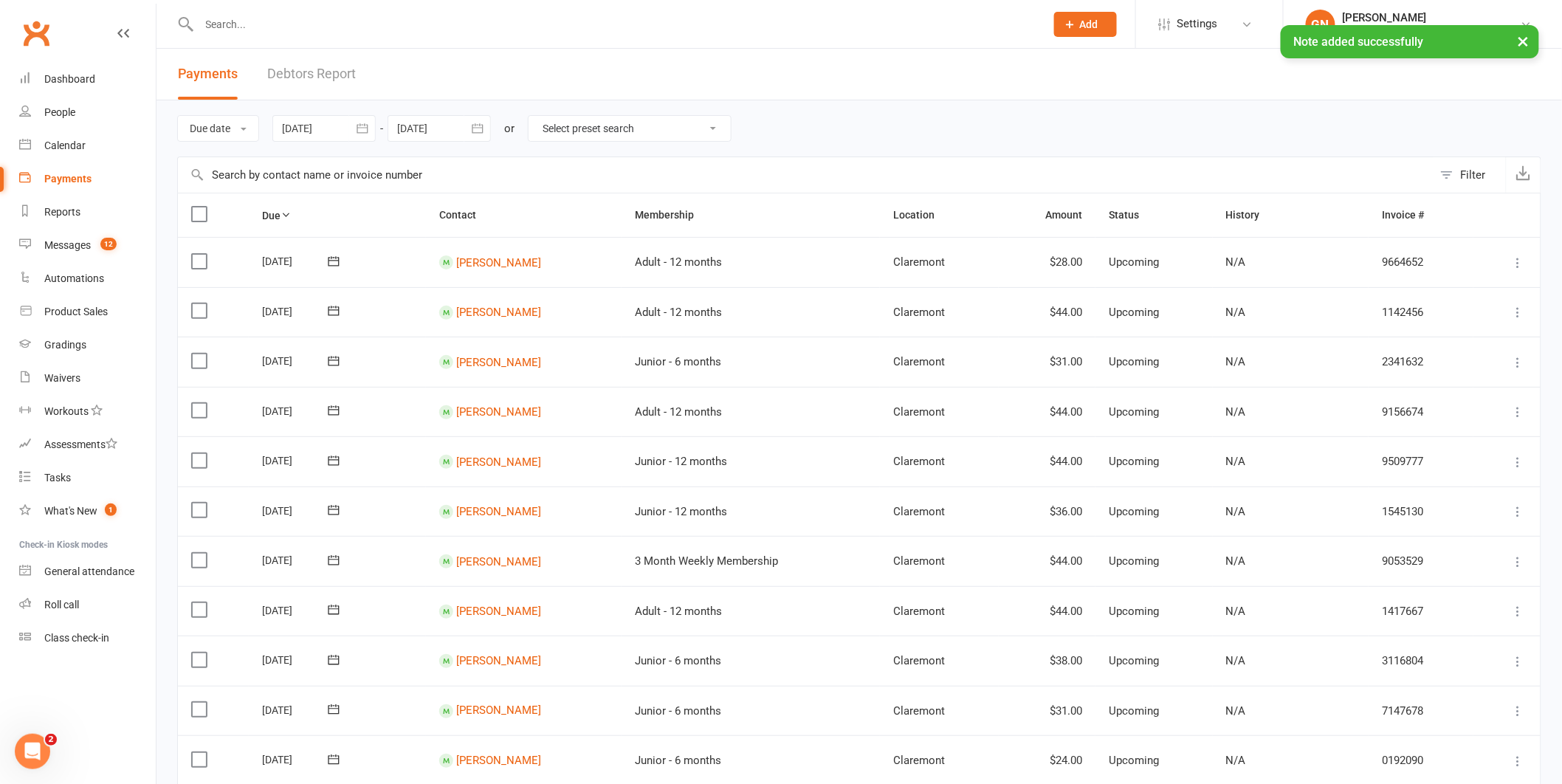
click at [289, 67] on link "Debtors Report" at bounding box center [311, 74] width 89 height 51
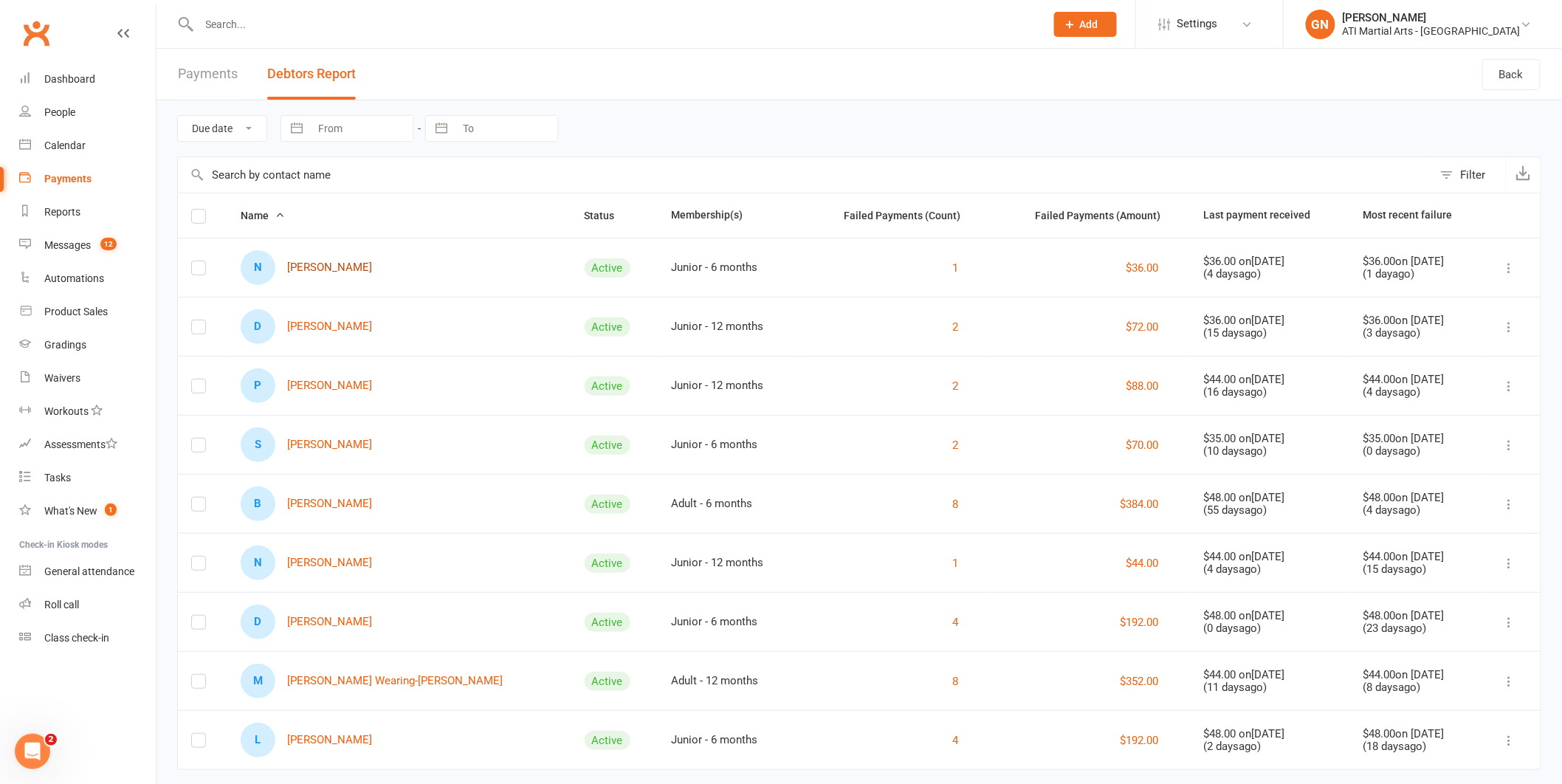
click at [319, 270] on link "N [PERSON_NAME]" at bounding box center [307, 268] width 131 height 35
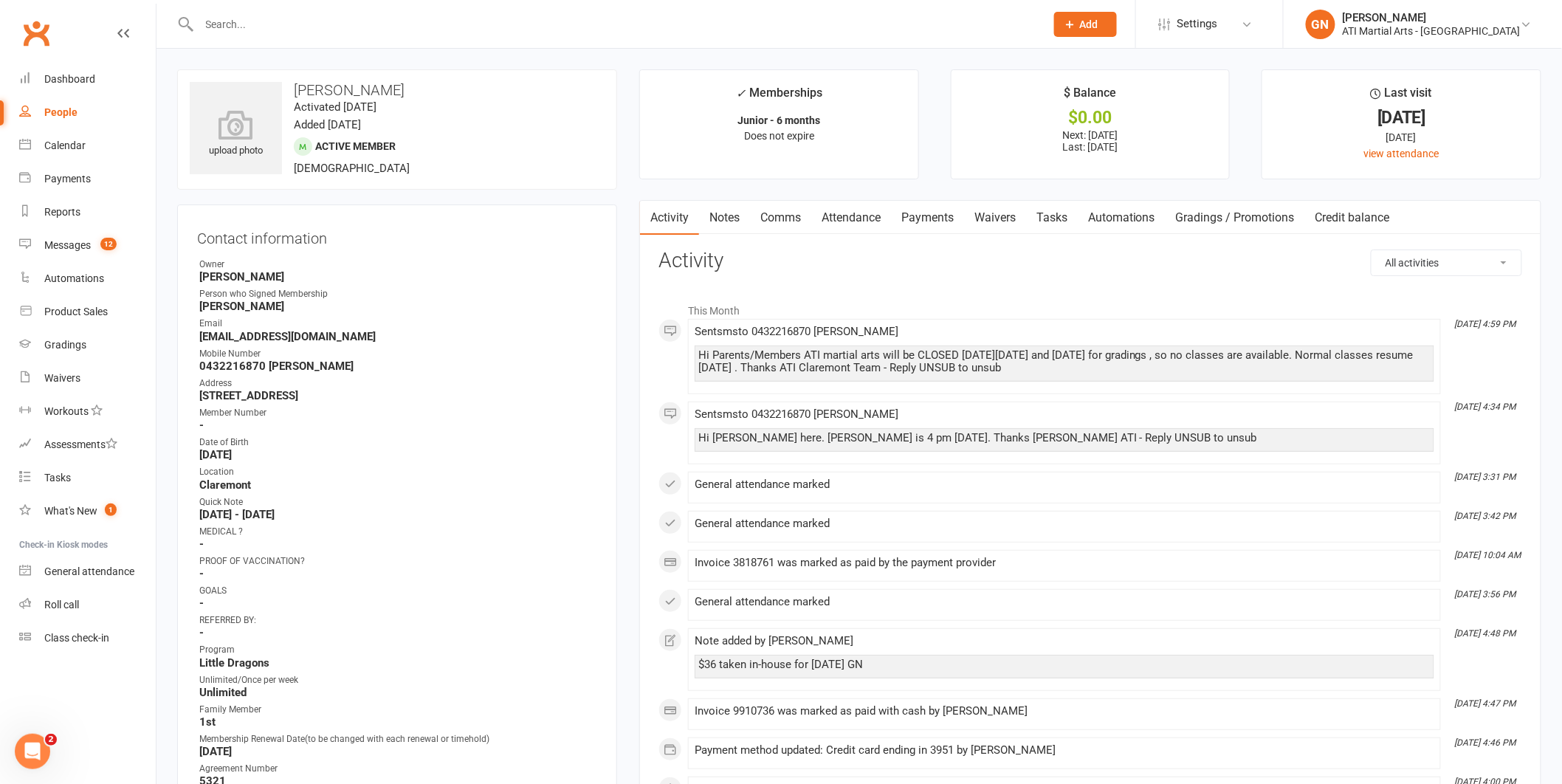
click at [929, 216] on link "Payments" at bounding box center [927, 217] width 73 height 34
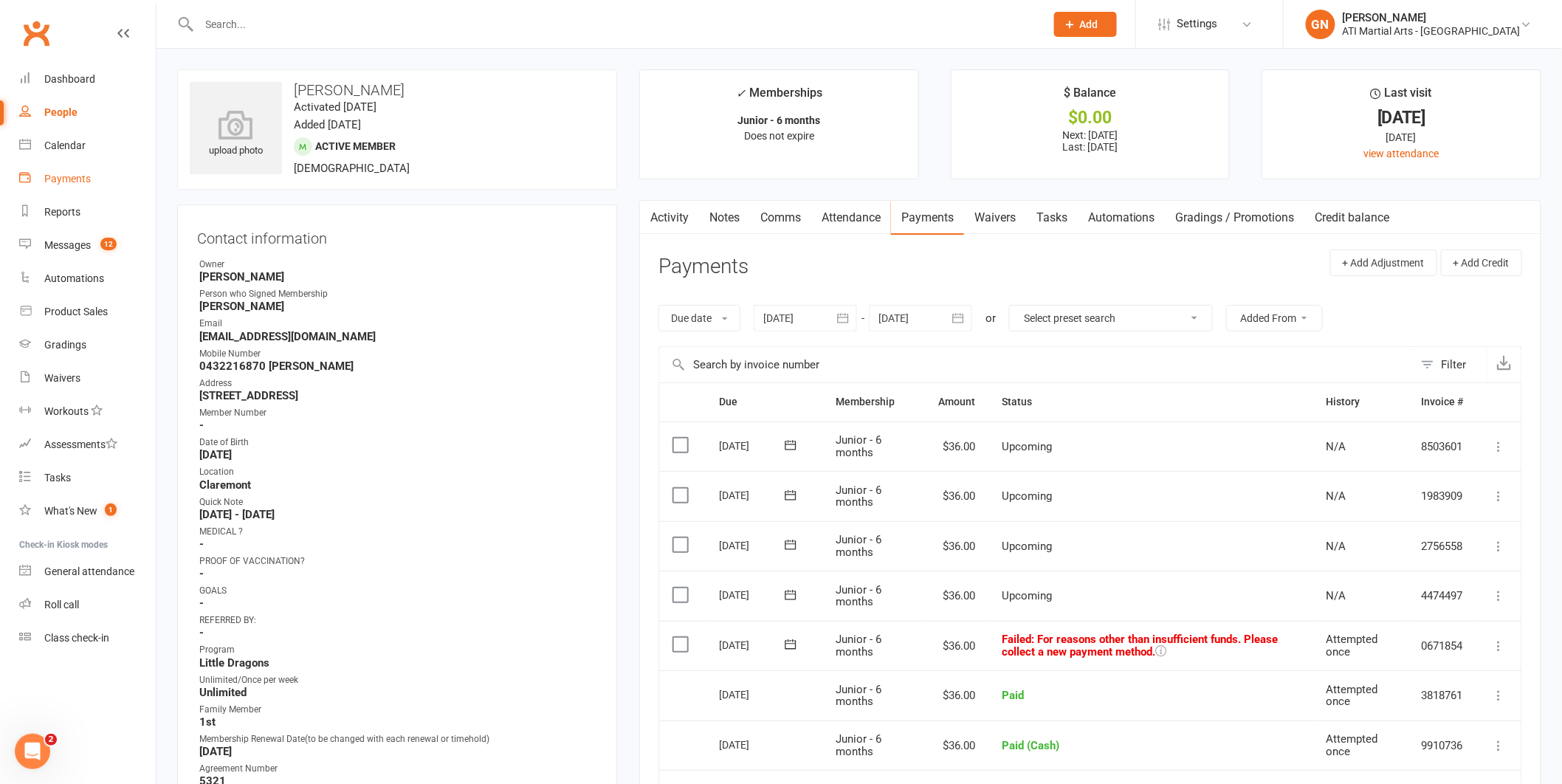
click at [58, 183] on div "Payments" at bounding box center [67, 179] width 47 height 12
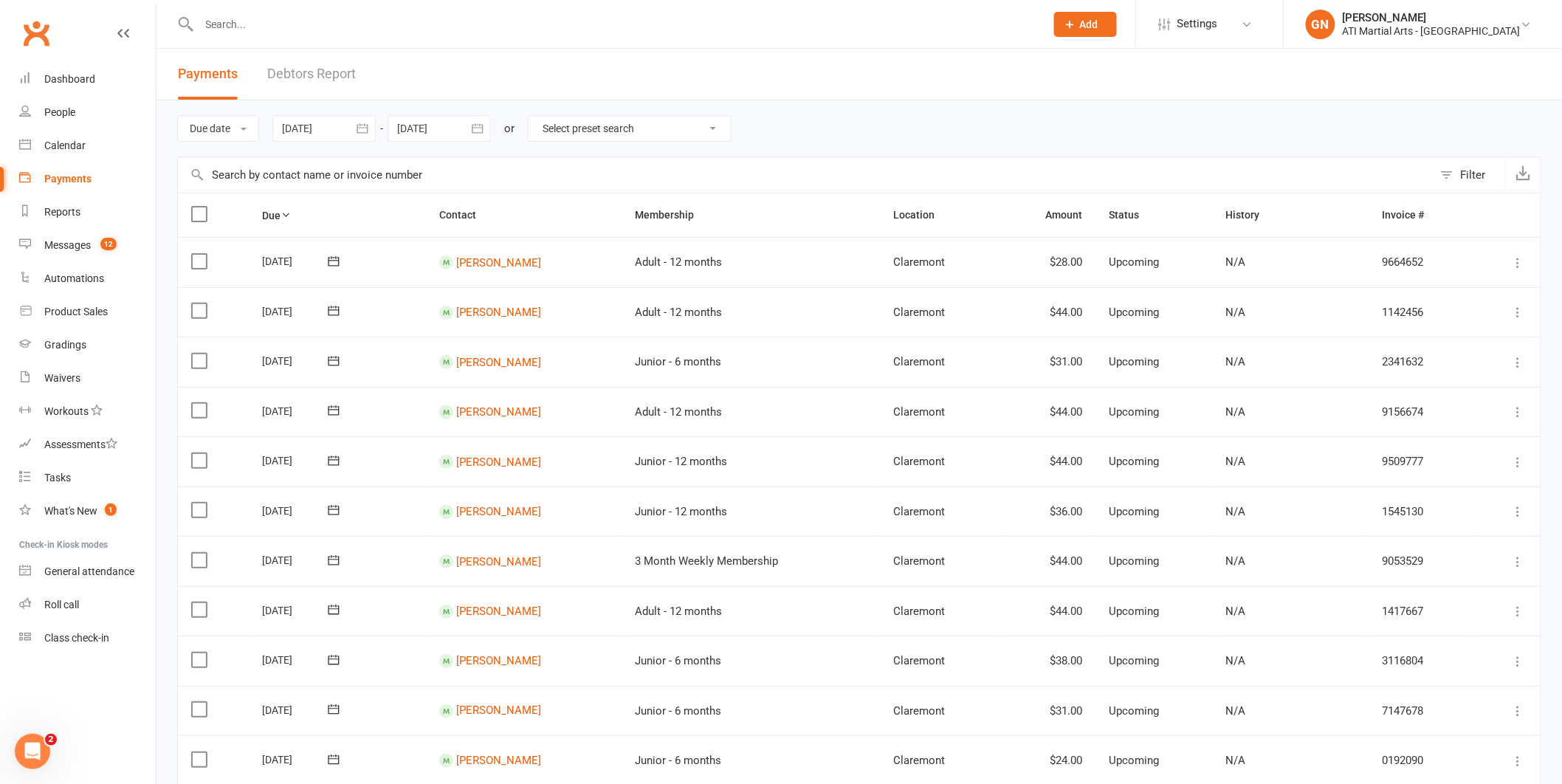
click at [317, 71] on link "Debtors Report" at bounding box center [311, 74] width 89 height 51
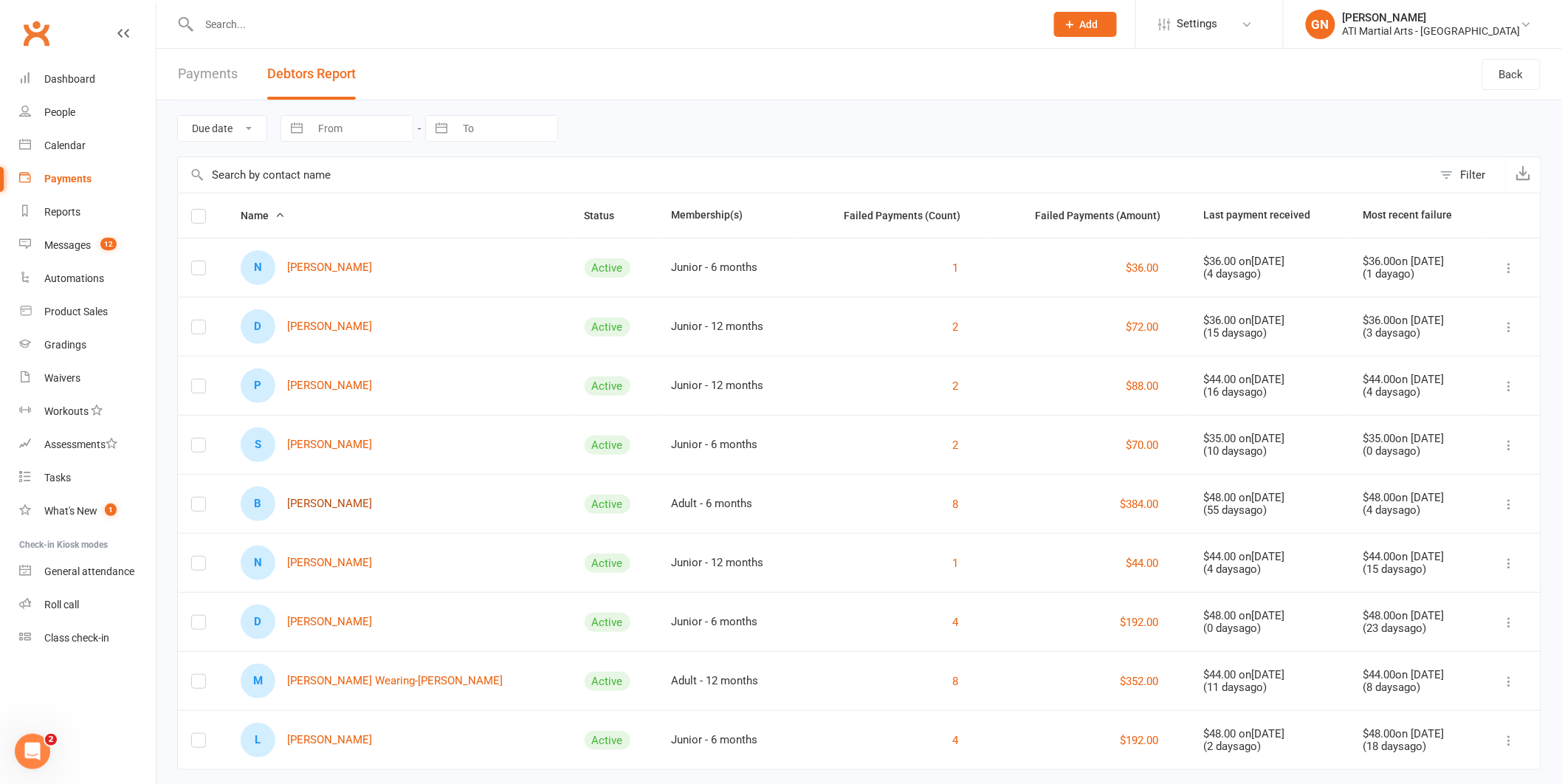
click at [297, 503] on link "B [PERSON_NAME]" at bounding box center [307, 504] width 131 height 35
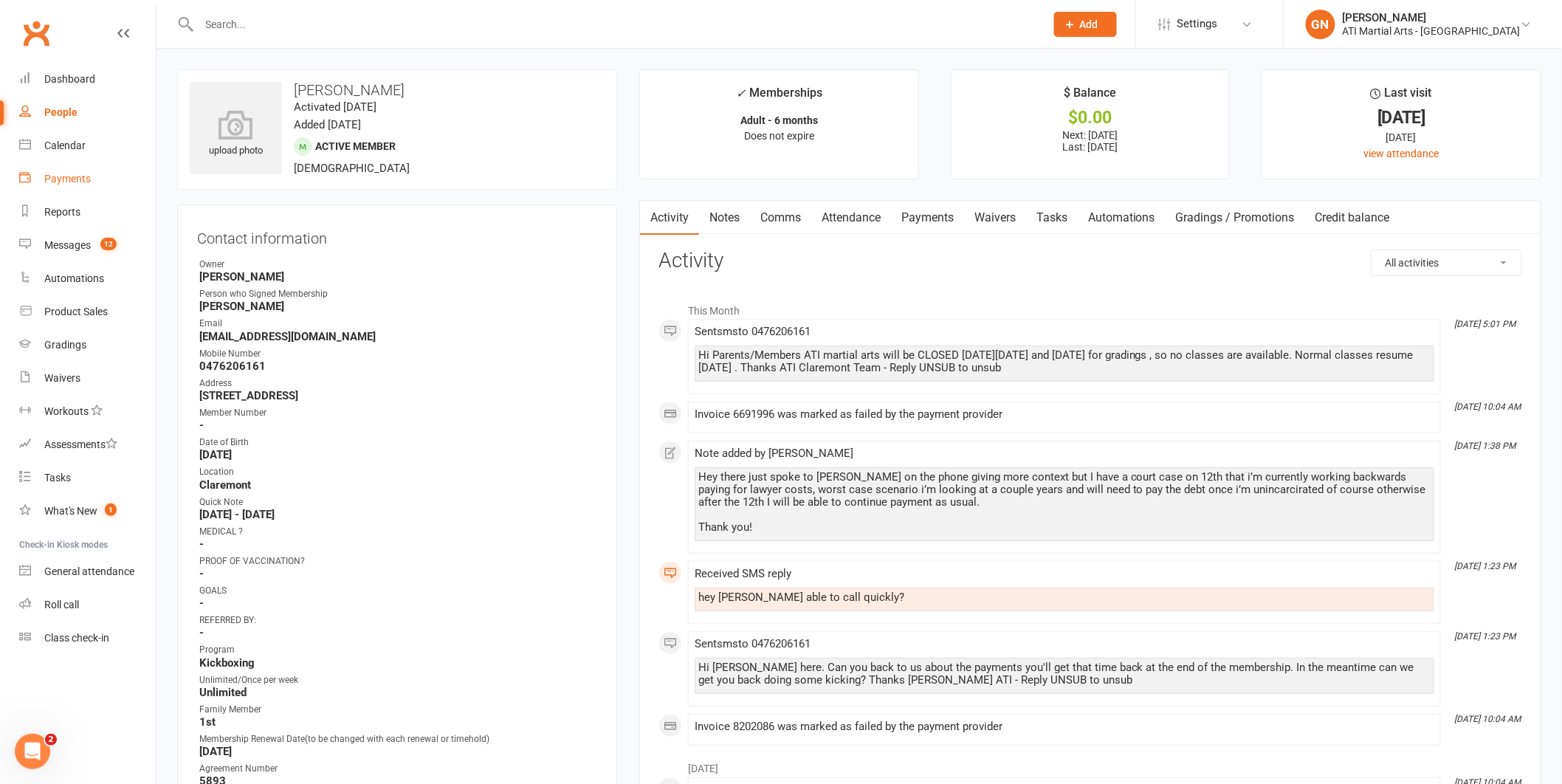
click at [73, 180] on div "Payments" at bounding box center [67, 179] width 47 height 12
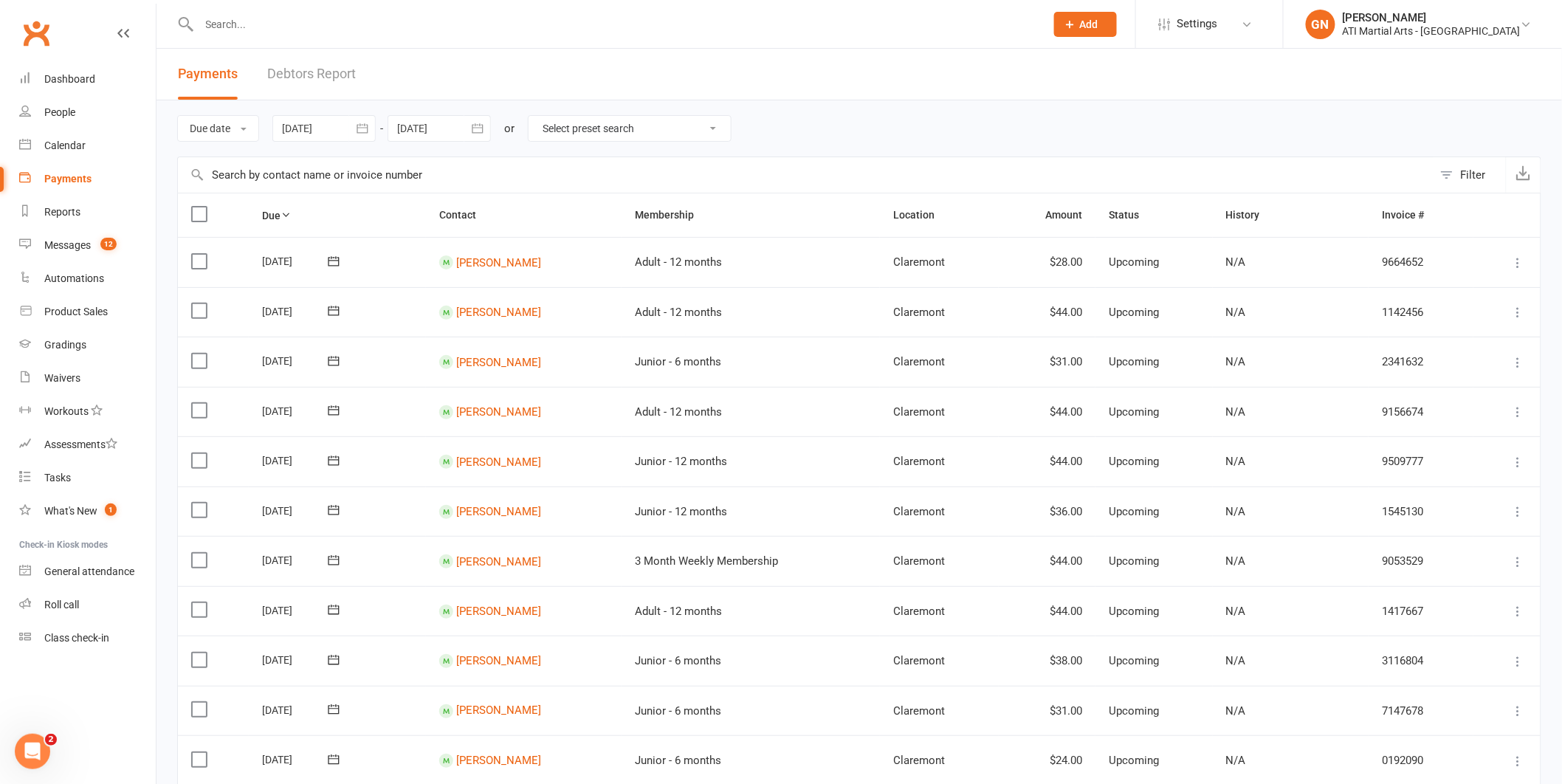
click at [320, 71] on link "Debtors Report" at bounding box center [311, 74] width 89 height 51
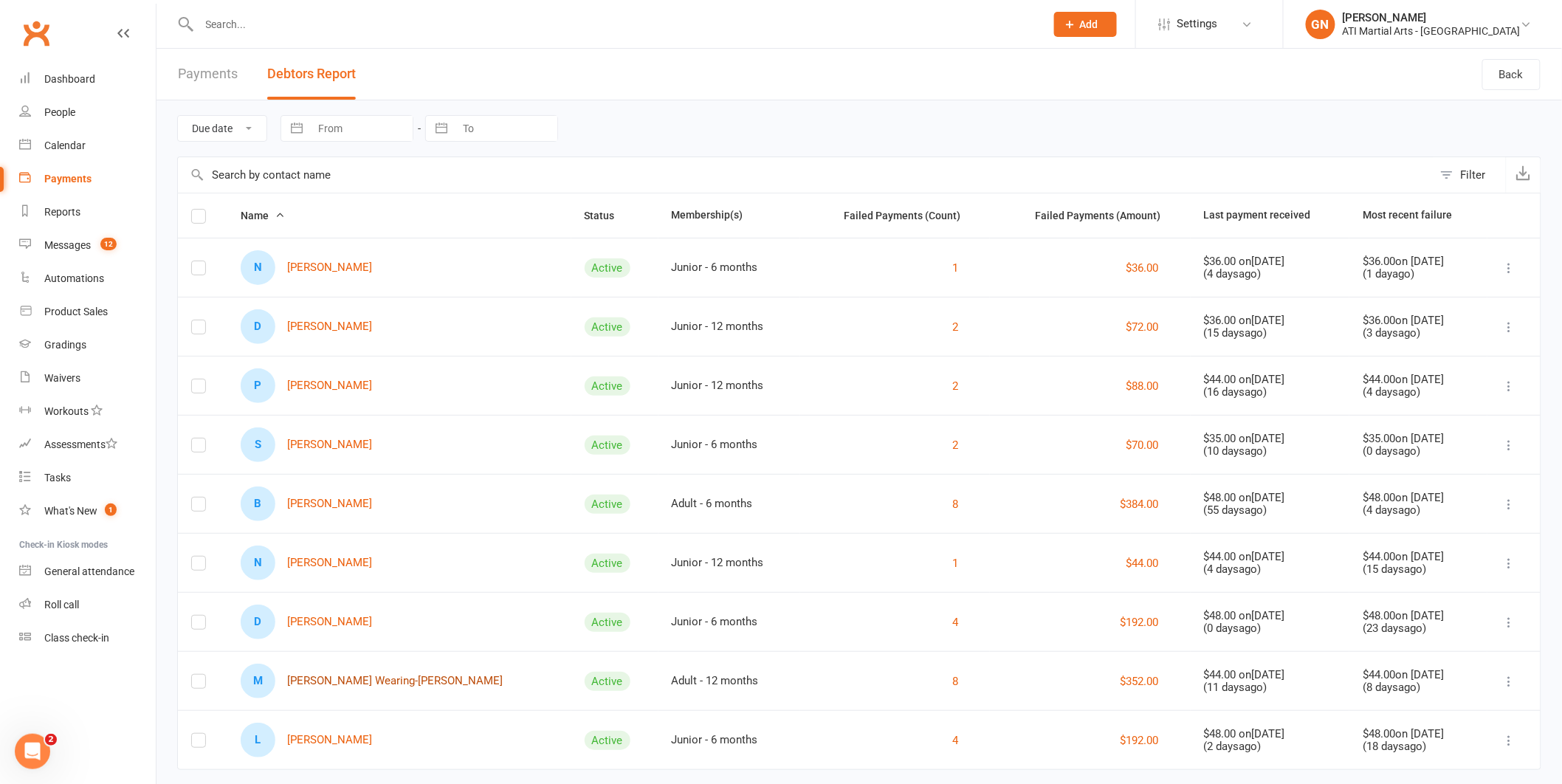
click at [340, 677] on link "M [PERSON_NAME] Wearing-[PERSON_NAME]" at bounding box center [372, 681] width 262 height 35
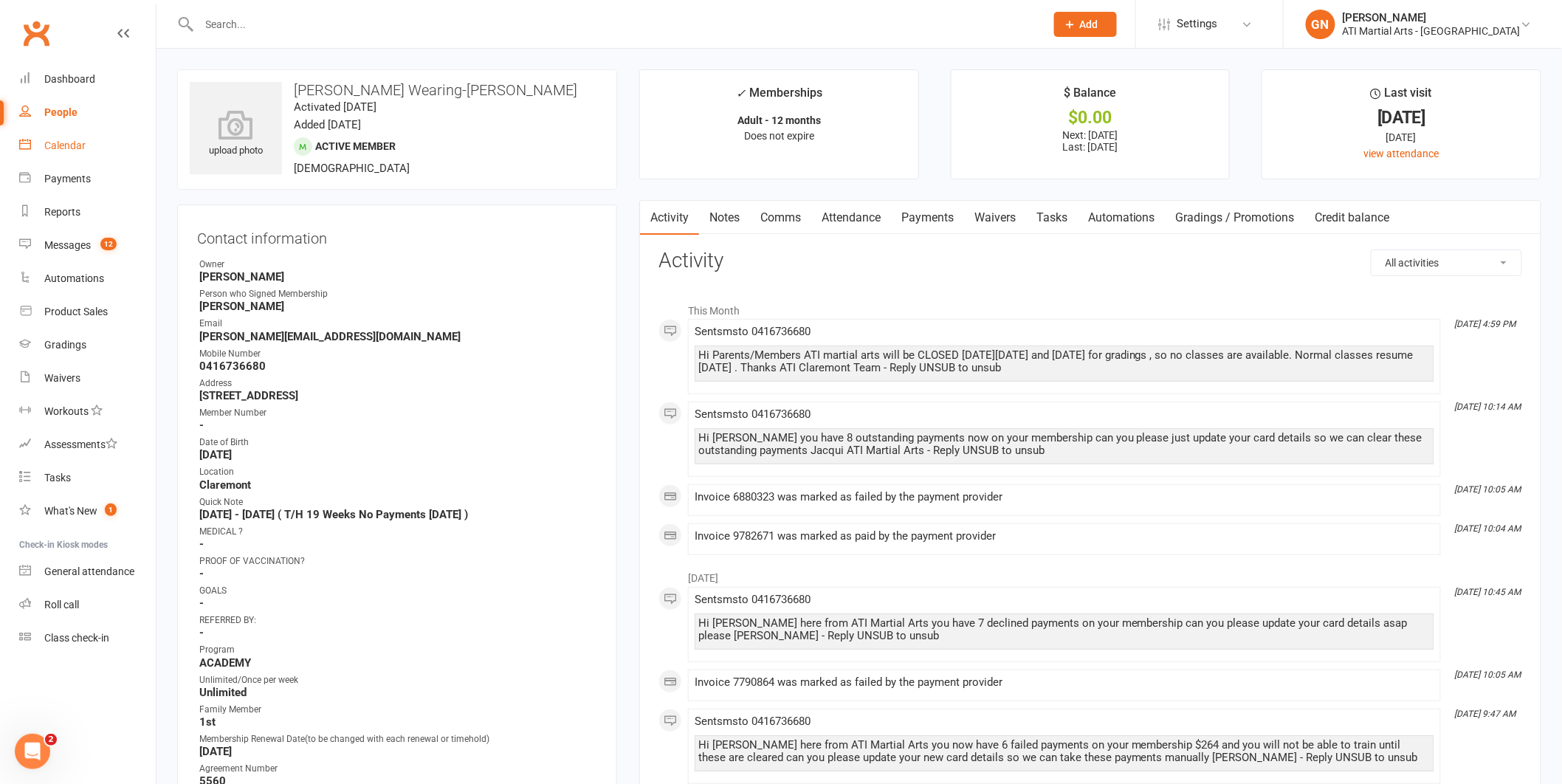
click at [69, 140] on div "Calendar" at bounding box center [65, 145] width 41 height 12
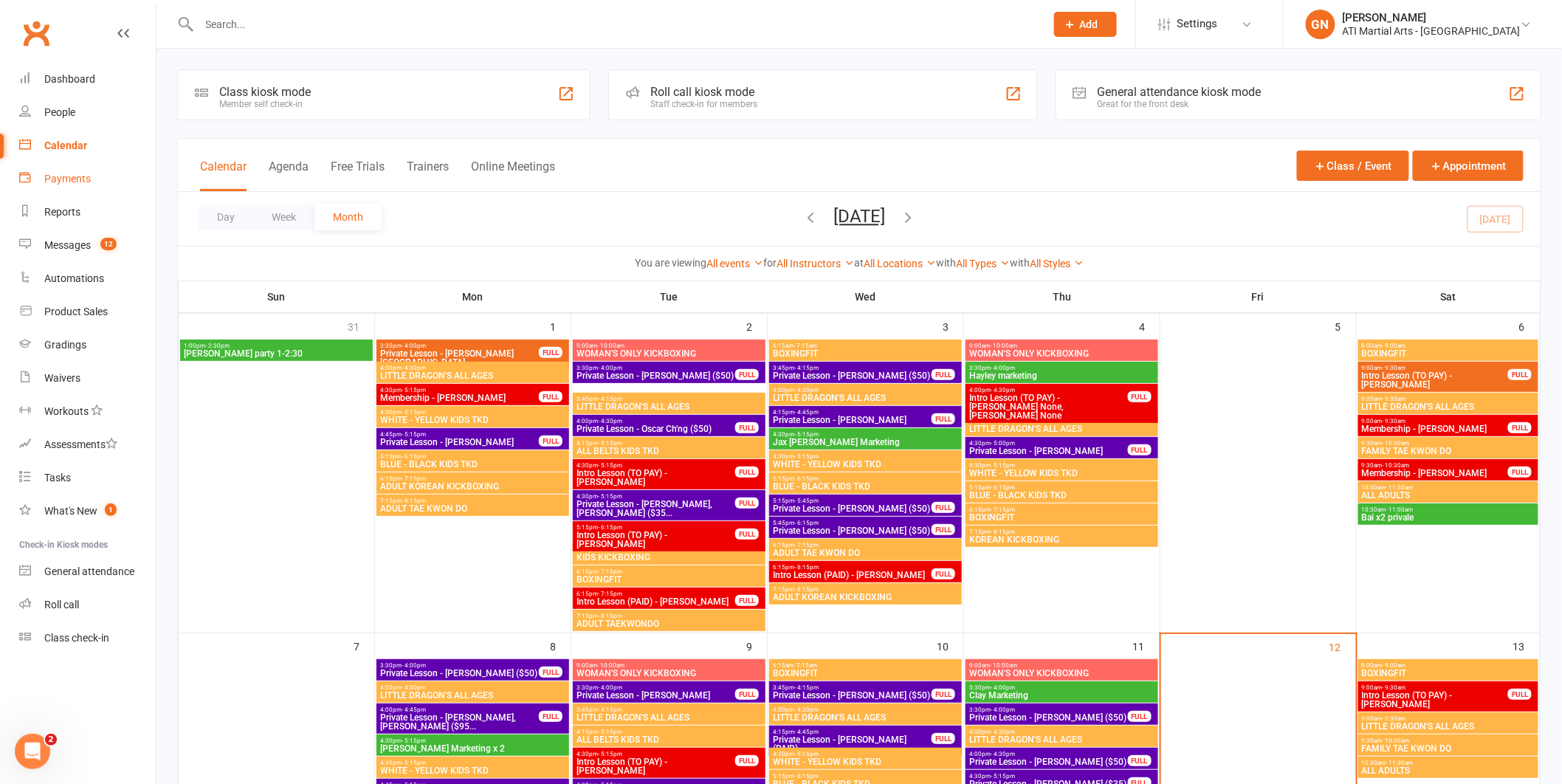
click at [74, 174] on div "Payments" at bounding box center [67, 179] width 47 height 12
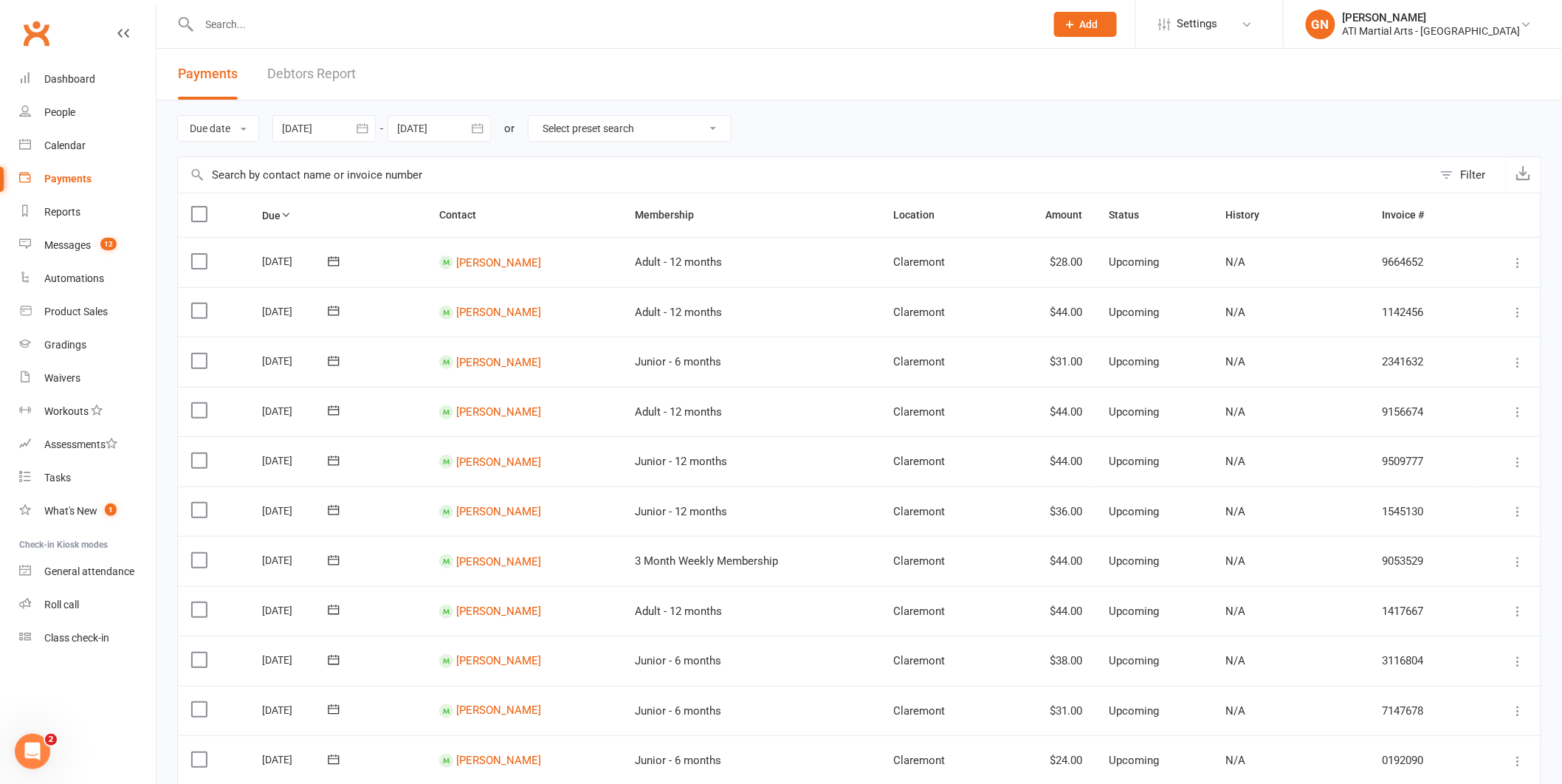
click at [311, 67] on link "Debtors Report" at bounding box center [311, 74] width 89 height 51
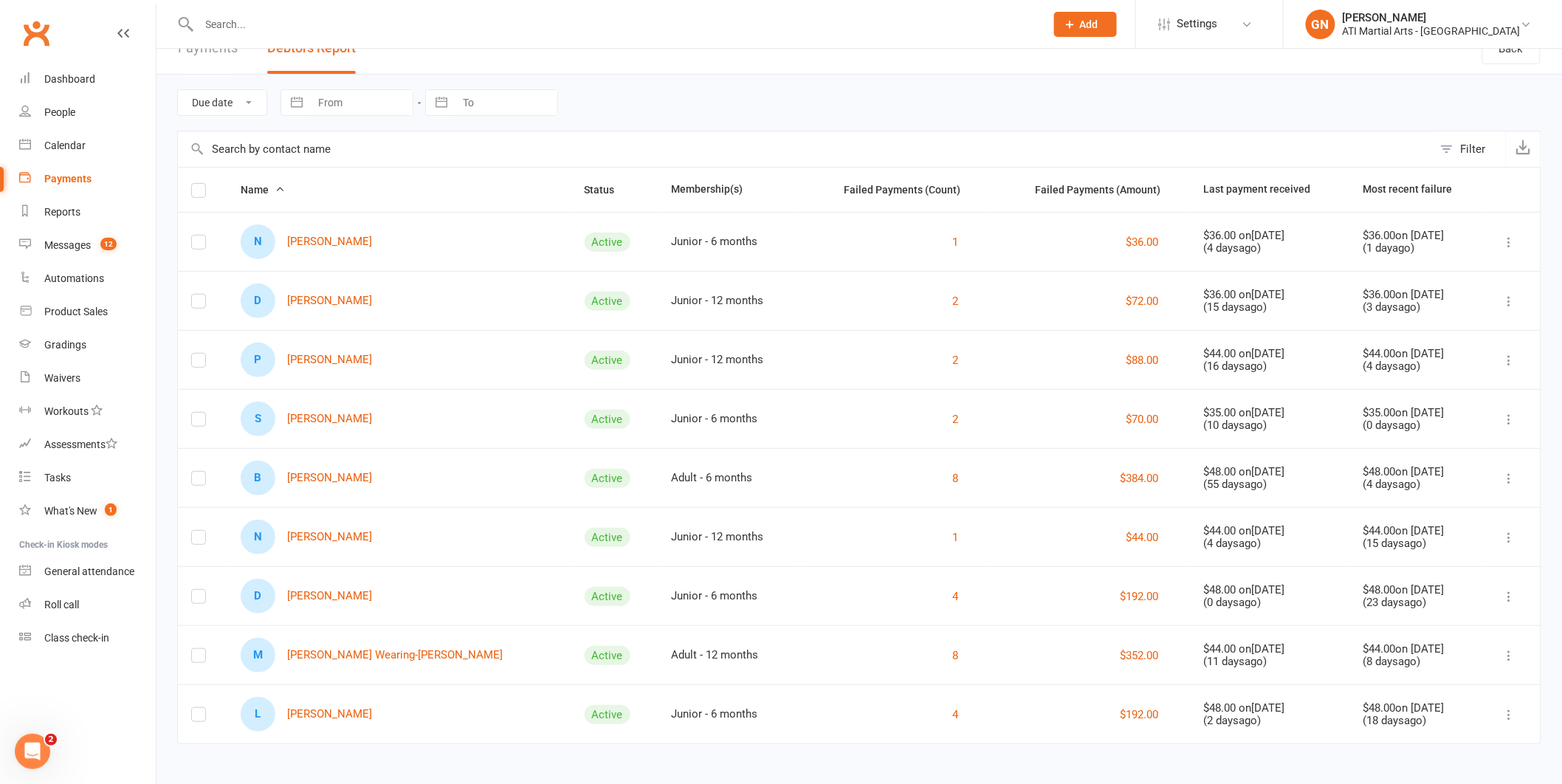
scroll to position [25, 0]
click at [59, 247] on div "Messages" at bounding box center [67, 245] width 47 height 12
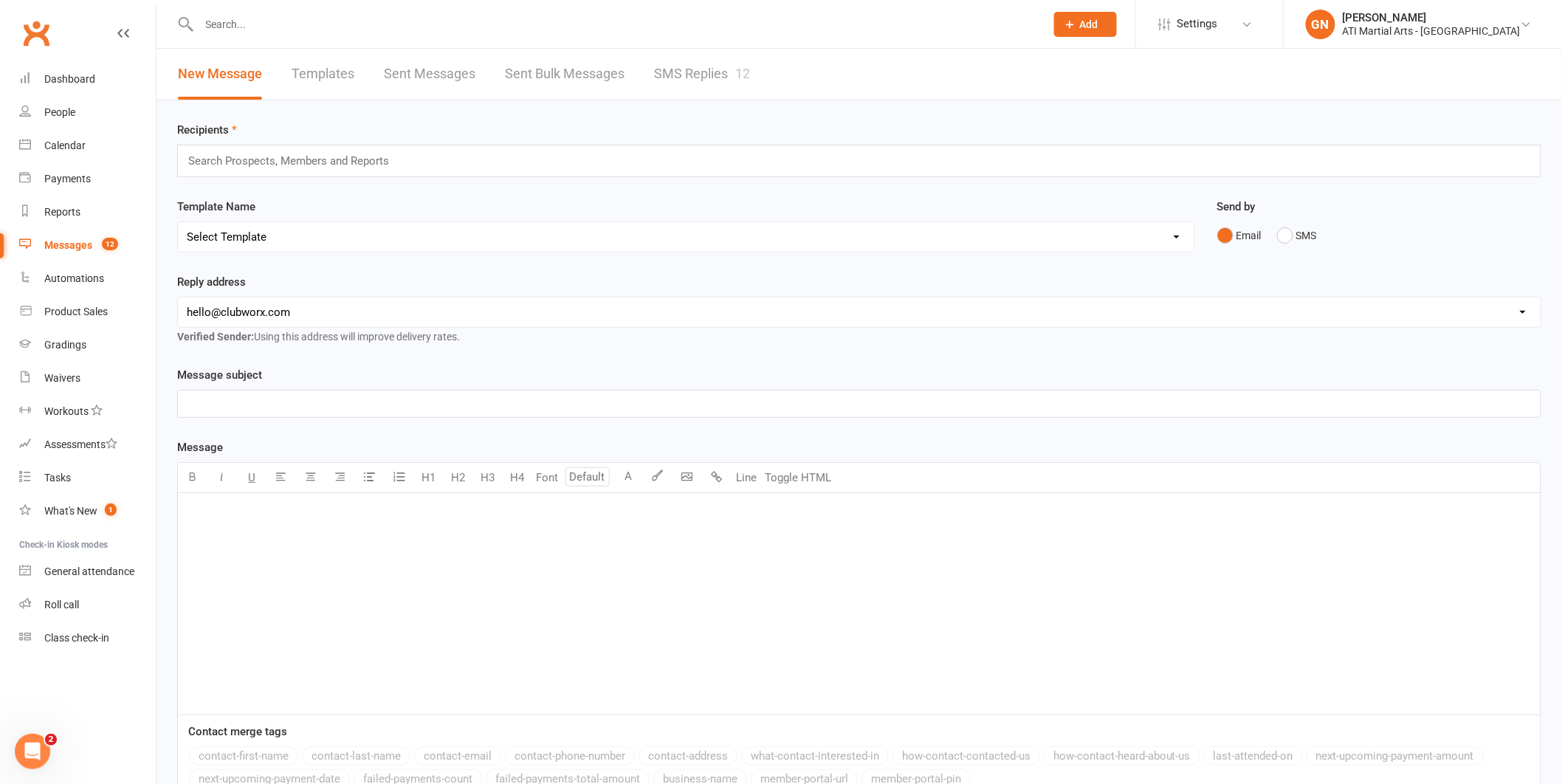
click at [673, 69] on link "SMS Replies 12" at bounding box center [702, 74] width 96 height 51
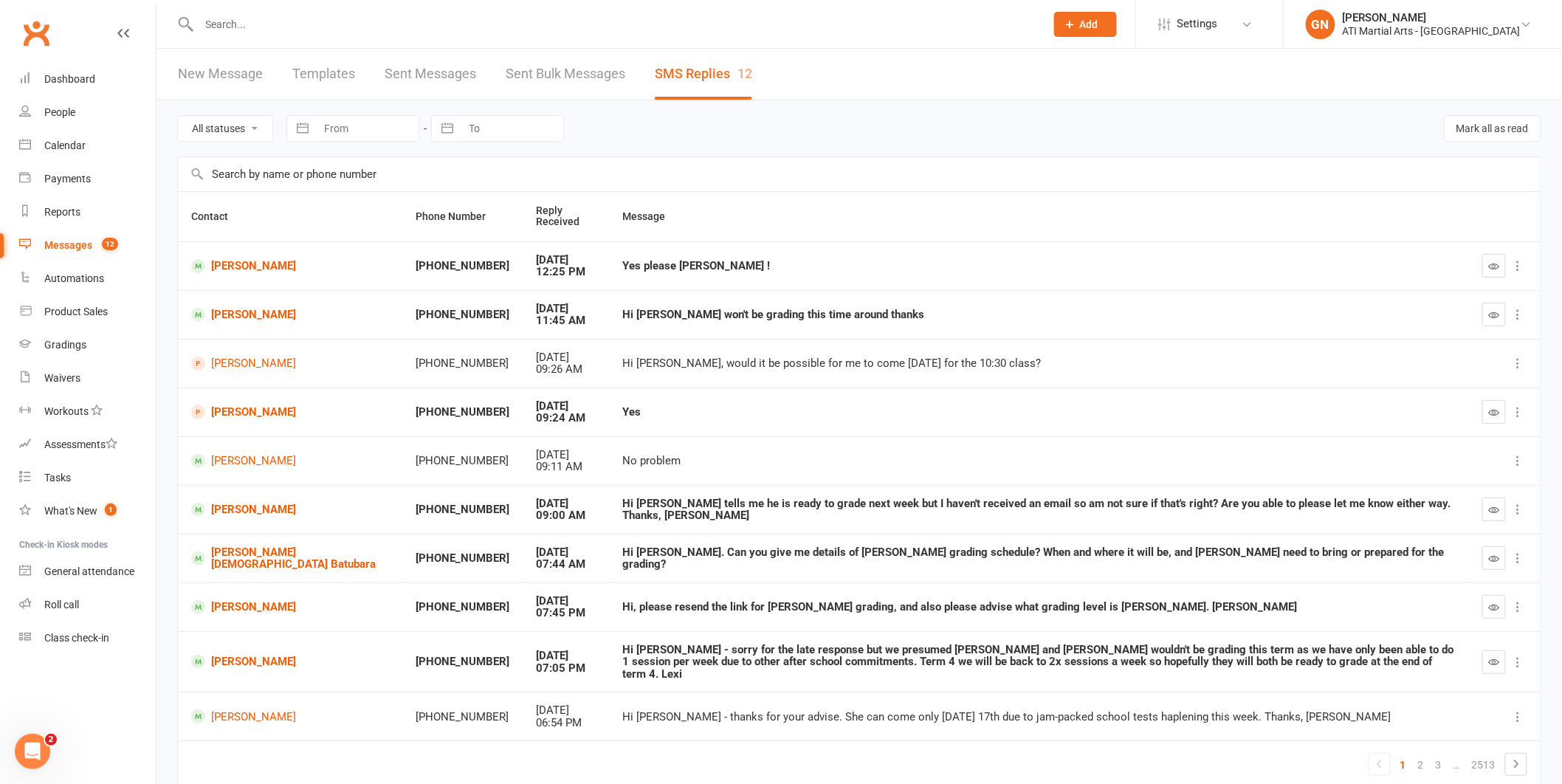
click at [296, 24] on input "text" at bounding box center [616, 24] width 841 height 21
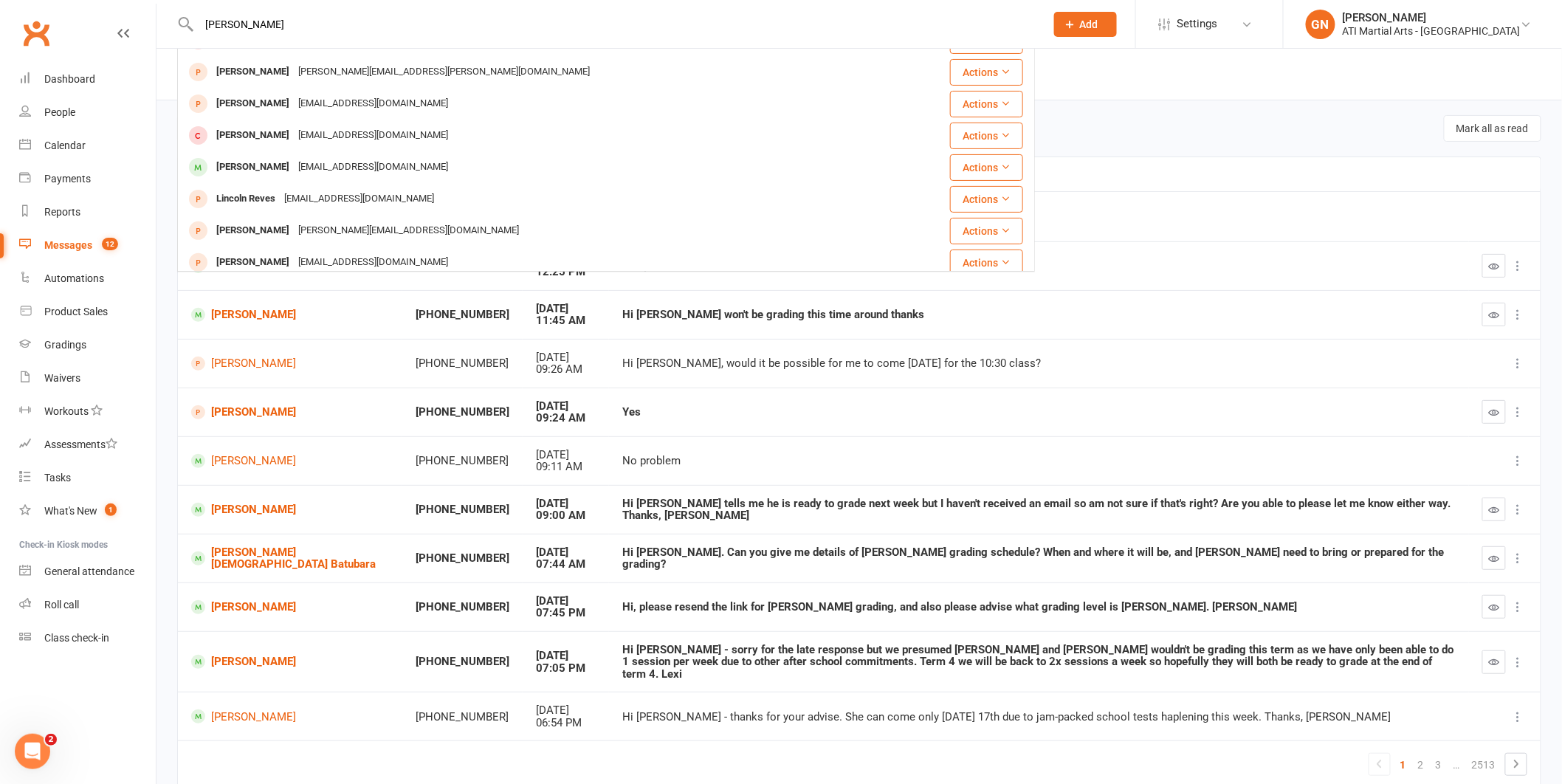
scroll to position [124, 0]
type input "[PERSON_NAME]"
